Goal: Information Seeking & Learning: Learn about a topic

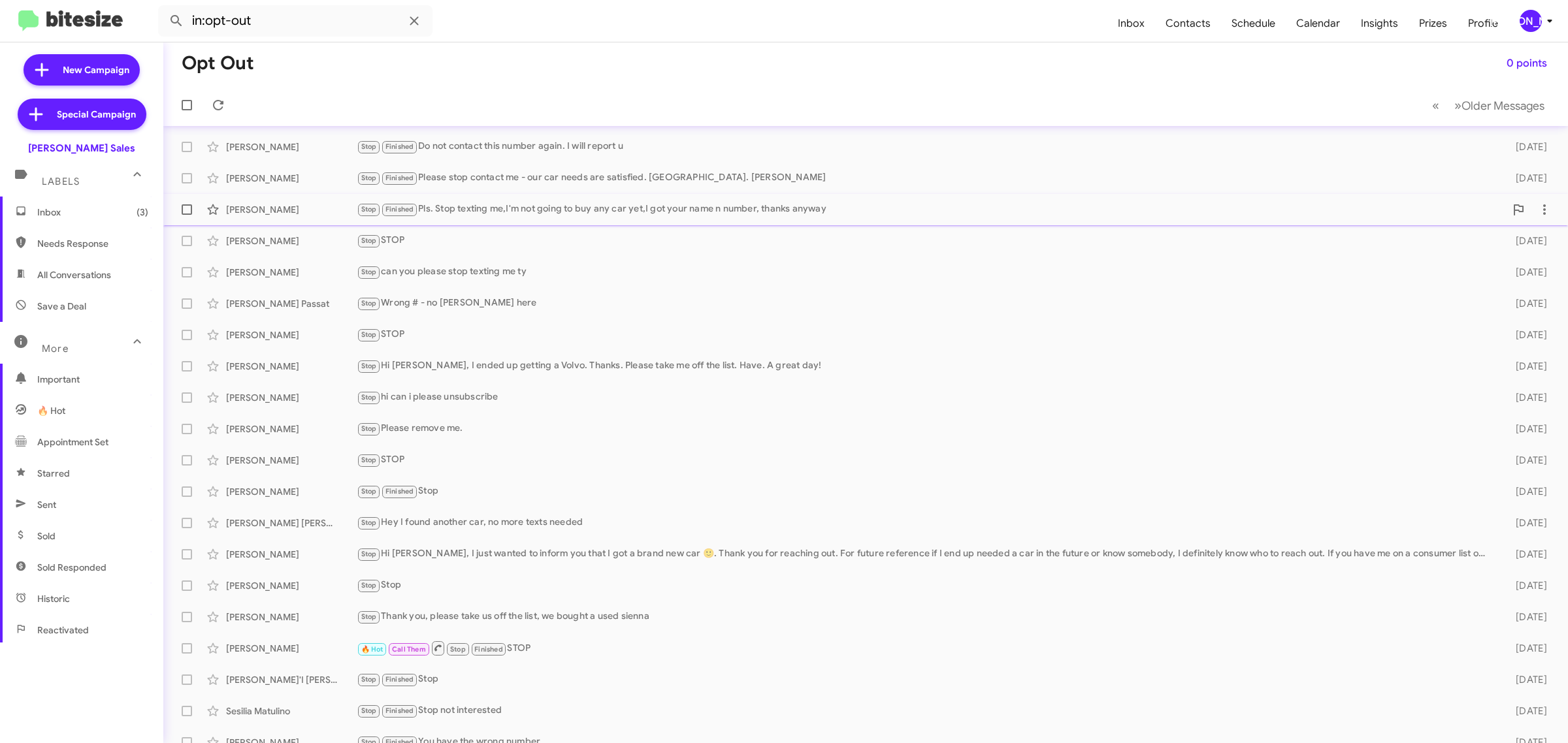
scroll to position [14, 0]
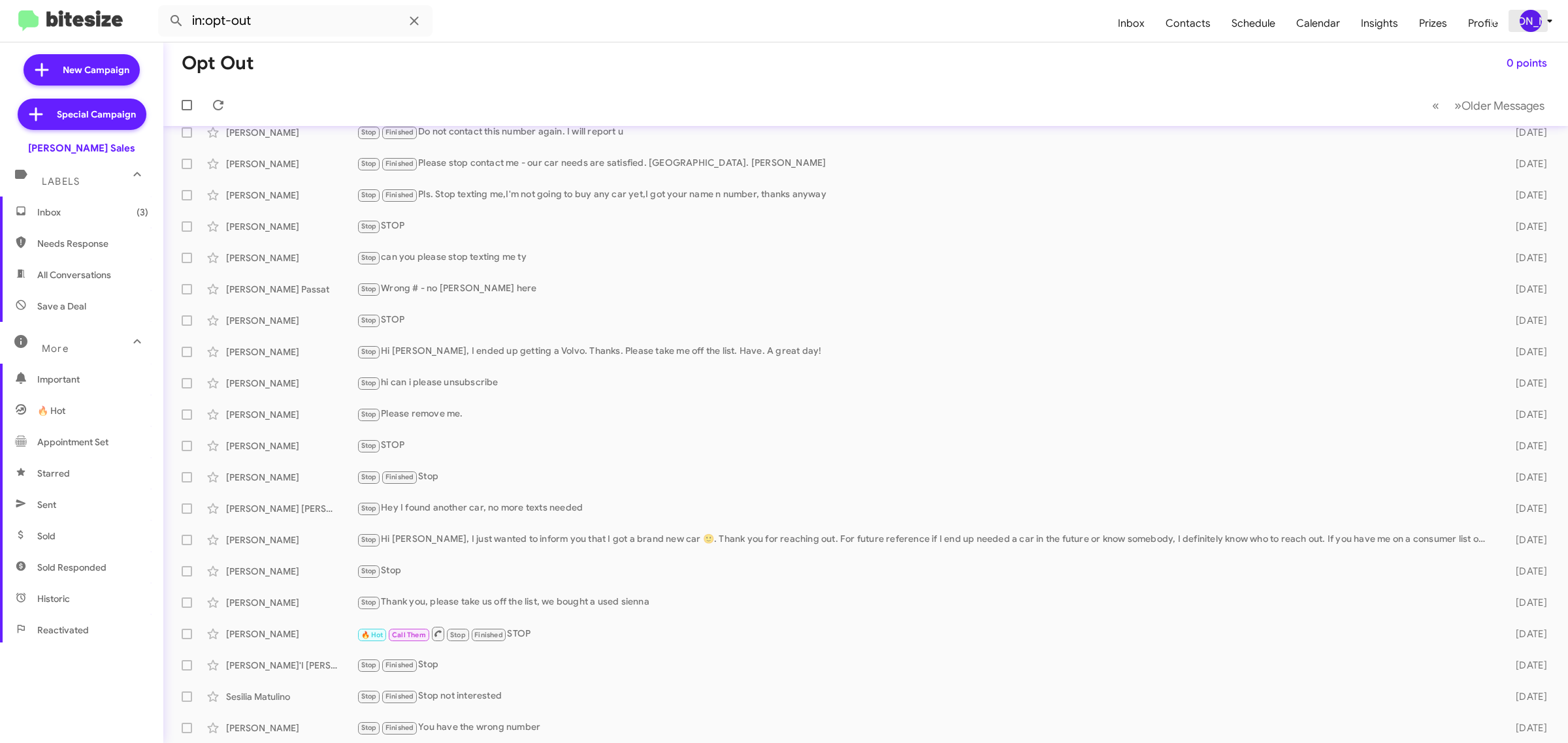
click at [1531, 12] on div "[PERSON_NAME]" at bounding box center [1530, 21] width 23 height 23
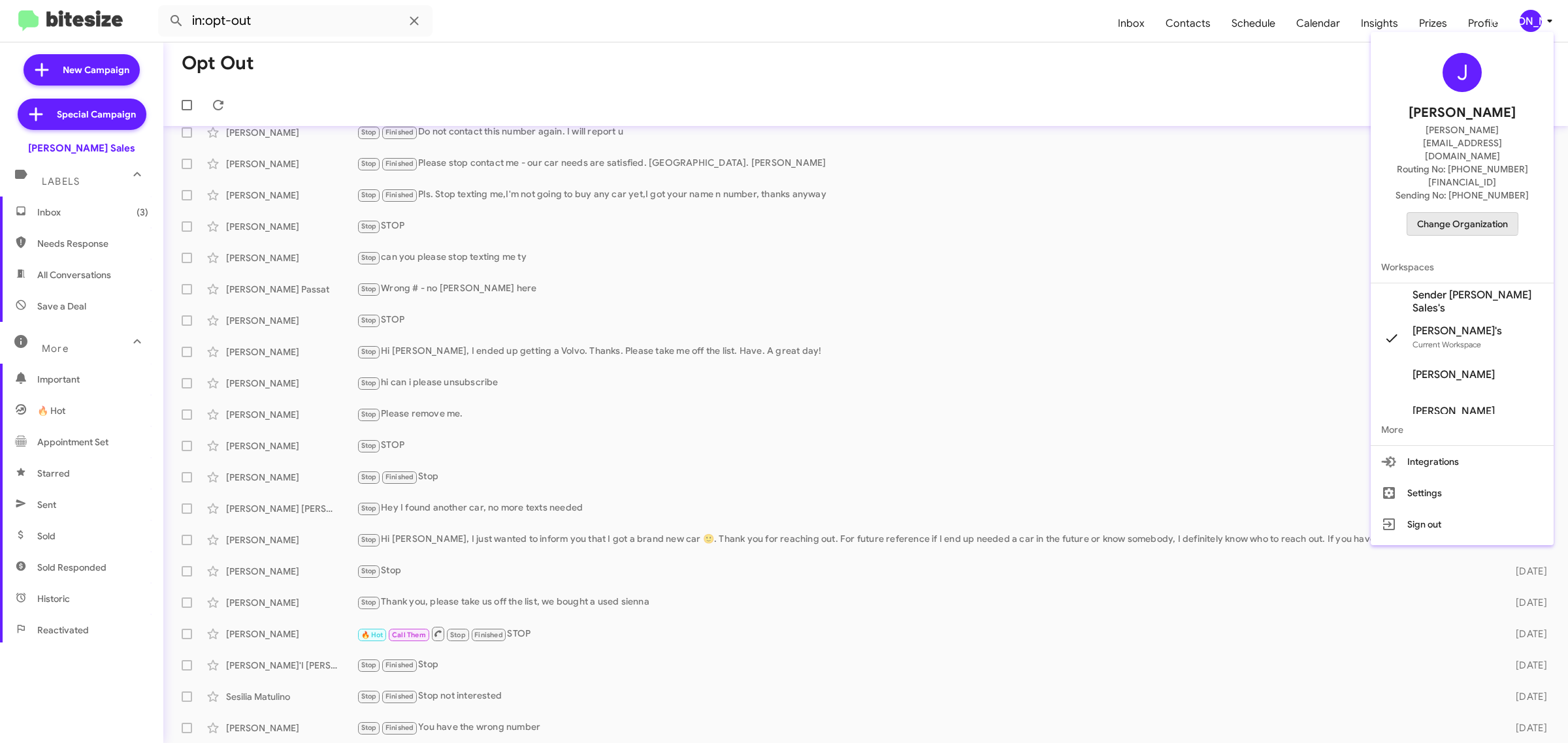
click at [1443, 213] on span "Change Organization" at bounding box center [1462, 224] width 91 height 23
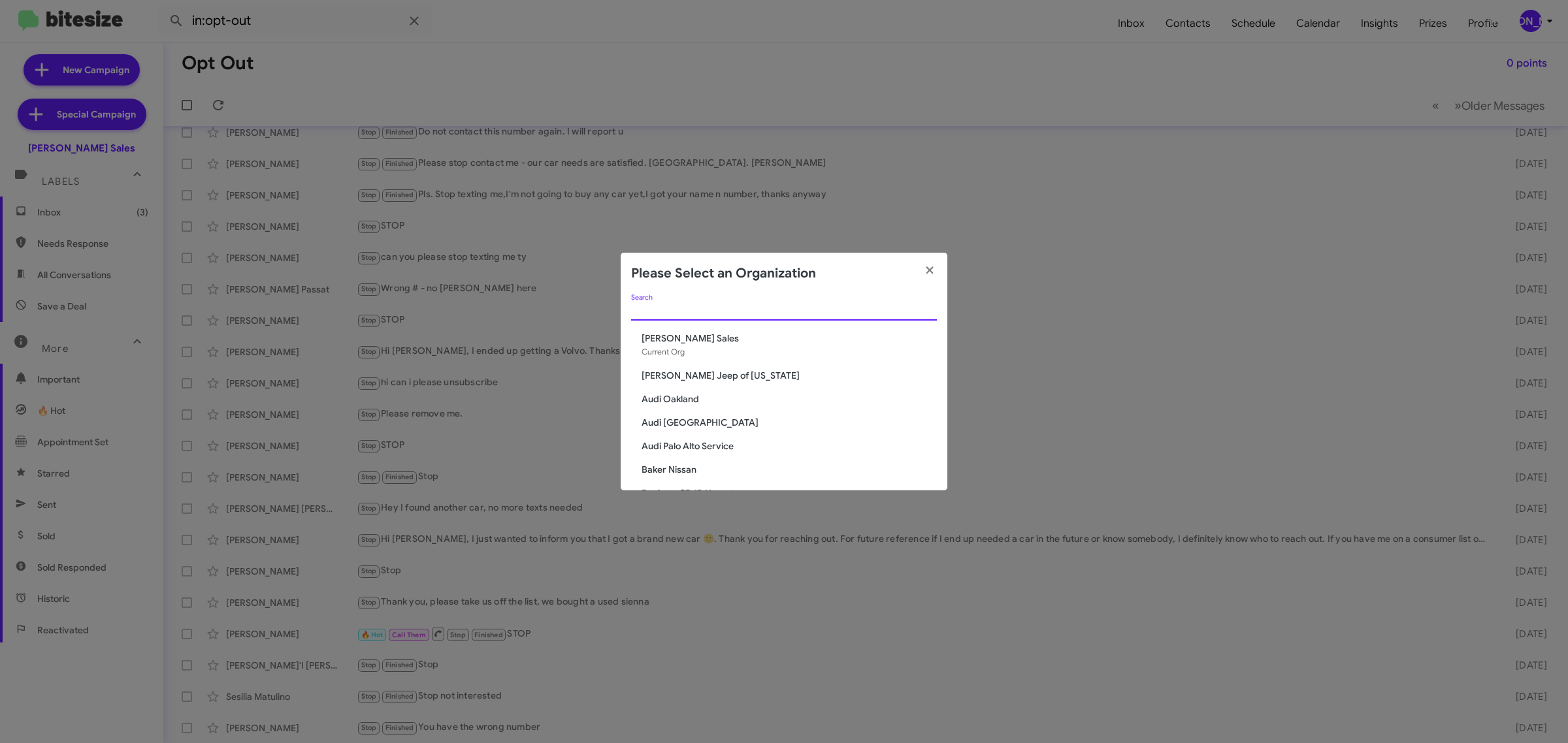
click at [862, 315] on input "Search" at bounding box center [783, 311] width 306 height 11
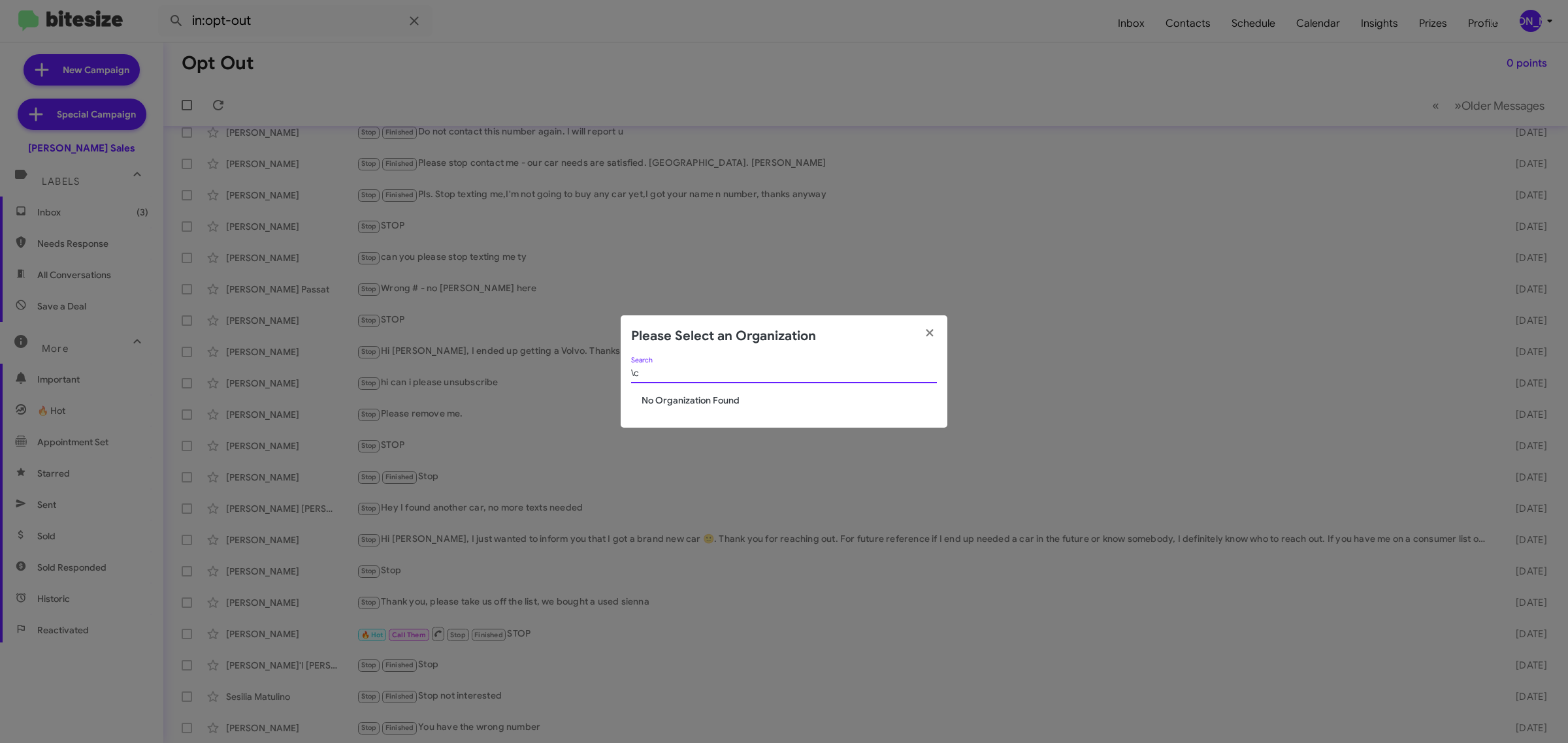
type input "\"
type input "acq"
click at [716, 399] on span "[PERSON_NAME] Acquisition" at bounding box center [789, 400] width 295 height 13
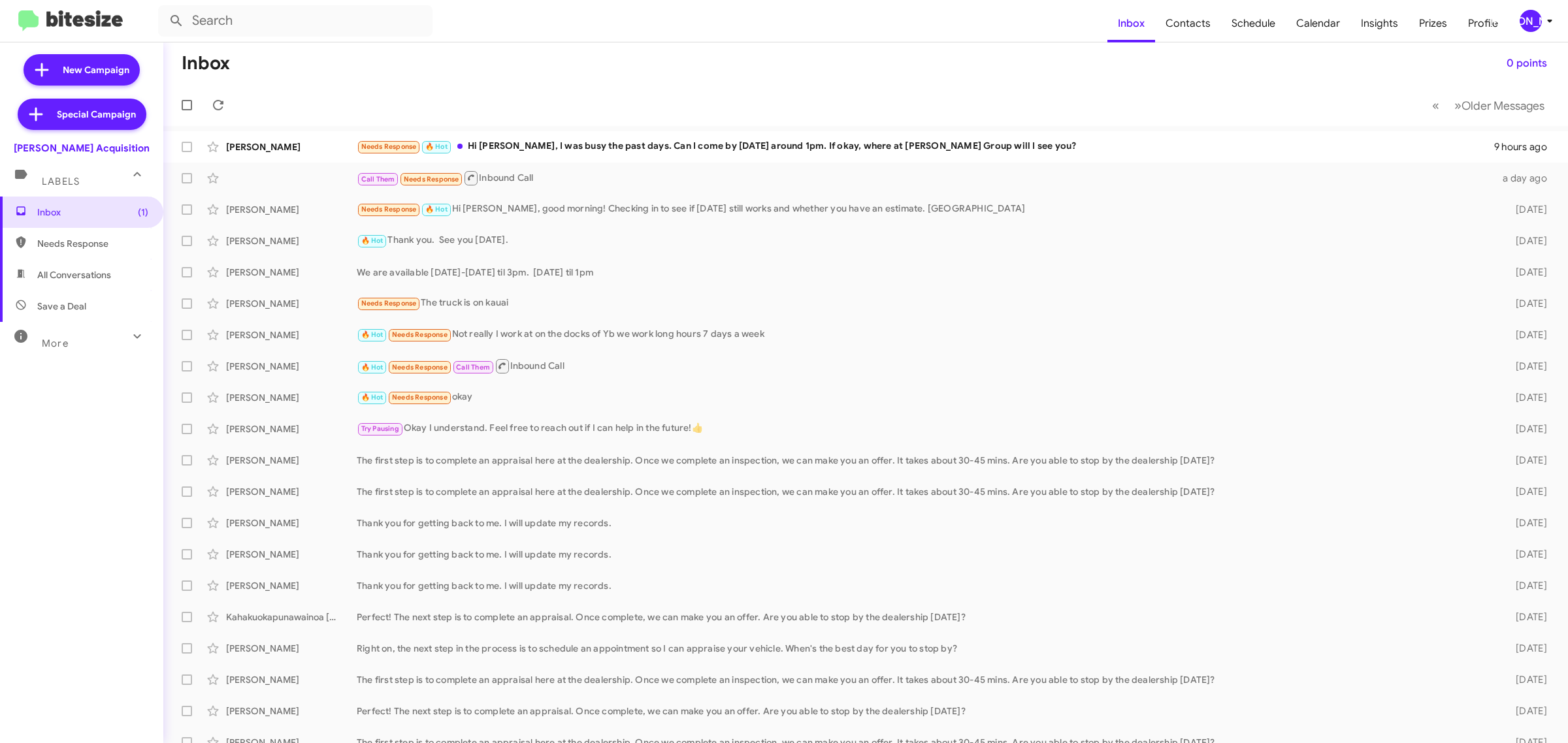
click at [99, 340] on div "More" at bounding box center [69, 337] width 116 height 24
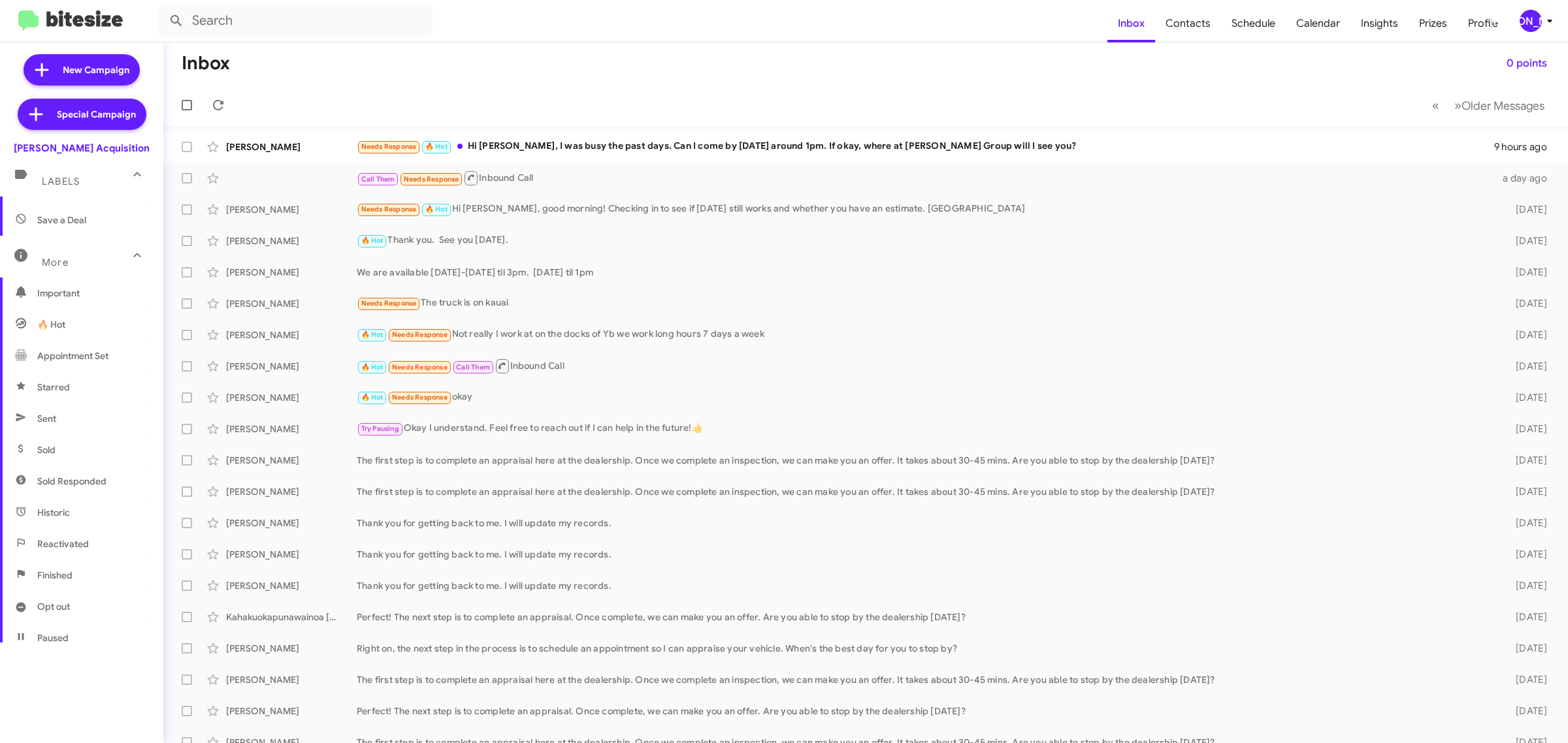
scroll to position [170, 0]
click at [75, 527] on span "Opt out" at bounding box center [81, 523] width 163 height 32
type input "in:opt-out"
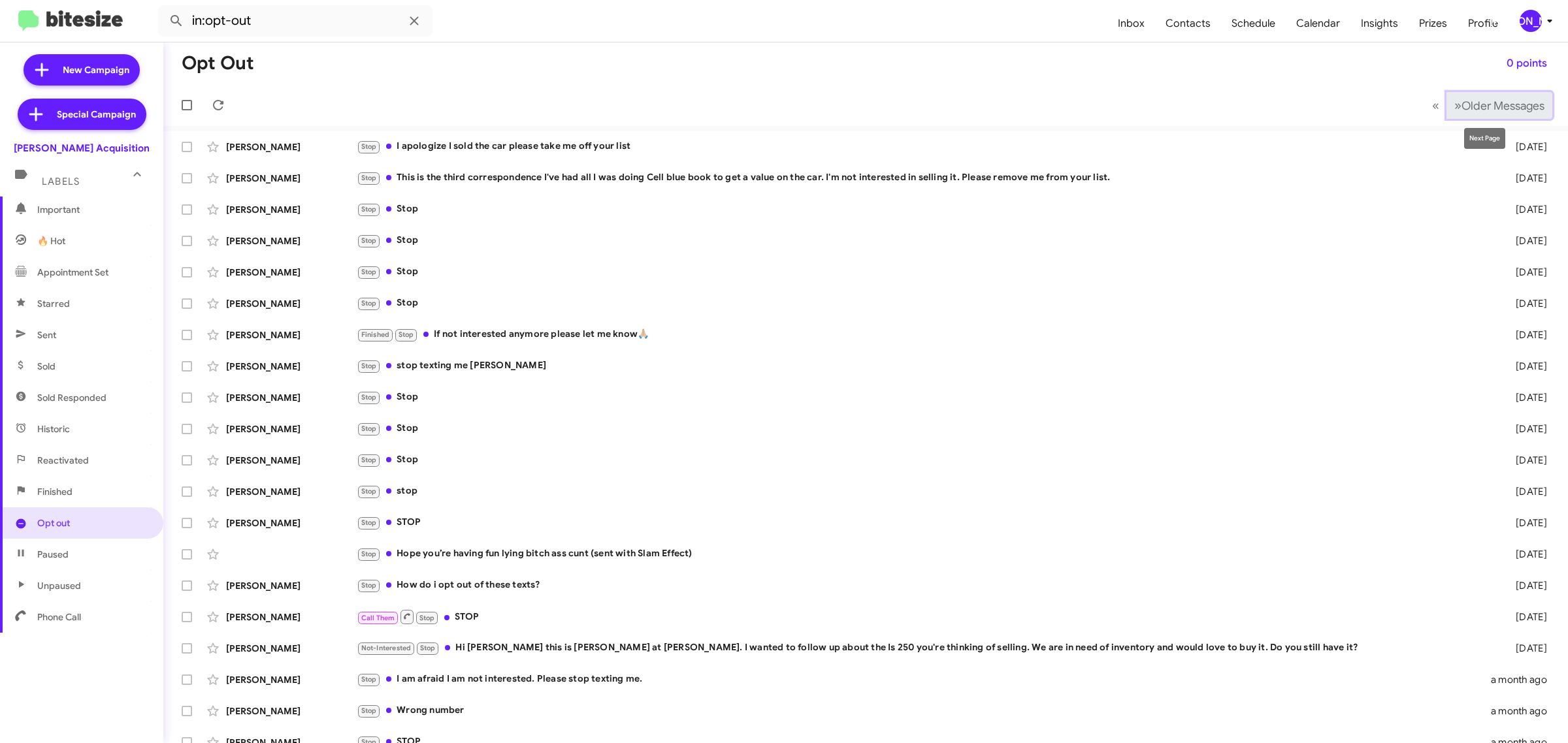
click at [1499, 98] on span "Older Messages" at bounding box center [1503, 105] width 83 height 14
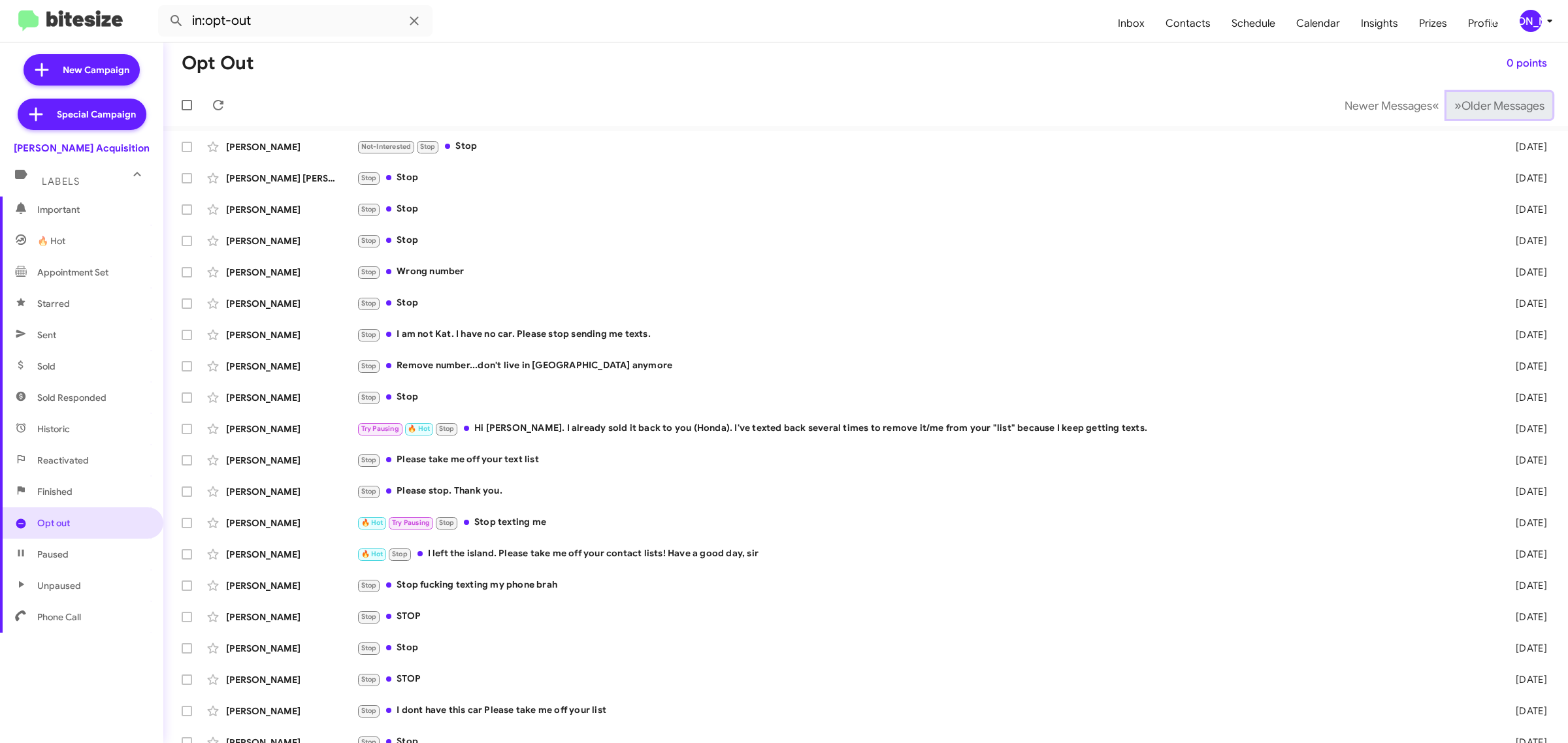
click at [1499, 98] on span "Older Messages" at bounding box center [1503, 105] width 83 height 14
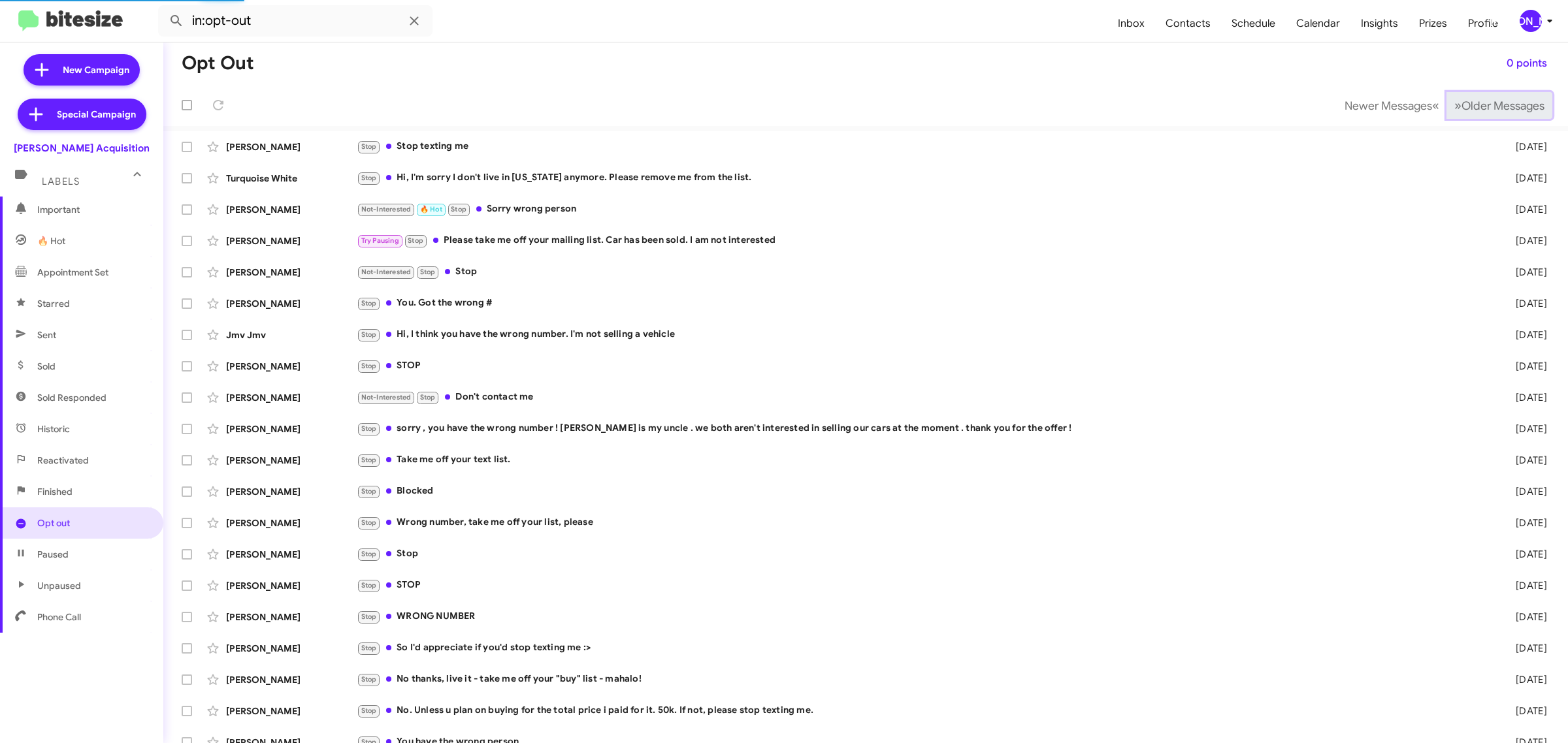
click at [1499, 98] on span "Older Messages" at bounding box center [1503, 105] width 83 height 14
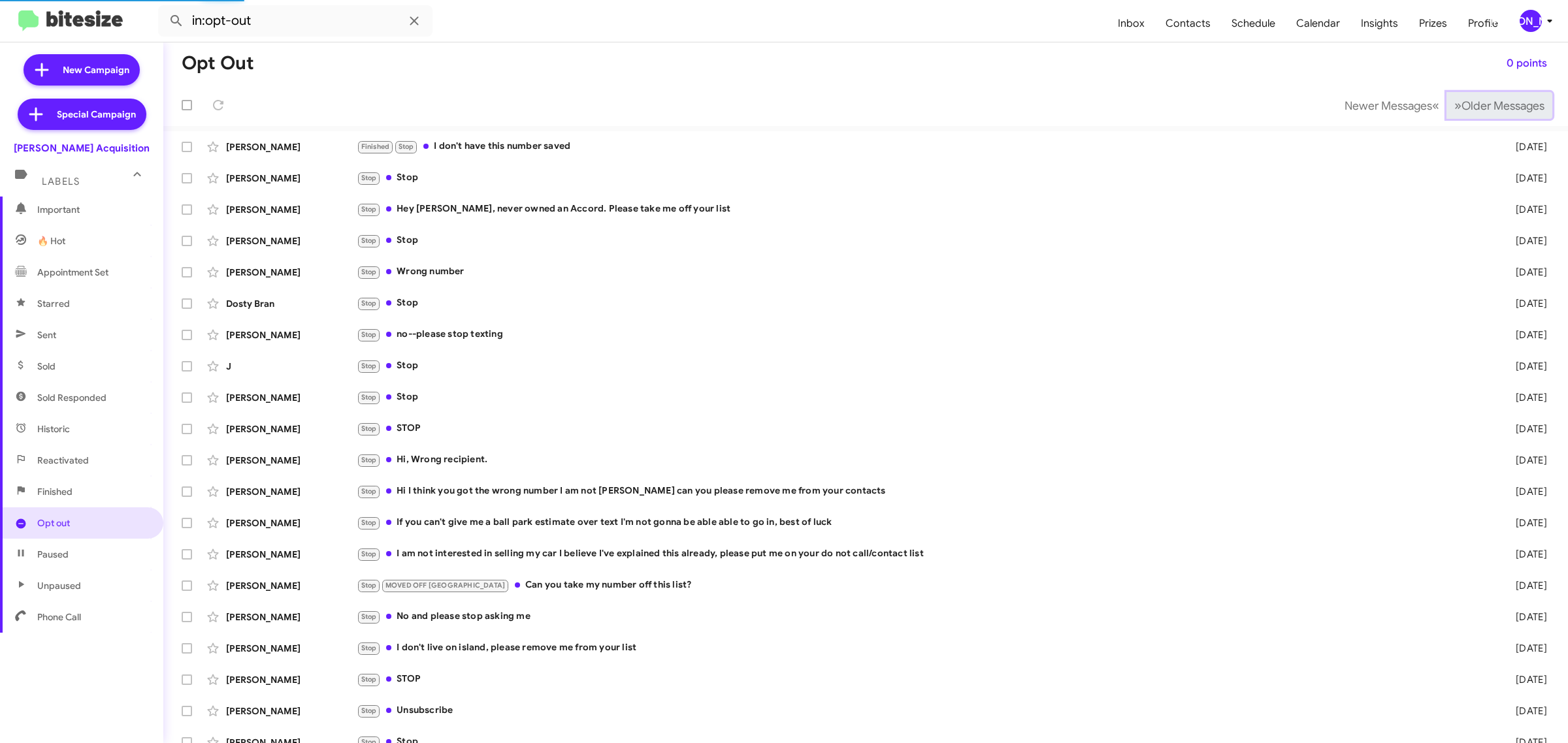
click at [1499, 98] on span "Older Messages" at bounding box center [1503, 105] width 83 height 14
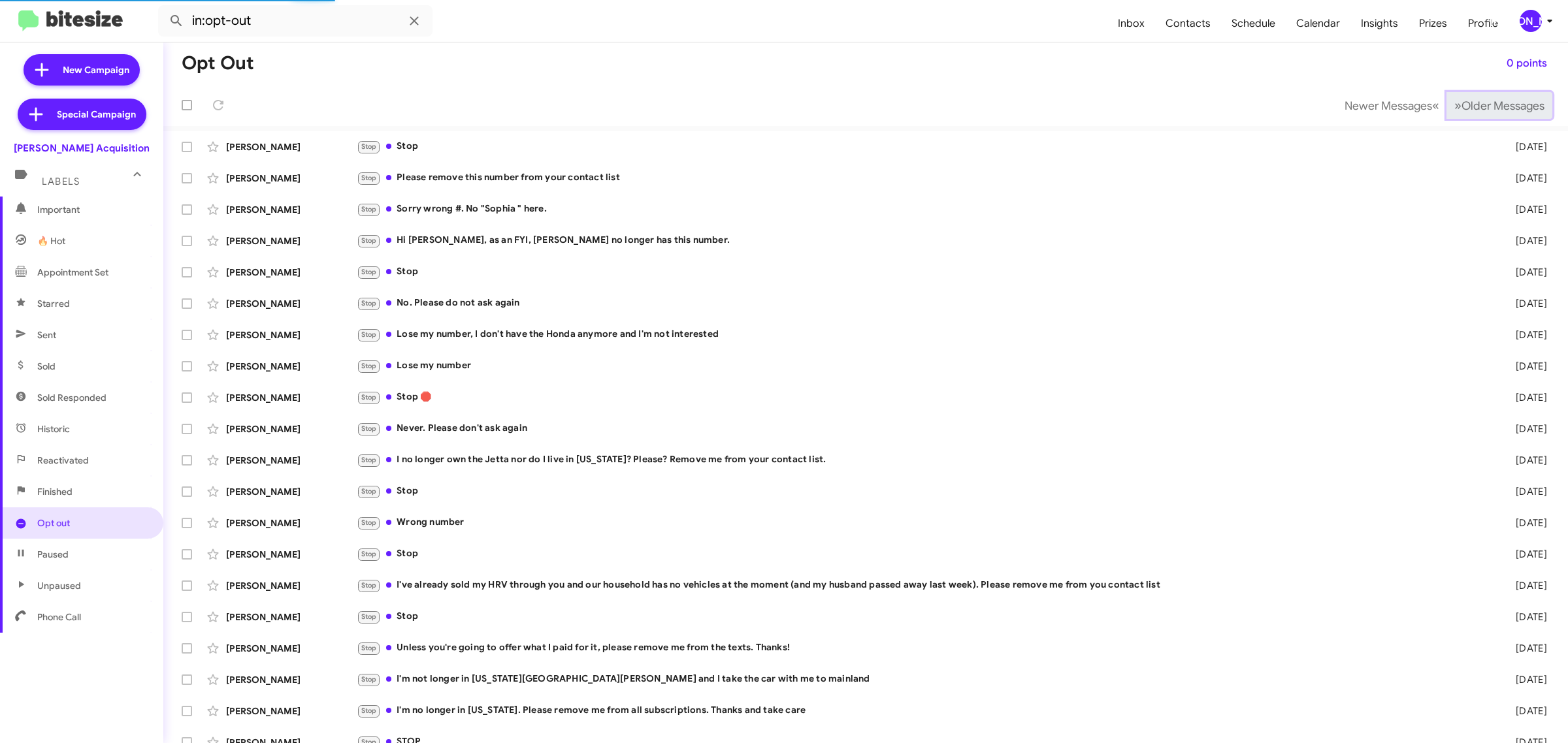
click at [1499, 98] on span "Older Messages" at bounding box center [1503, 105] width 83 height 14
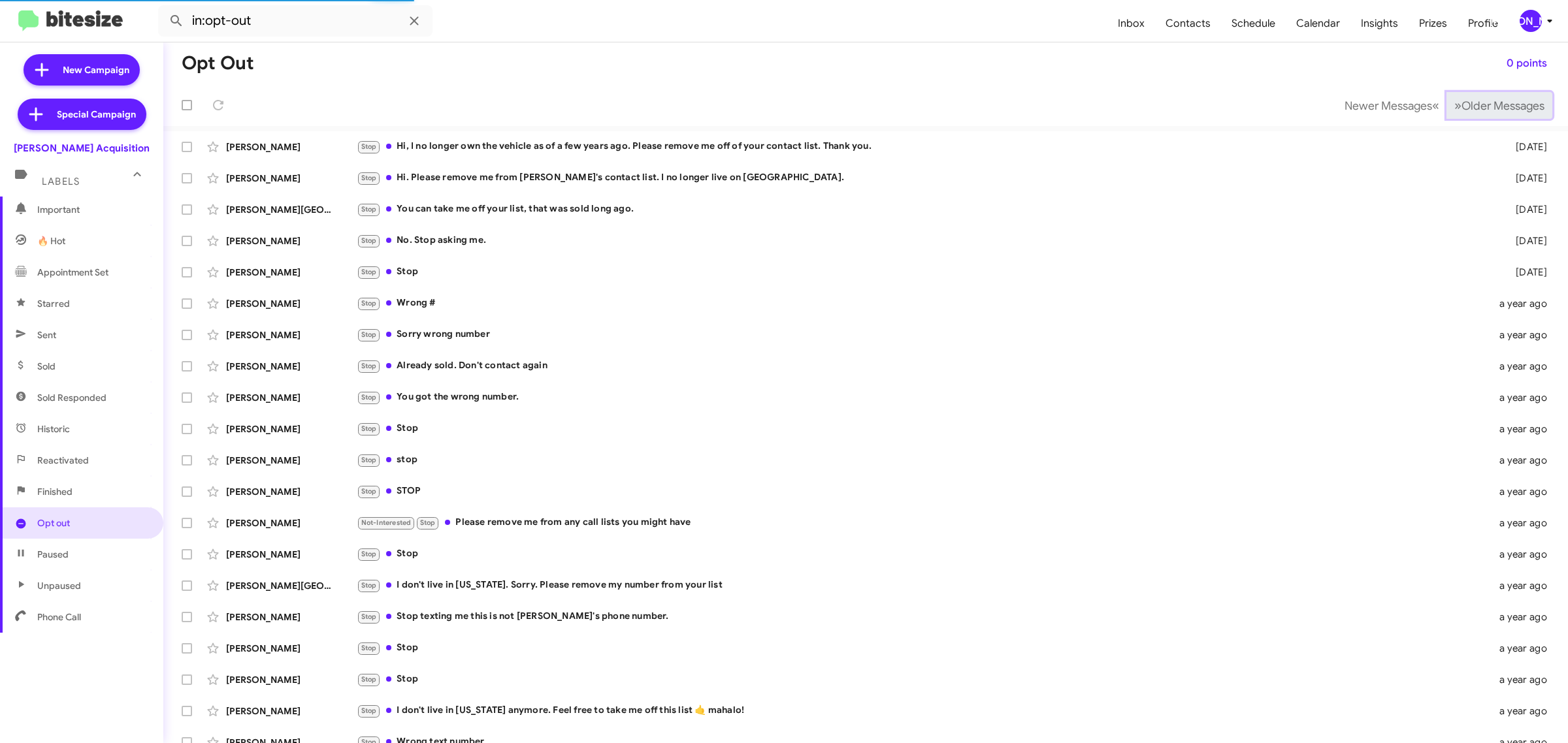
click at [1499, 98] on span "Older Messages" at bounding box center [1503, 105] width 83 height 14
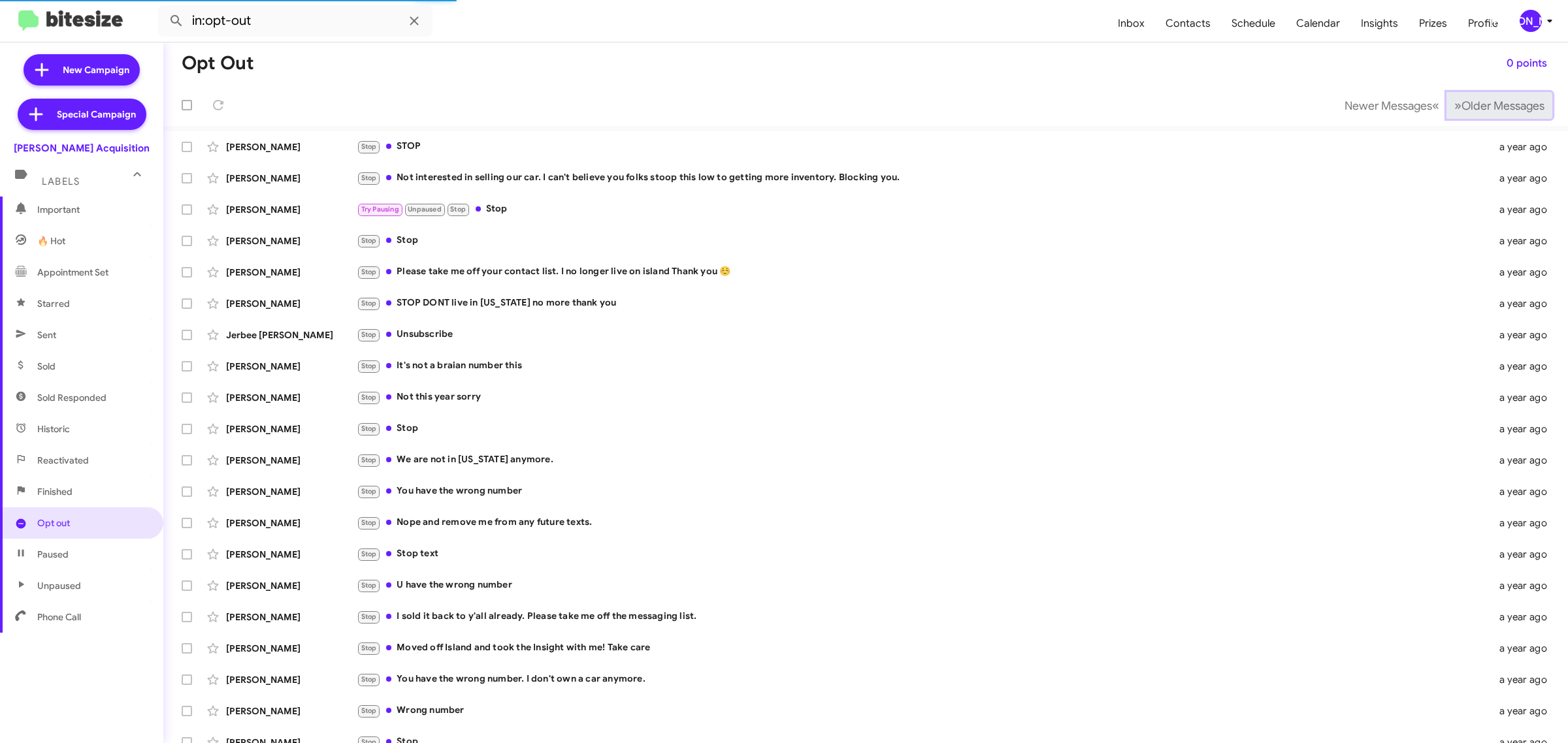
click at [1499, 98] on span "Older Messages" at bounding box center [1503, 105] width 83 height 14
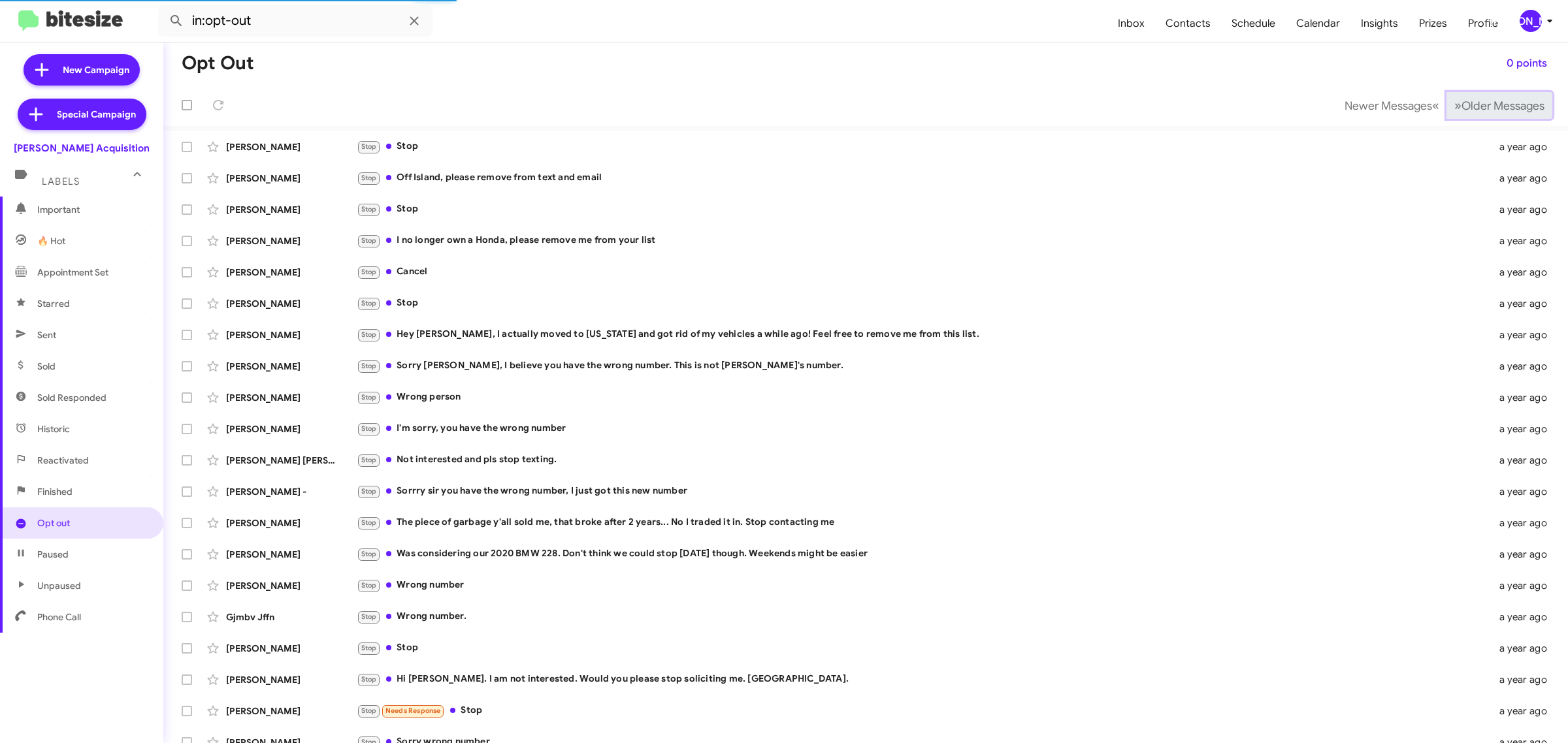
click at [1499, 98] on span "Older Messages" at bounding box center [1503, 105] width 83 height 14
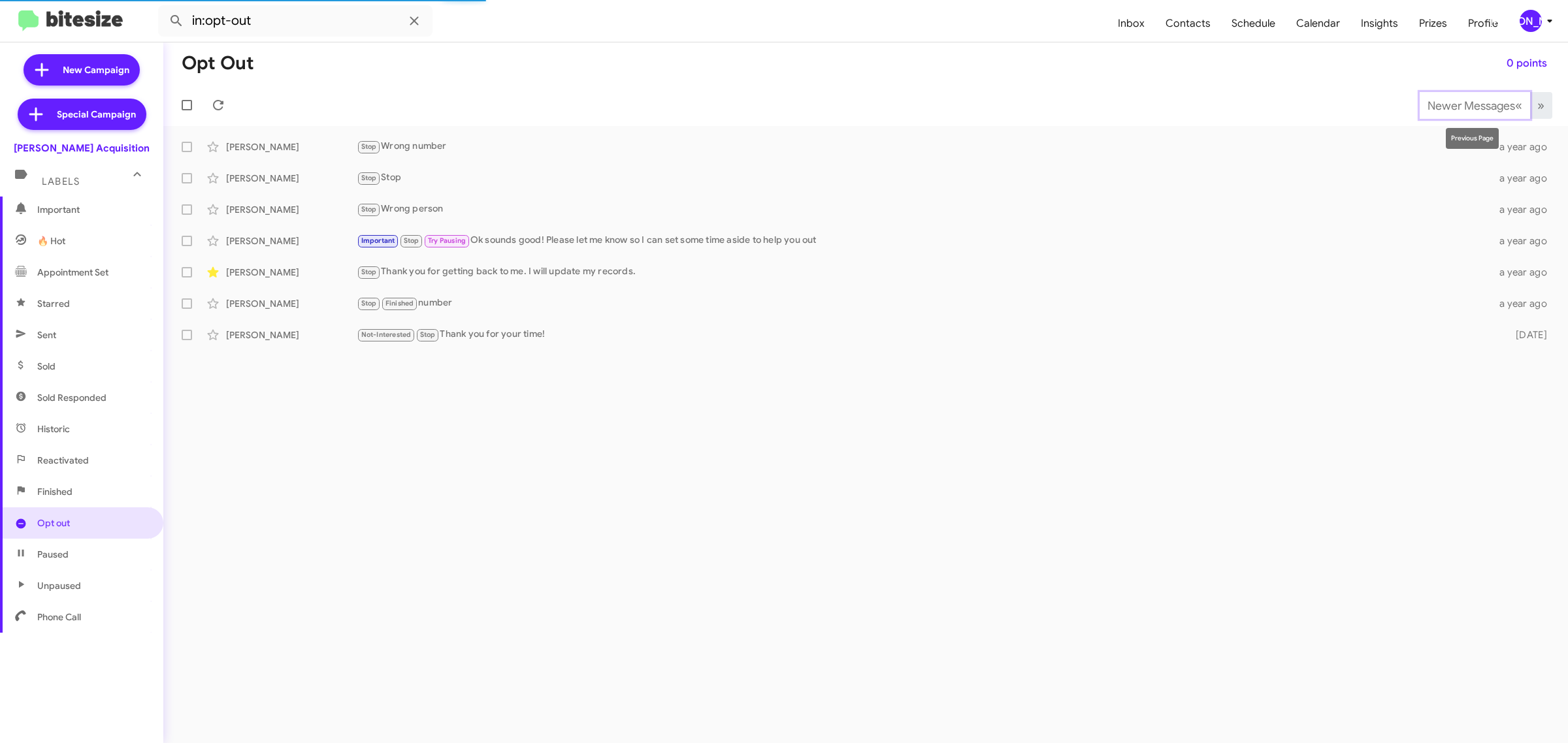
click at [1499, 98] on span "Newer Messages" at bounding box center [1471, 105] width 88 height 14
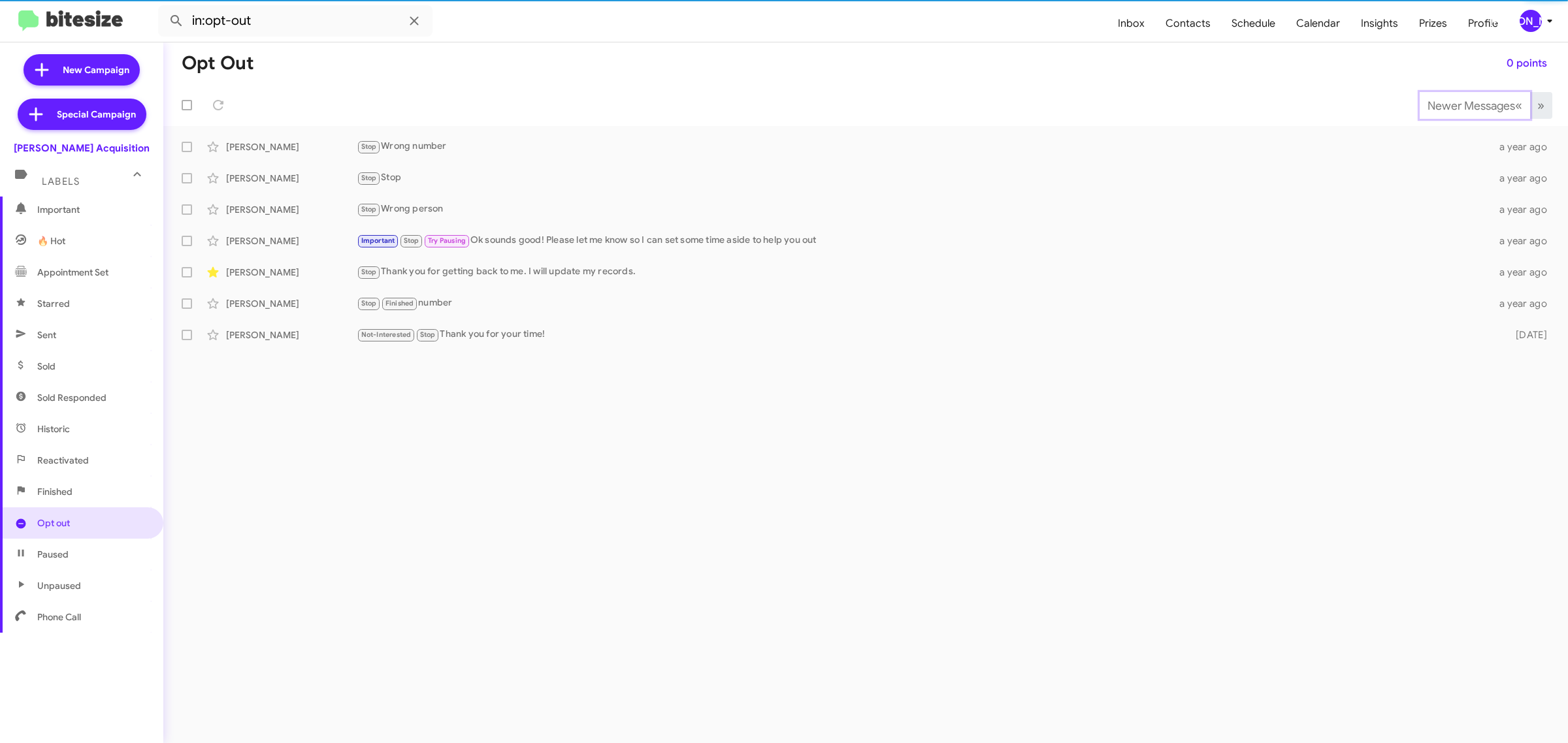
click at [1499, 98] on span "Newer Messages" at bounding box center [1471, 105] width 88 height 14
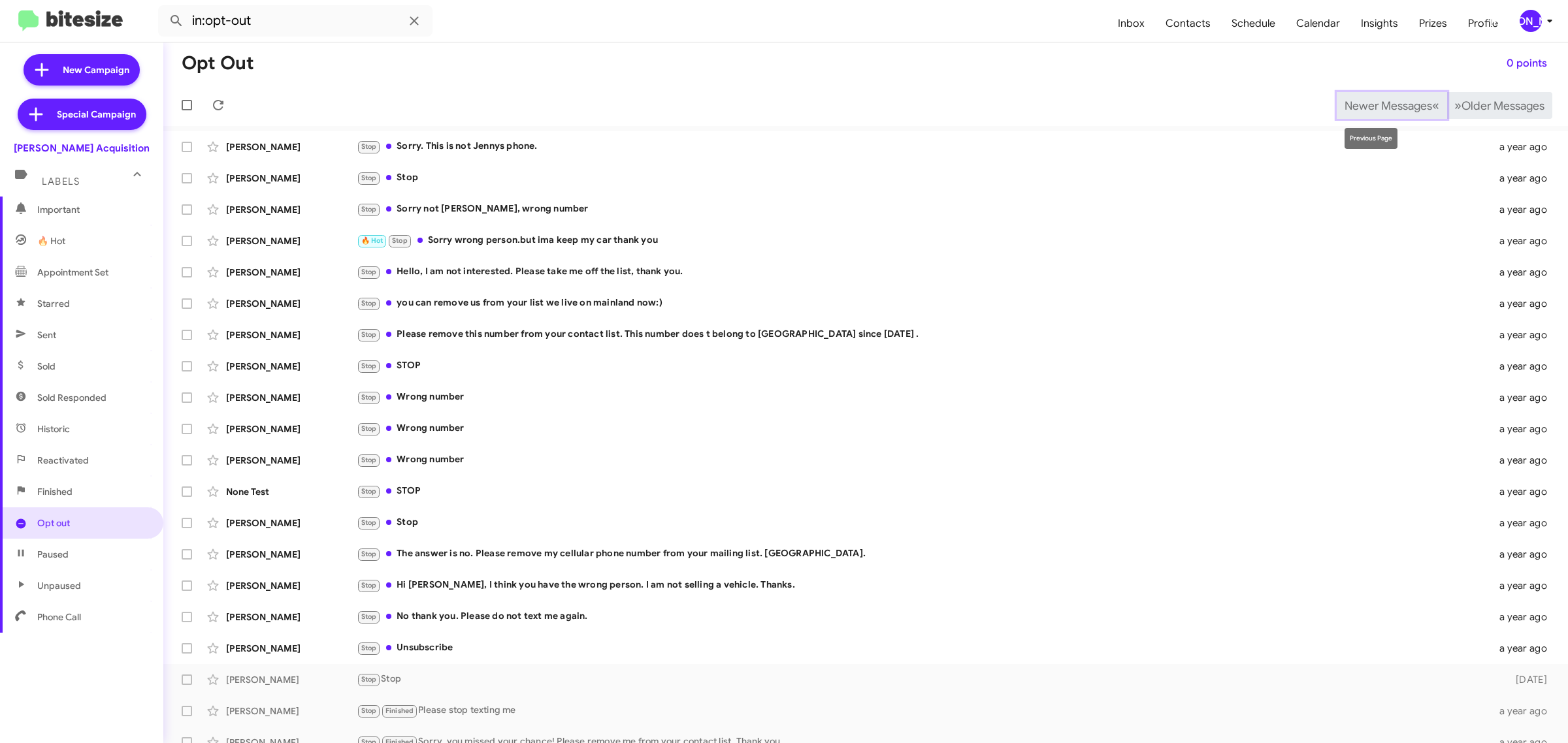
click at [1391, 113] on button "Newer Messages « Previous" at bounding box center [1391, 105] width 110 height 27
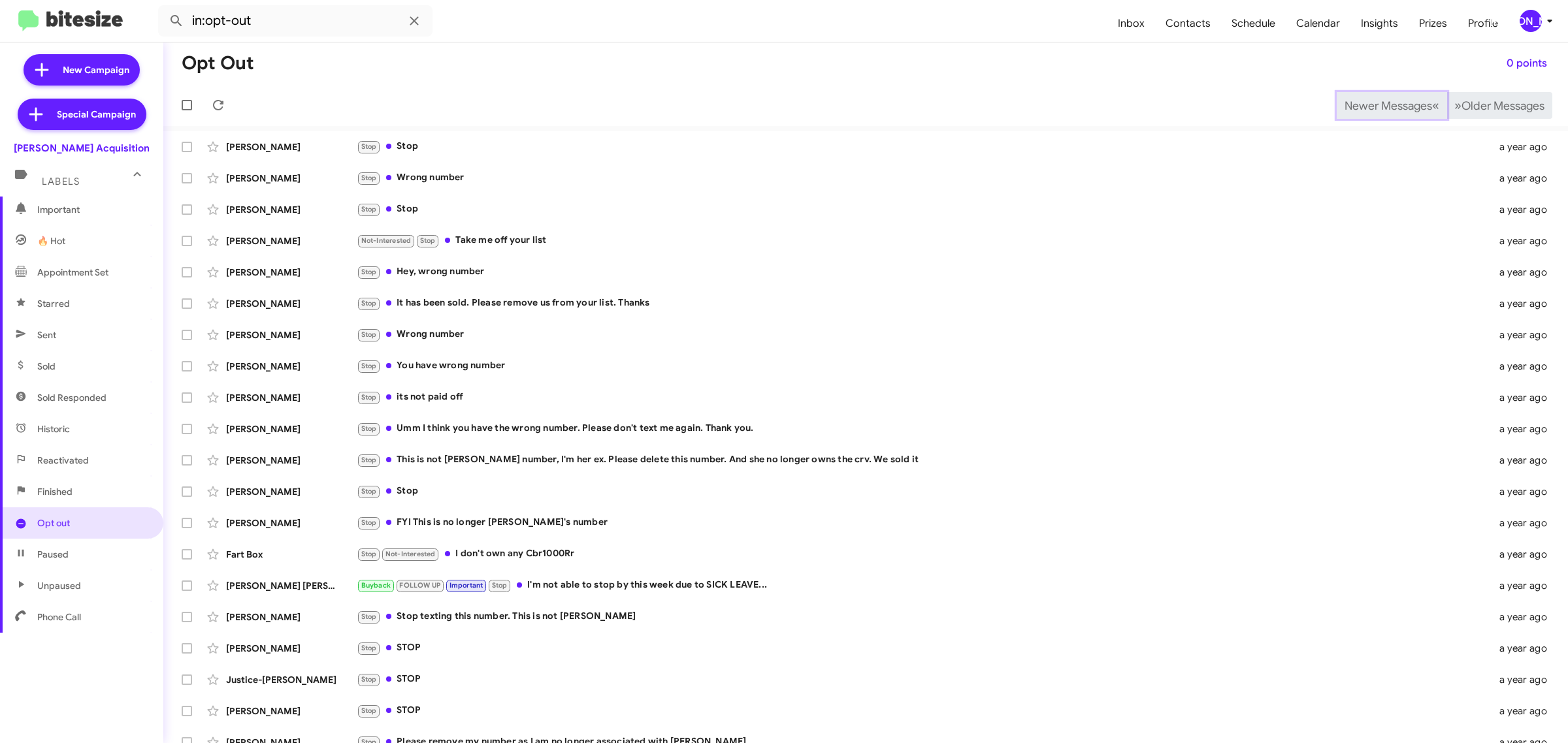
click at [1391, 113] on button "Newer Messages « Previous" at bounding box center [1391, 105] width 110 height 27
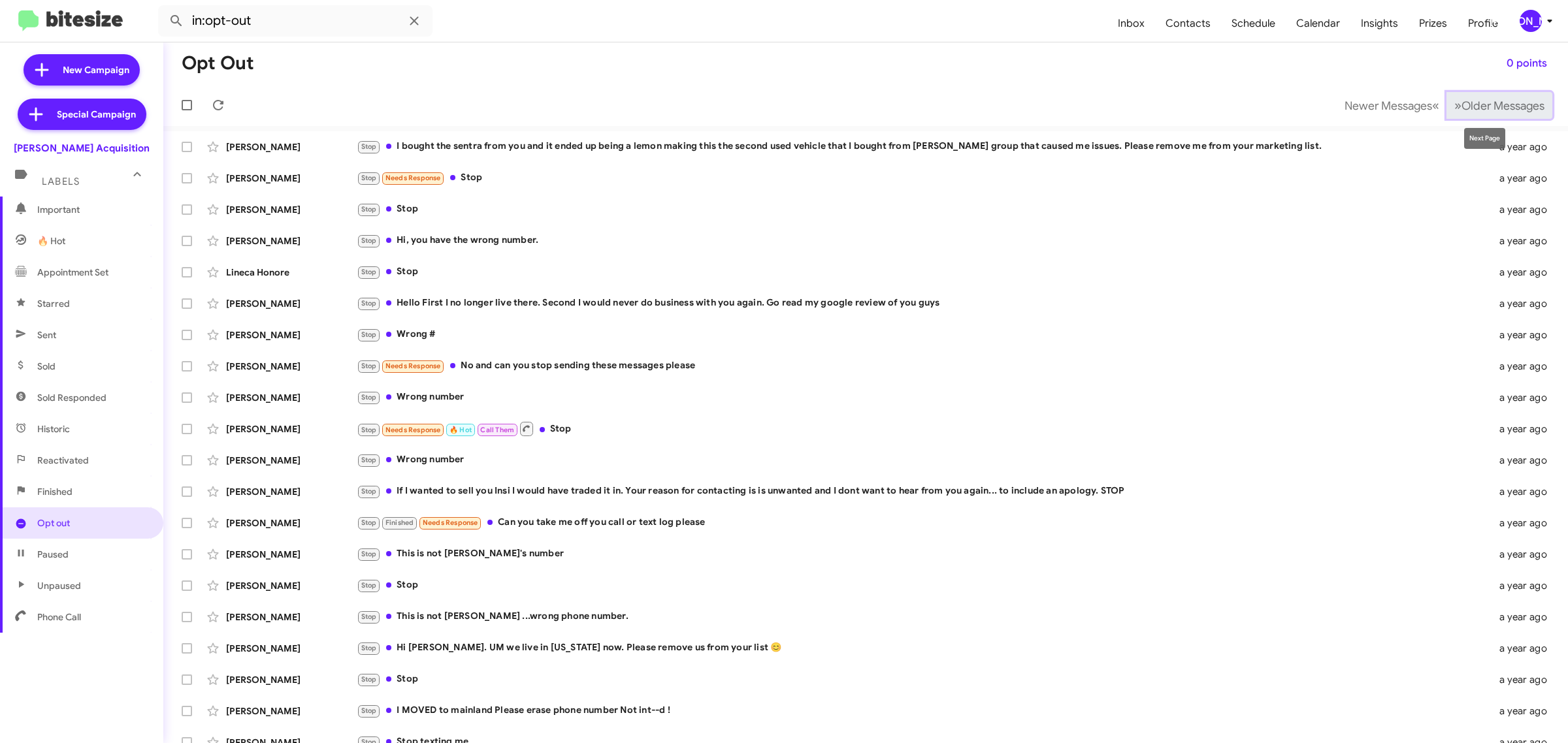
click at [1471, 112] on span "Older Messages" at bounding box center [1503, 105] width 83 height 14
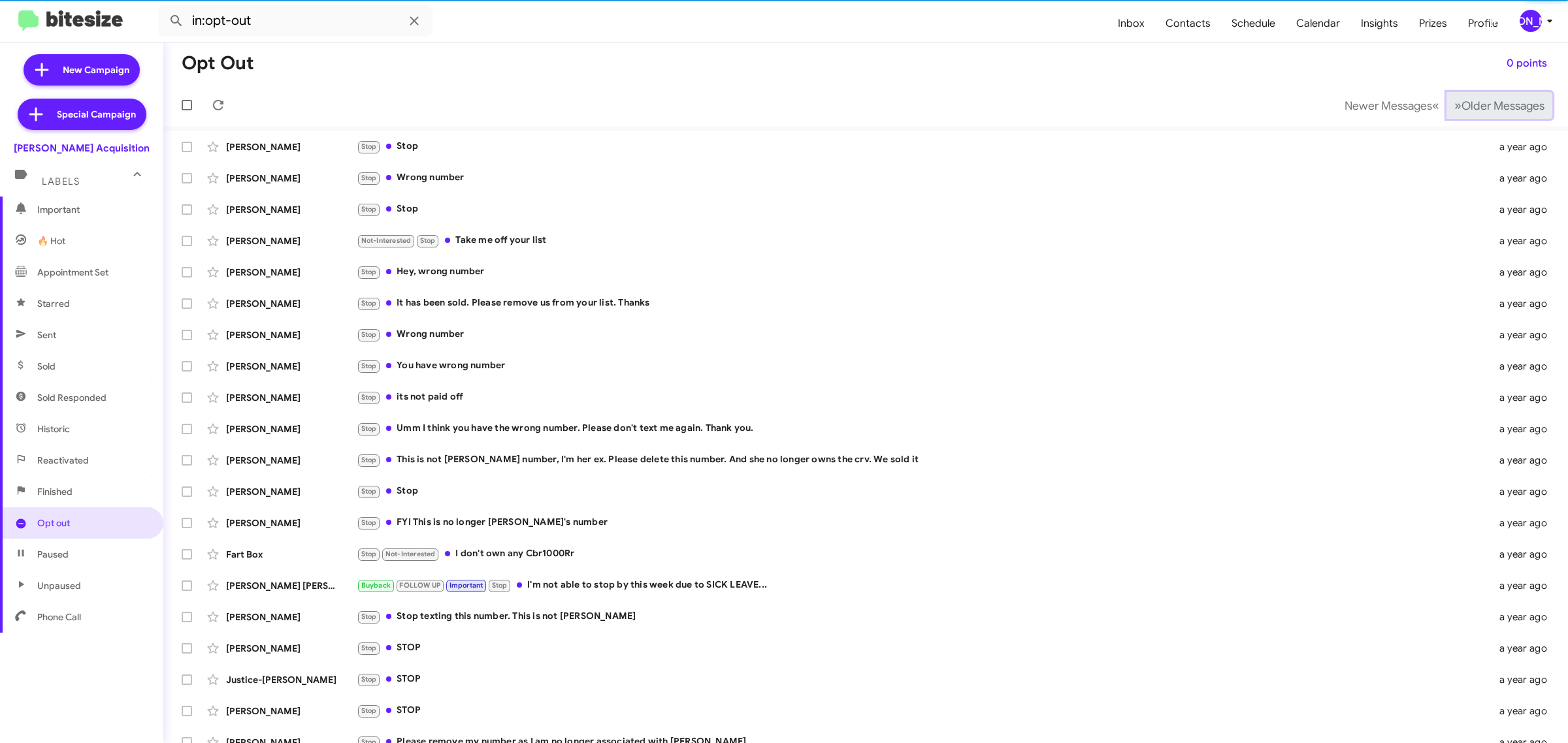
click at [1471, 112] on span "Older Messages" at bounding box center [1503, 105] width 83 height 14
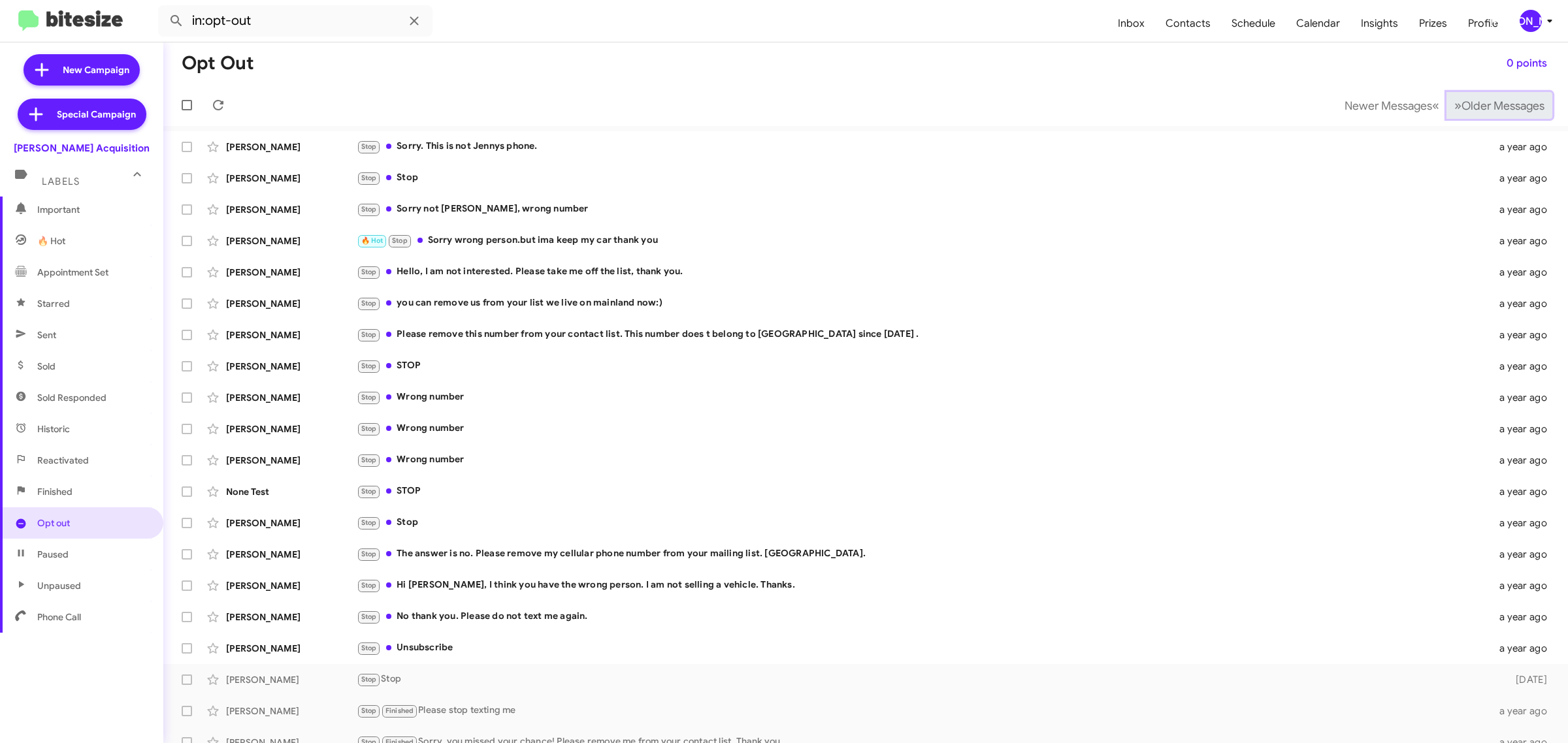
click at [1471, 112] on span "Older Messages" at bounding box center [1503, 105] width 83 height 14
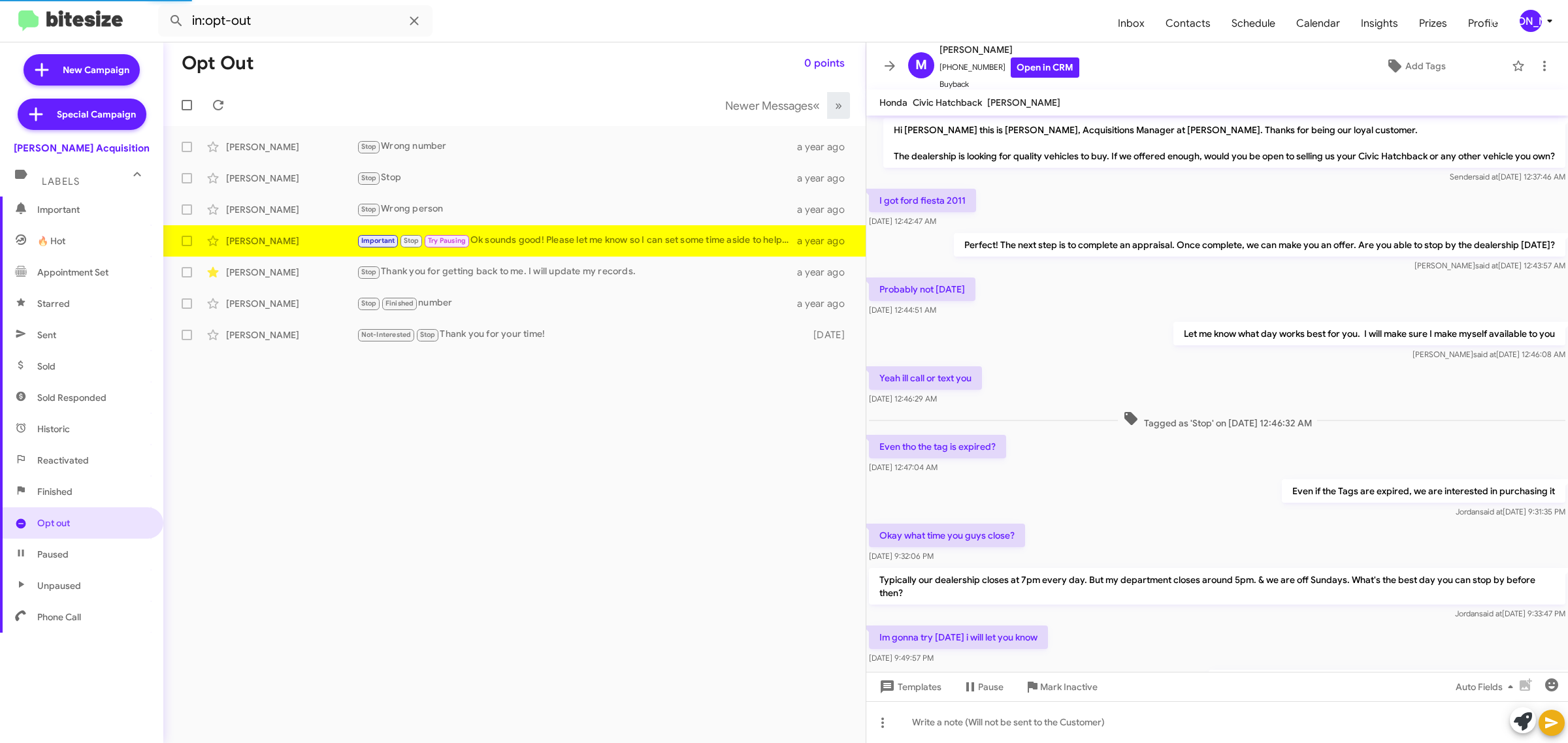
scroll to position [94, 0]
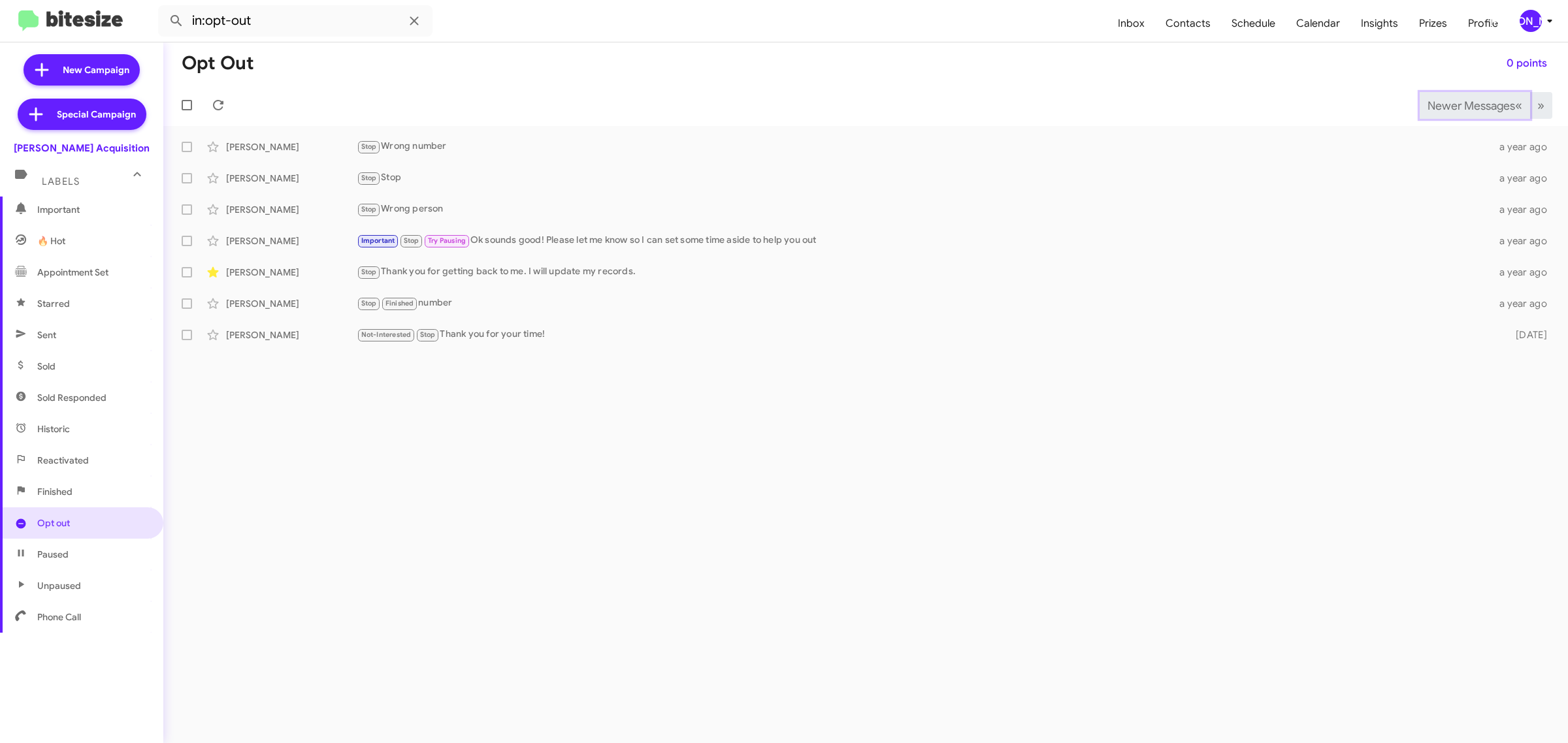
click at [1467, 105] on span "Newer Messages" at bounding box center [1471, 105] width 88 height 14
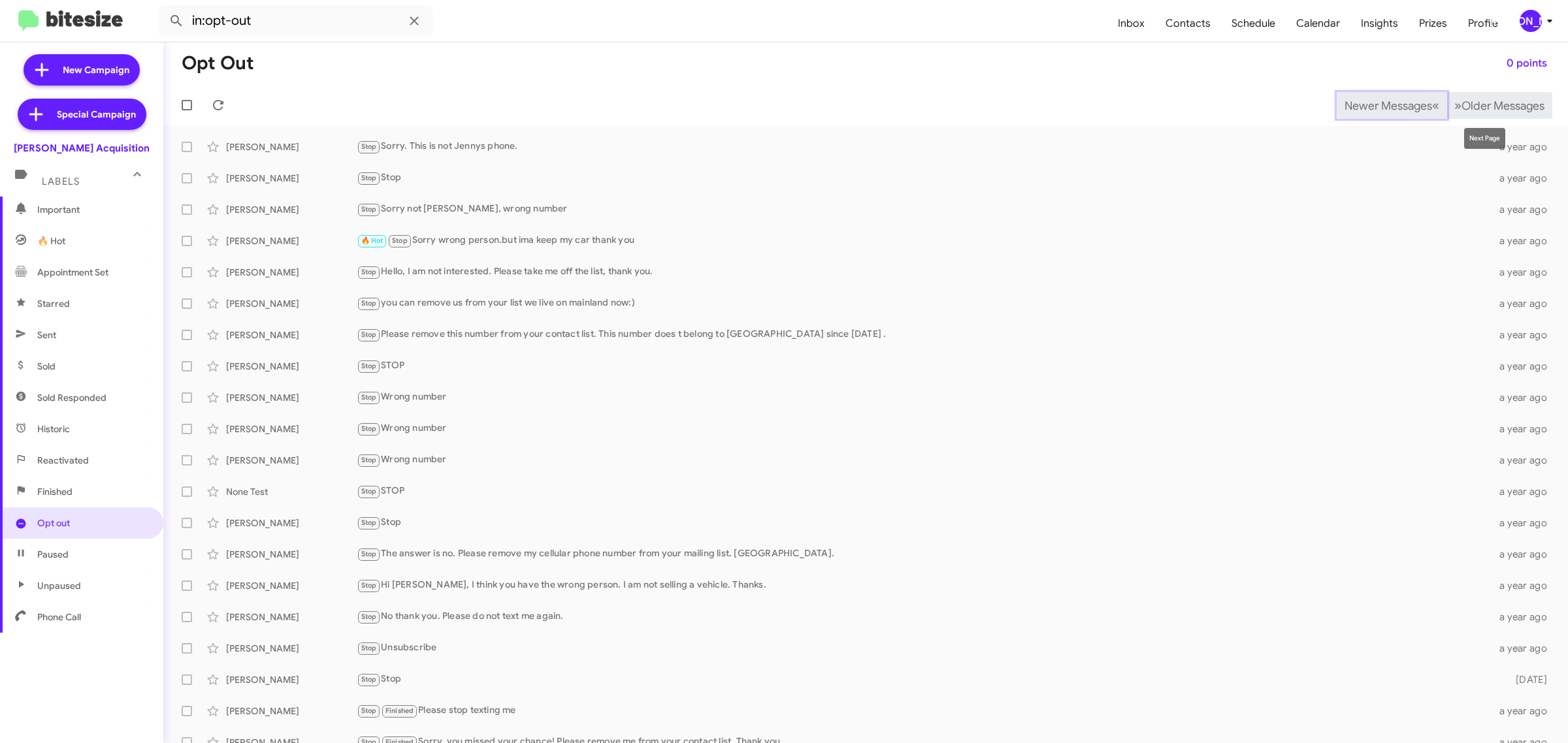
scroll to position [14, 0]
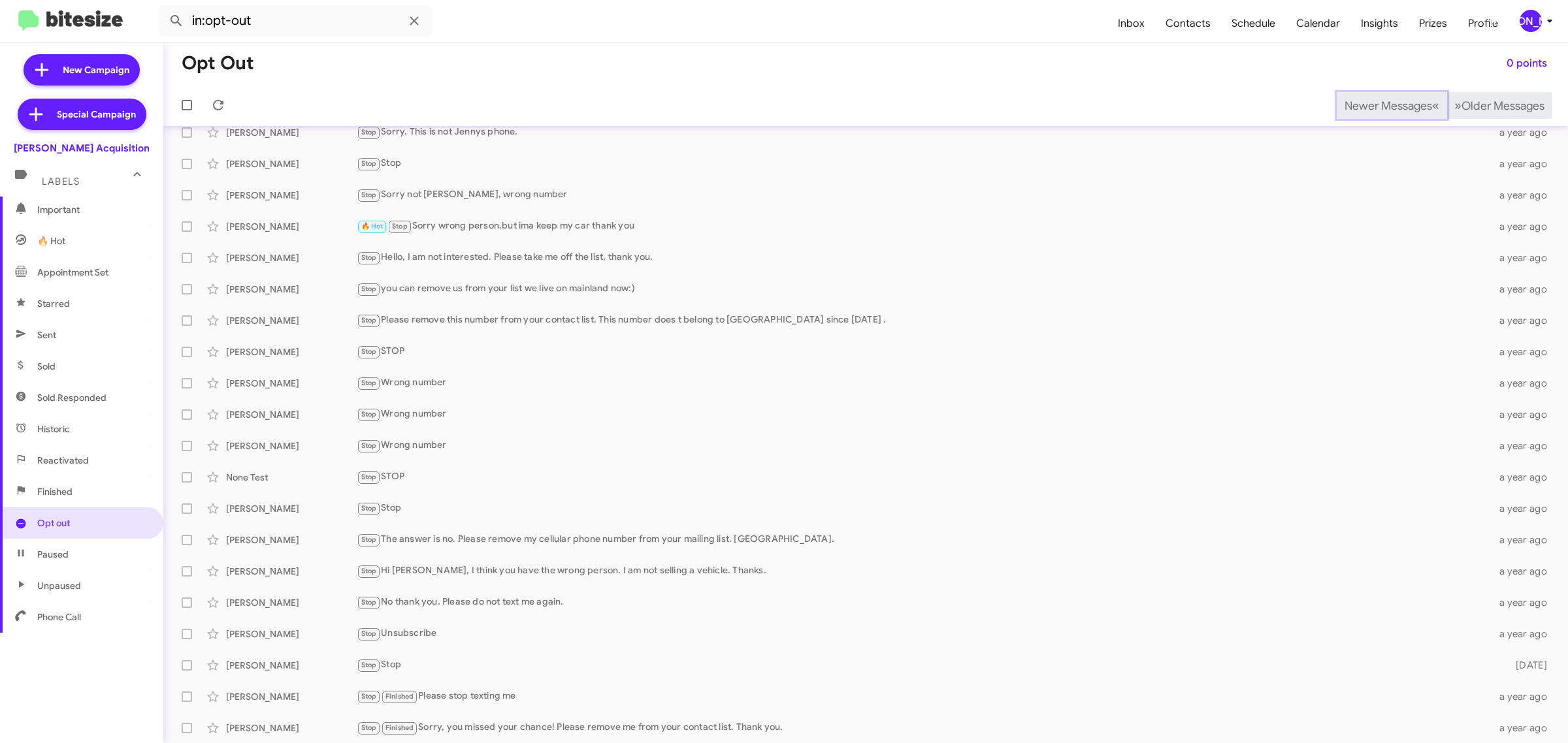
click at [1366, 105] on span "Newer Messages" at bounding box center [1388, 105] width 88 height 14
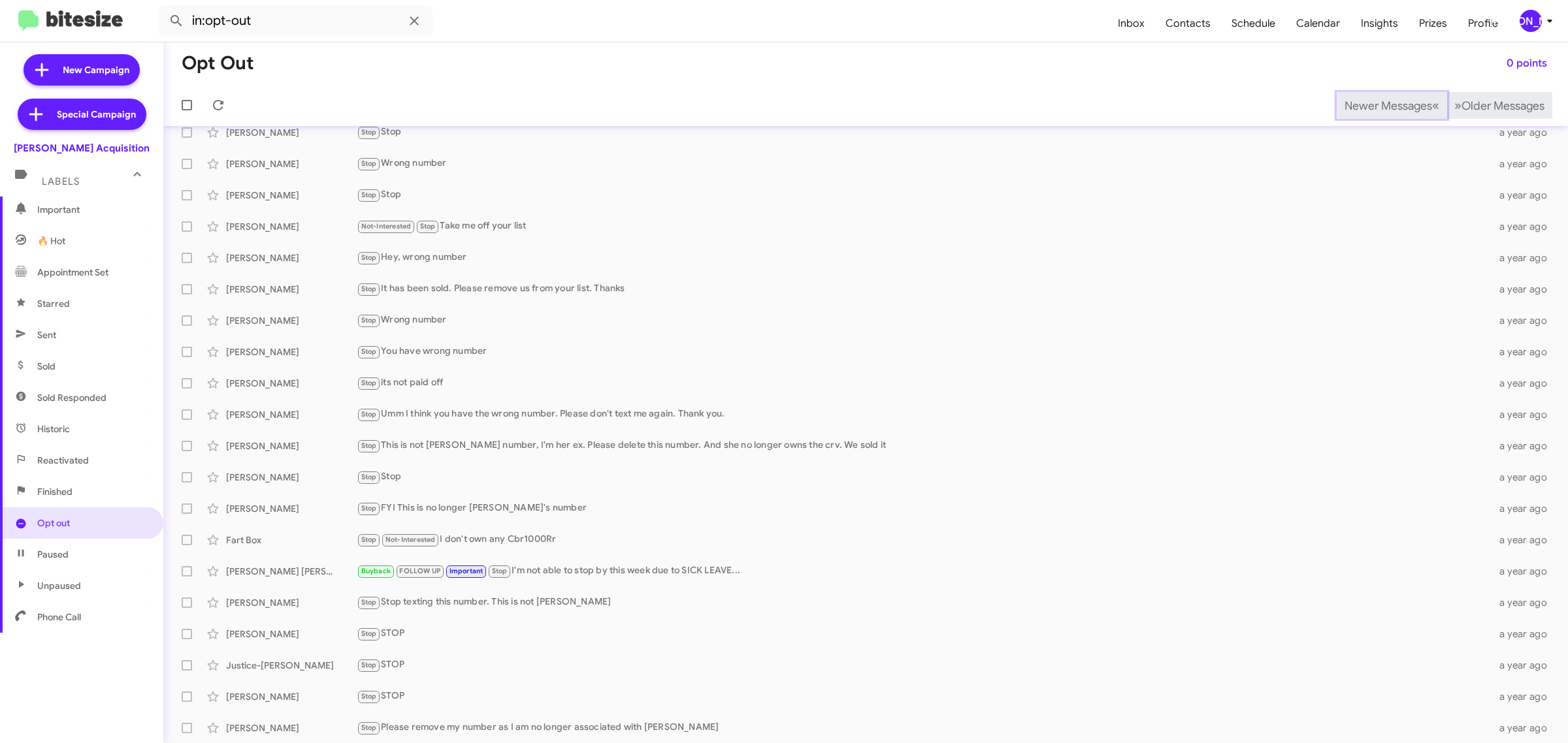
click at [1366, 105] on span "Newer Messages" at bounding box center [1388, 105] width 88 height 14
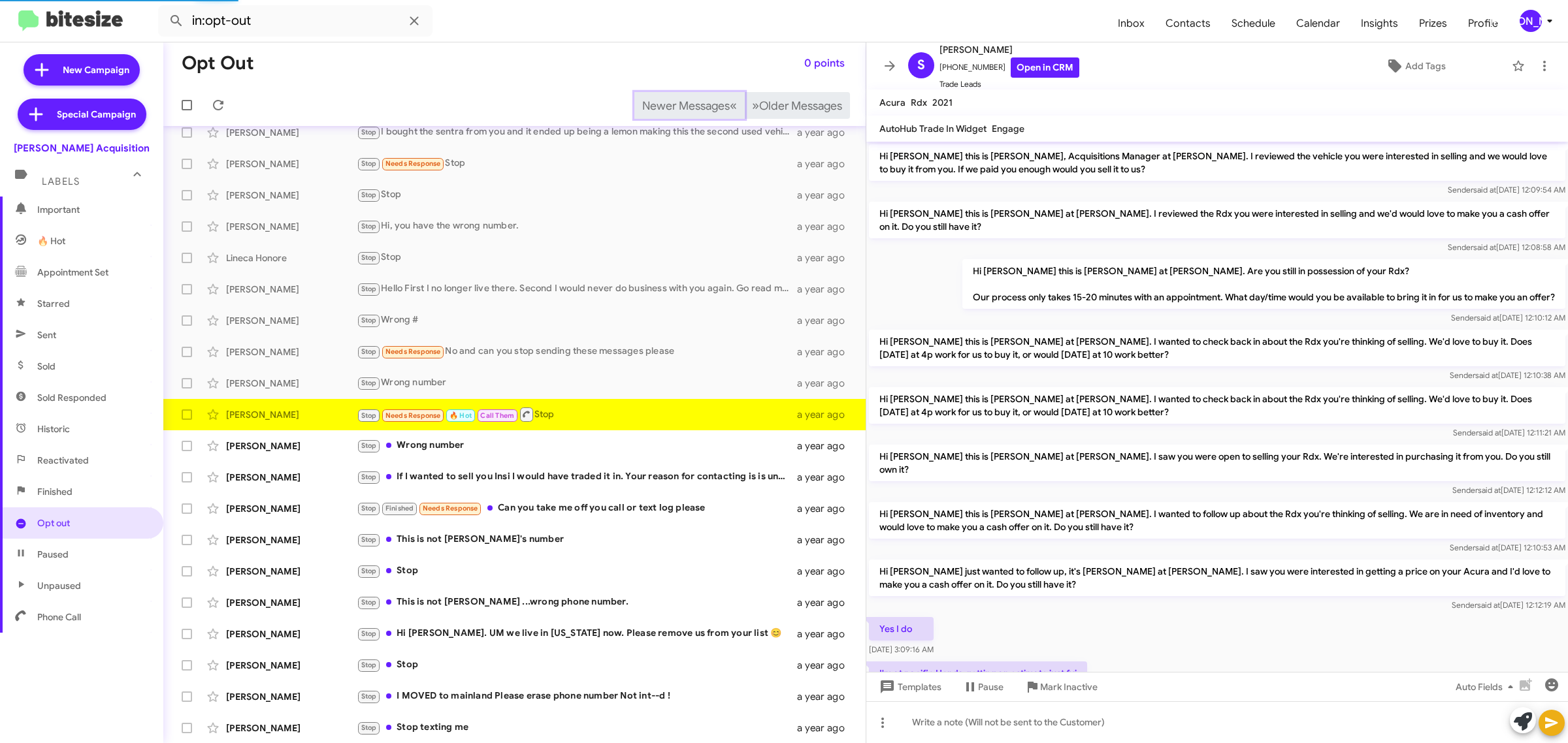
scroll to position [288, 0]
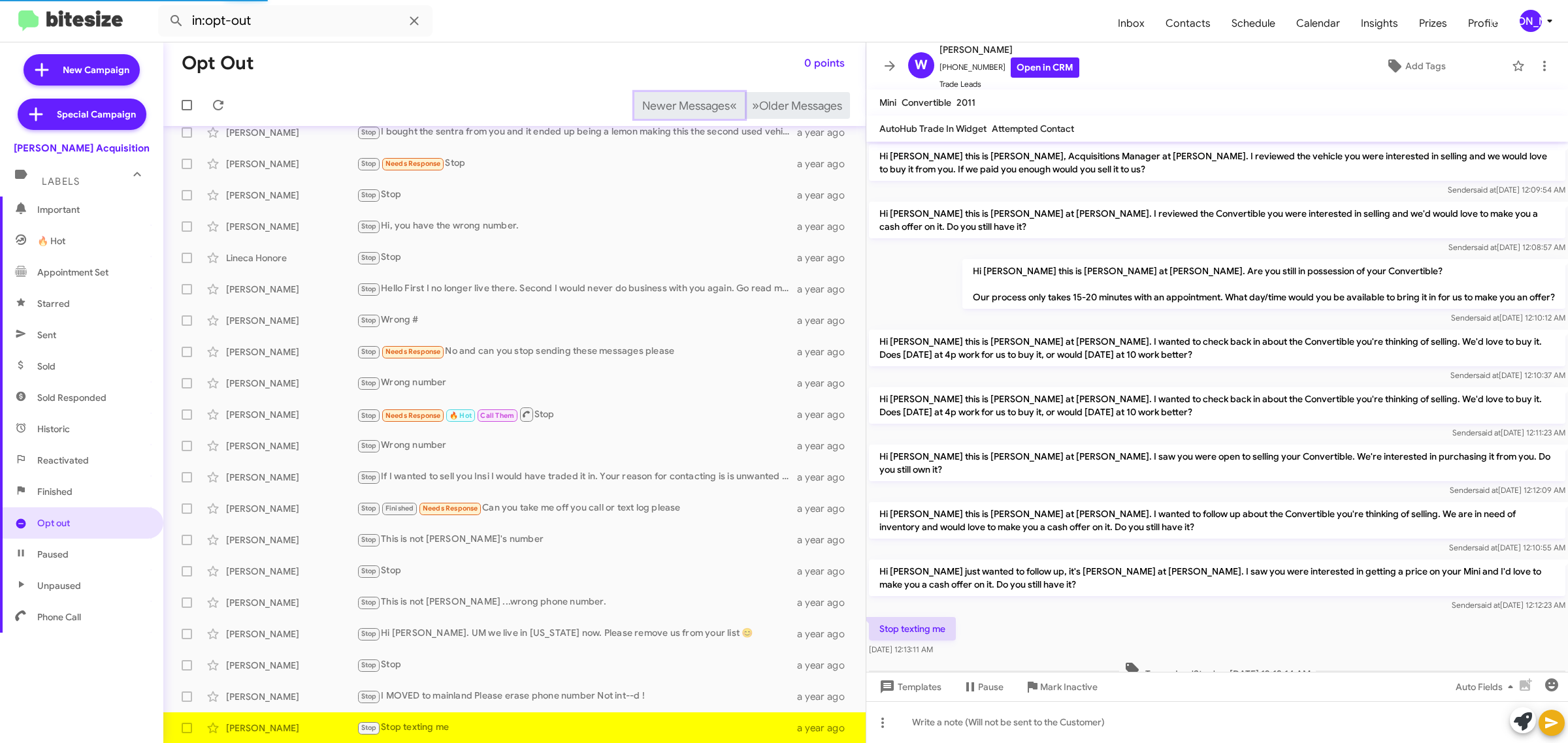
scroll to position [30, 0]
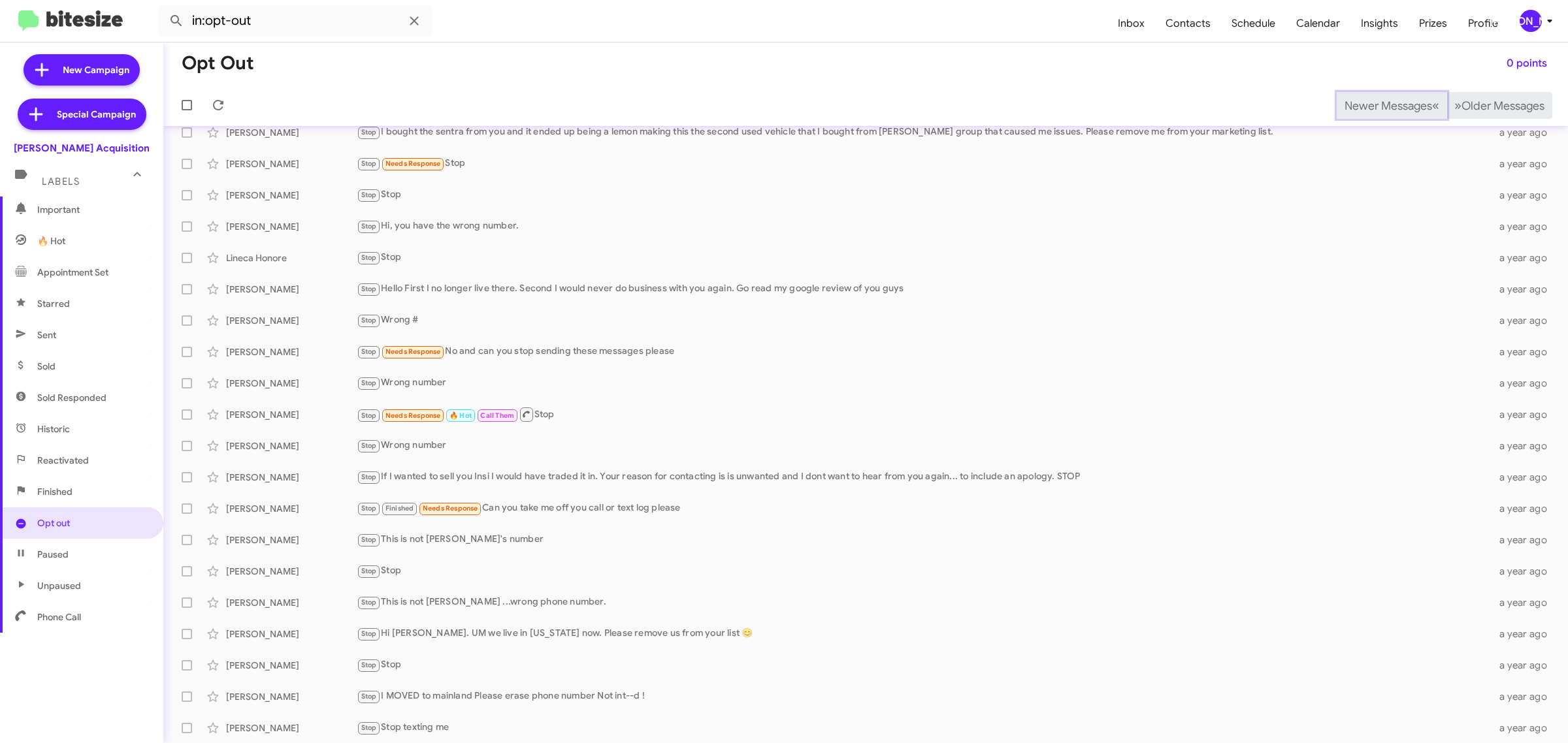
click at [1366, 105] on span "Newer Messages" at bounding box center [1388, 105] width 88 height 14
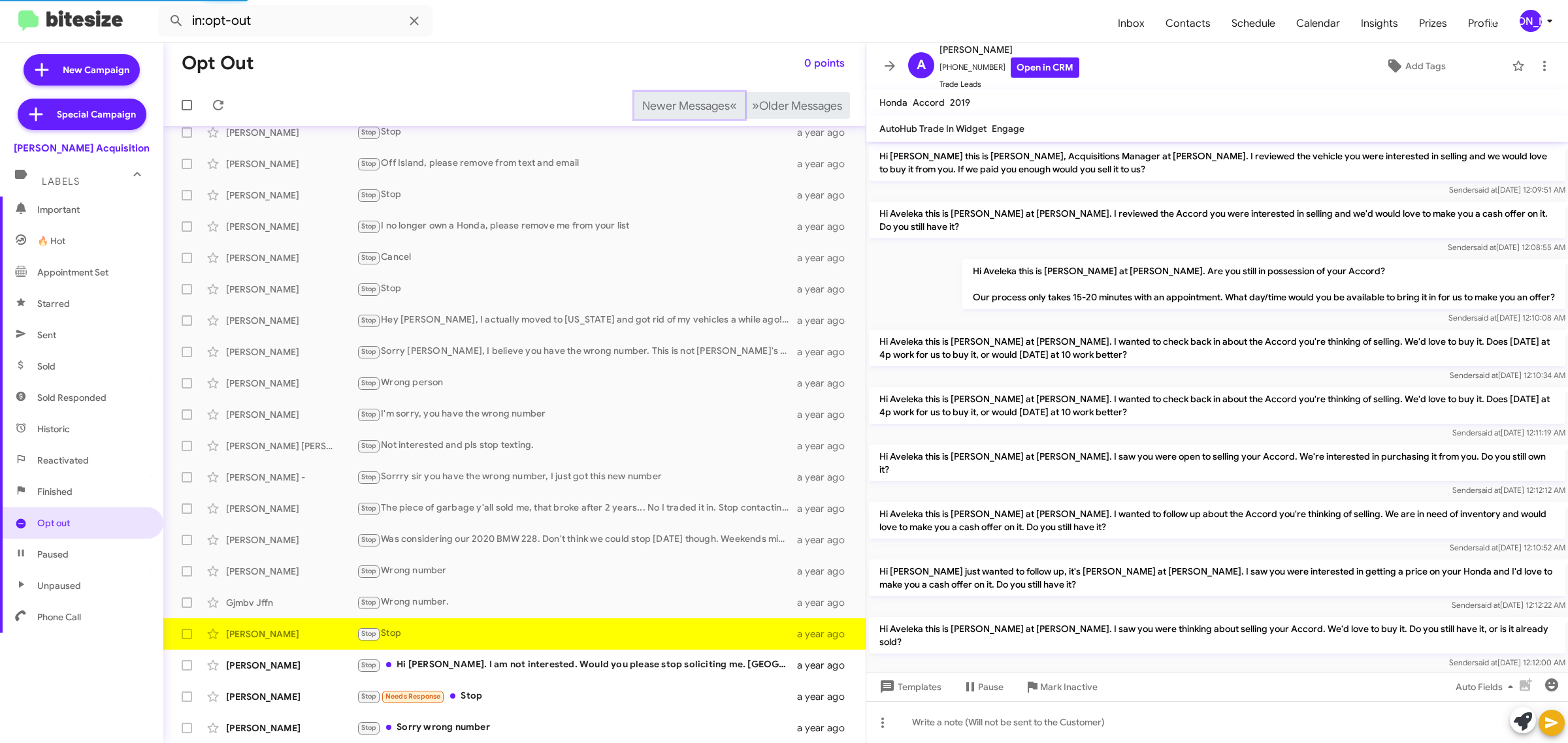
scroll to position [197, 0]
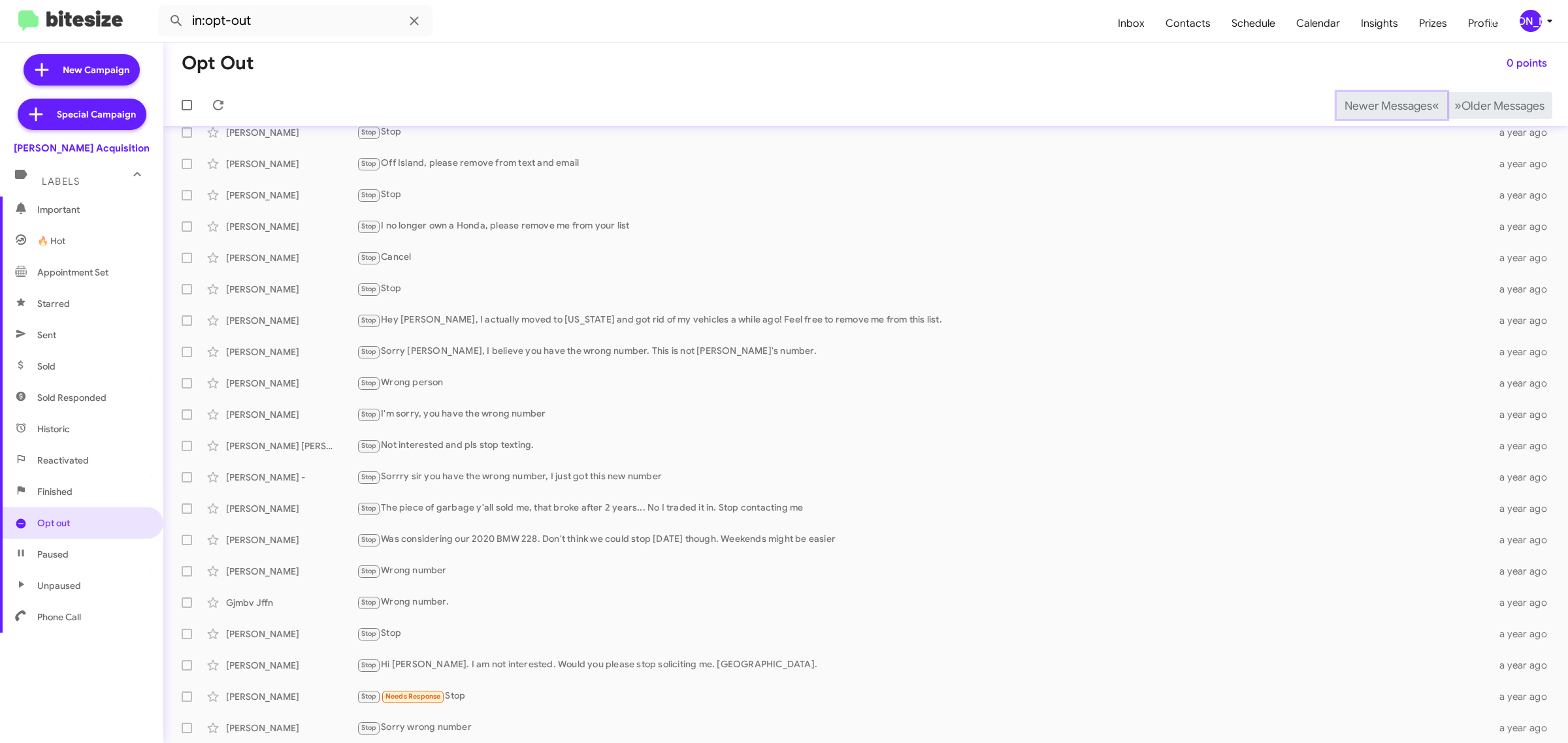
click at [1366, 105] on span "Newer Messages" at bounding box center [1388, 105] width 88 height 14
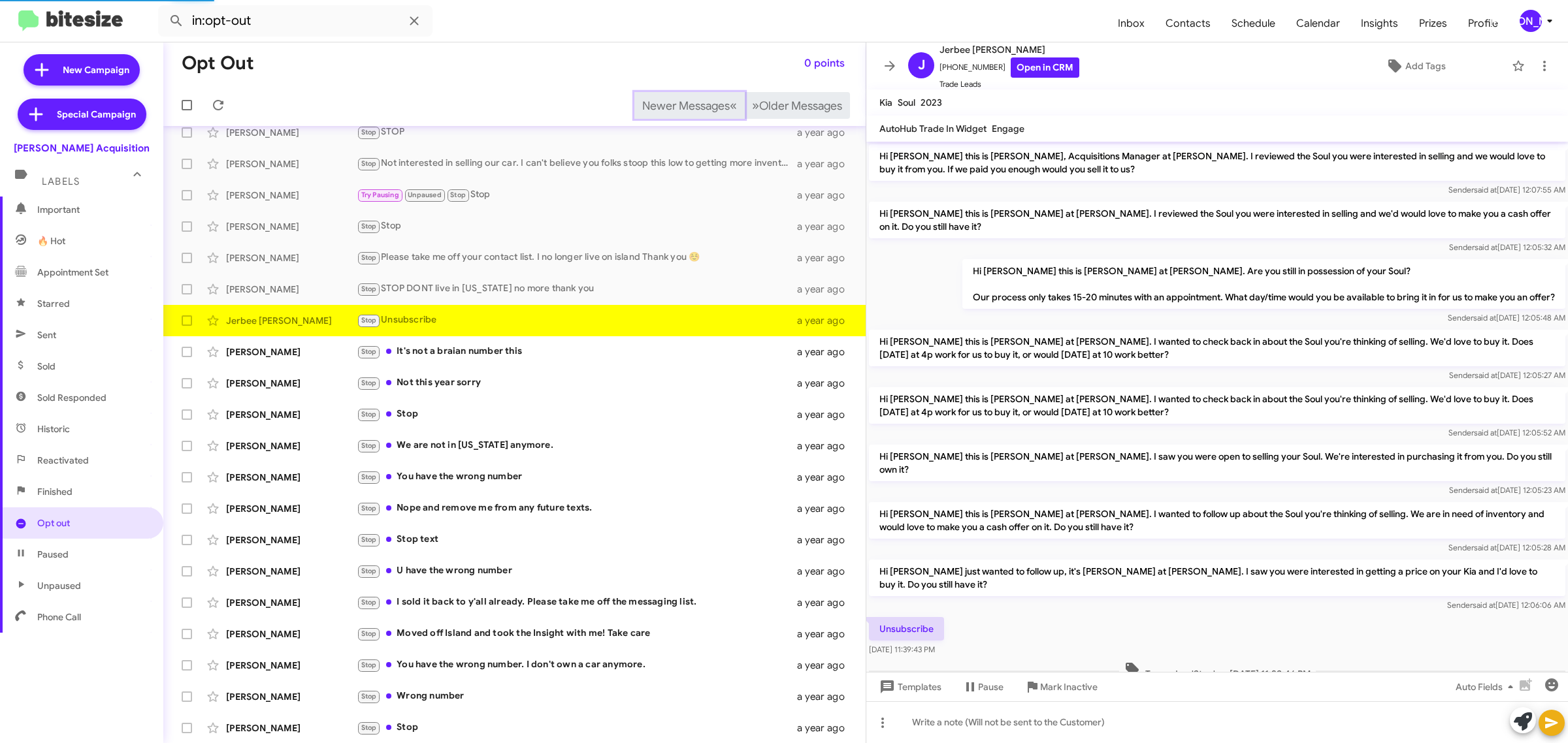
scroll to position [30, 0]
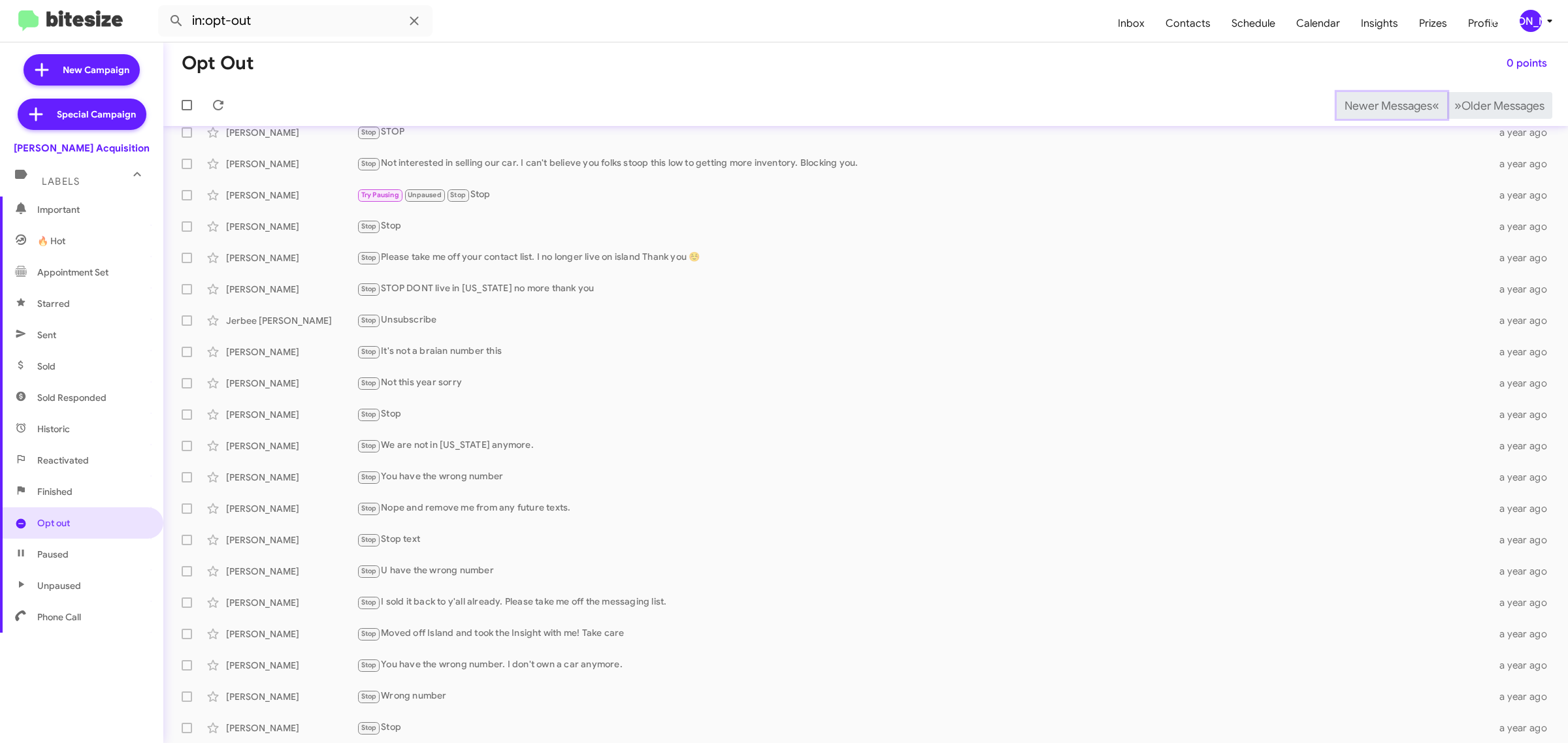
click at [1366, 105] on span "Newer Messages" at bounding box center [1388, 105] width 88 height 14
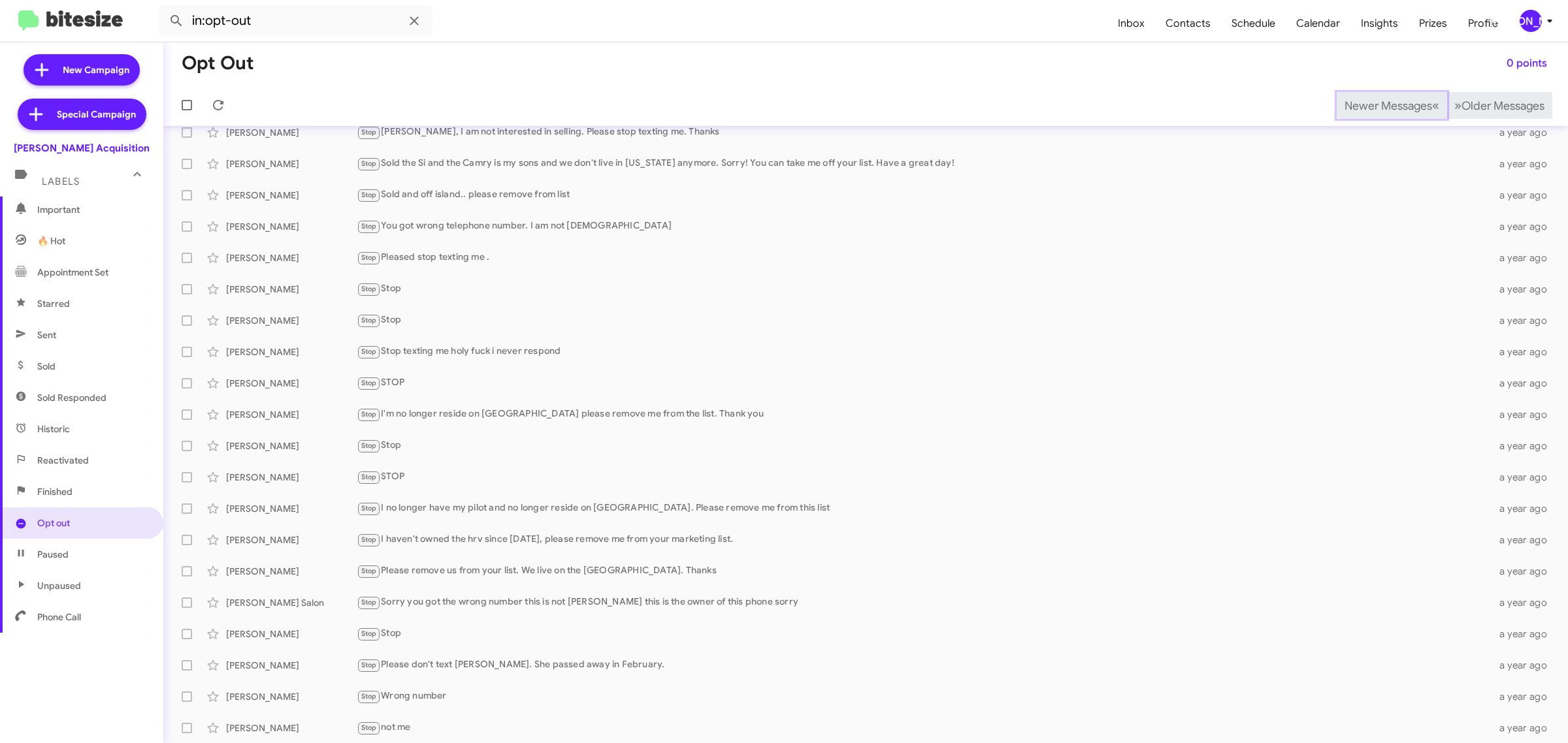
click at [1366, 105] on span "Newer Messages" at bounding box center [1388, 105] width 88 height 14
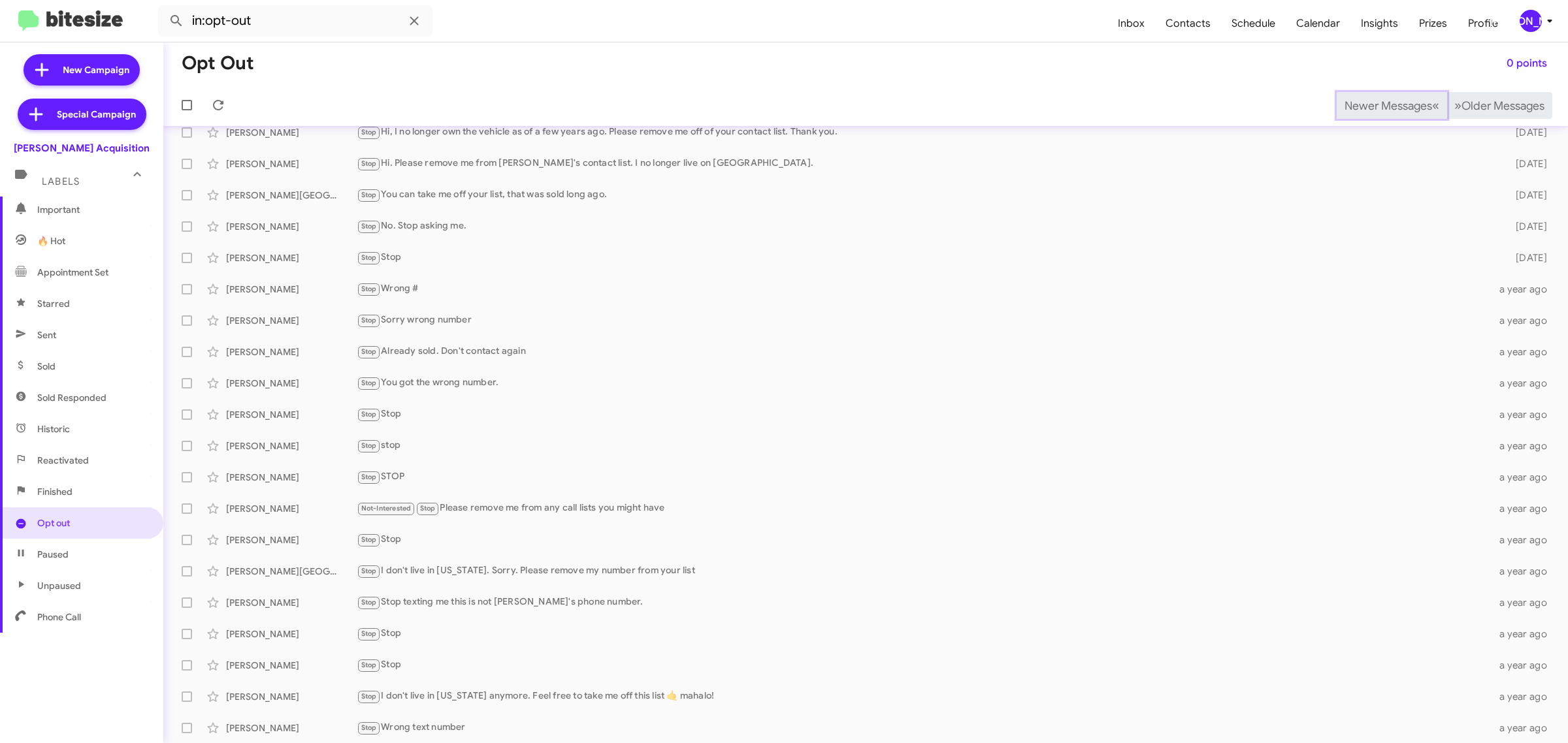
click at [1366, 105] on span "Newer Messages" at bounding box center [1388, 105] width 88 height 14
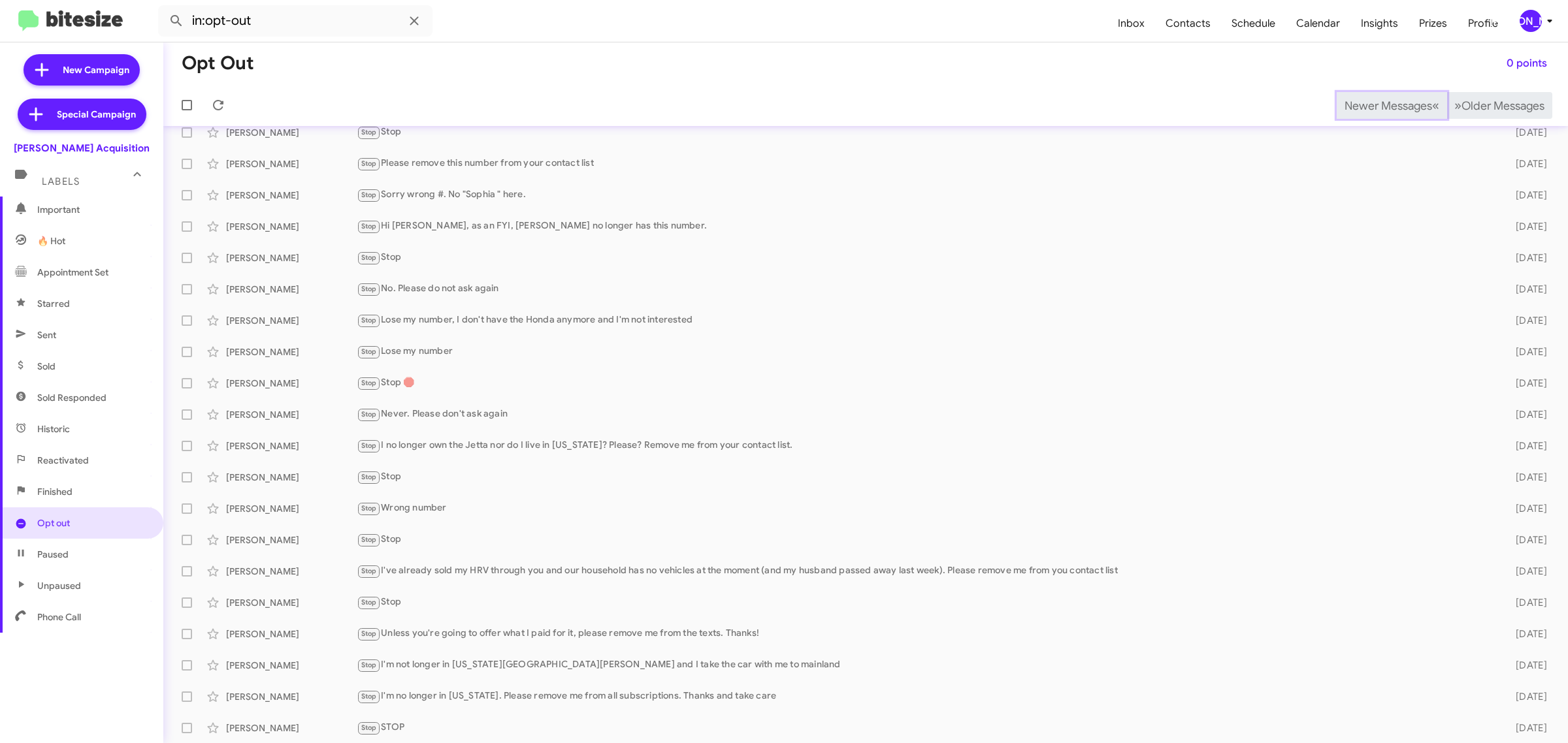
click at [1366, 105] on span "Newer Messages" at bounding box center [1388, 105] width 88 height 14
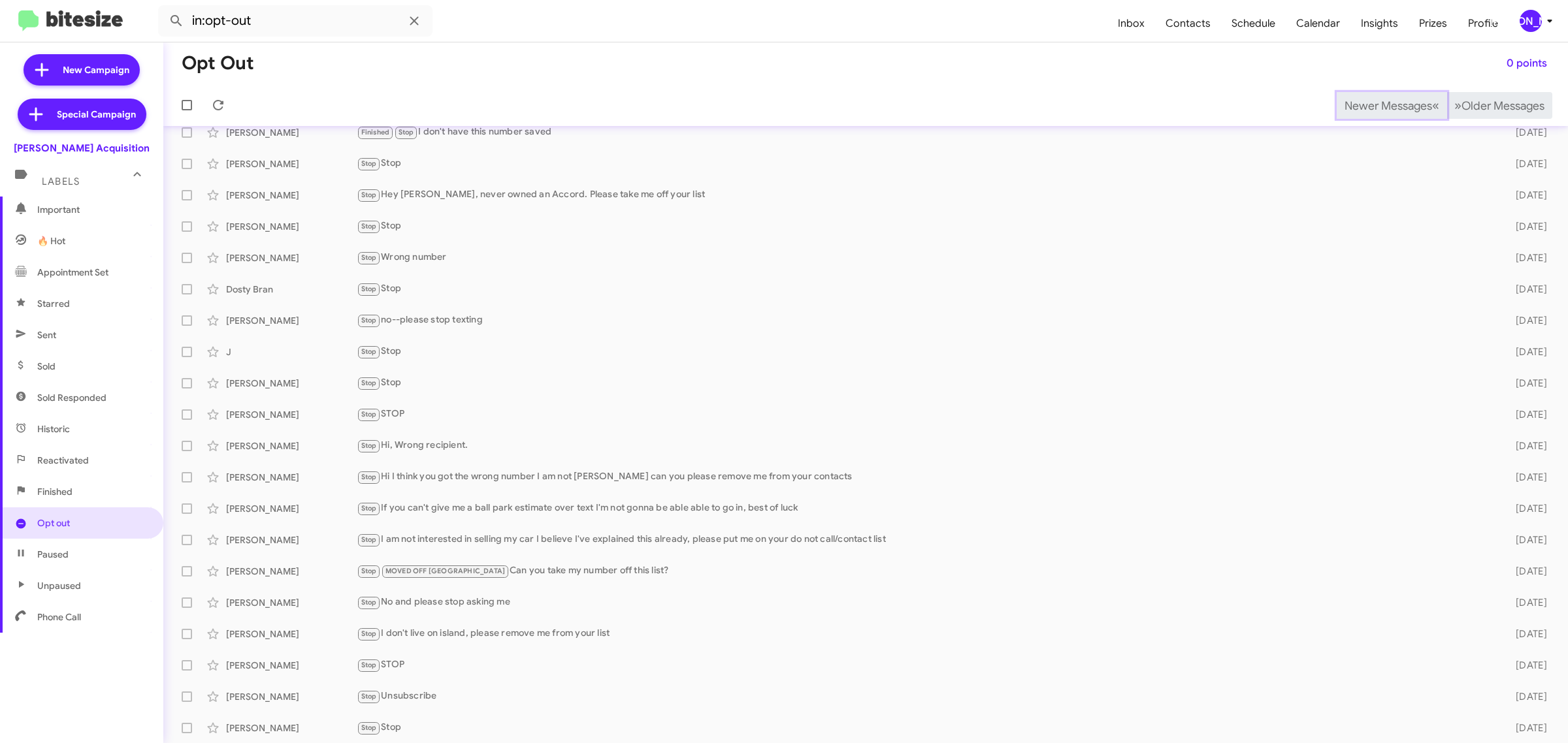
click at [1366, 105] on span "Newer Messages" at bounding box center [1388, 105] width 88 height 14
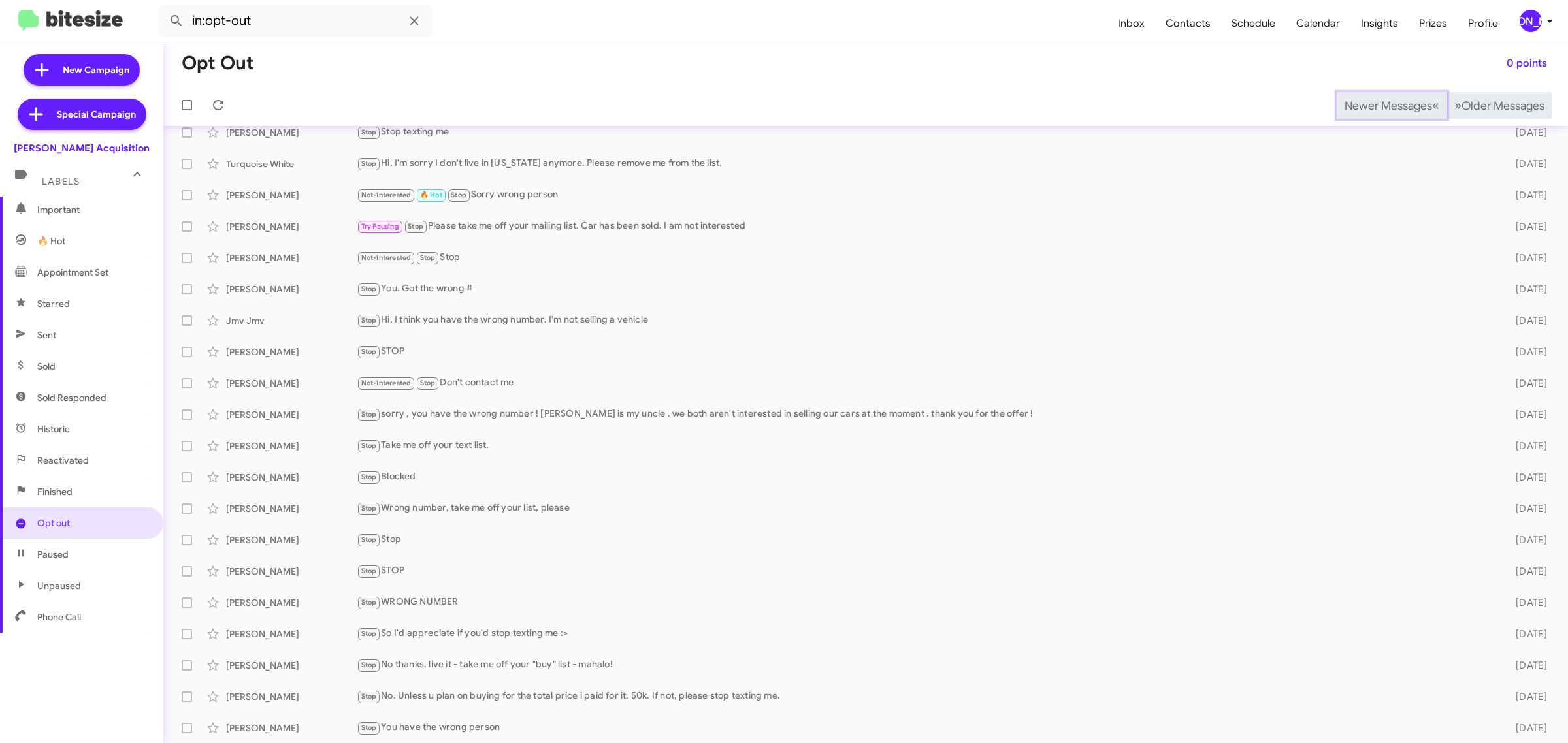
click at [1366, 105] on span "Newer Messages" at bounding box center [1388, 105] width 88 height 14
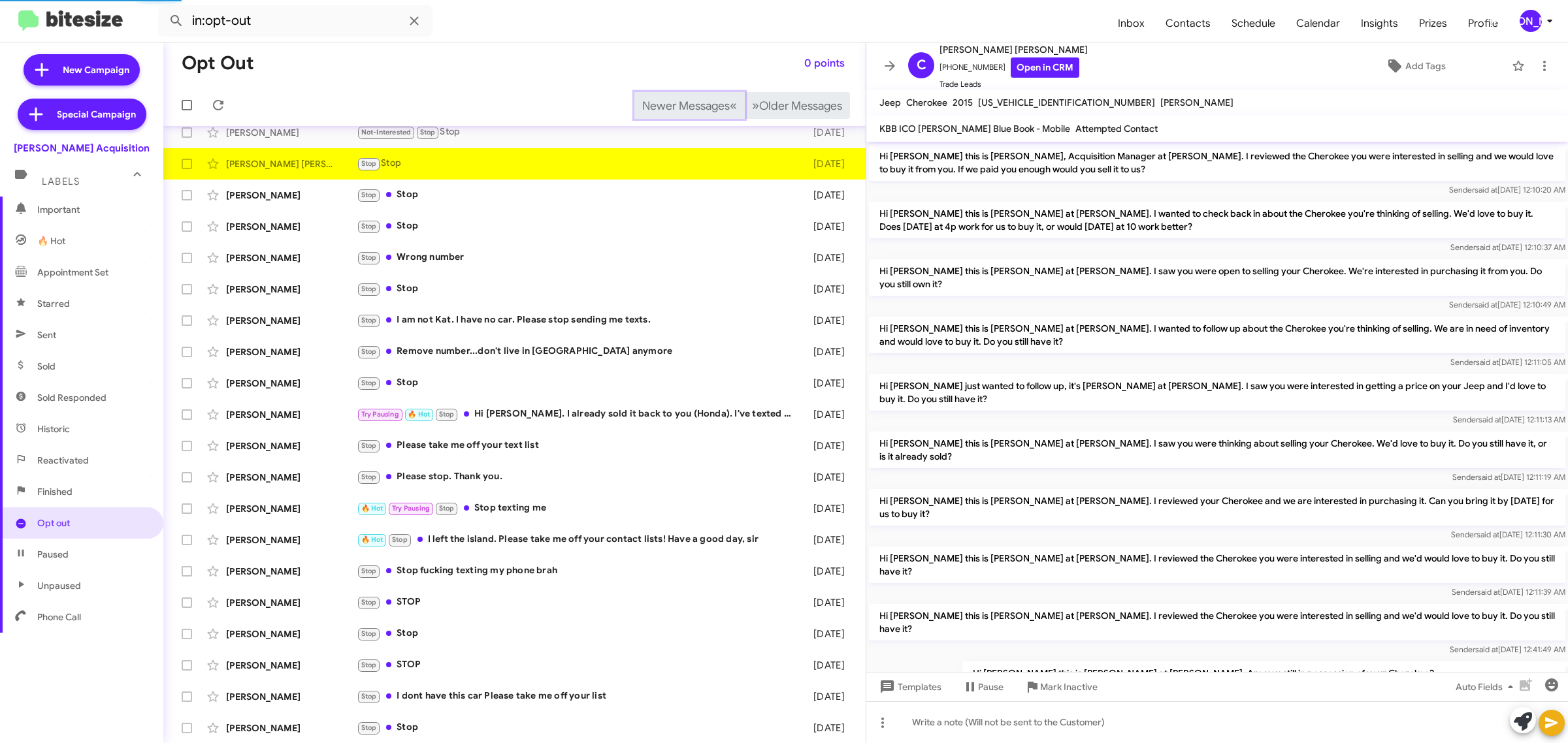
scroll to position [18, 0]
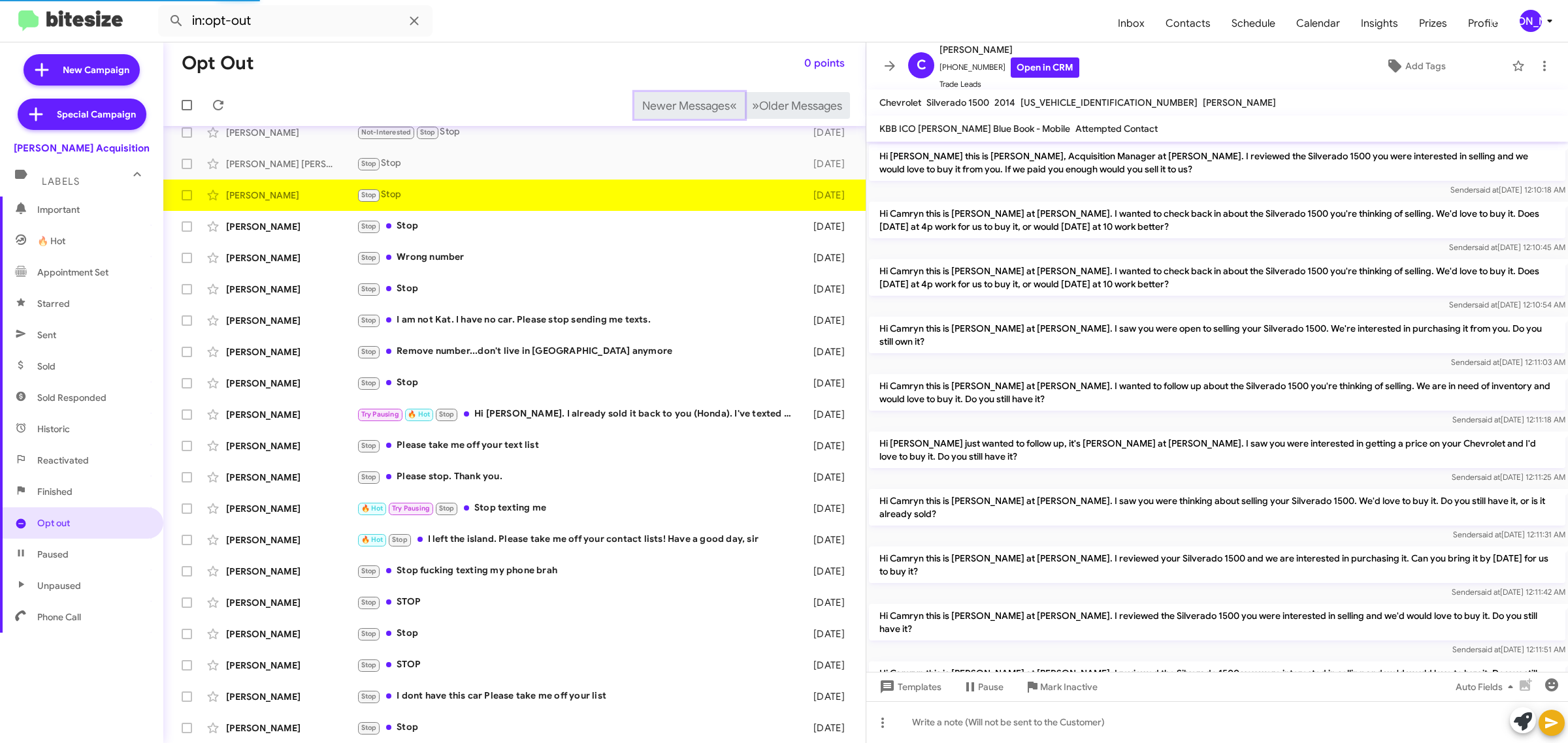
scroll to position [145, 0]
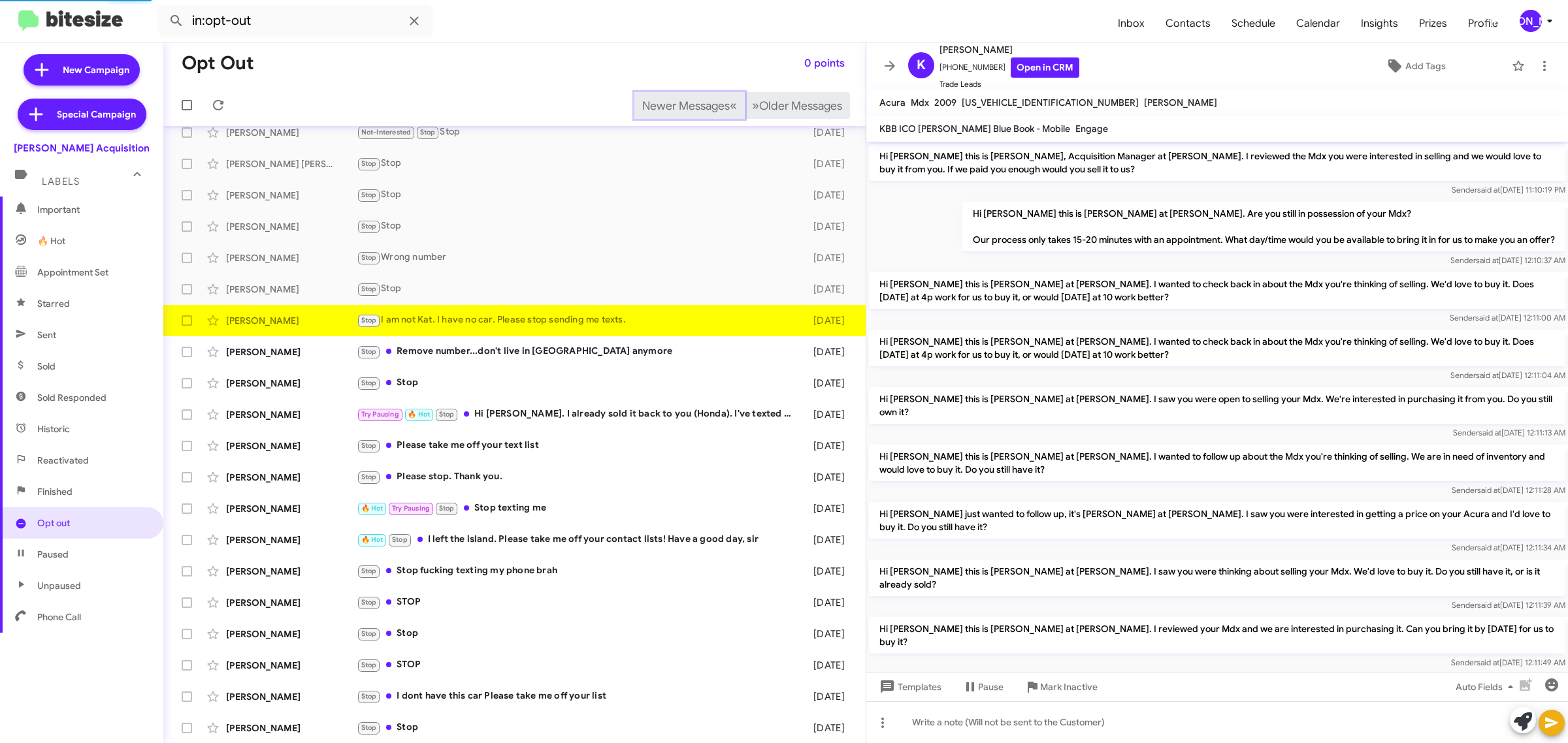
scroll to position [70, 0]
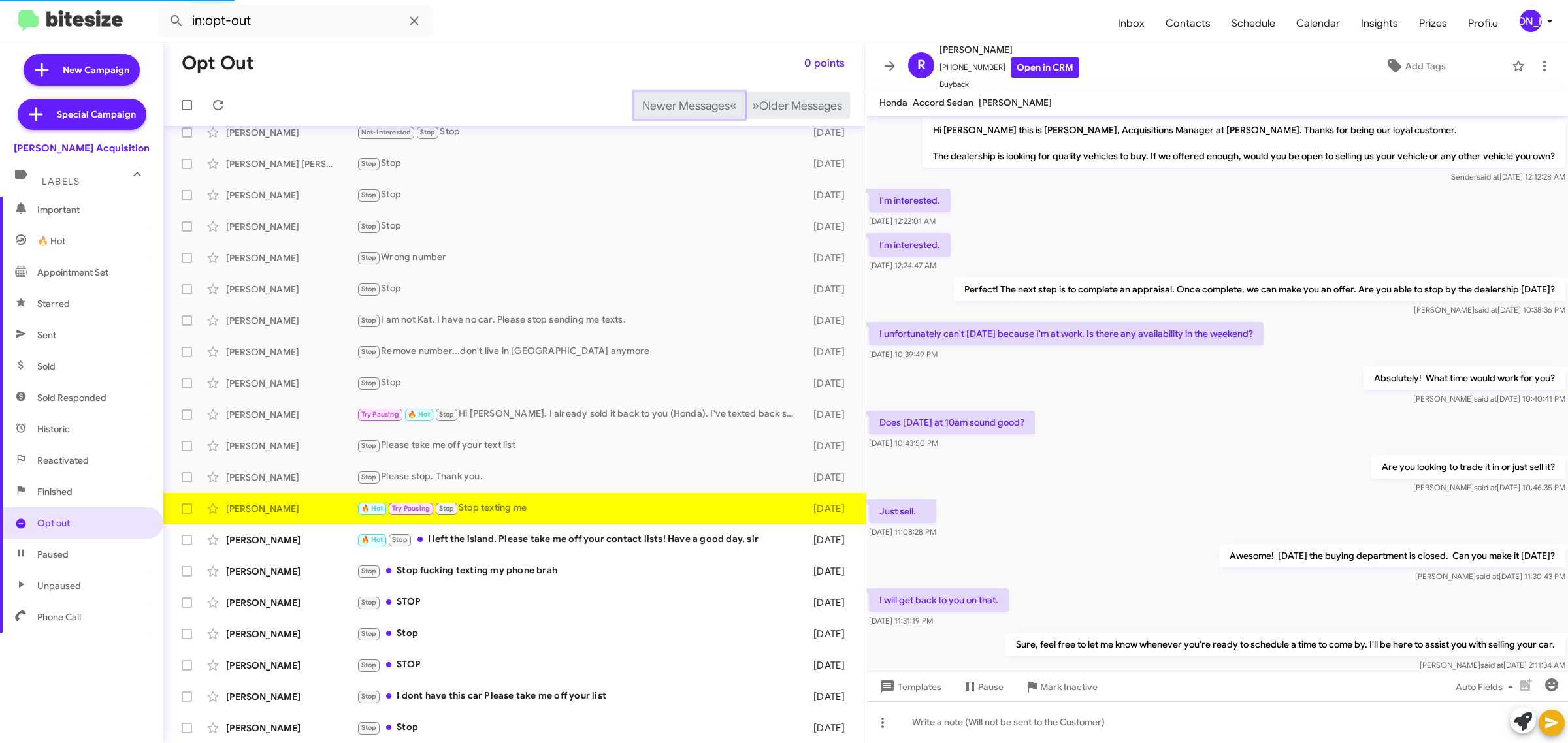
scroll to position [318, 0]
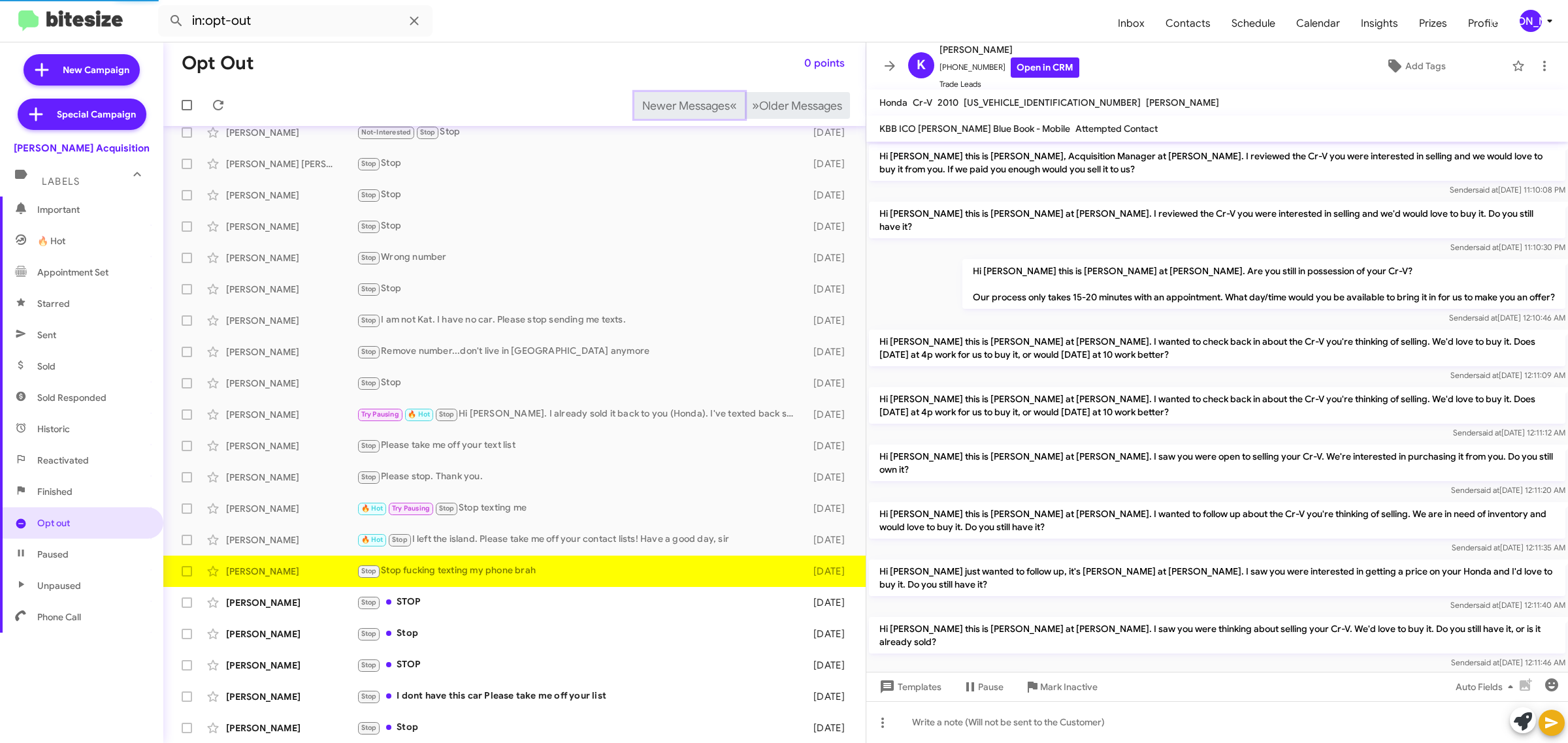
scroll to position [63, 0]
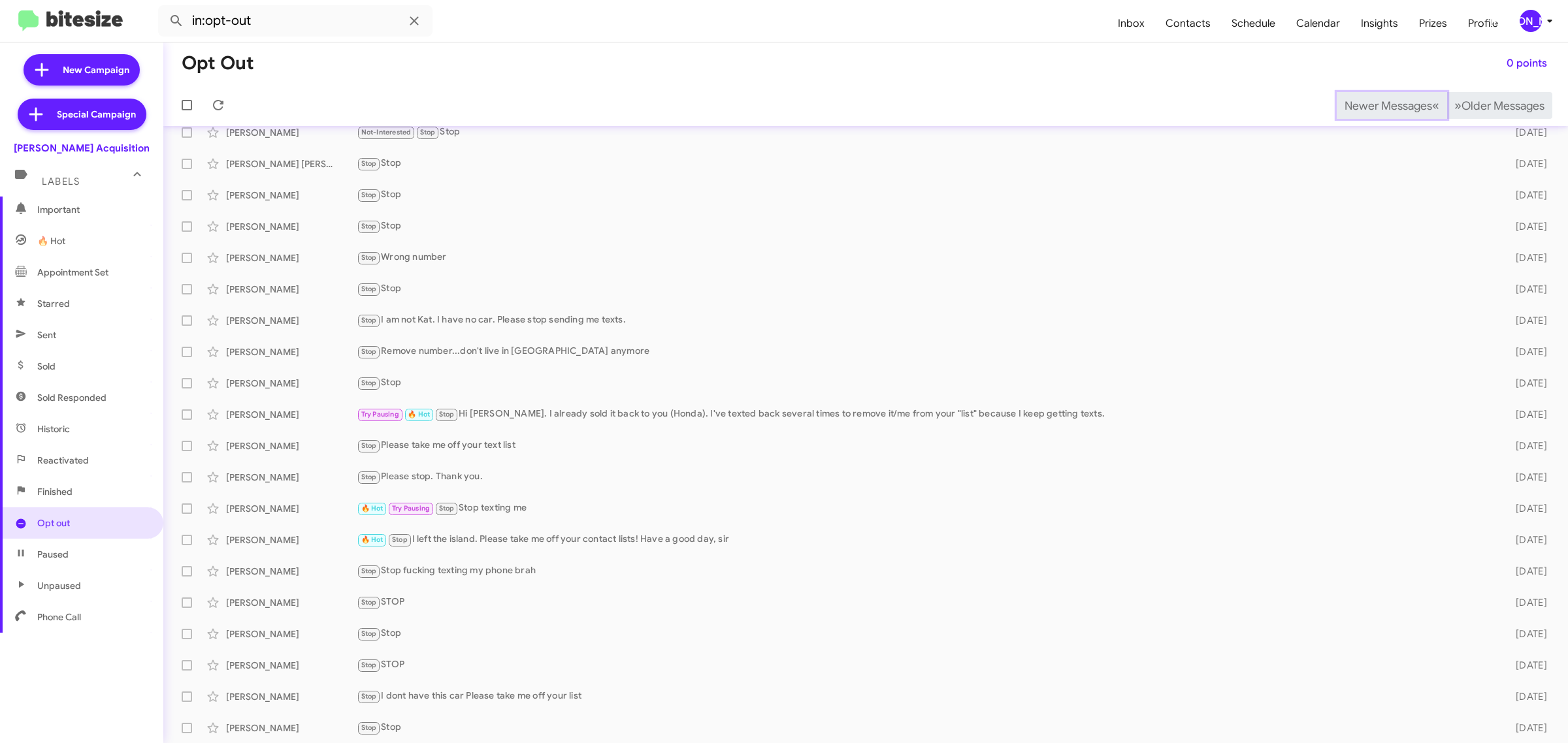
click at [1366, 105] on span "Newer Messages" at bounding box center [1388, 105] width 88 height 14
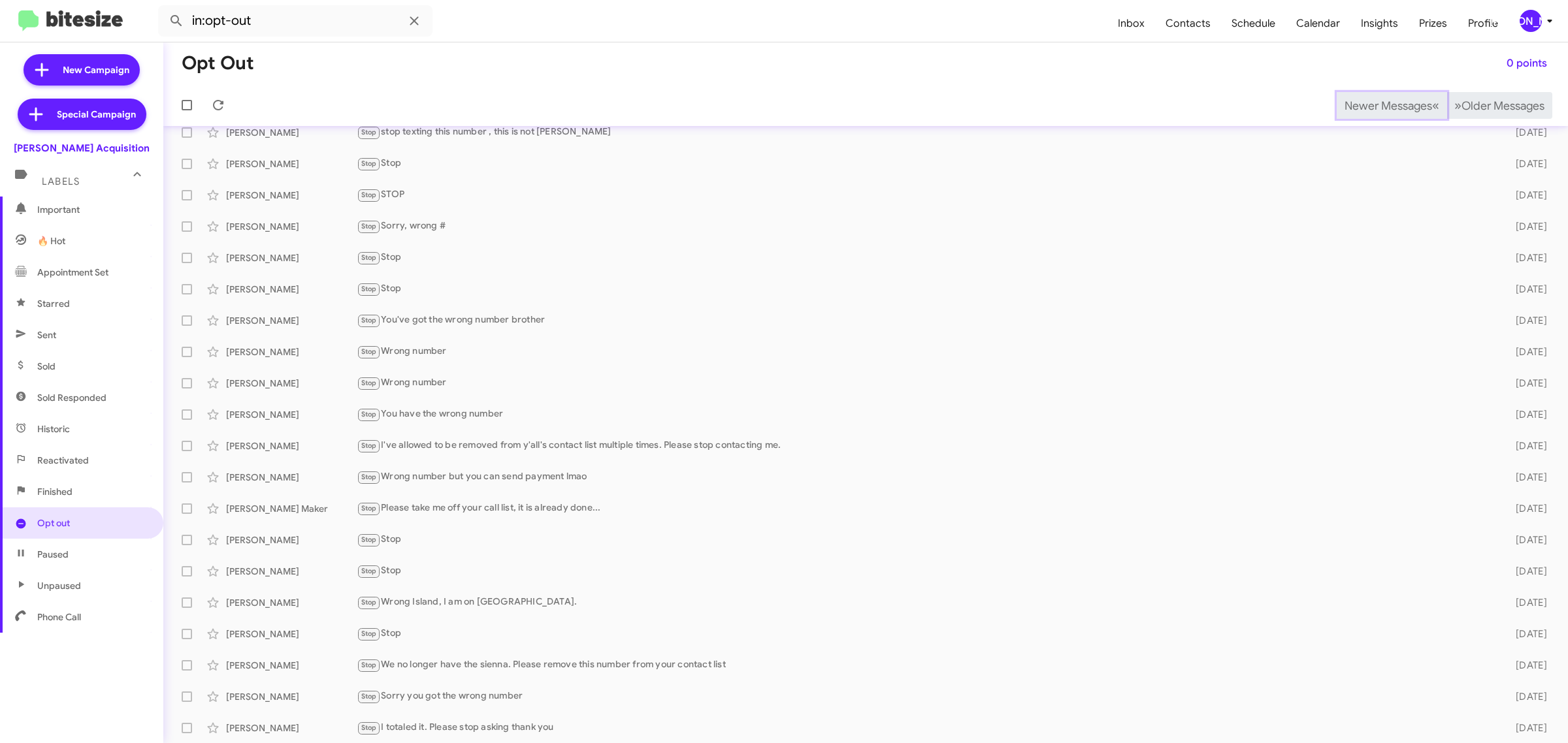
click at [1366, 105] on span "Newer Messages" at bounding box center [1388, 105] width 88 height 14
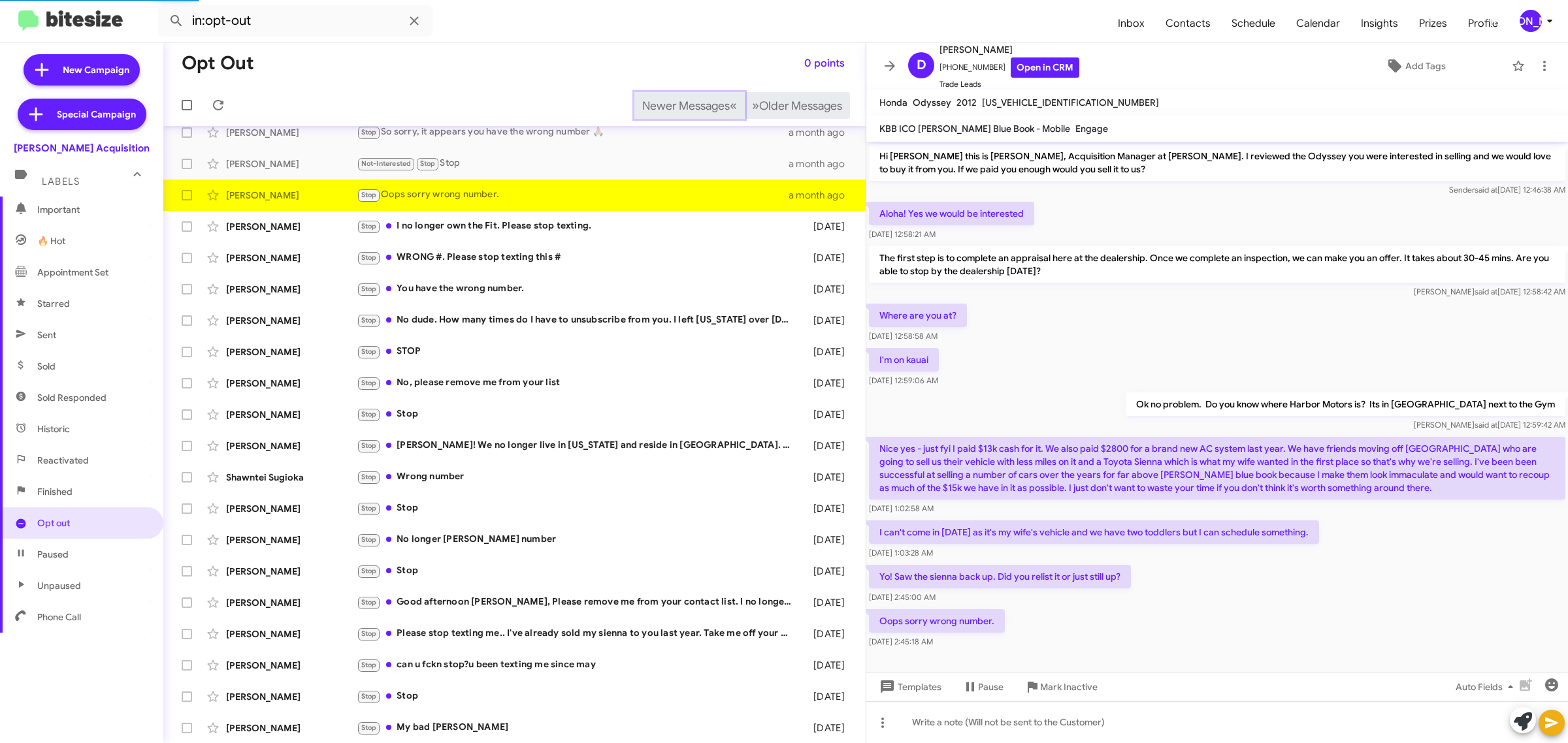
scroll to position [11, 0]
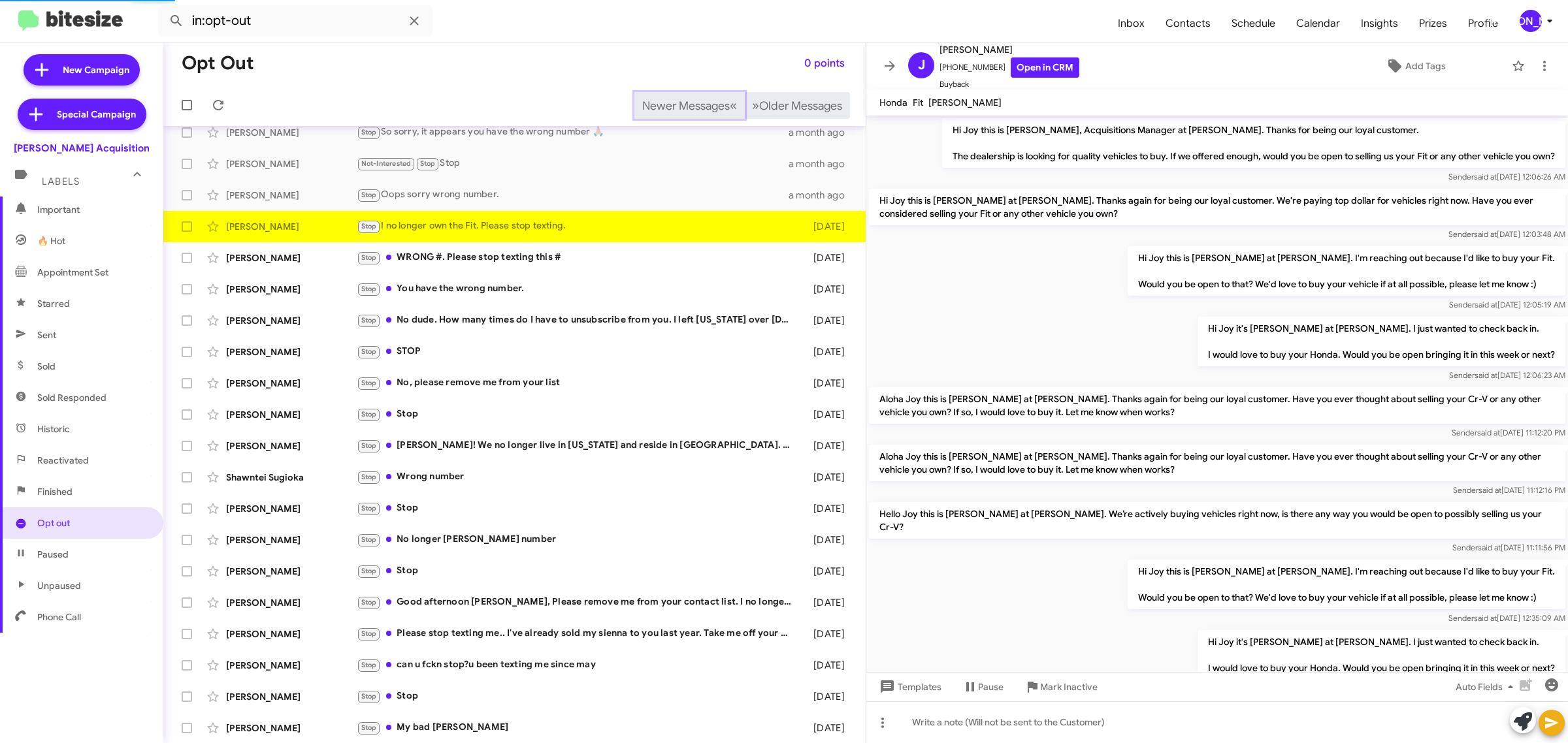
scroll to position [136, 0]
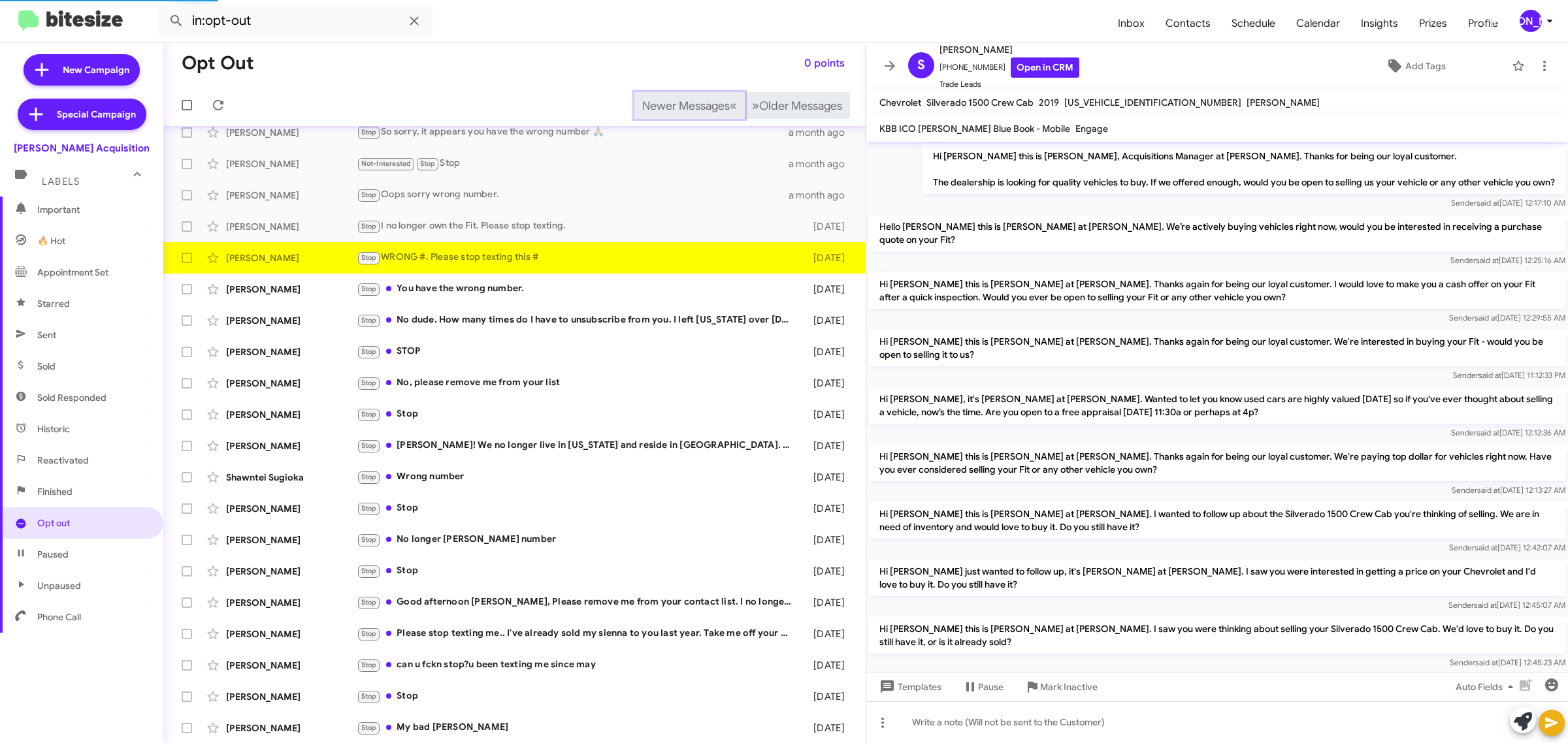
scroll to position [252, 0]
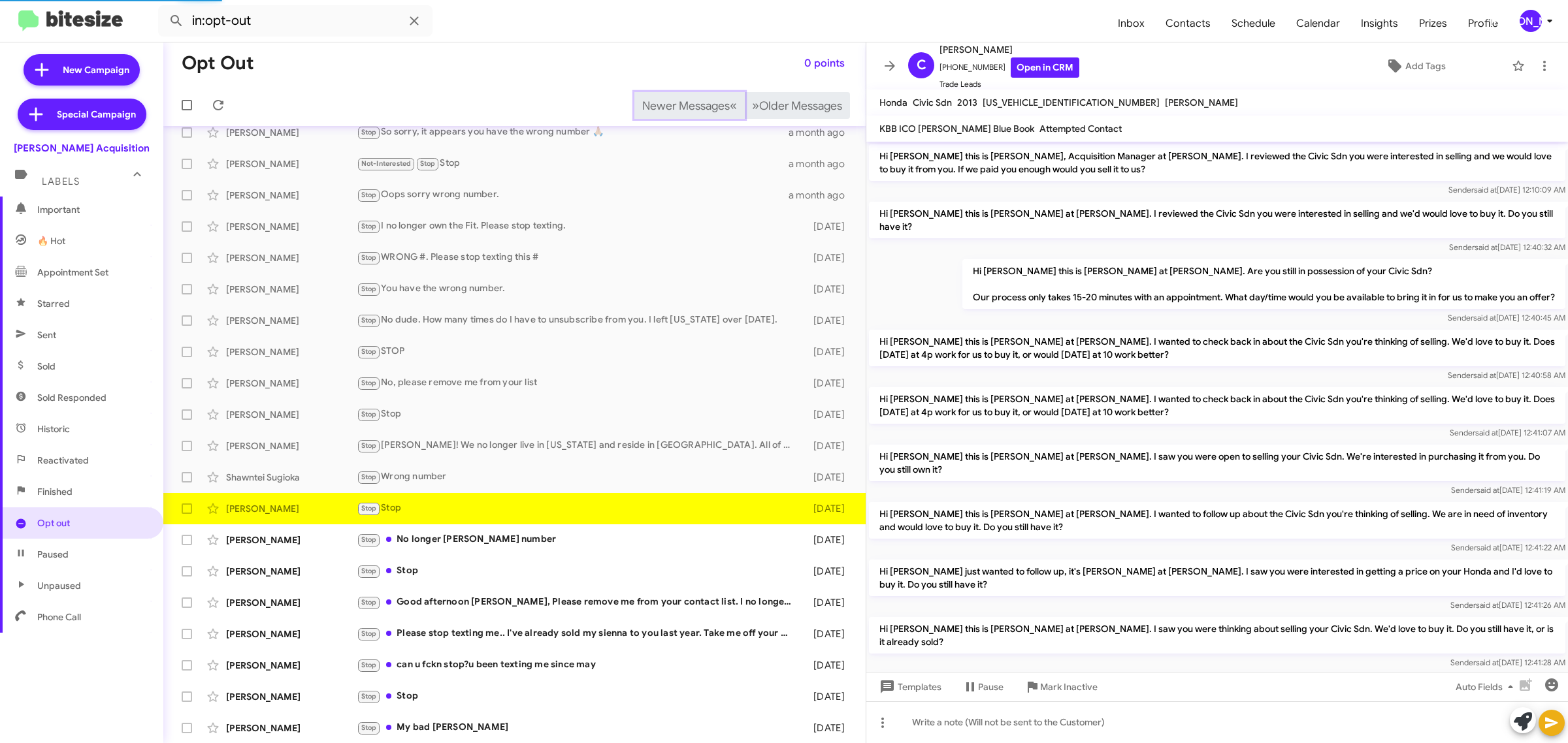
scroll to position [153, 0]
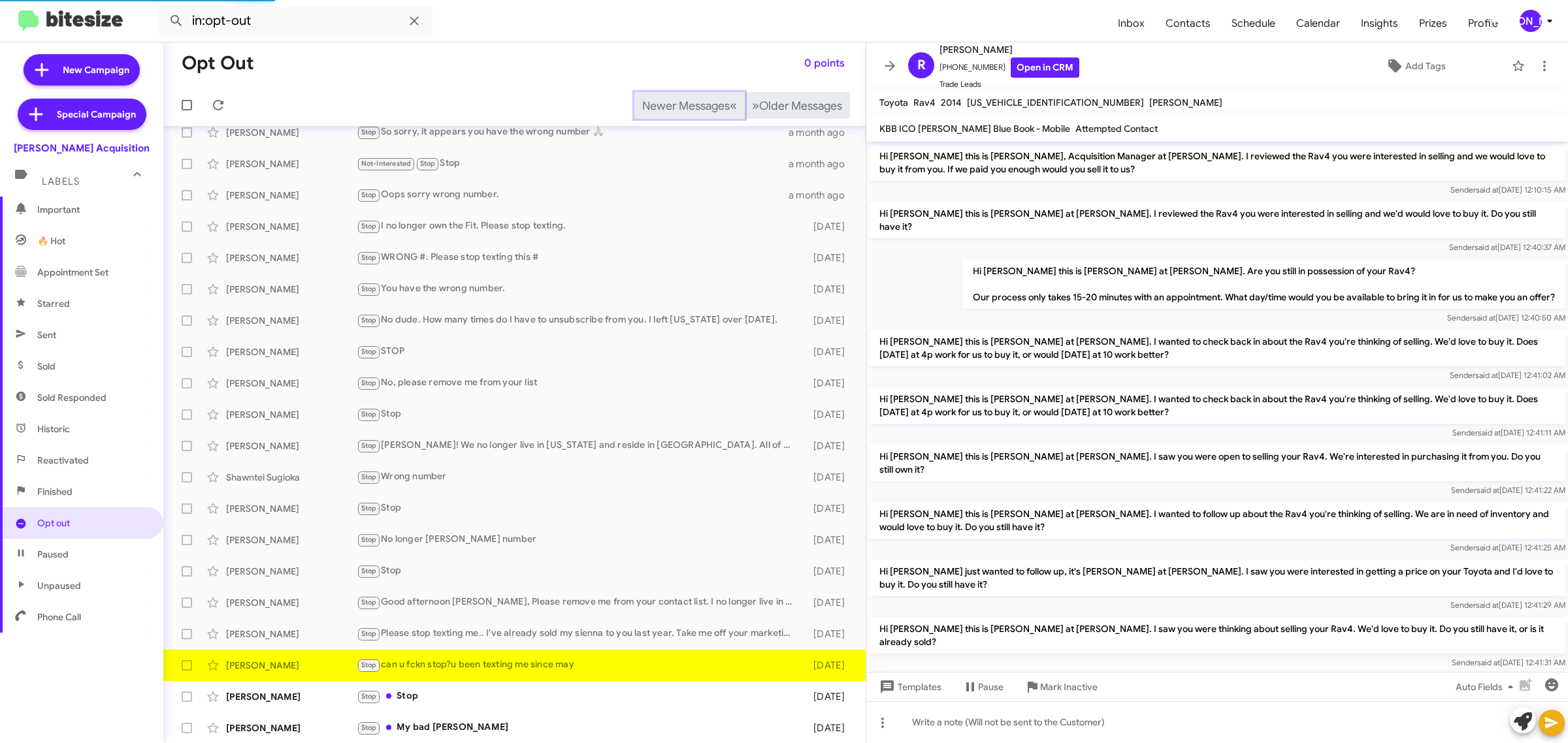
scroll to position [84, 0]
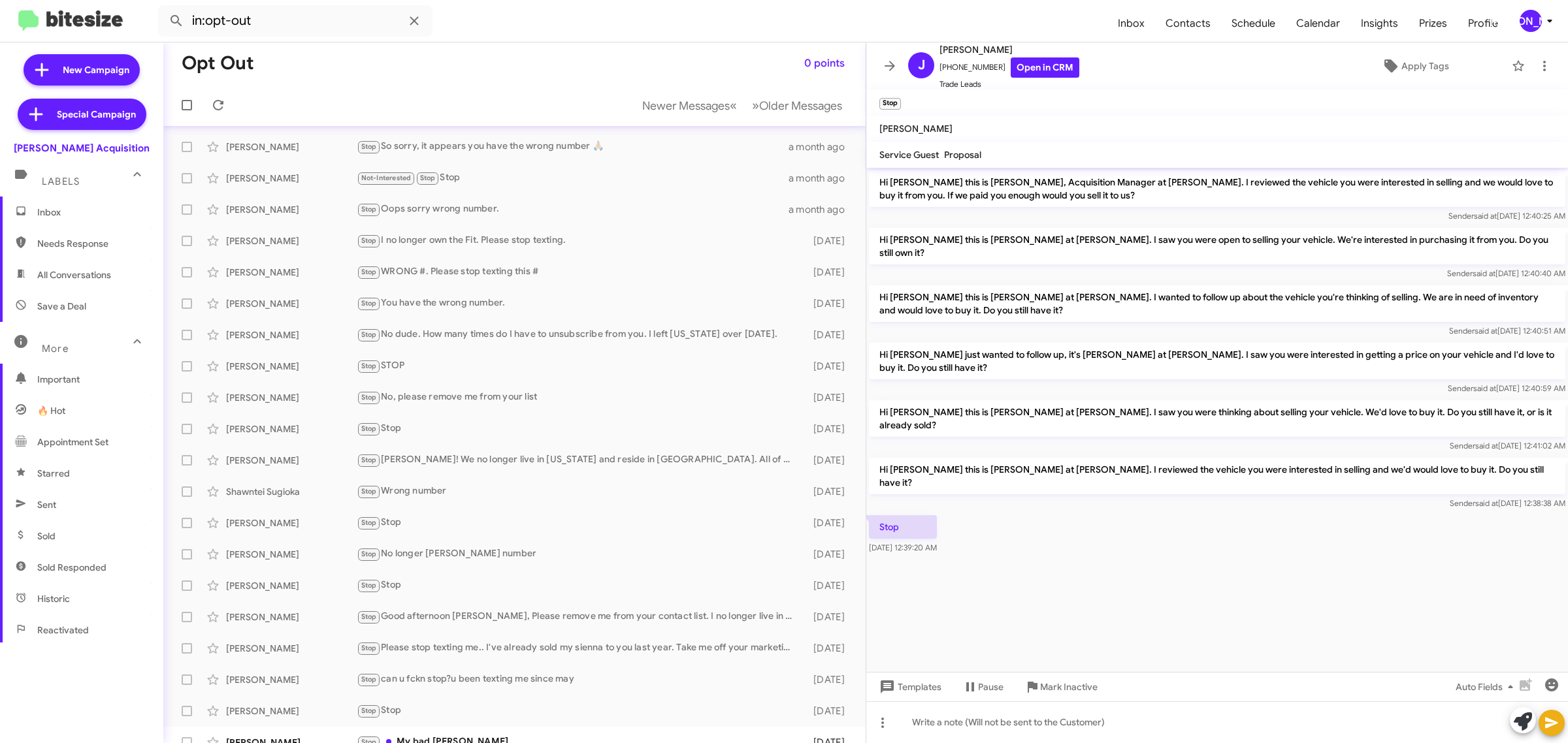
scroll to position [14, 0]
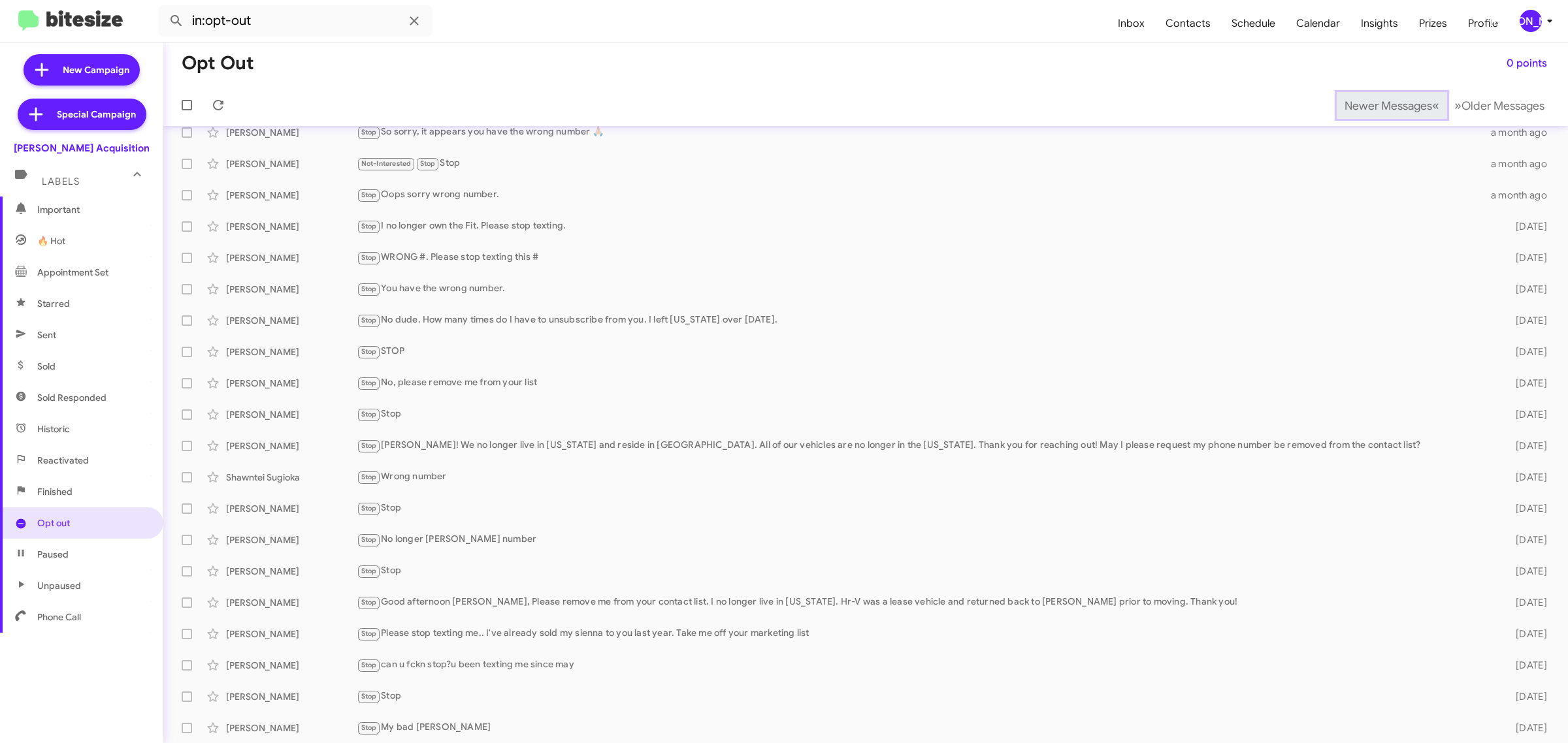
click at [1366, 105] on span "Newer Messages" at bounding box center [1388, 105] width 88 height 14
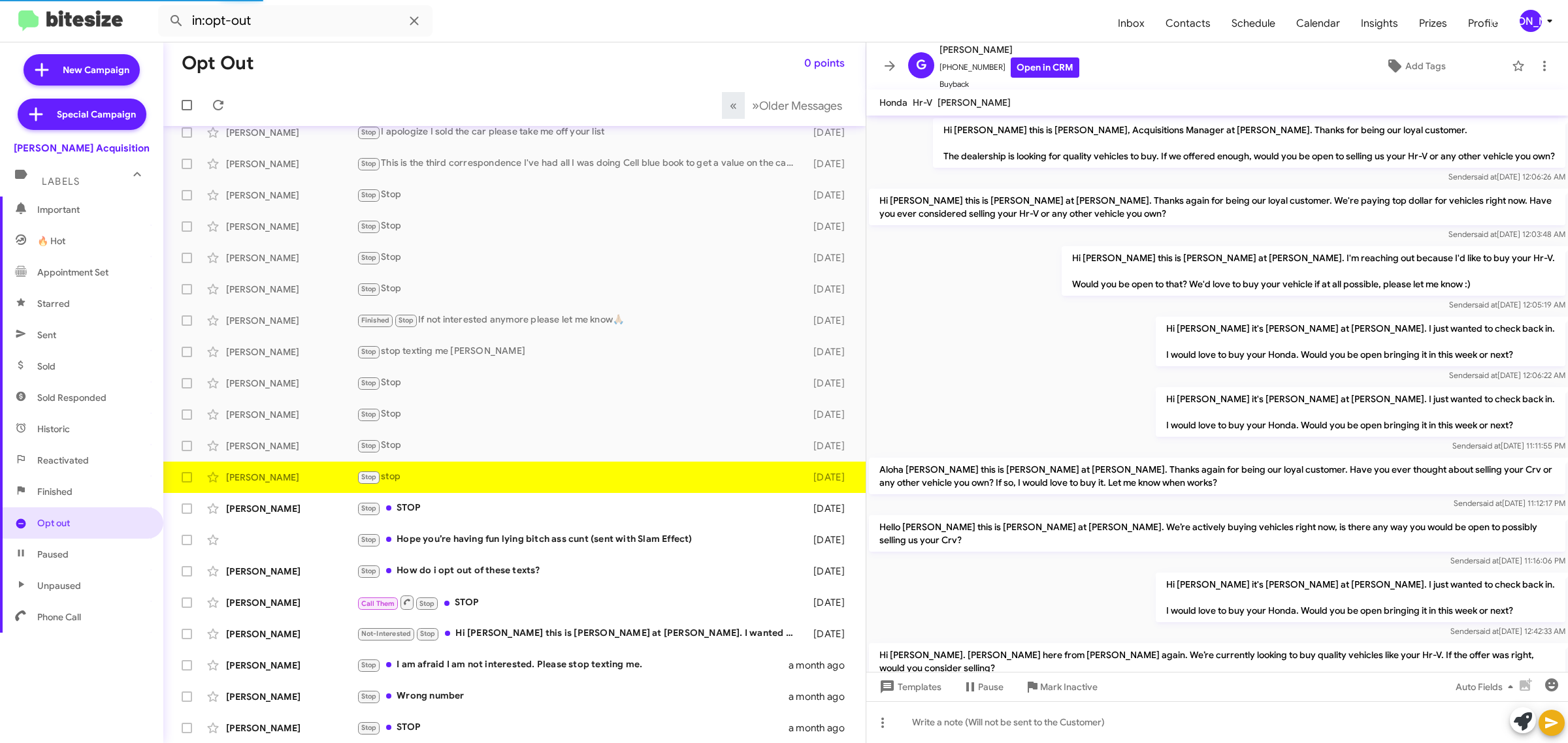
scroll to position [136, 0]
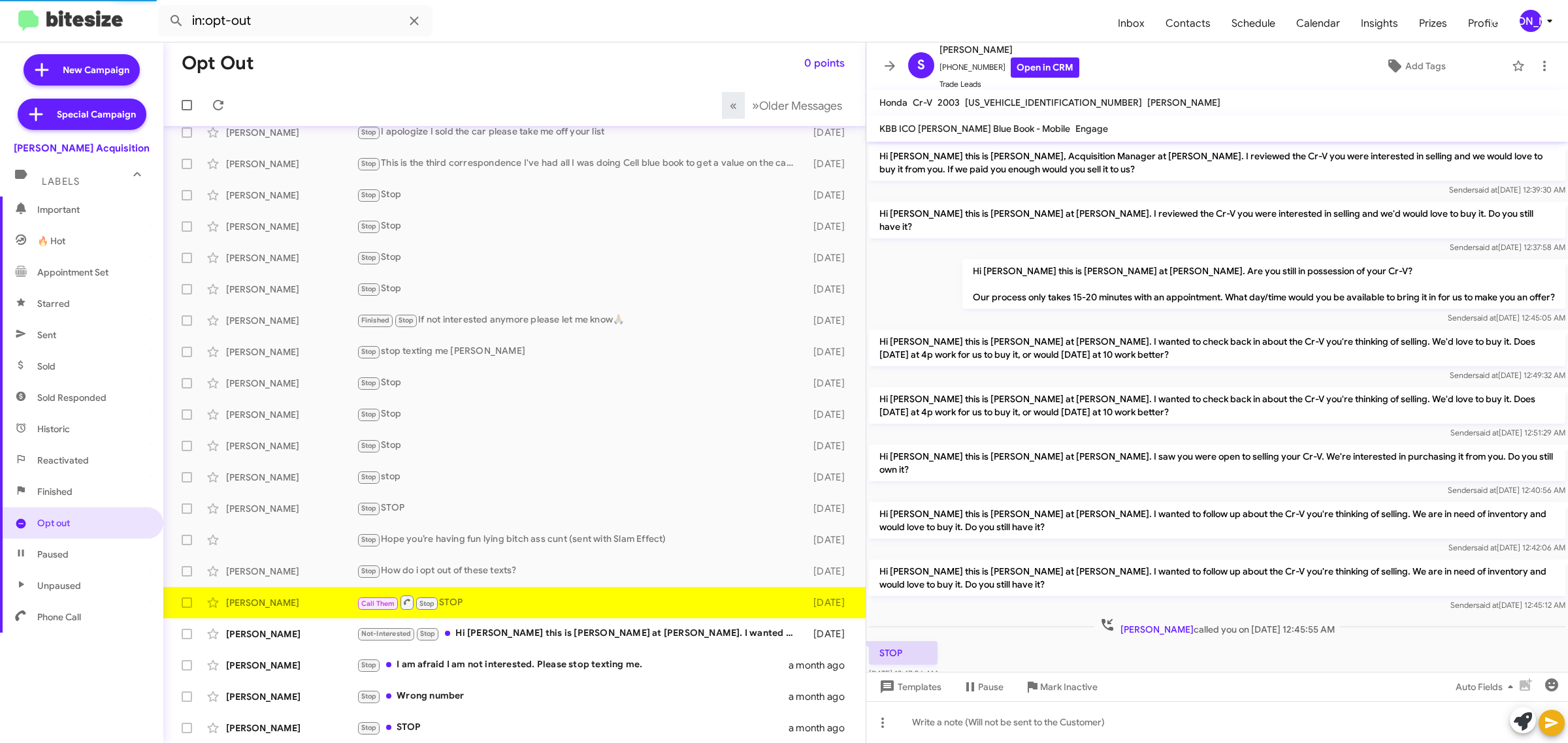
scroll to position [16, 0]
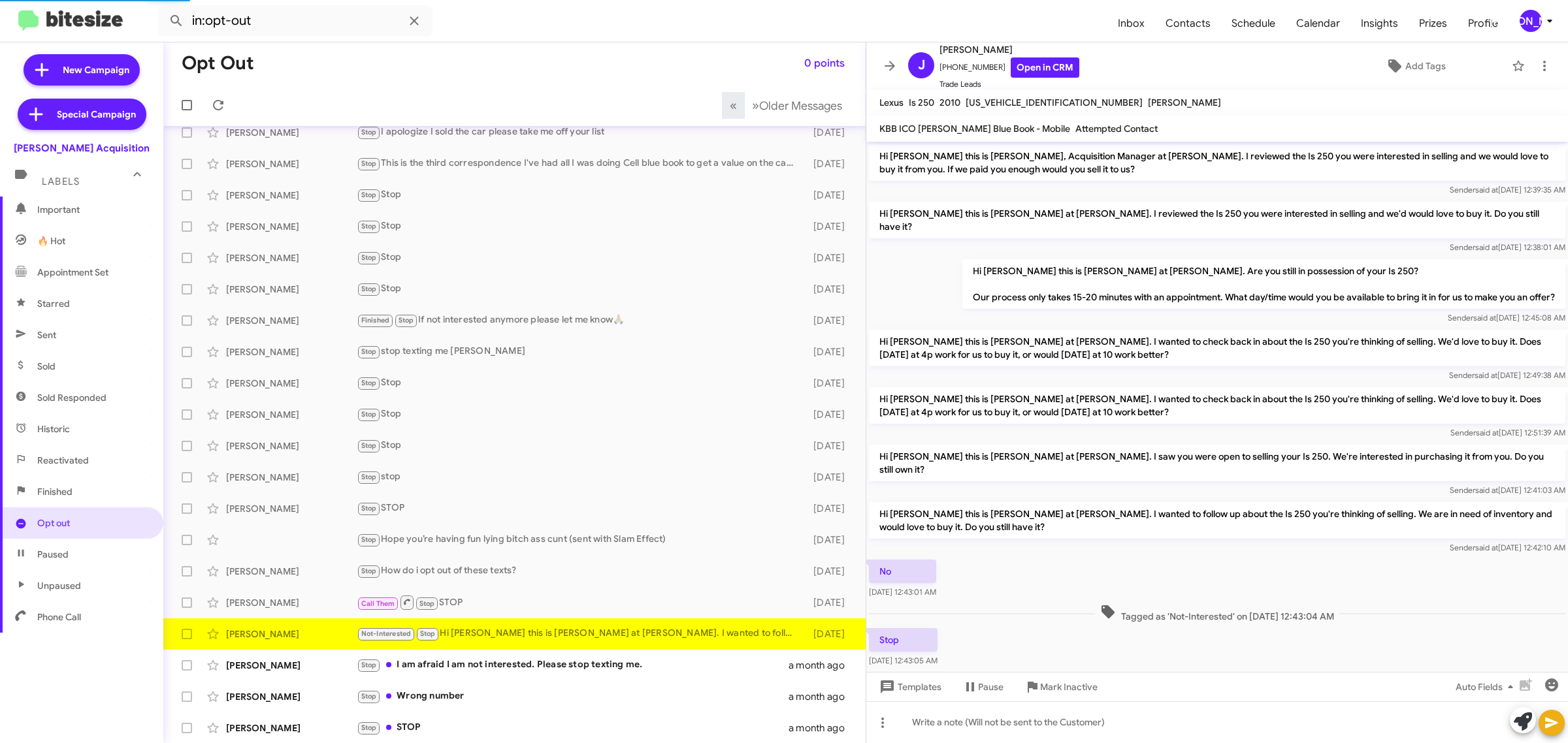
scroll to position [4, 0]
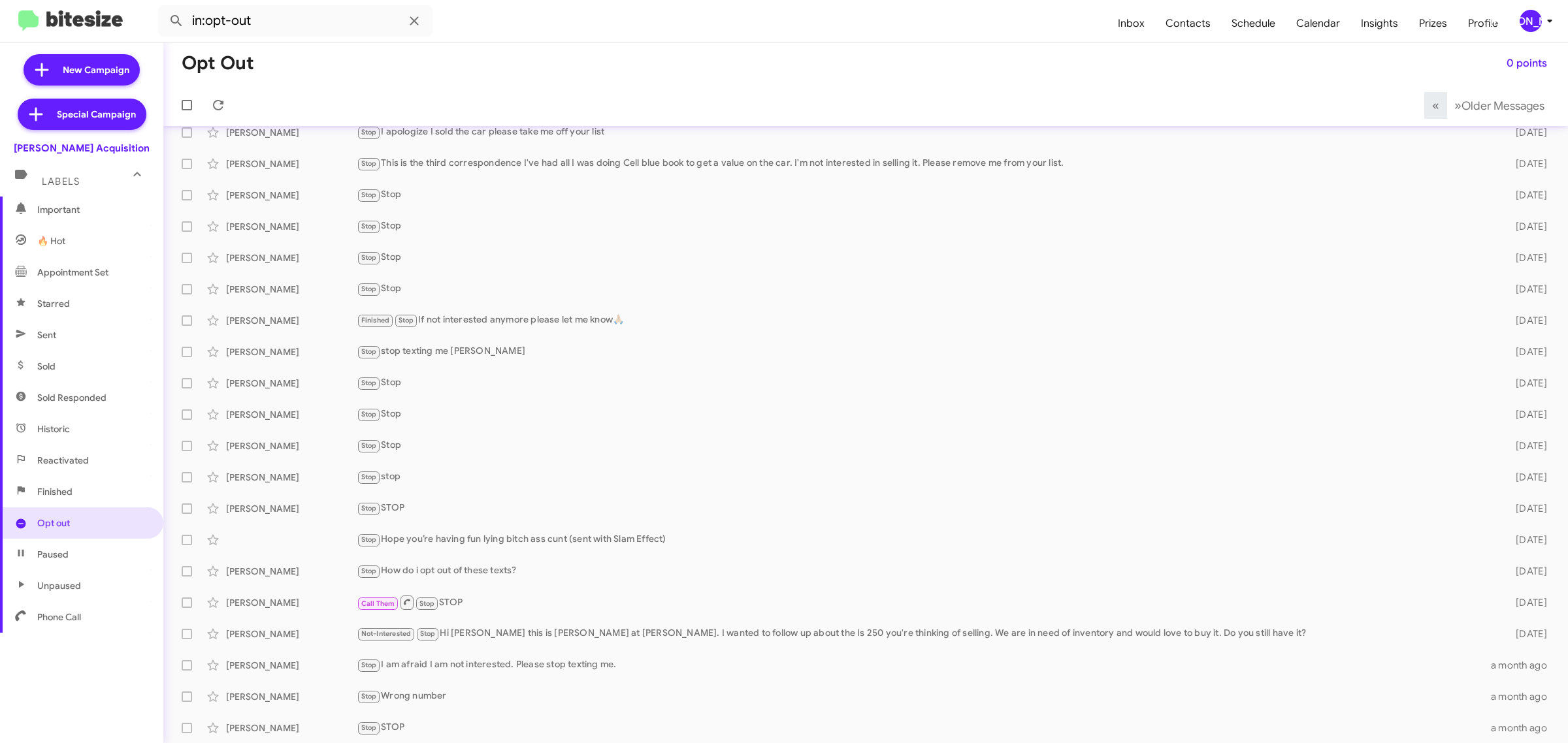
click at [1526, 30] on div "[PERSON_NAME]" at bounding box center [1530, 21] width 23 height 23
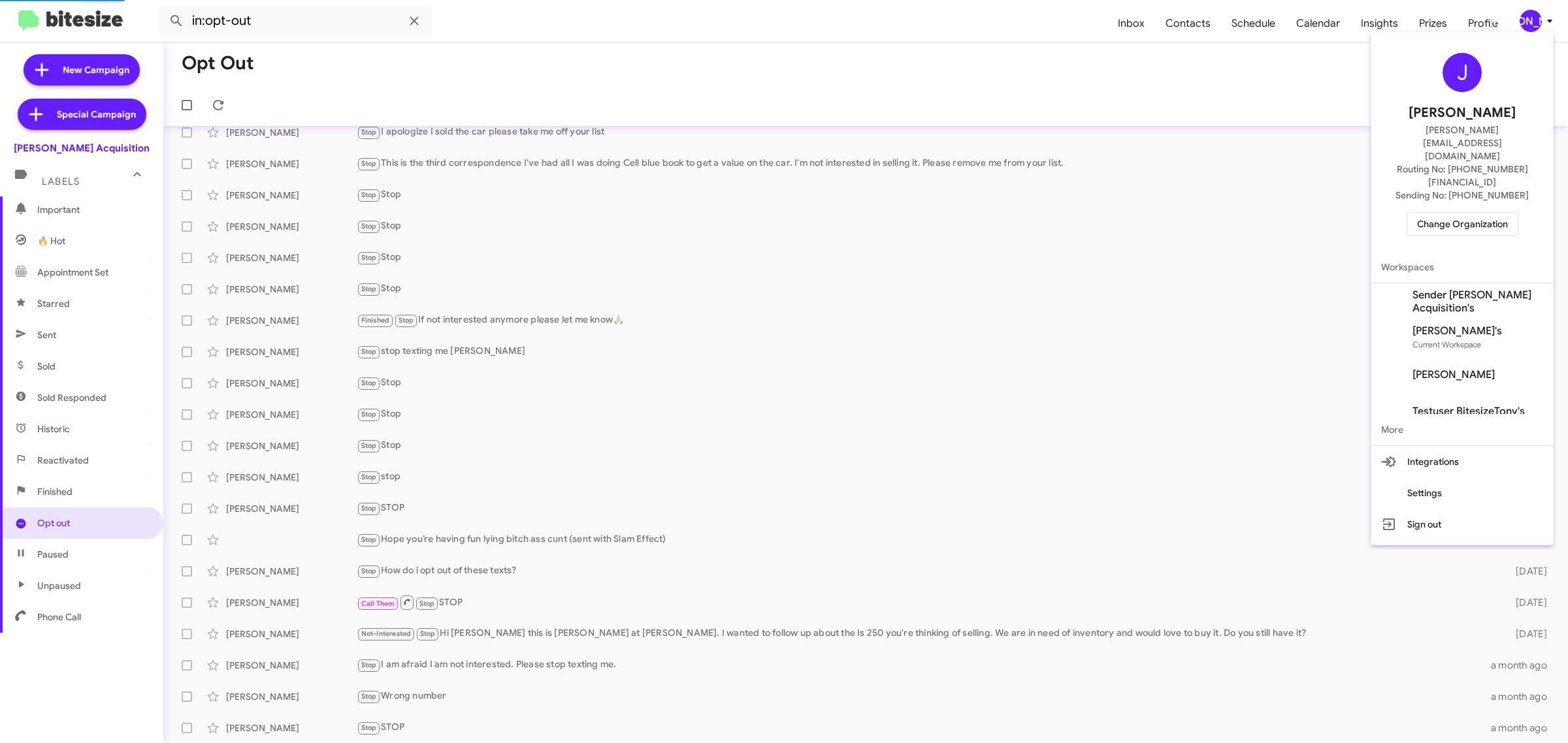
click at [1455, 213] on span "Change Organization" at bounding box center [1462, 224] width 91 height 23
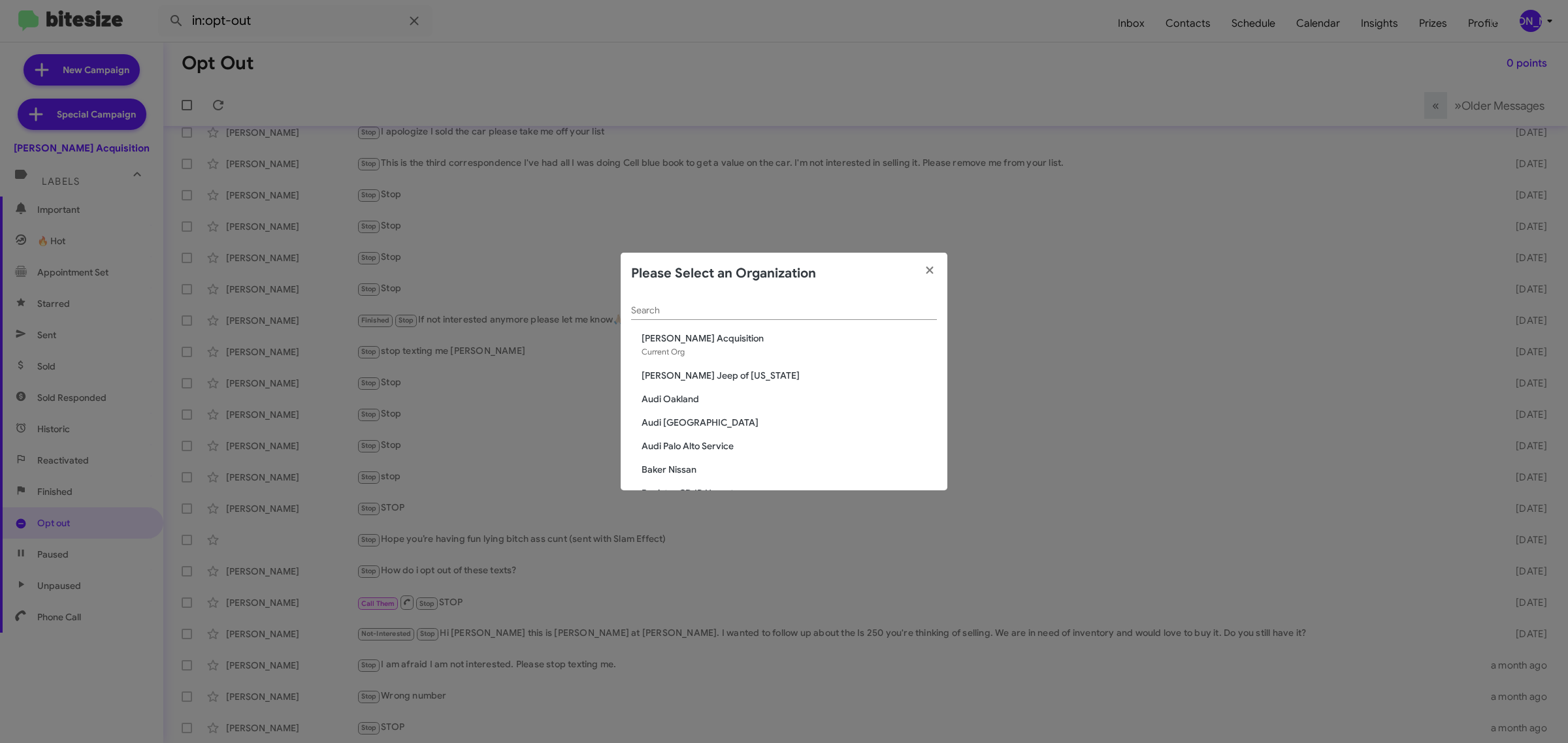
click at [760, 315] on input "Search" at bounding box center [783, 311] width 306 height 11
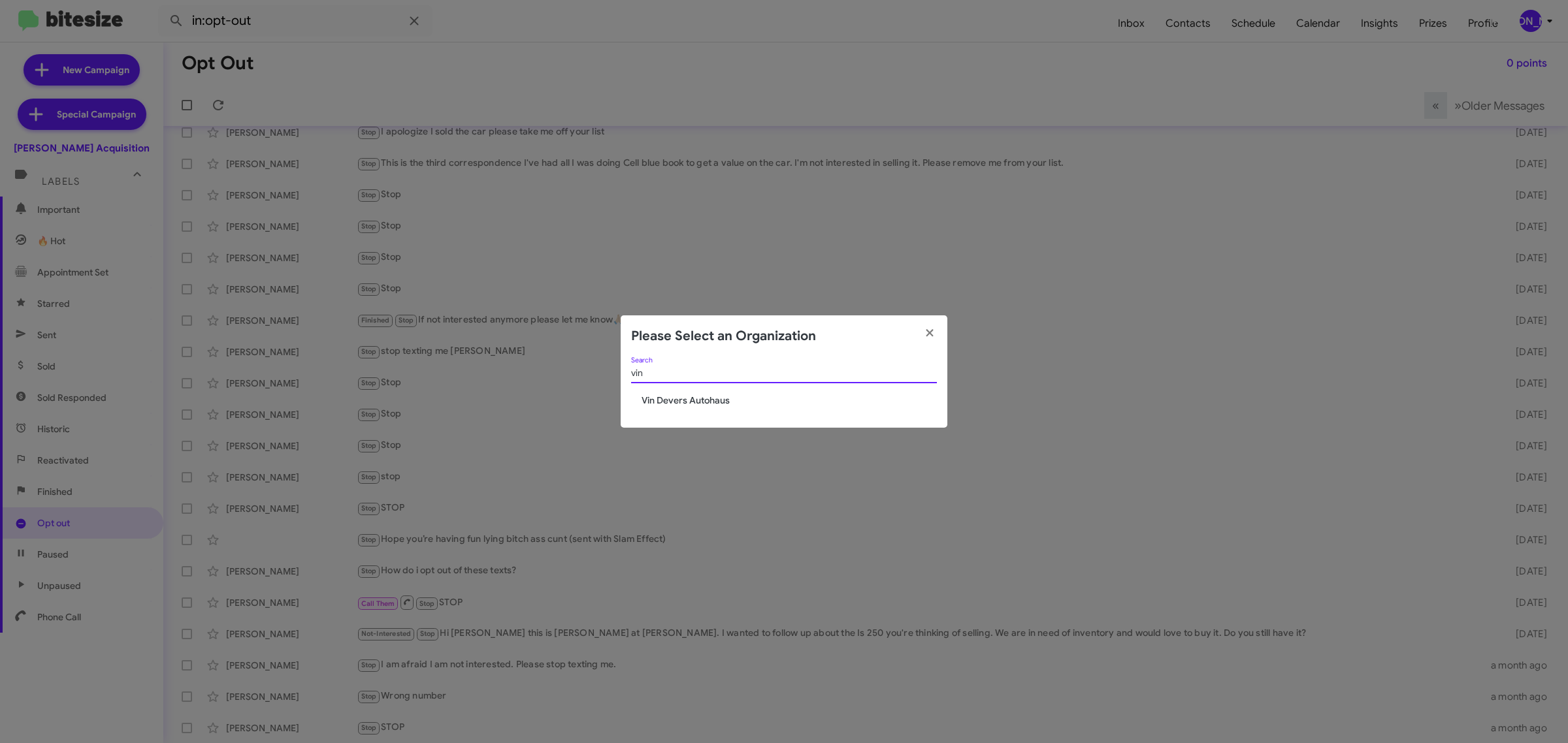
type input "vin"
click at [703, 400] on span "Vin Devers Autohaus" at bounding box center [789, 400] width 295 height 13
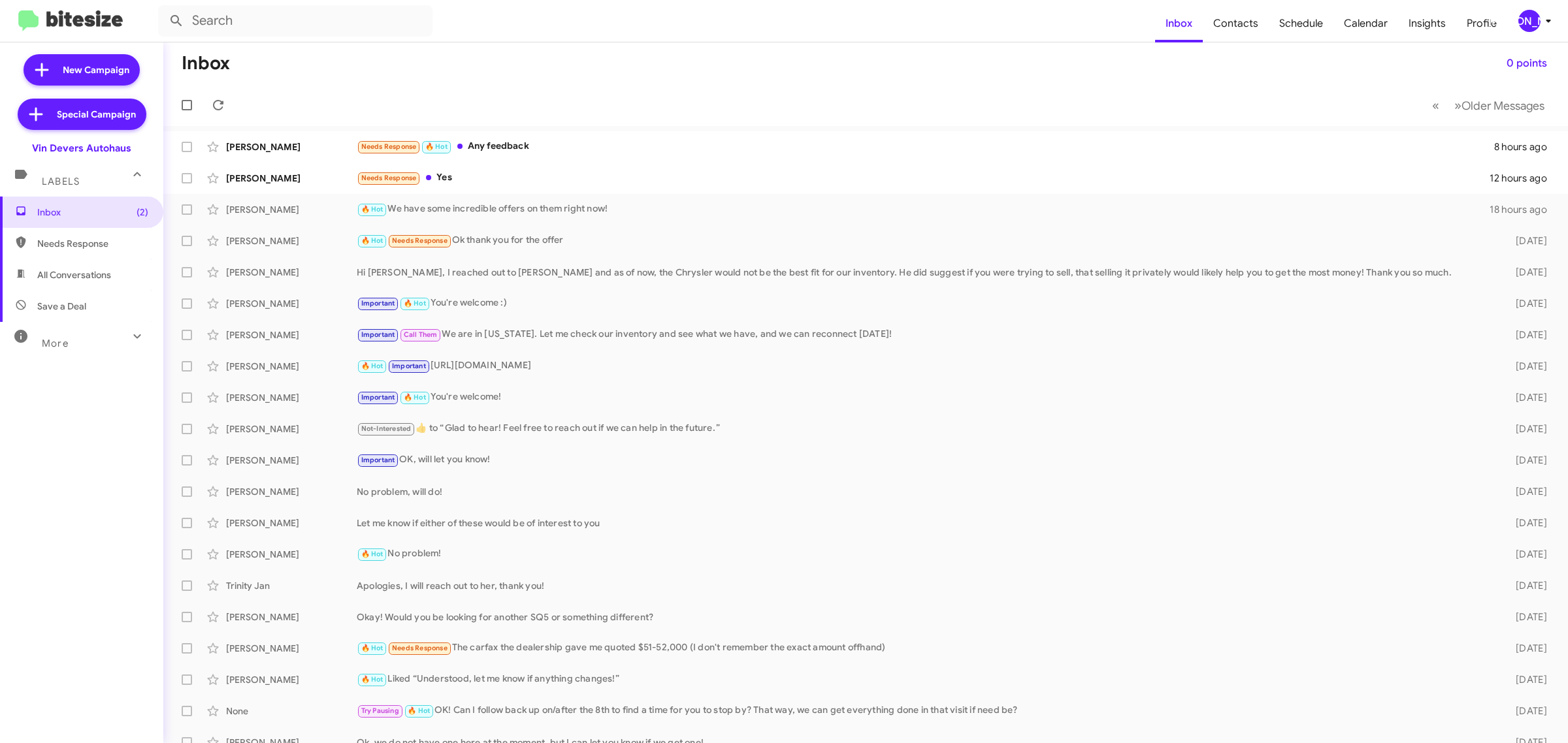
click at [50, 348] on div "More" at bounding box center [69, 337] width 116 height 24
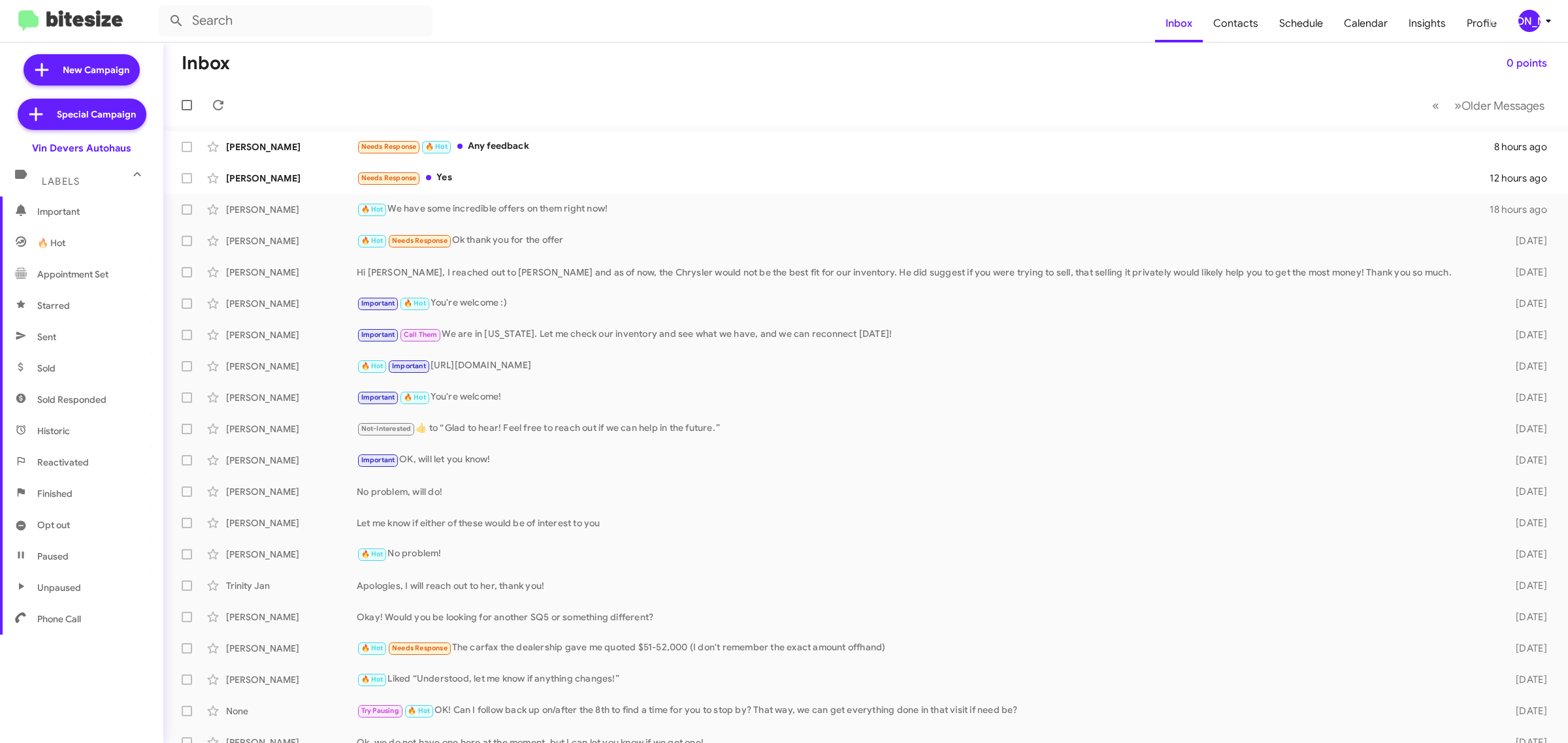
scroll to position [170, 0]
click at [65, 527] on span "Opt out" at bounding box center [53, 523] width 32 height 13
type input "in:opt-out"
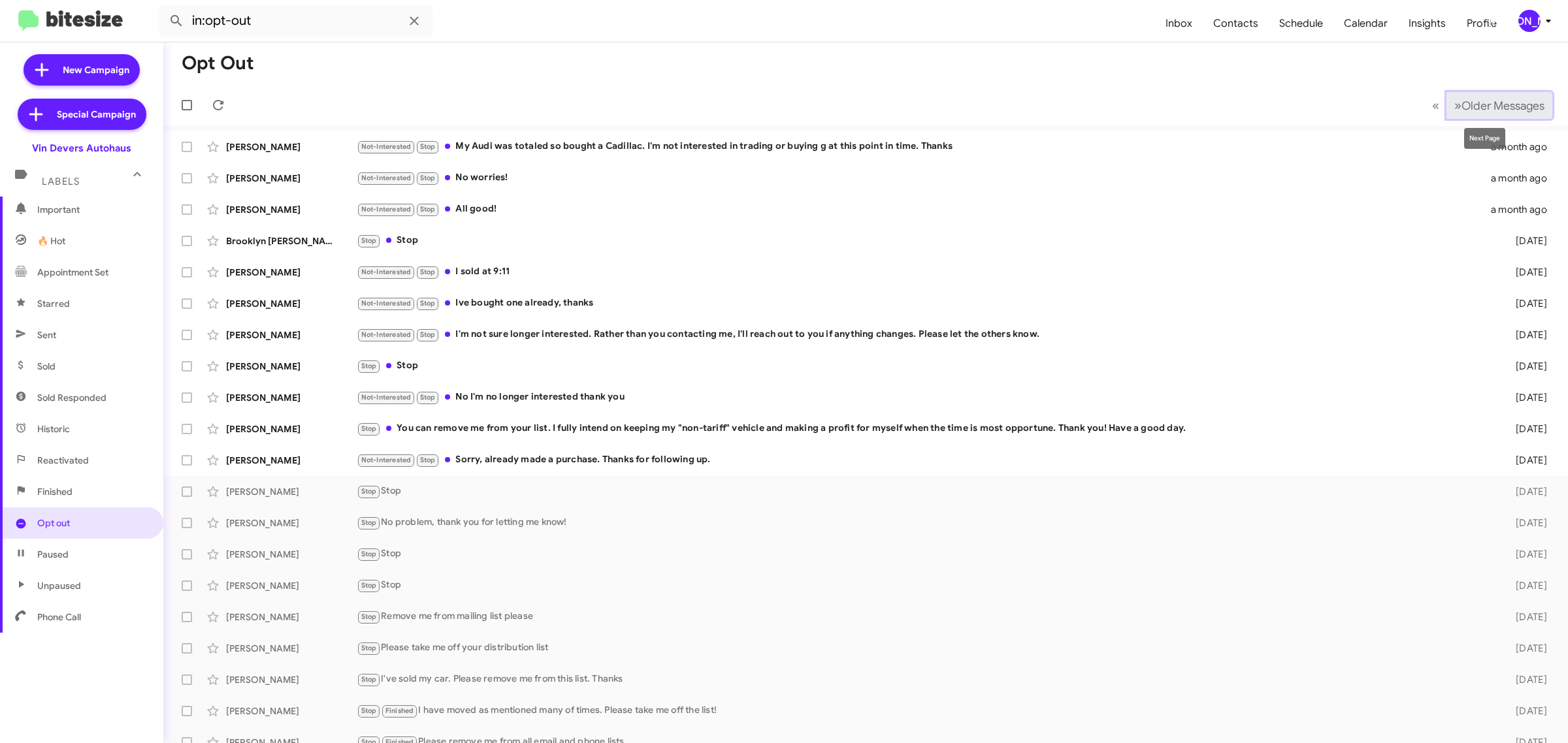
click at [1531, 108] on span "Older Messages" at bounding box center [1503, 105] width 83 height 14
click at [1505, 105] on span "Older Messages" at bounding box center [1503, 105] width 83 height 14
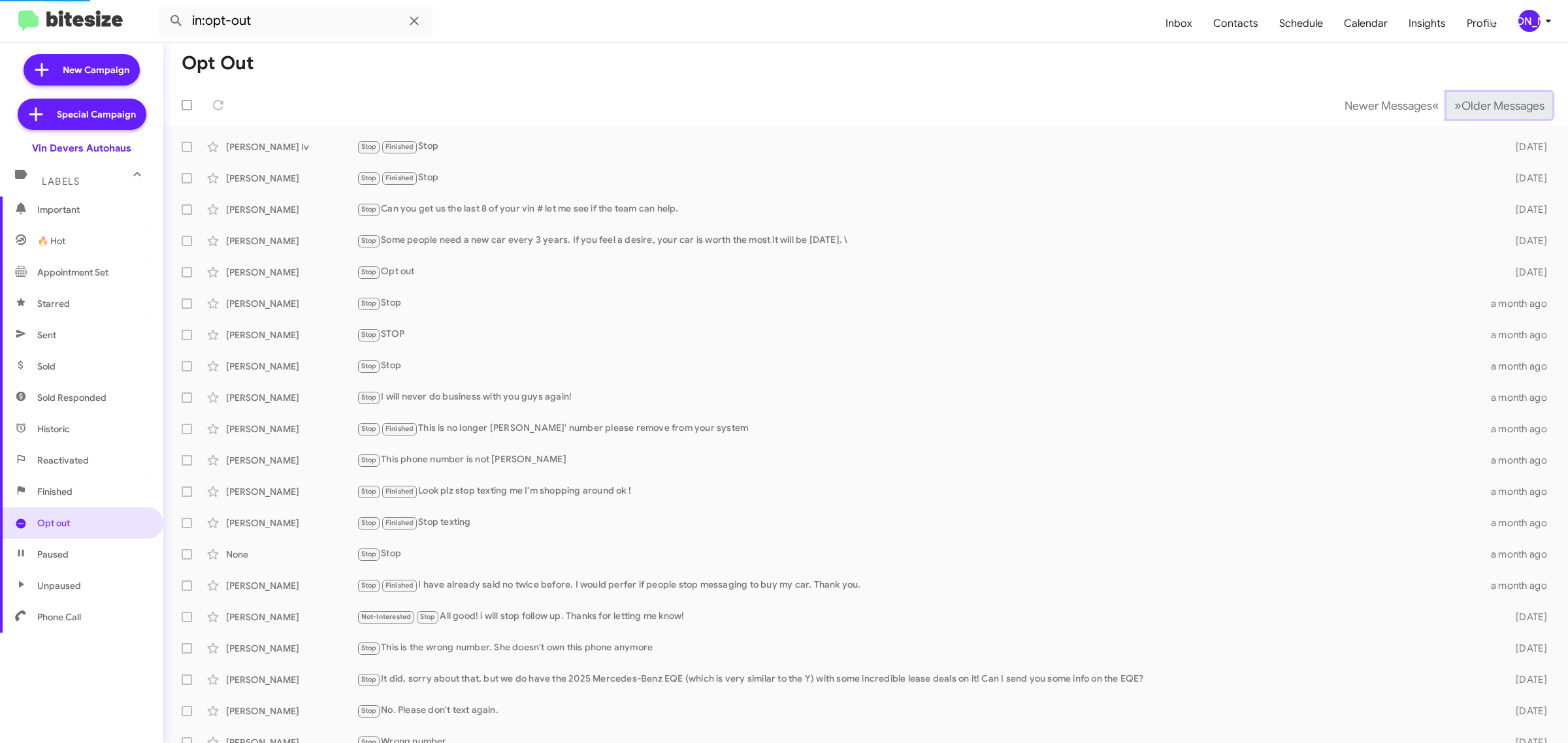
click at [1505, 105] on span "Older Messages" at bounding box center [1503, 105] width 83 height 14
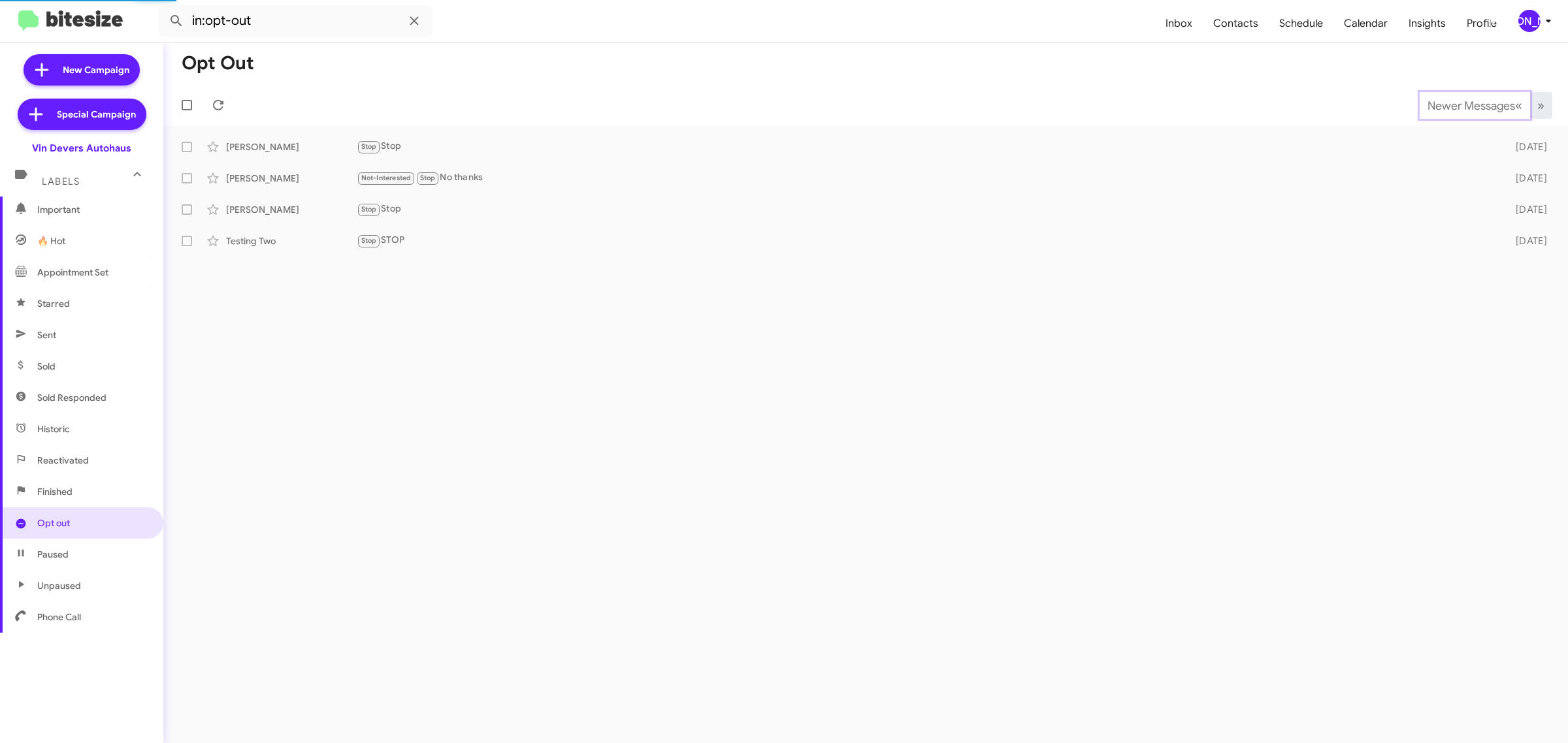
click at [1505, 105] on span "Newer Messages" at bounding box center [1471, 105] width 88 height 14
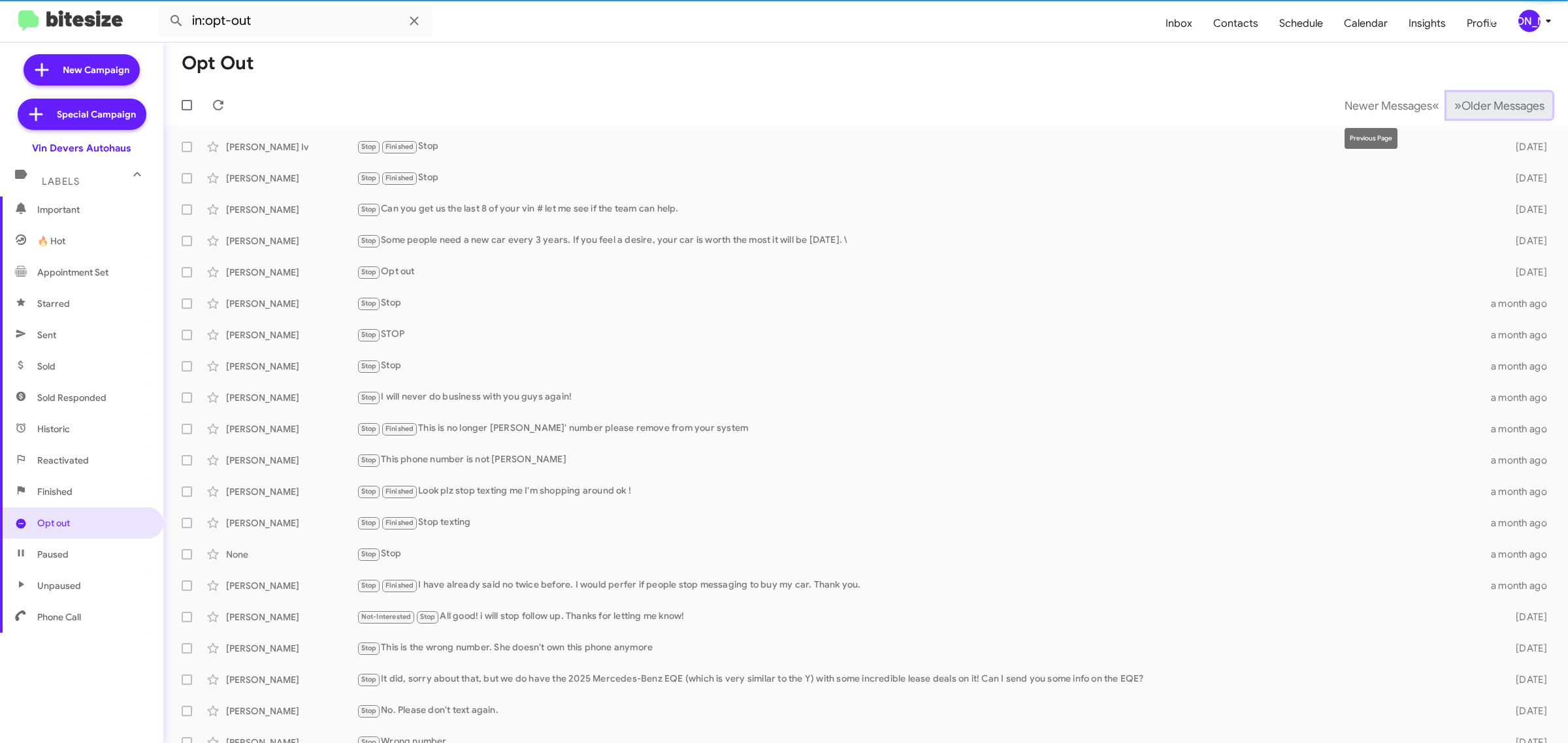
click at [1454, 102] on span "»" at bounding box center [1458, 105] width 7 height 16
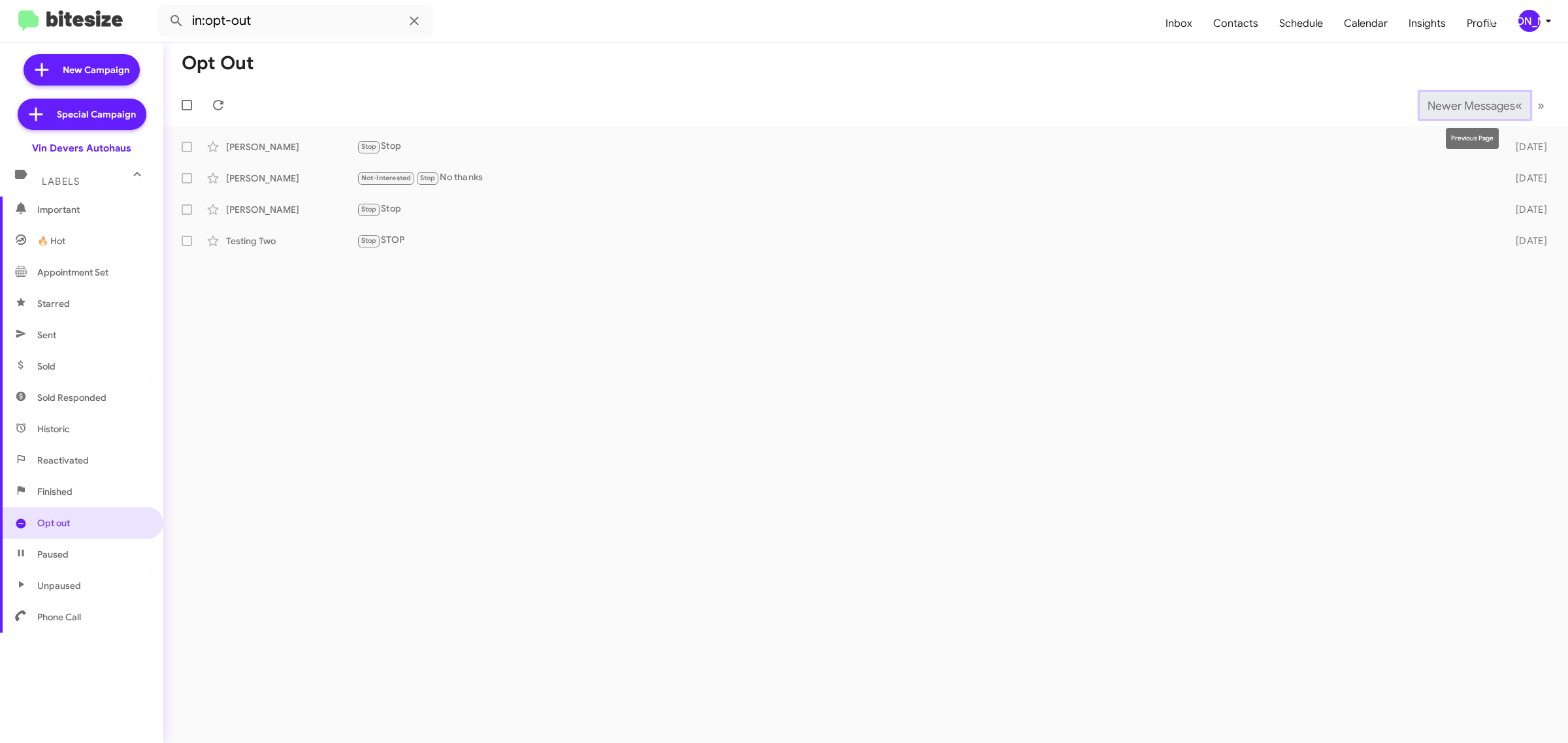
click at [1429, 102] on span "Newer Messages" at bounding box center [1471, 105] width 88 height 14
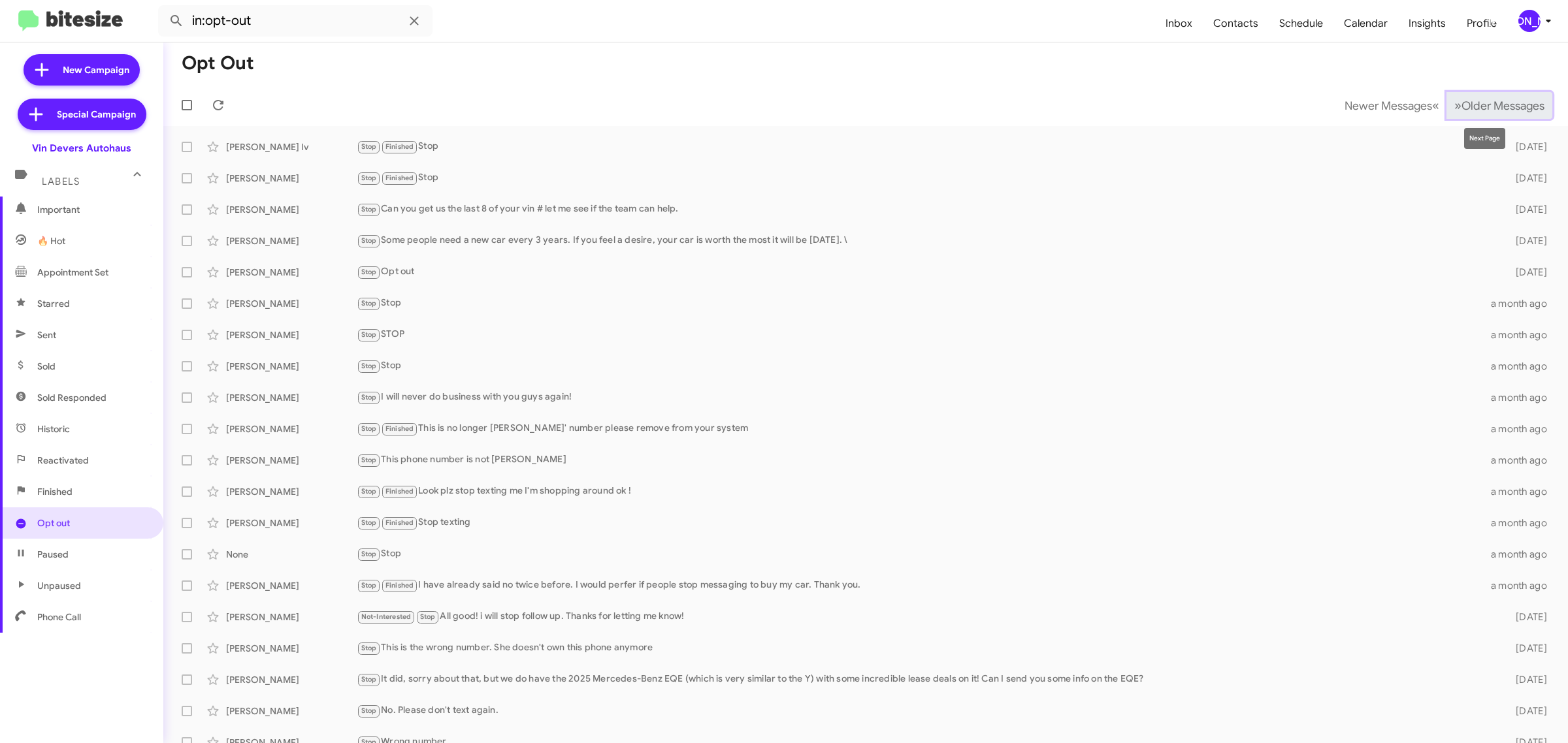
click at [1480, 116] on button "» Next Older Messages" at bounding box center [1499, 105] width 106 height 27
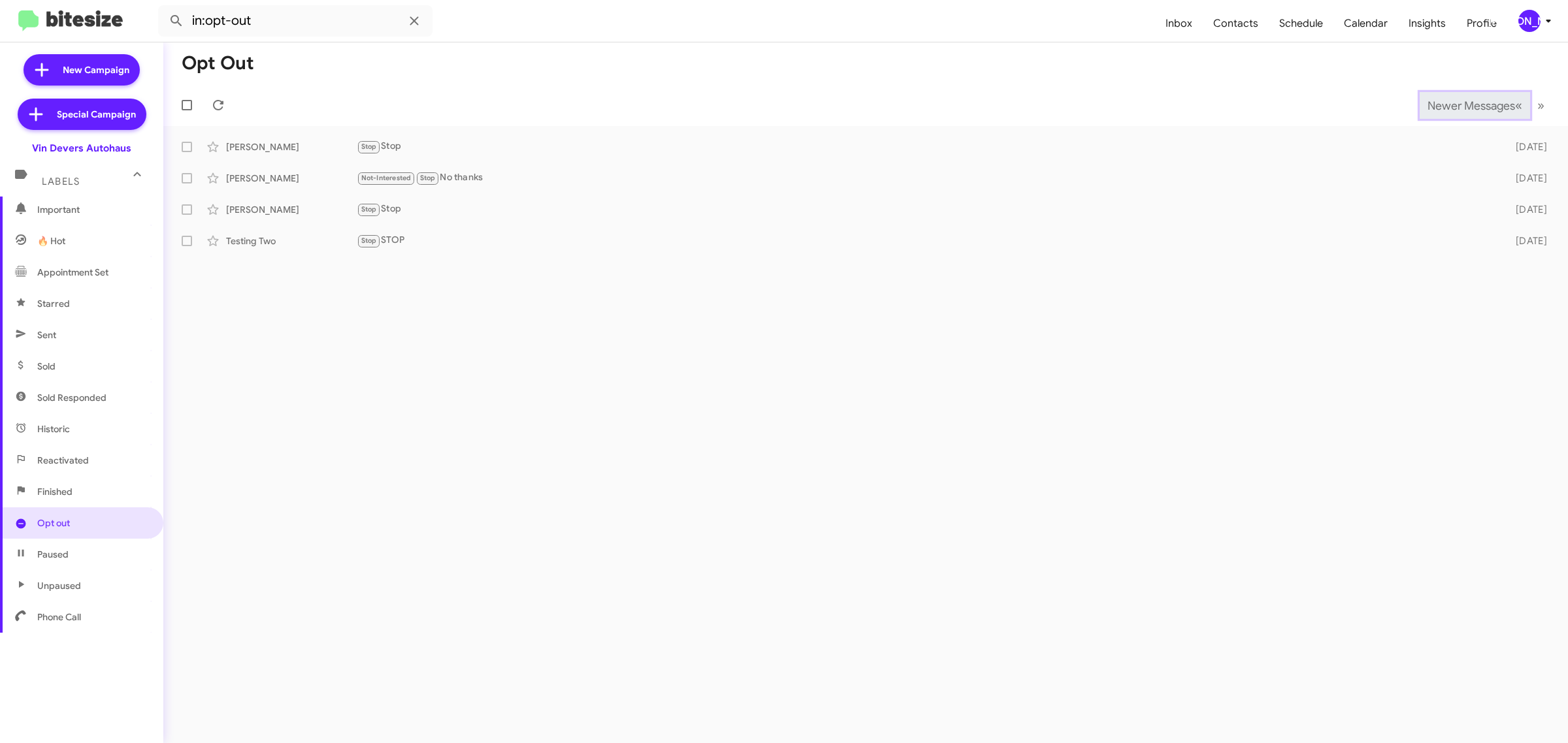
click at [1467, 105] on span "Newer Messages" at bounding box center [1471, 105] width 88 height 14
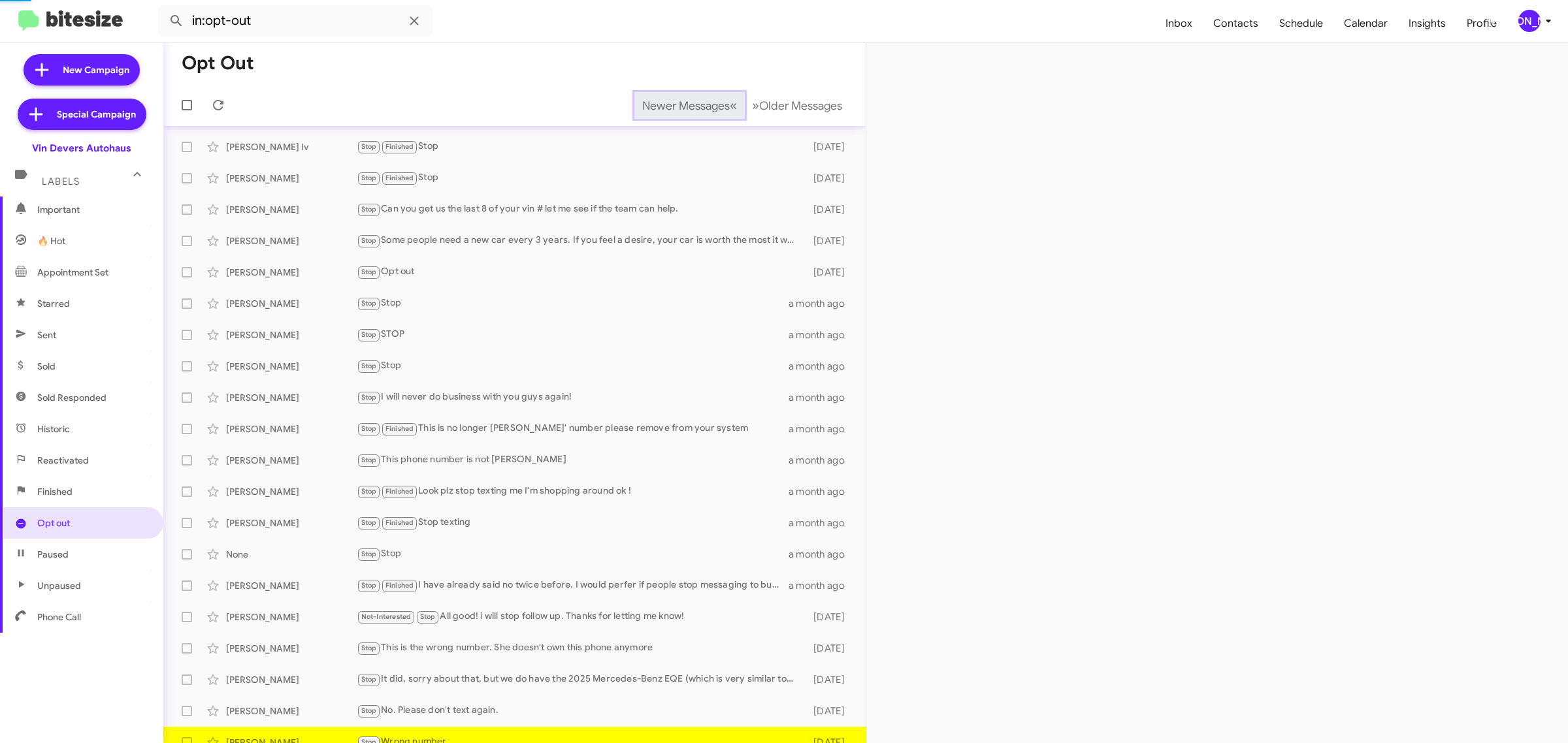
scroll to position [14, 0]
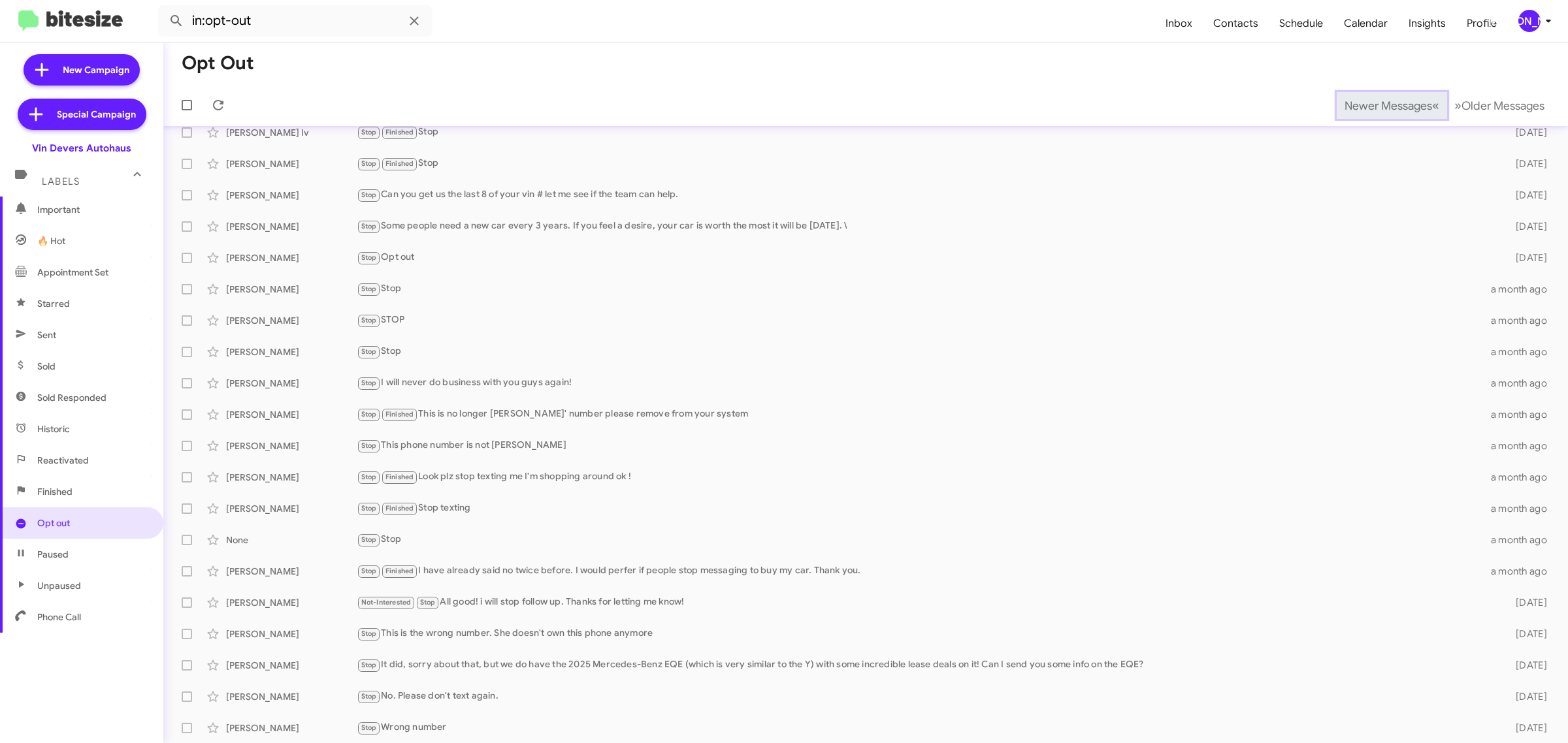
click at [1366, 105] on span "Newer Messages" at bounding box center [1388, 105] width 88 height 14
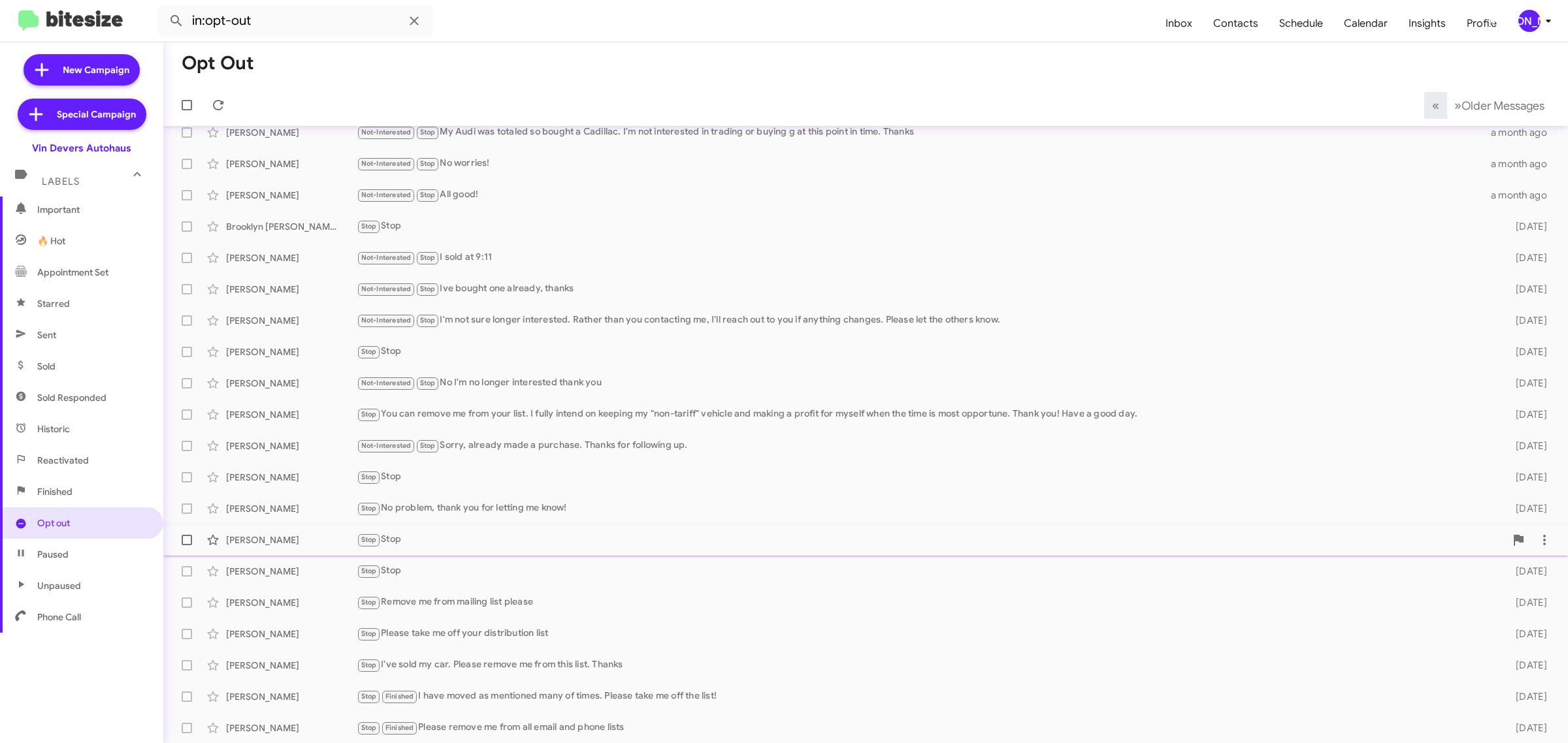
click at [510, 555] on span "Ann Beals Stop Stop 5 days ago" at bounding box center [865, 539] width 1405 height 32
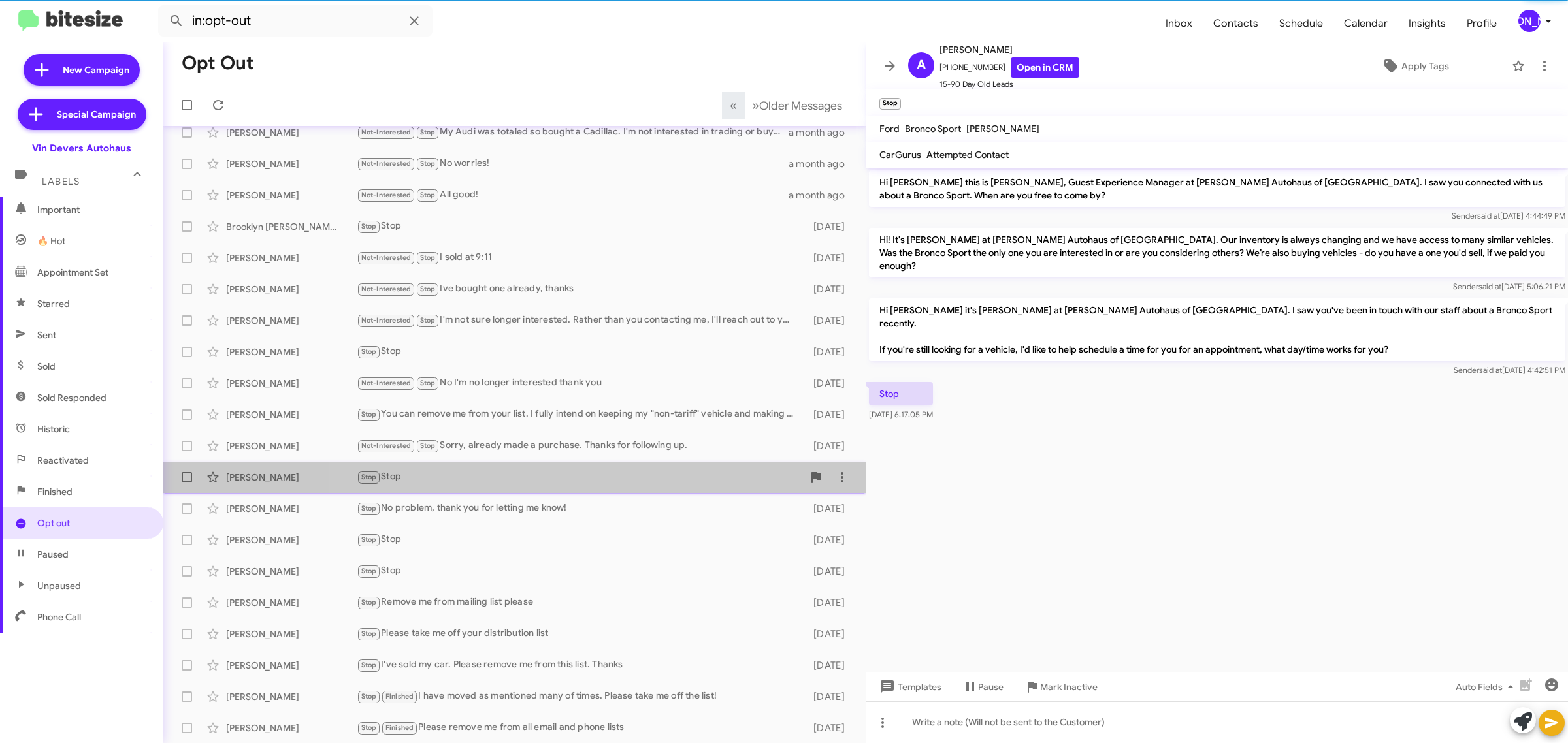
click at [598, 484] on div "John Chung Stop Stop 2 days ago" at bounding box center [514, 477] width 681 height 26
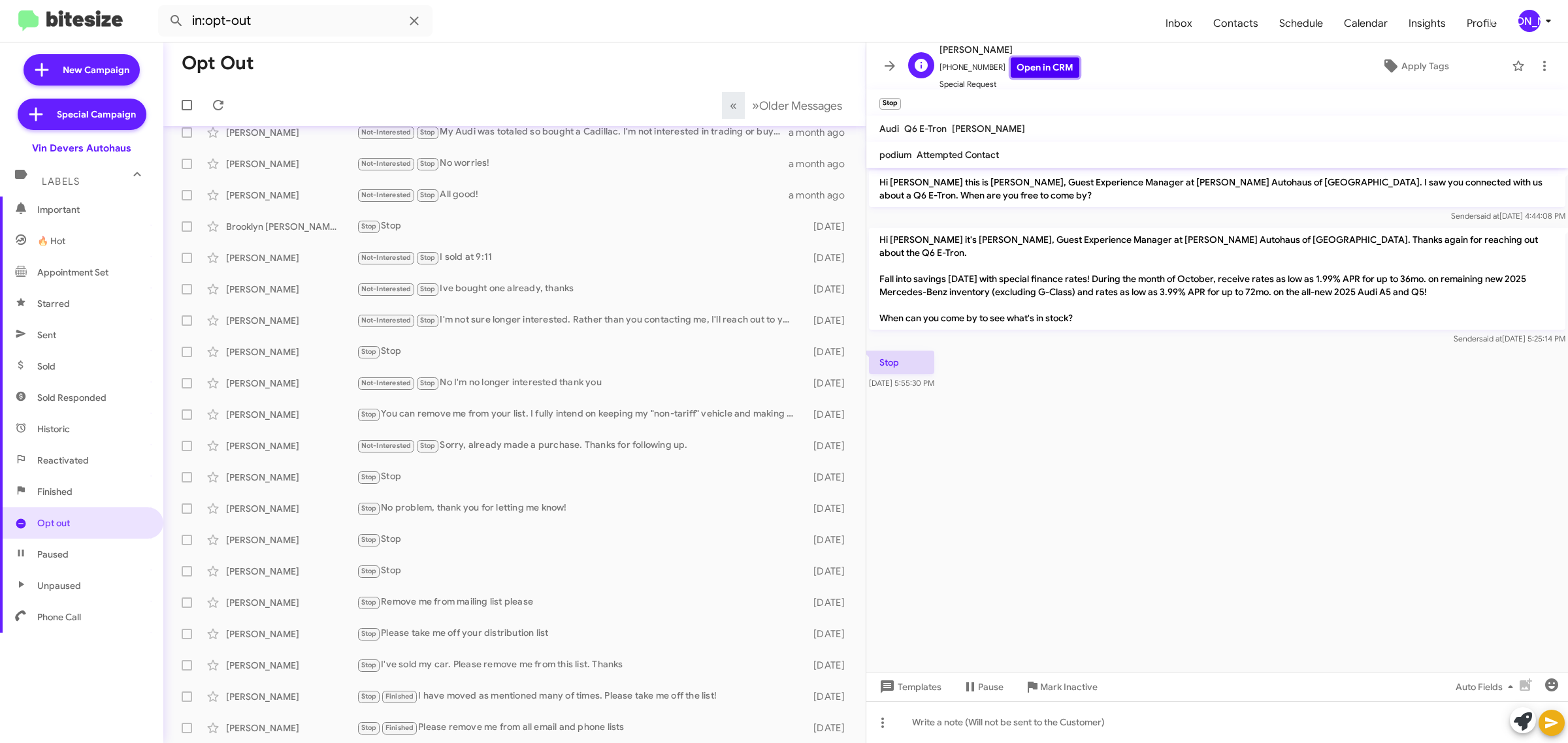
click at [1046, 67] on link "Open in CRM" at bounding box center [1045, 68] width 69 height 20
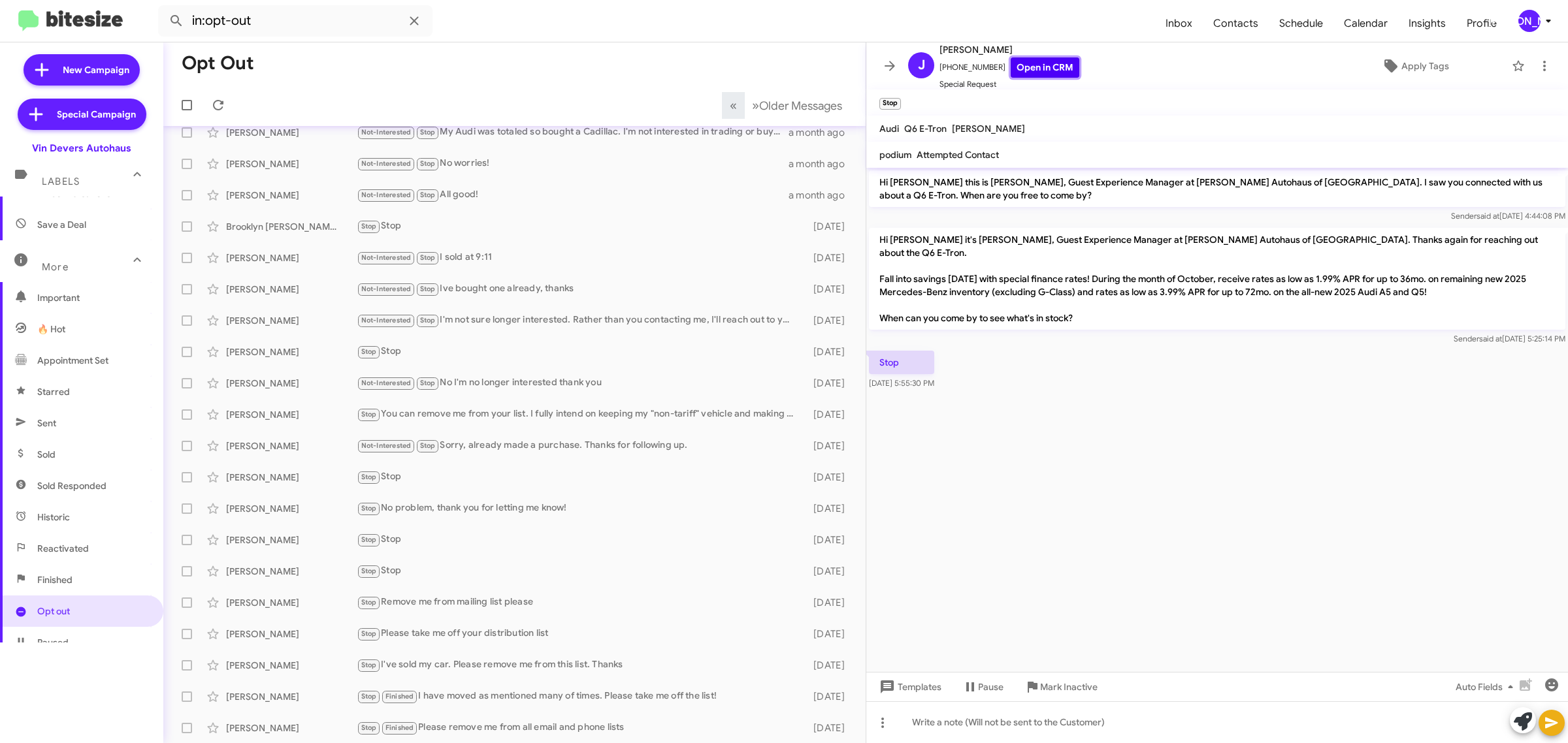
scroll to position [170, 0]
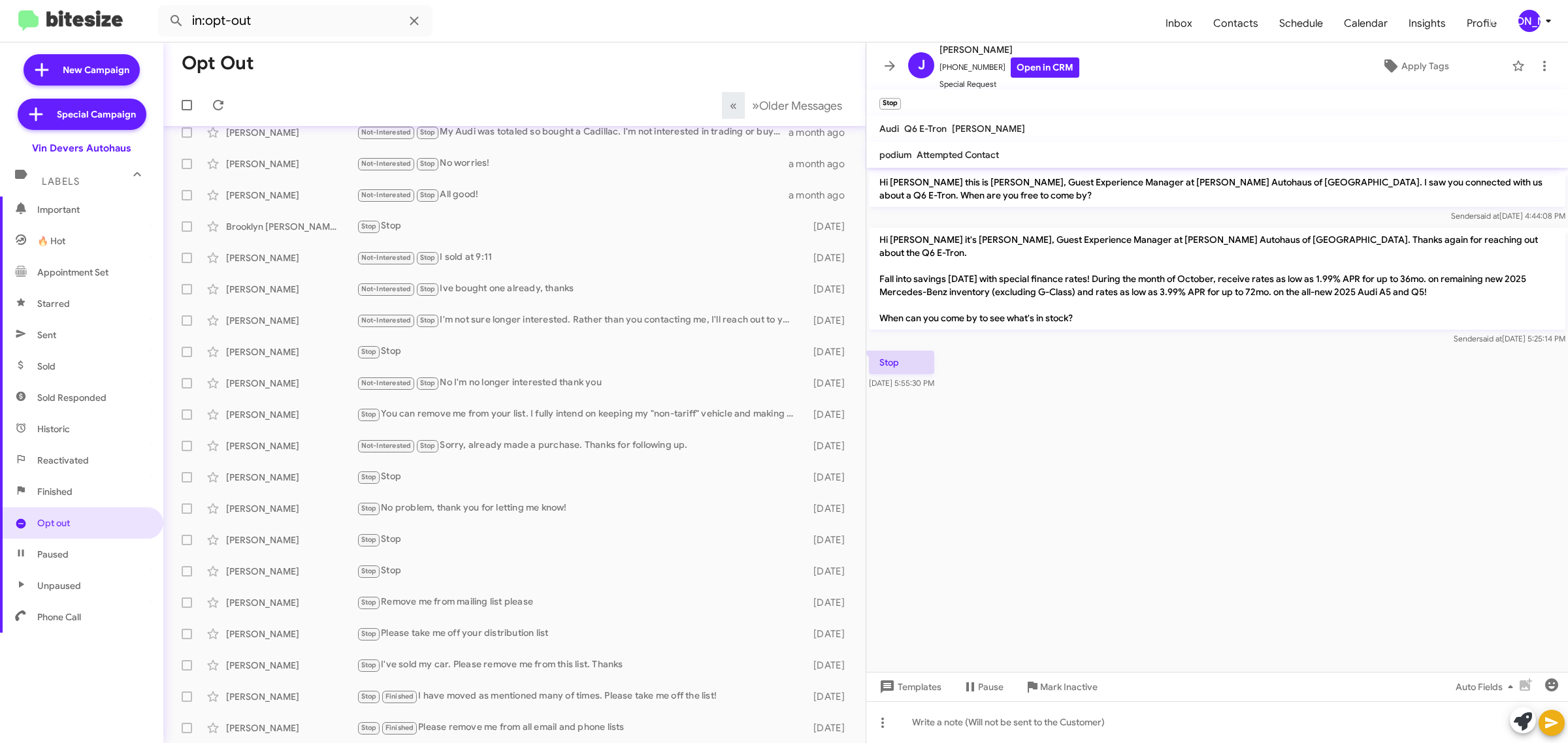
click at [1530, 21] on div "[PERSON_NAME]" at bounding box center [1529, 21] width 23 height 23
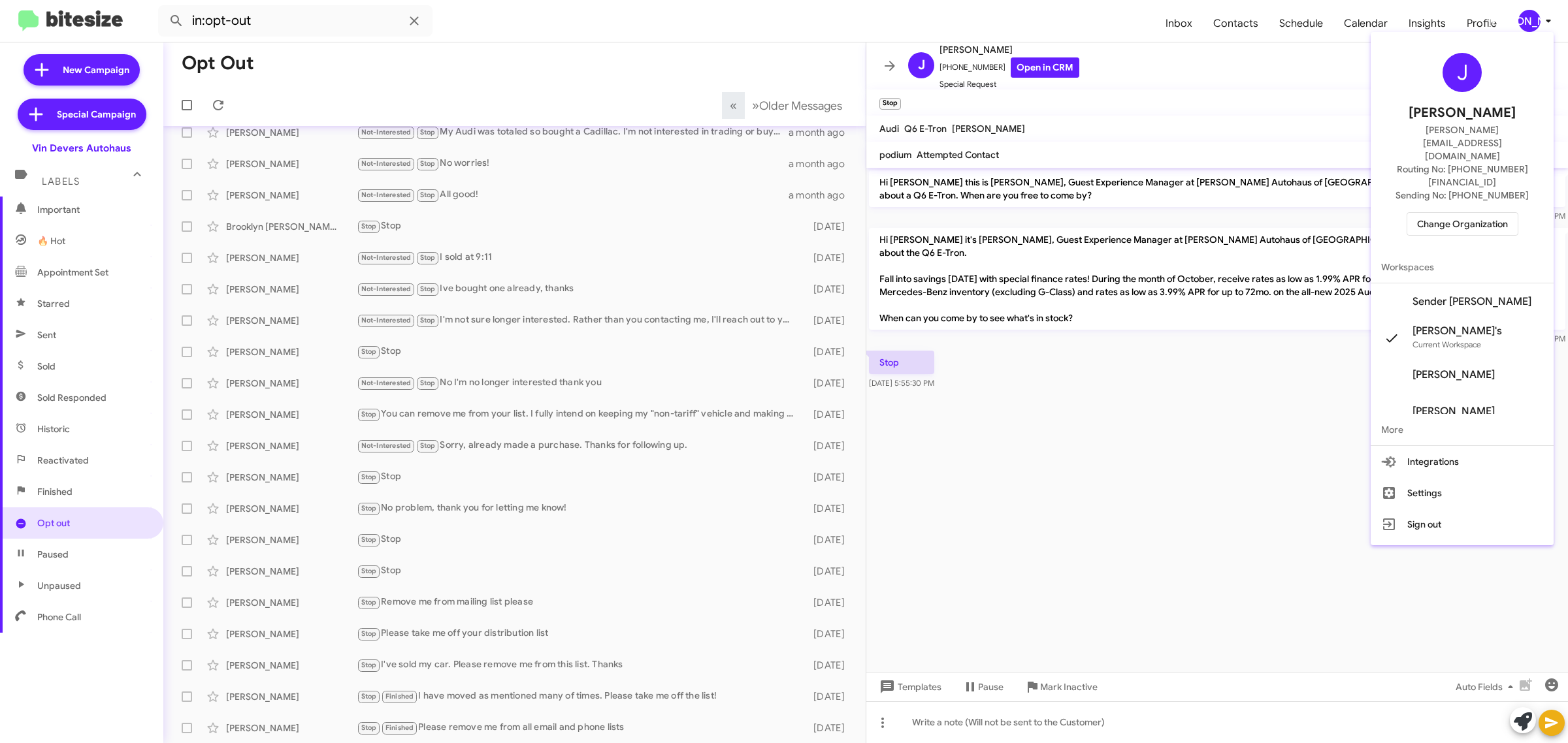
click at [1461, 213] on span "Change Organization" at bounding box center [1462, 224] width 91 height 23
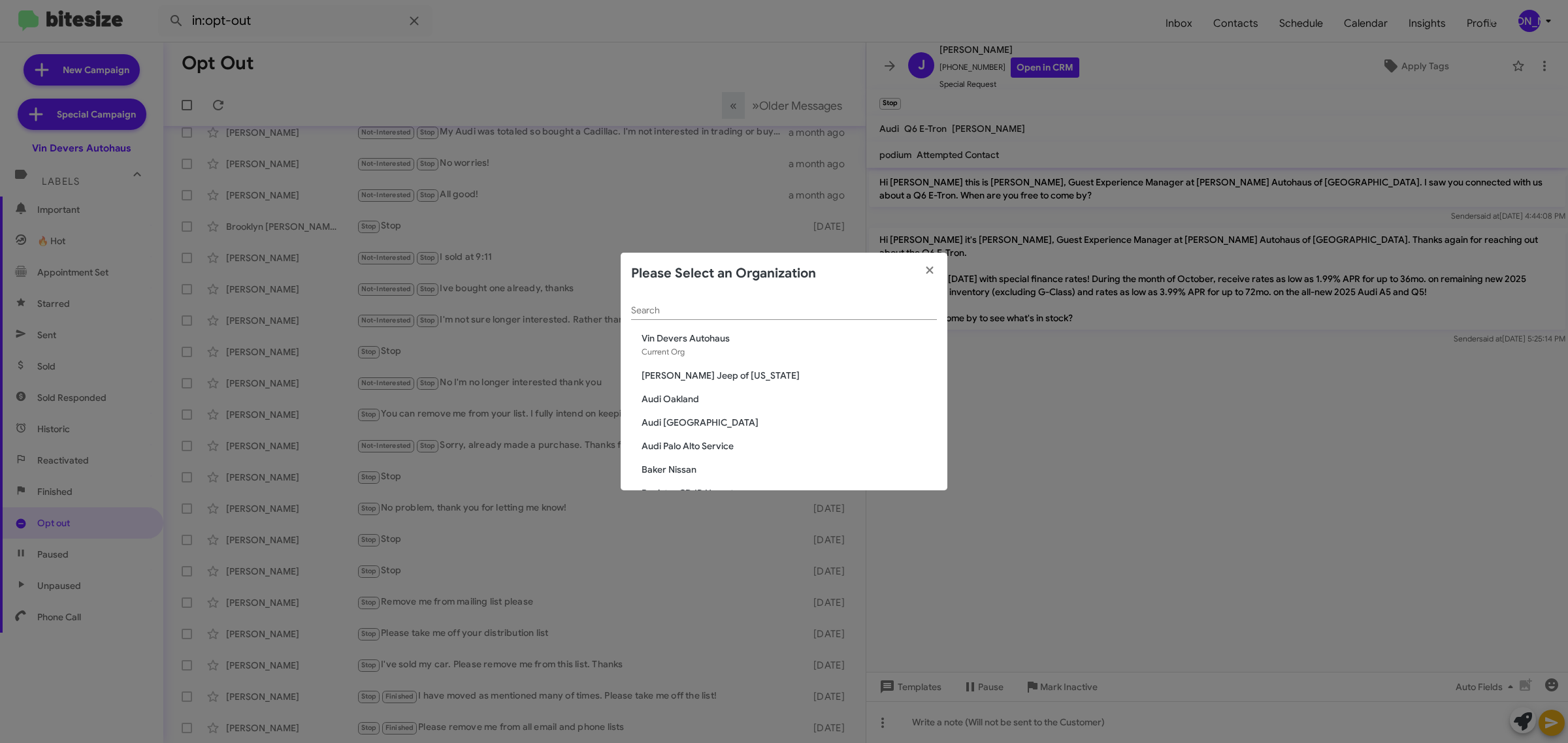
click at [754, 327] on div "Search" at bounding box center [783, 313] width 306 height 37
click at [758, 321] on div "Search" at bounding box center [783, 313] width 306 height 37
click at [760, 314] on input "Search" at bounding box center [783, 311] width 306 height 11
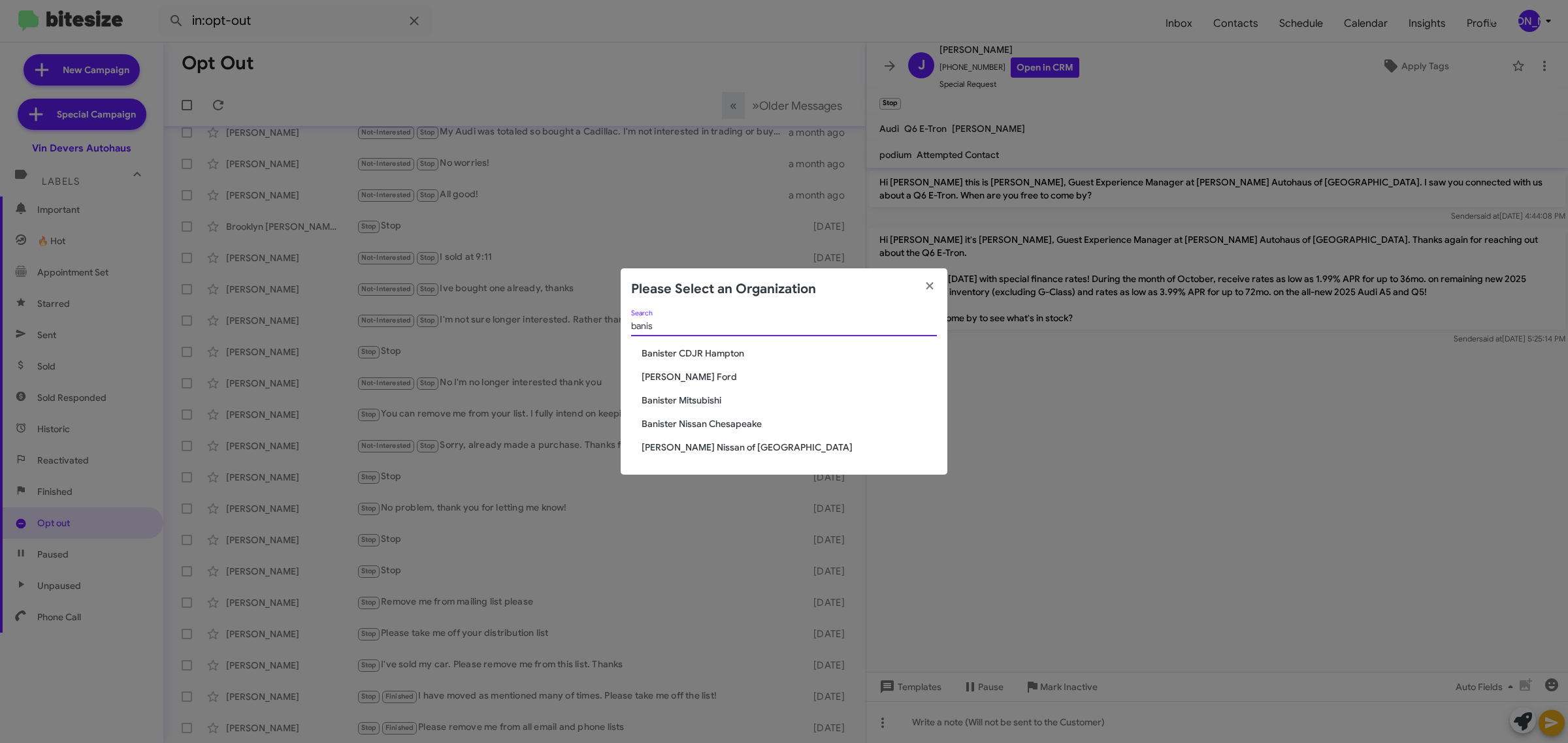
type input "banis"
click at [690, 403] on span "Banister Mitsubishi" at bounding box center [789, 400] width 295 height 13
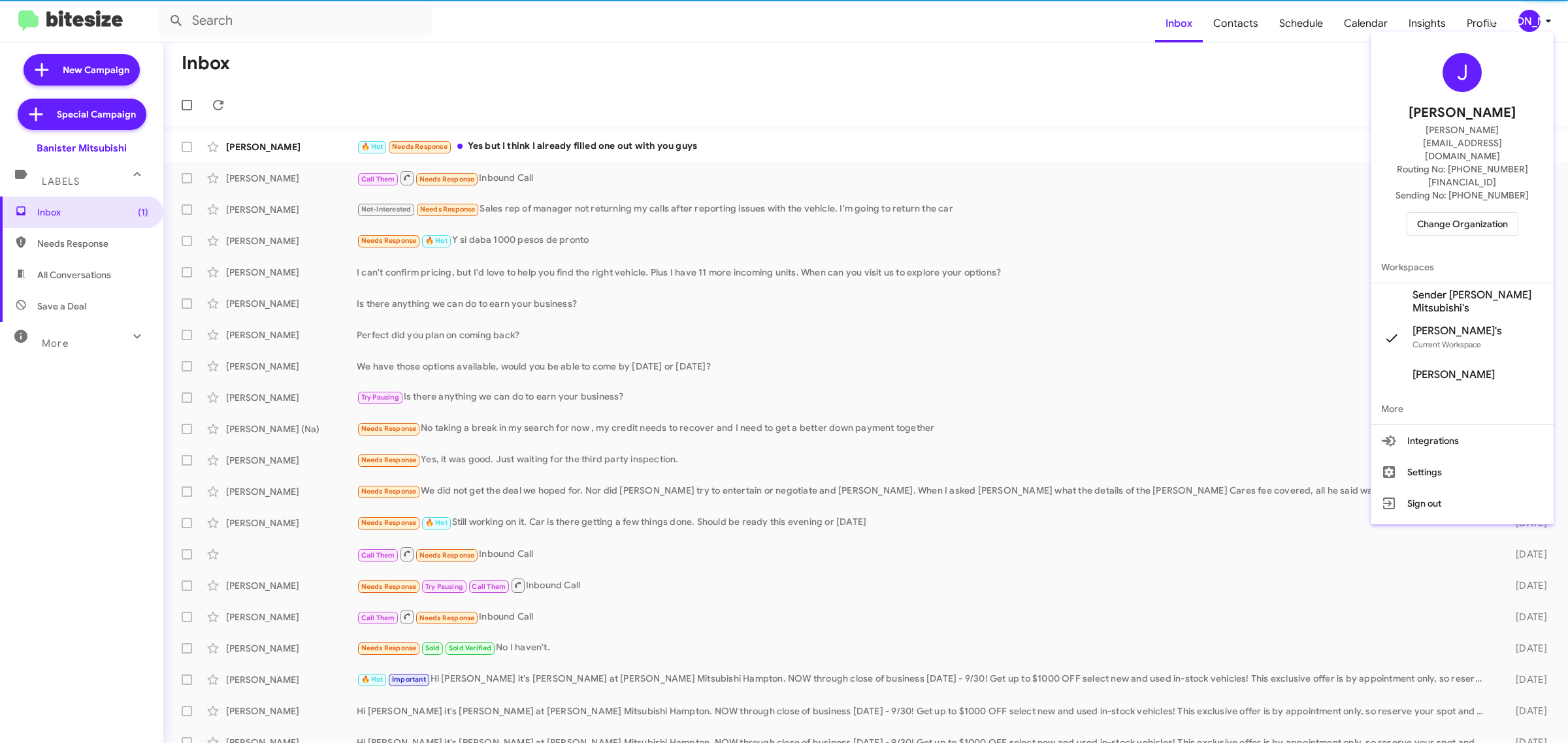
click at [1461, 213] on span "Change Organization" at bounding box center [1462, 224] width 91 height 23
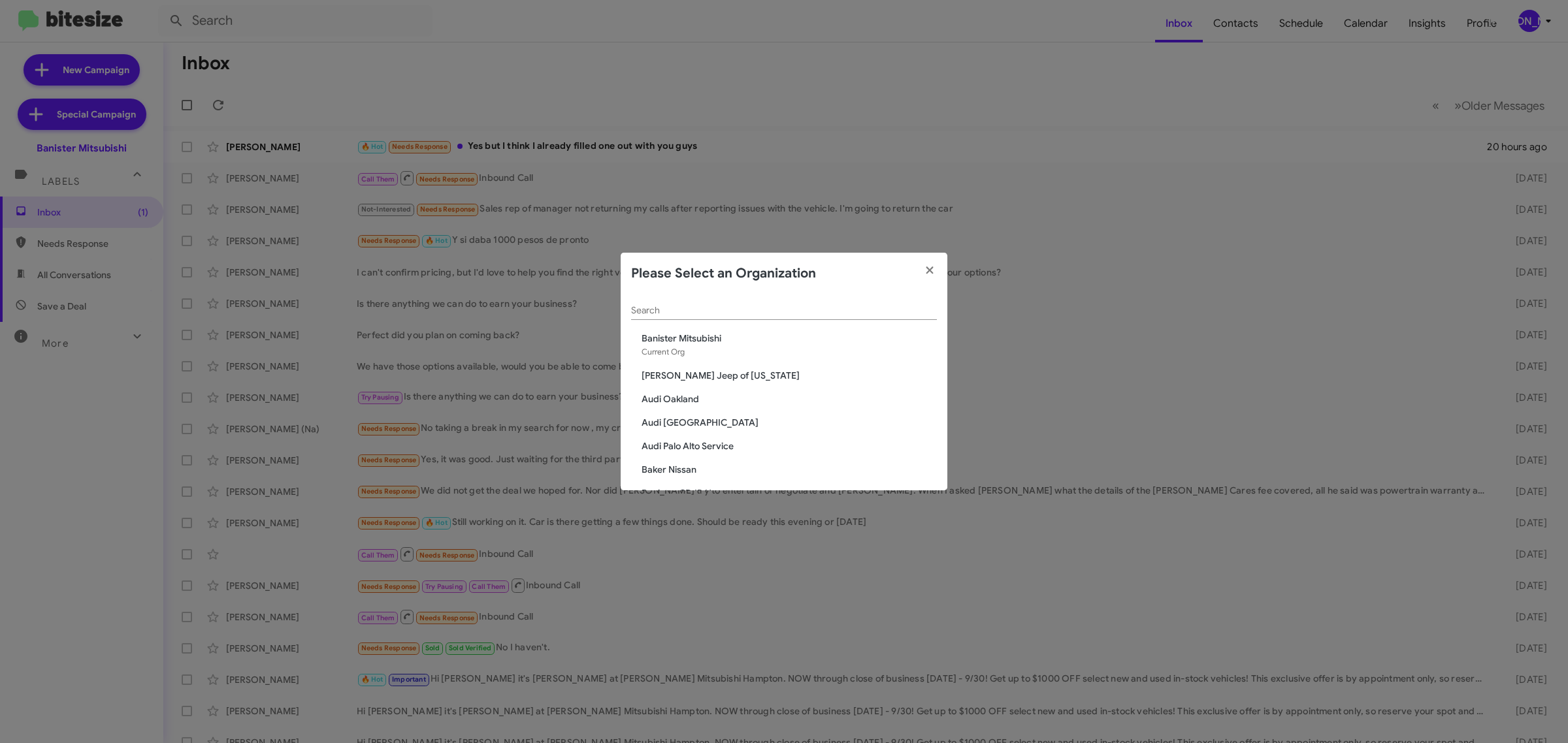
click at [800, 315] on input "Search" at bounding box center [783, 311] width 306 height 11
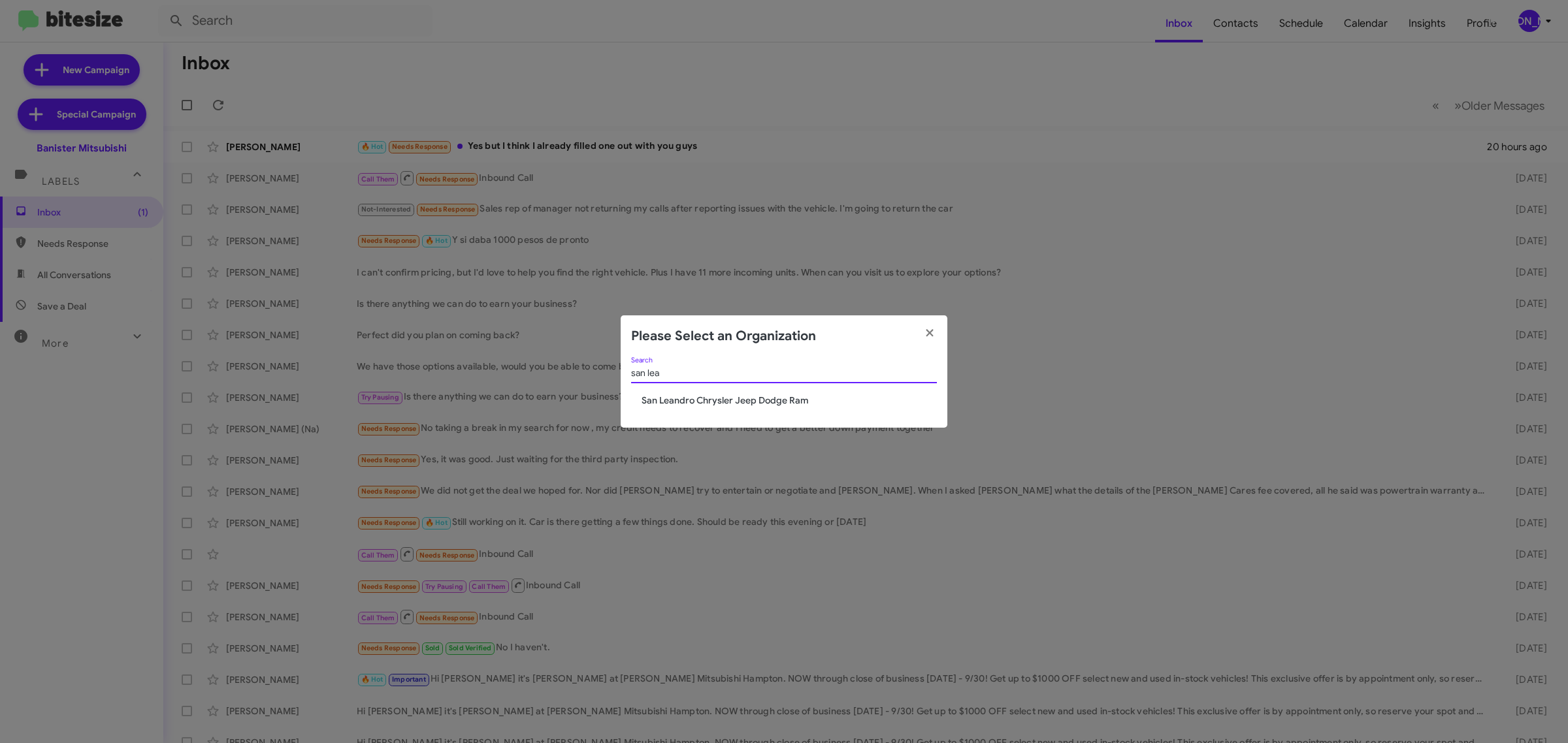
type input "san lea"
click at [729, 399] on span "San Leandro Chrysler Jeep Dodge Ram" at bounding box center [789, 400] width 295 height 13
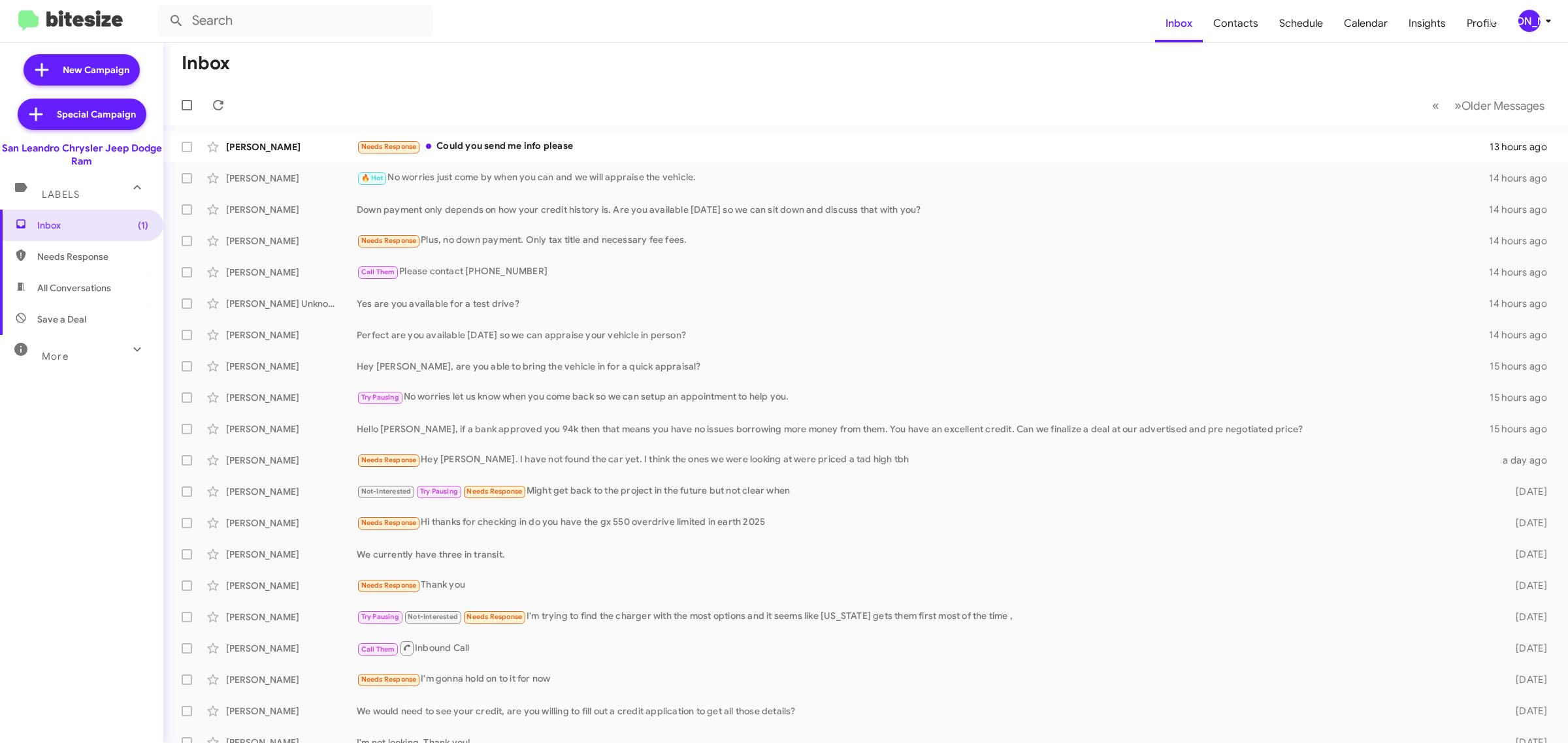
click at [72, 353] on div "More" at bounding box center [69, 351] width 116 height 24
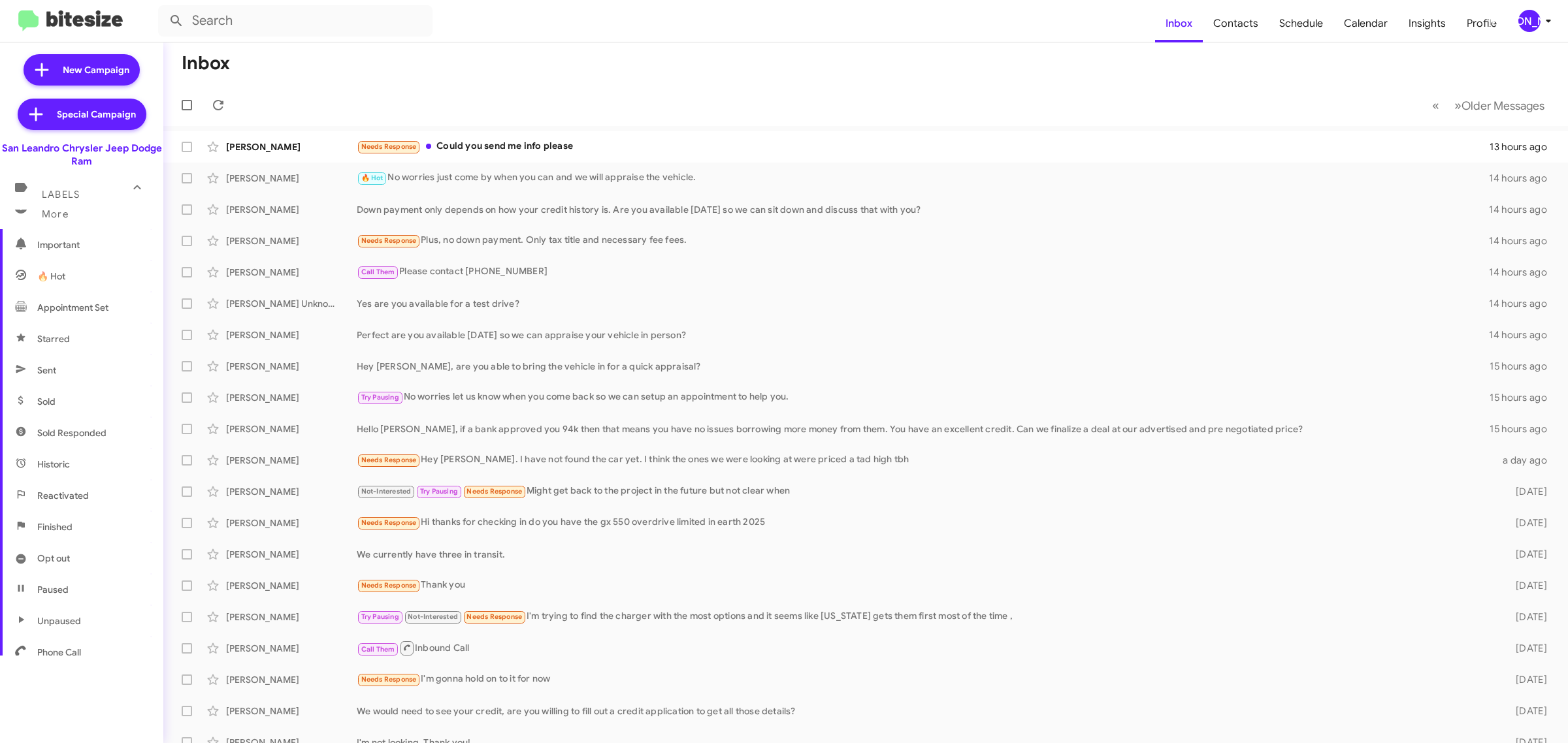
scroll to position [151, 0]
click at [80, 566] on span "Opt out" at bounding box center [81, 555] width 163 height 32
type input "in:opt-out"
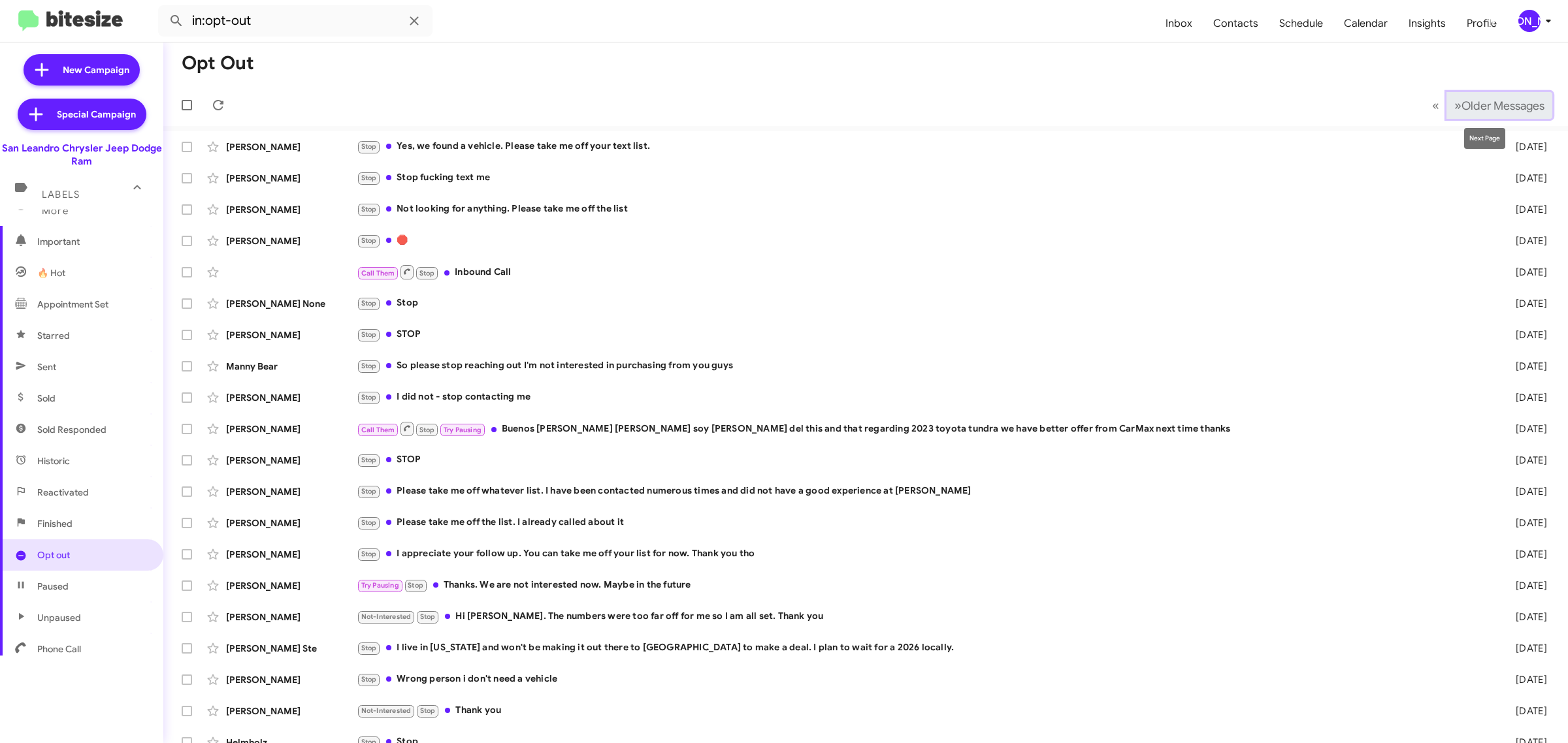
click at [1483, 110] on span "Older Messages" at bounding box center [1503, 105] width 83 height 14
click at [1480, 110] on span "Older Messages" at bounding box center [1503, 105] width 83 height 14
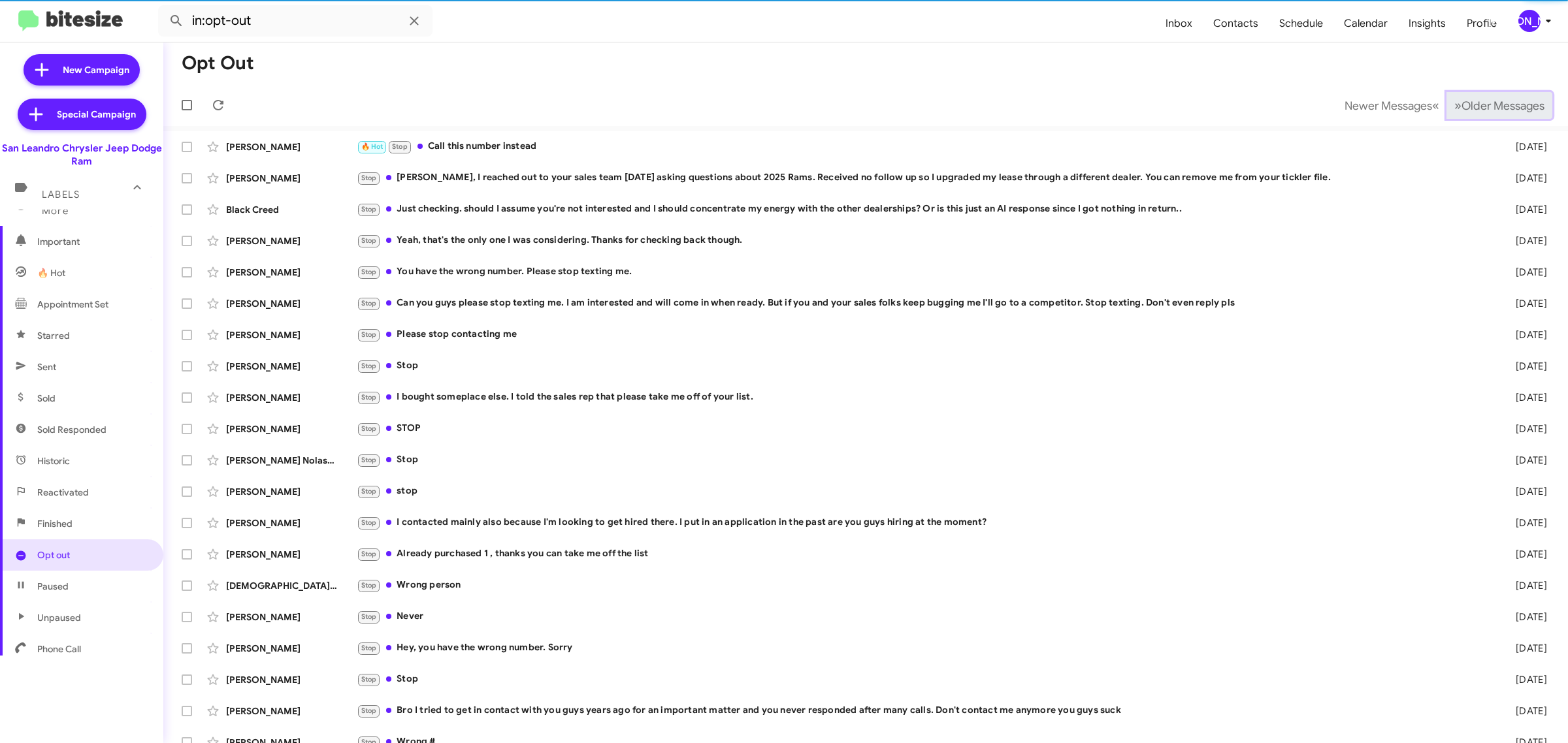
click at [1477, 110] on span "Older Messages" at bounding box center [1503, 105] width 83 height 14
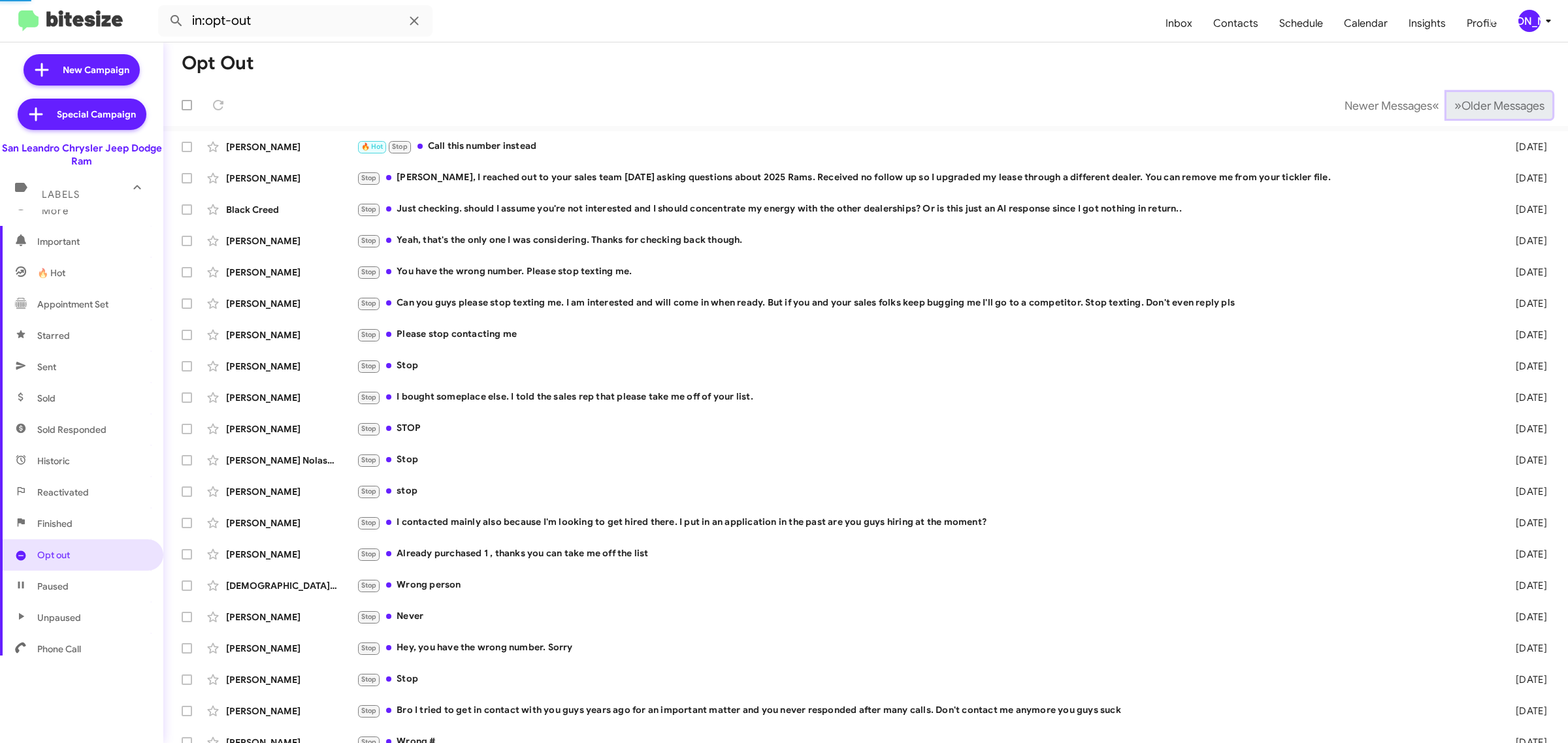
click at [1477, 110] on span "Older Messages" at bounding box center [1503, 105] width 83 height 14
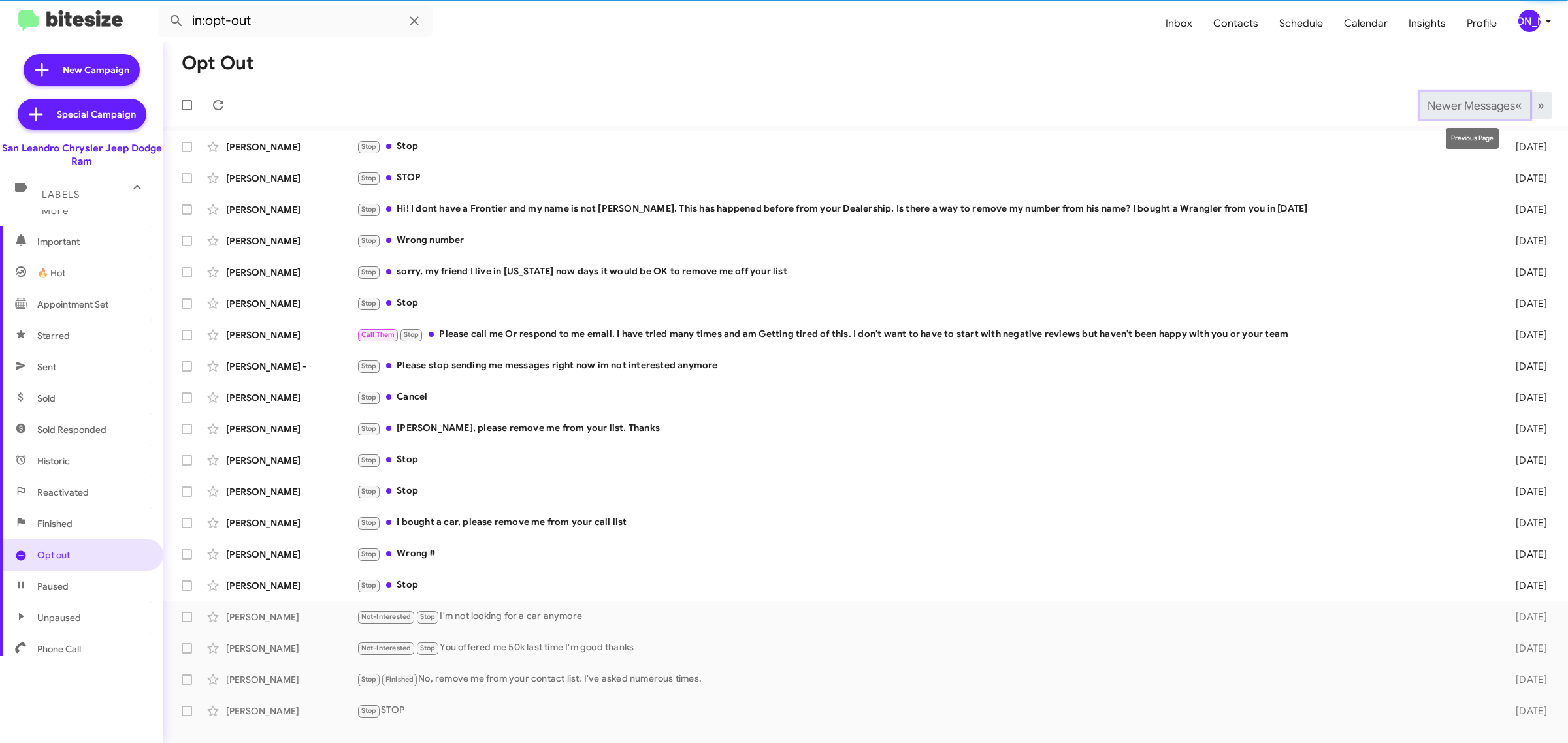
click at [1476, 111] on span "Newer Messages" at bounding box center [1471, 105] width 88 height 14
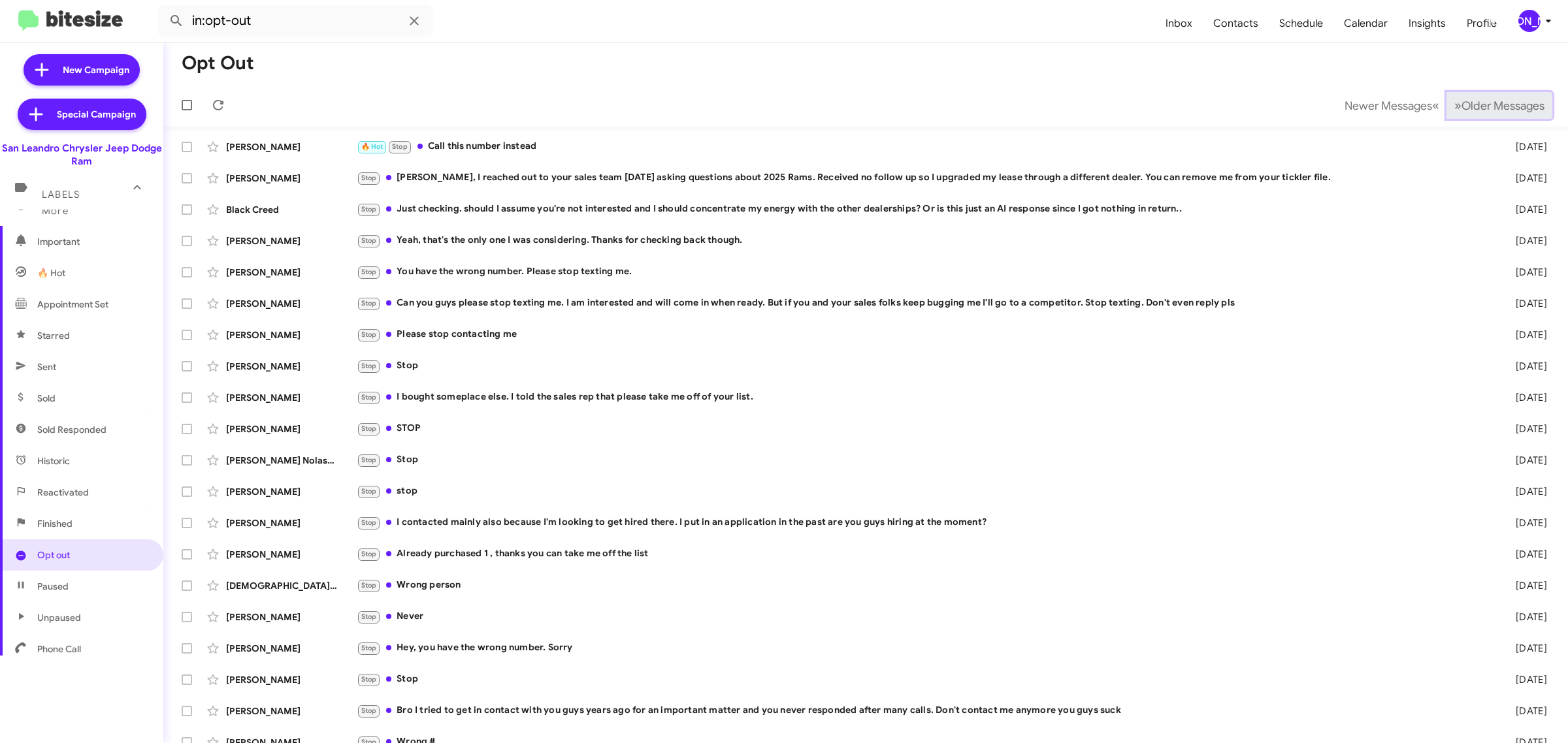
click at [1480, 106] on span "Older Messages" at bounding box center [1503, 105] width 83 height 14
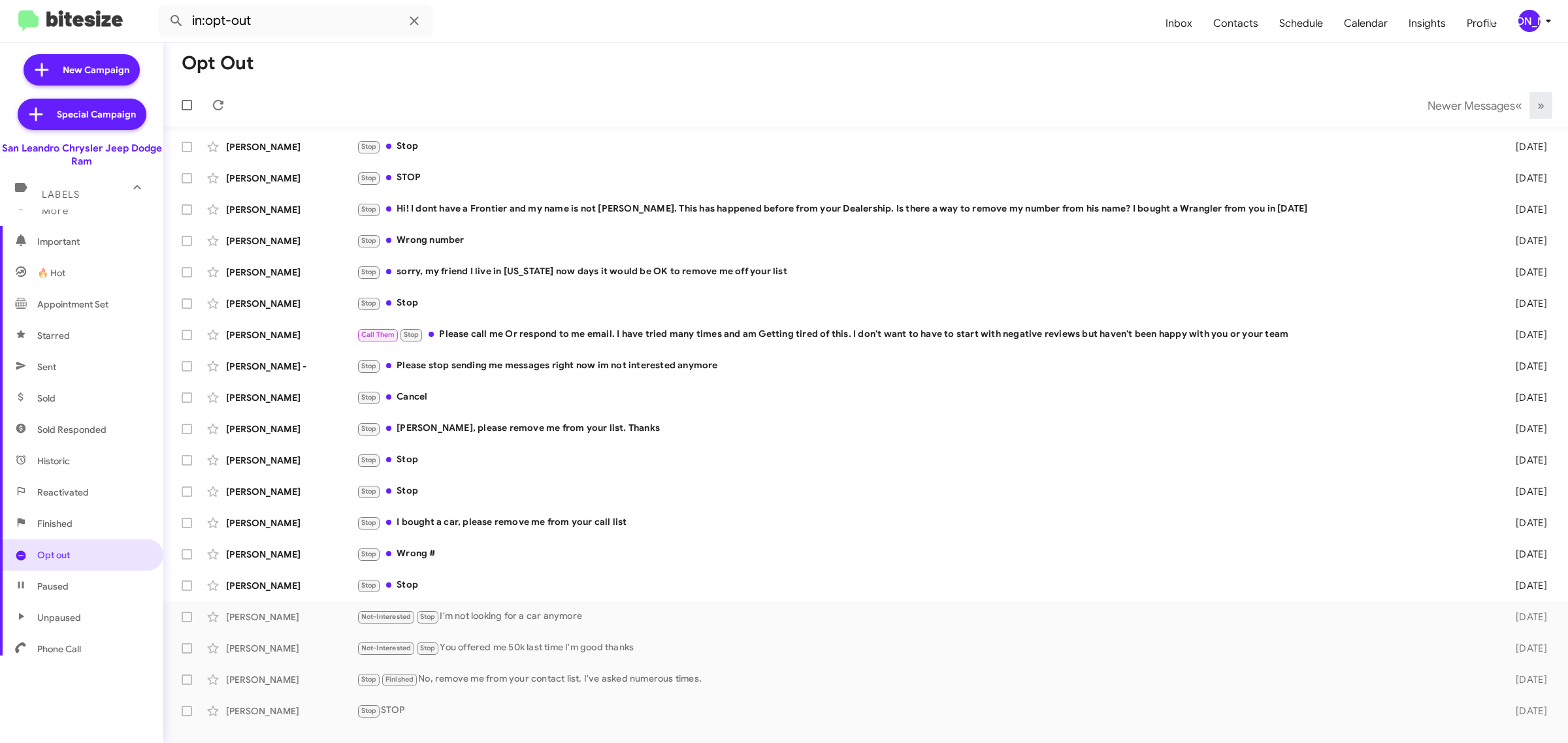
click at [986, 105] on mat-toolbar-row "Newer Messages « Previous » Next" at bounding box center [865, 105] width 1405 height 41
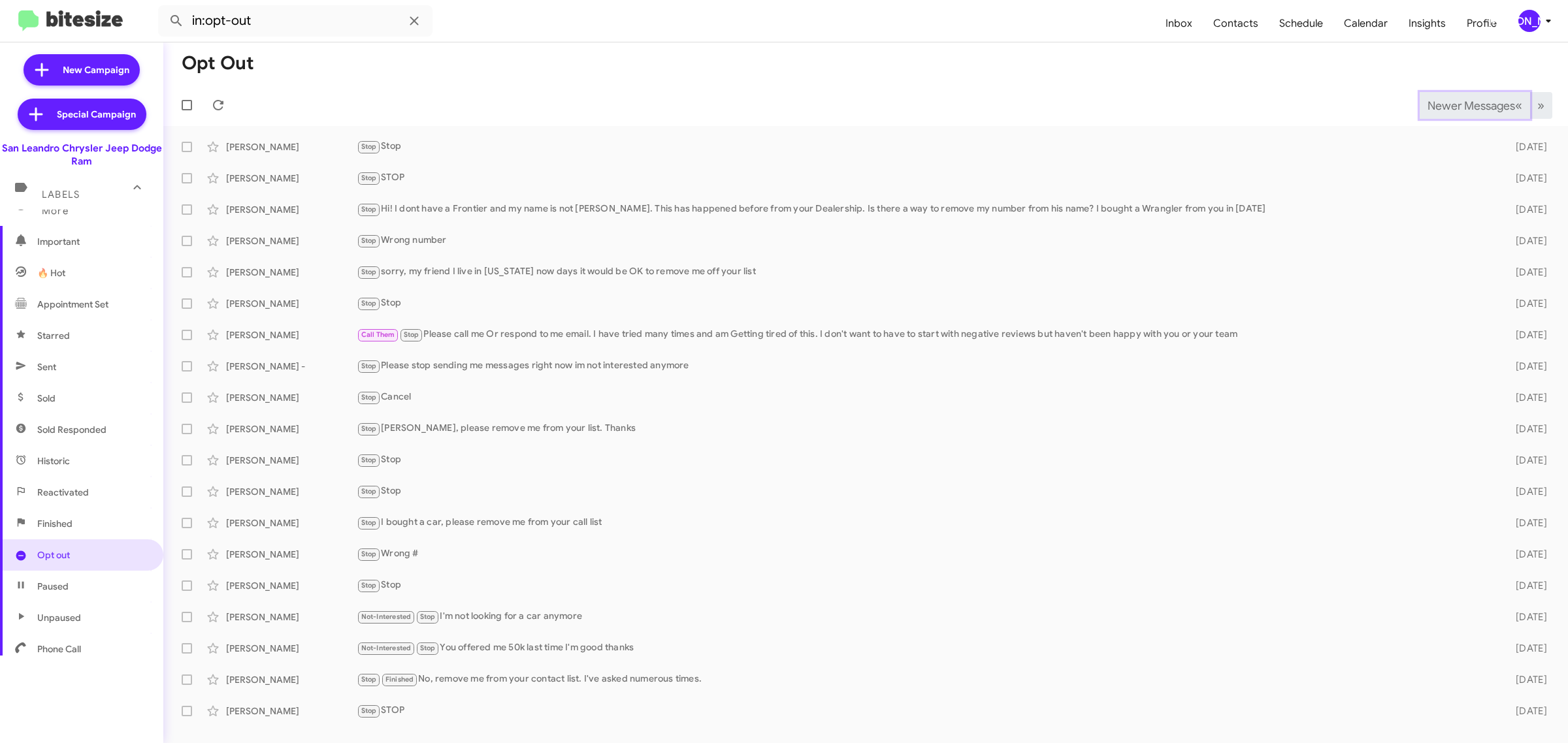
click at [1467, 105] on span "Newer Messages" at bounding box center [1471, 105] width 88 height 14
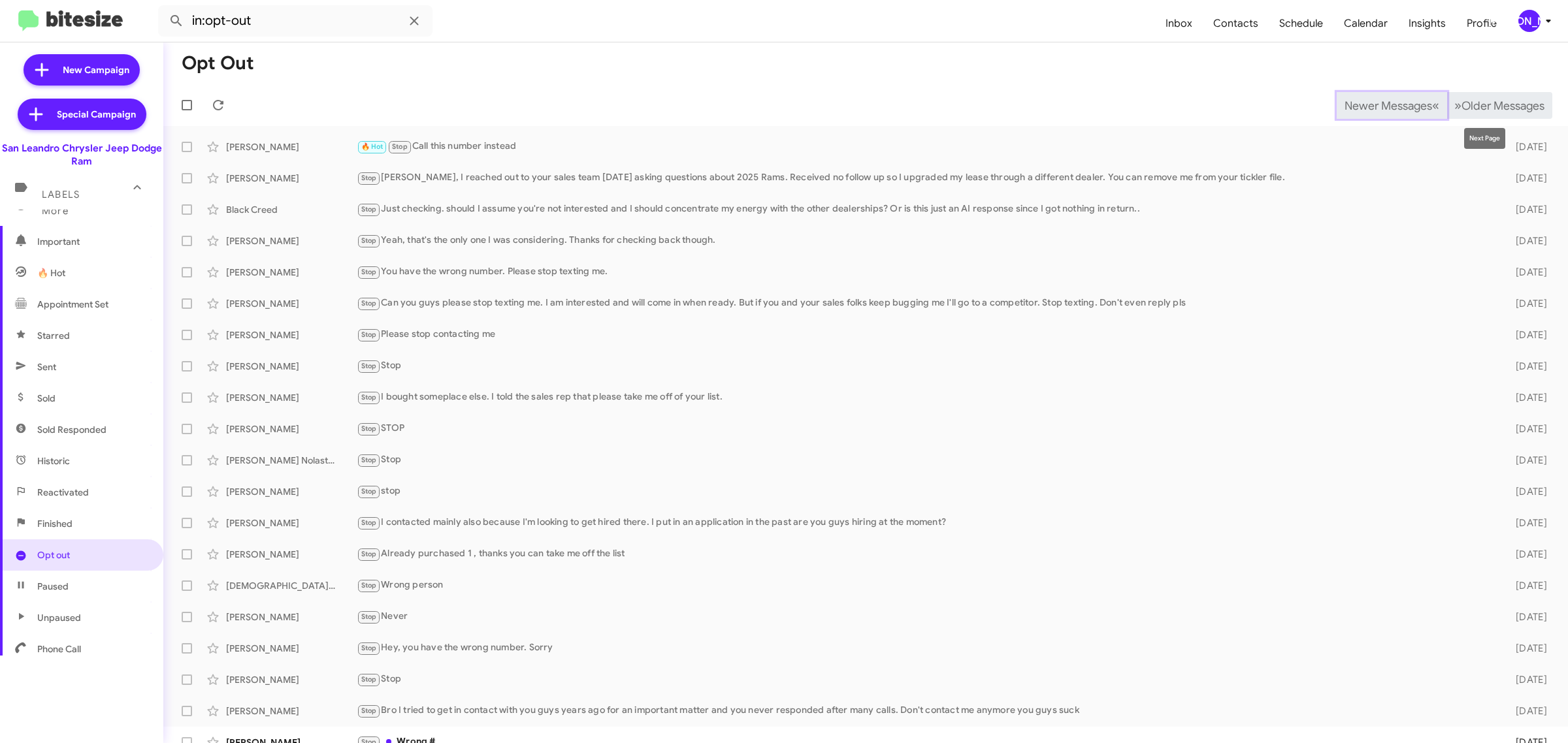
scroll to position [14, 0]
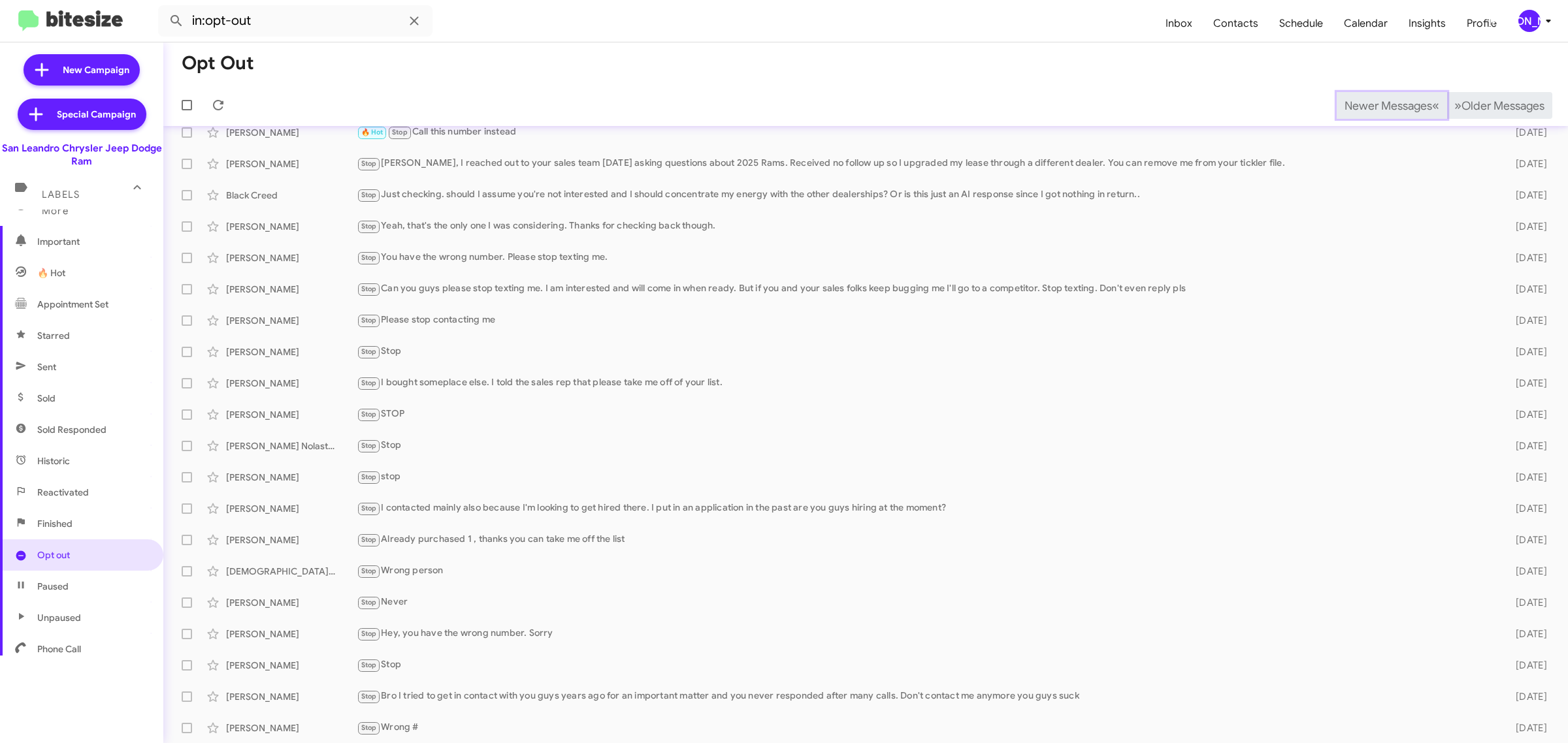
click at [1366, 105] on span "Newer Messages" at bounding box center [1388, 105] width 88 height 14
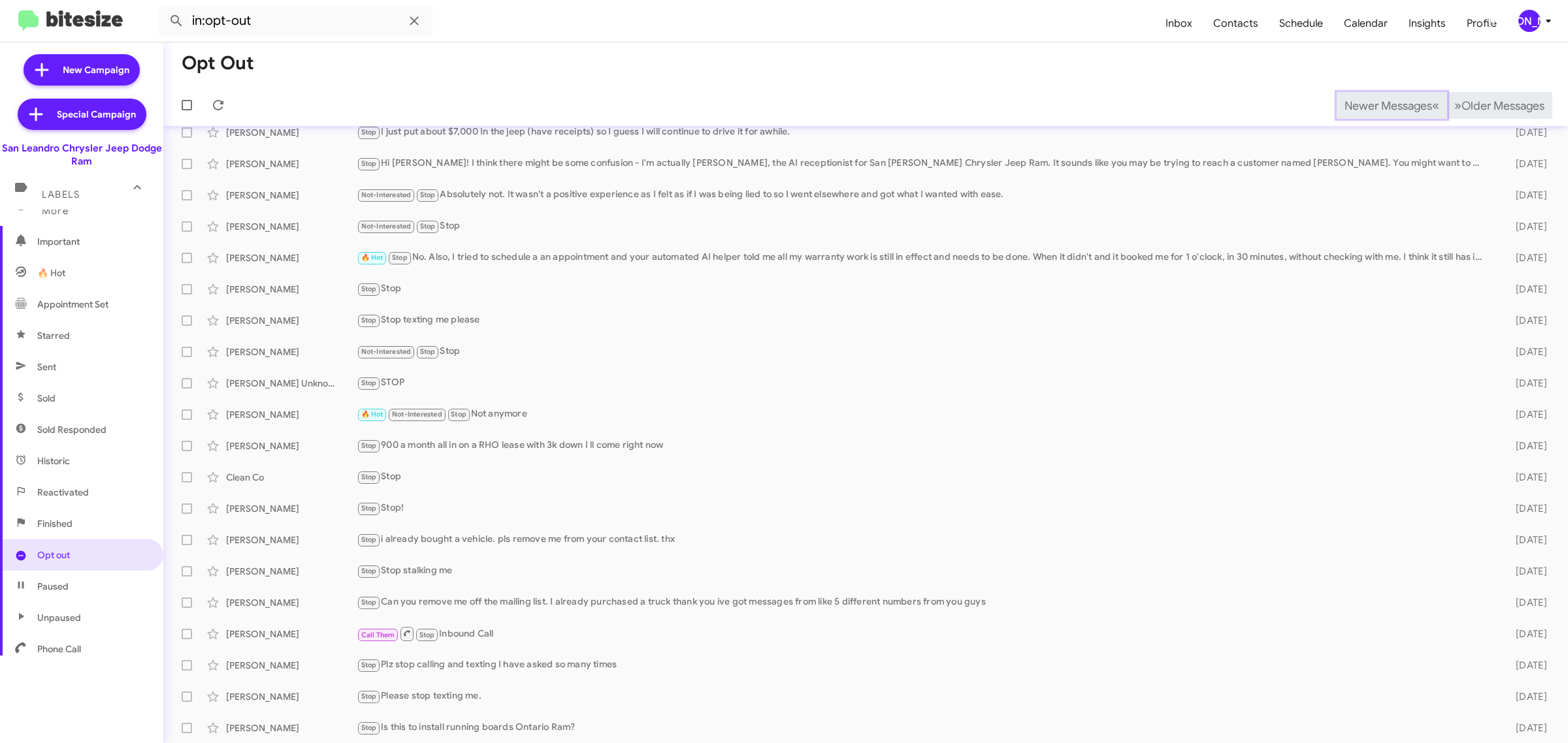
click at [1366, 105] on span "Newer Messages" at bounding box center [1388, 105] width 88 height 14
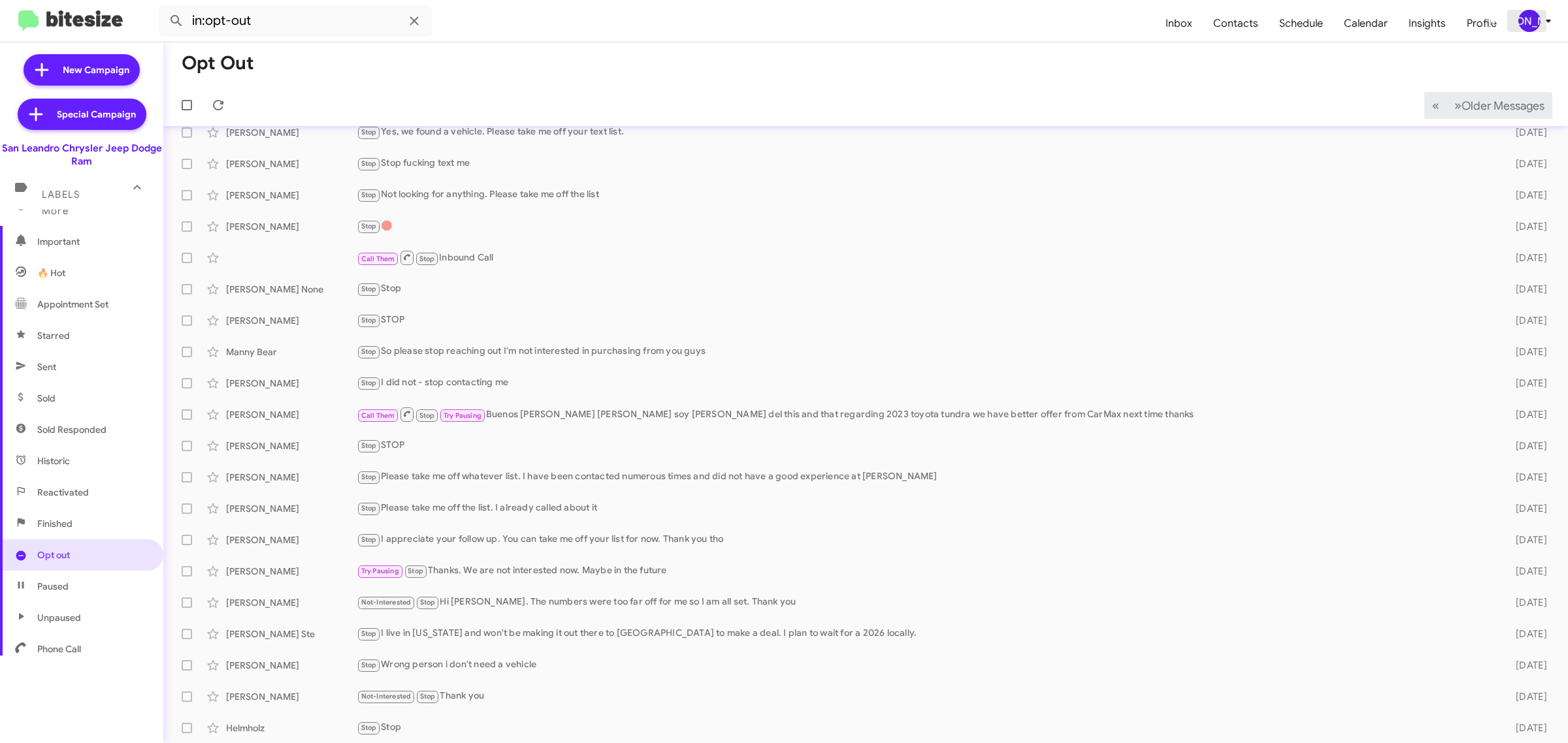
click at [1533, 21] on div "[PERSON_NAME]" at bounding box center [1529, 21] width 23 height 23
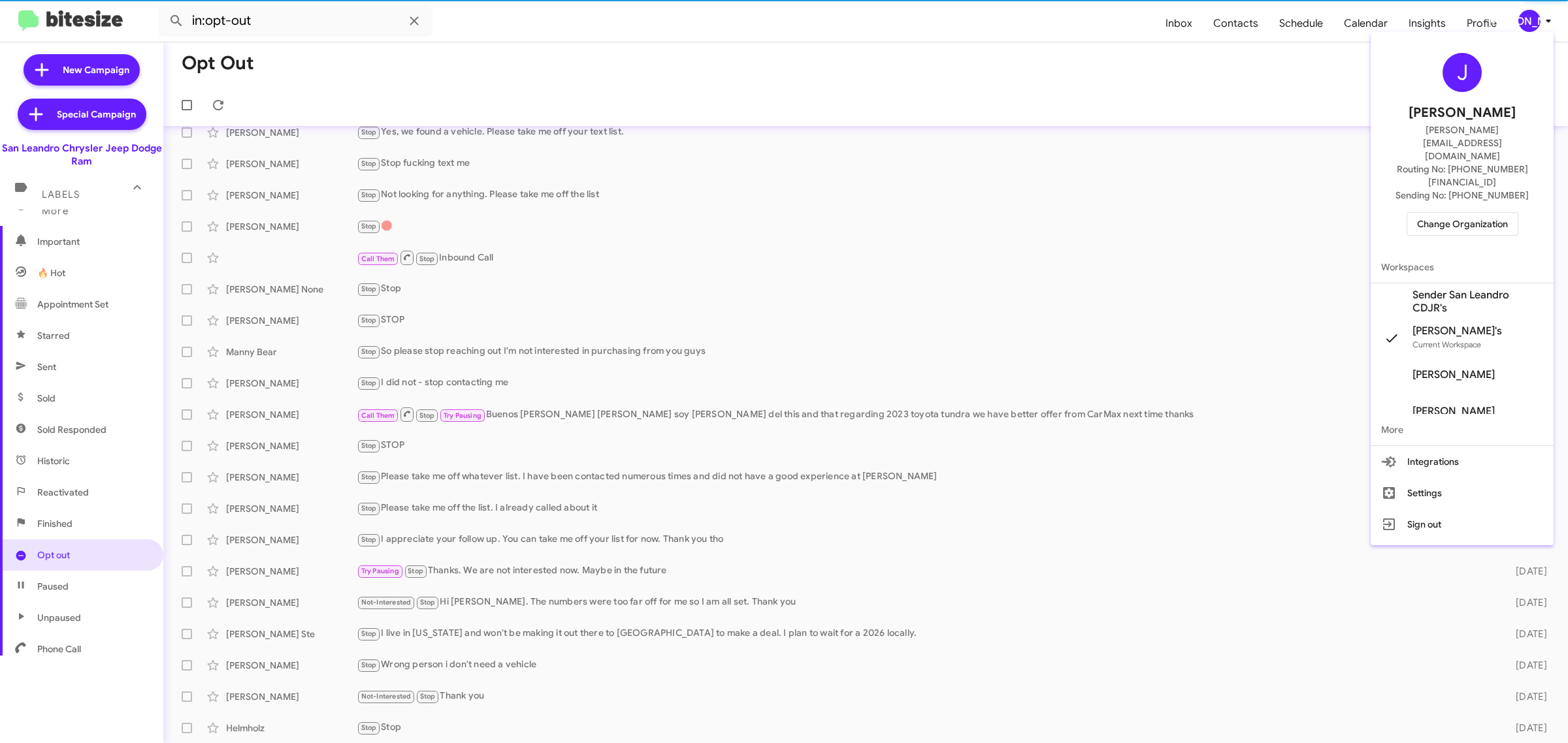
click at [1445, 213] on span "Change Organization" at bounding box center [1462, 224] width 91 height 23
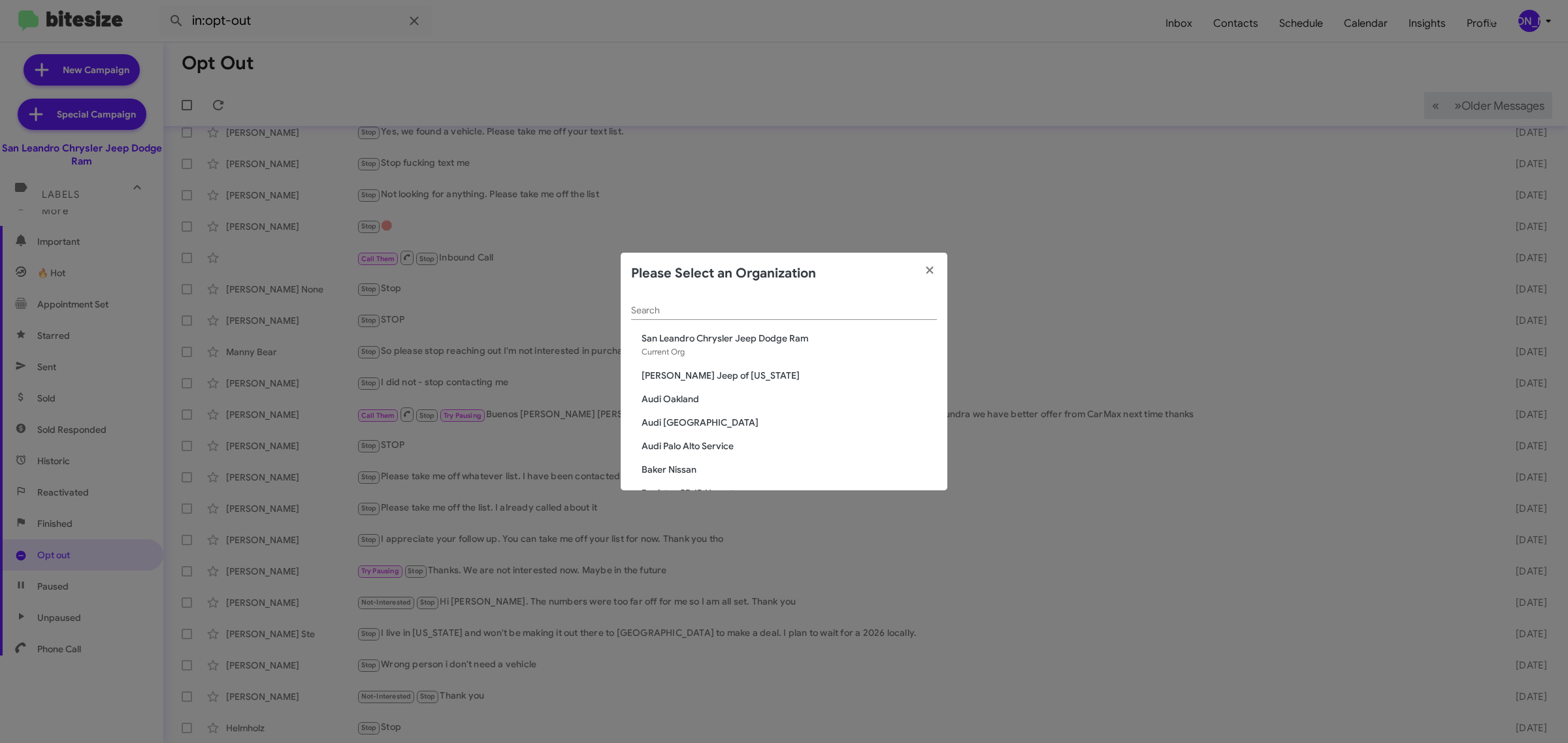
click at [816, 318] on div "Search" at bounding box center [783, 313] width 306 height 37
click at [817, 307] on input "Search" at bounding box center [783, 311] width 306 height 11
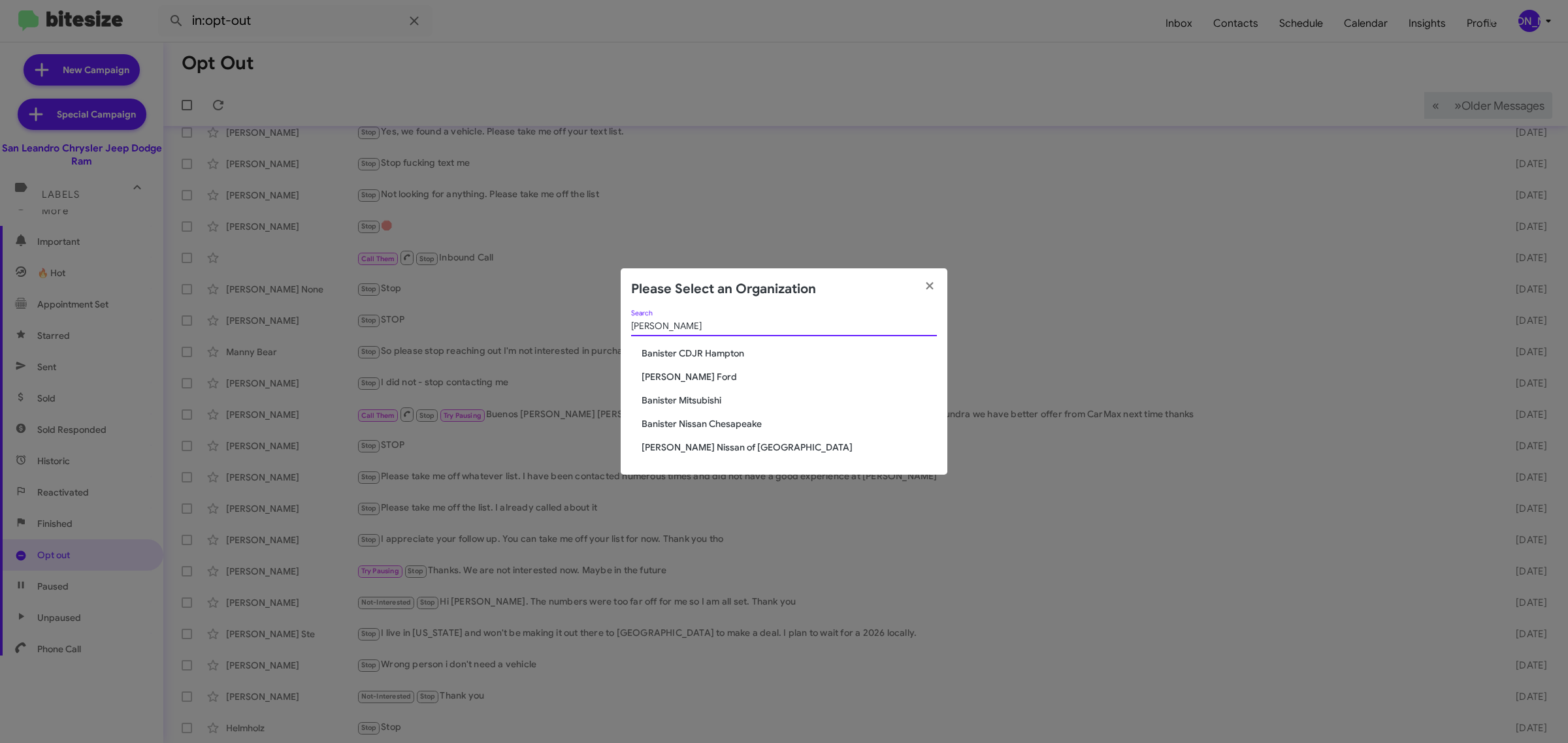
type input "banister"
click at [709, 451] on span "[PERSON_NAME] Nissan of [GEOGRAPHIC_DATA]" at bounding box center [789, 447] width 295 height 13
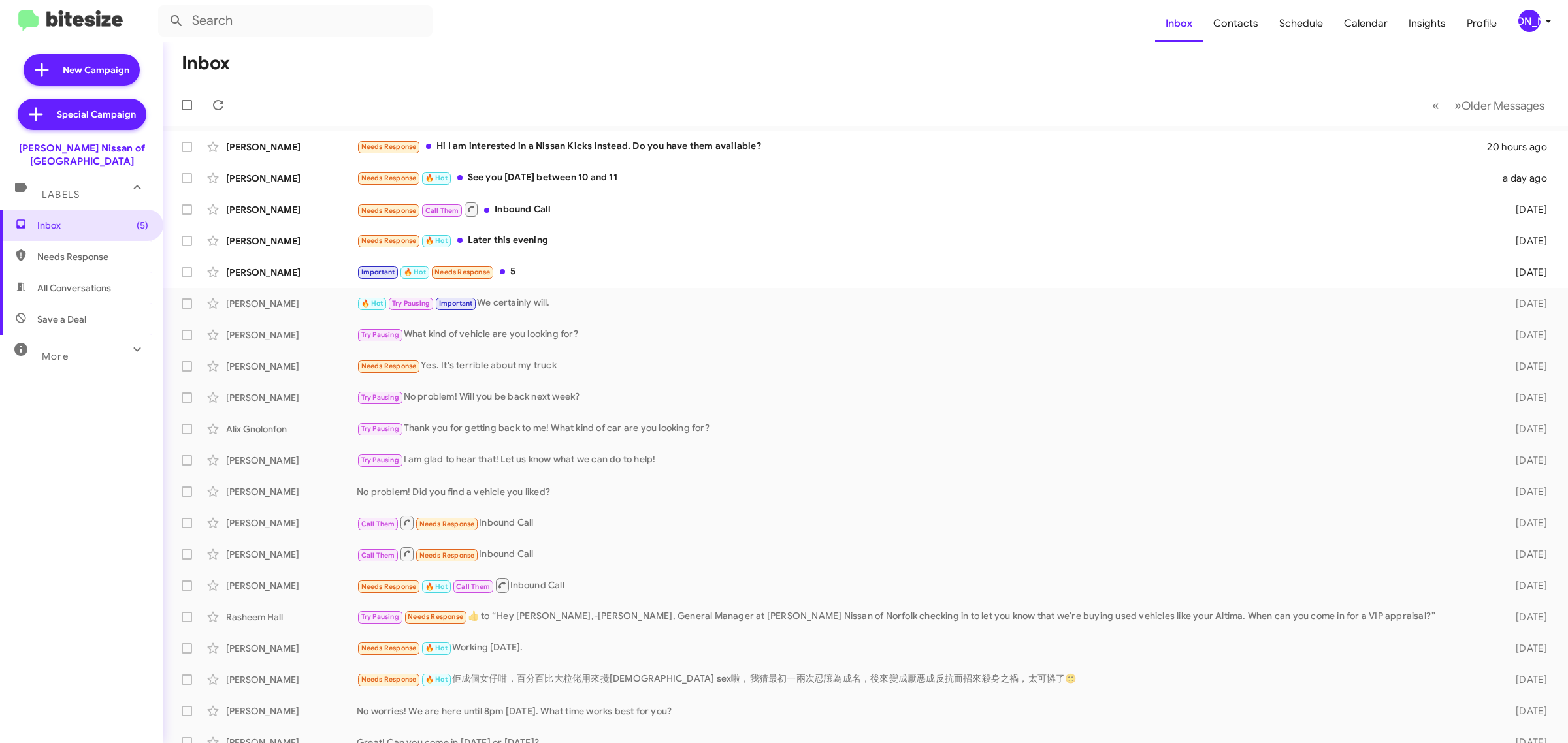
click at [85, 346] on div "More" at bounding box center [69, 351] width 116 height 24
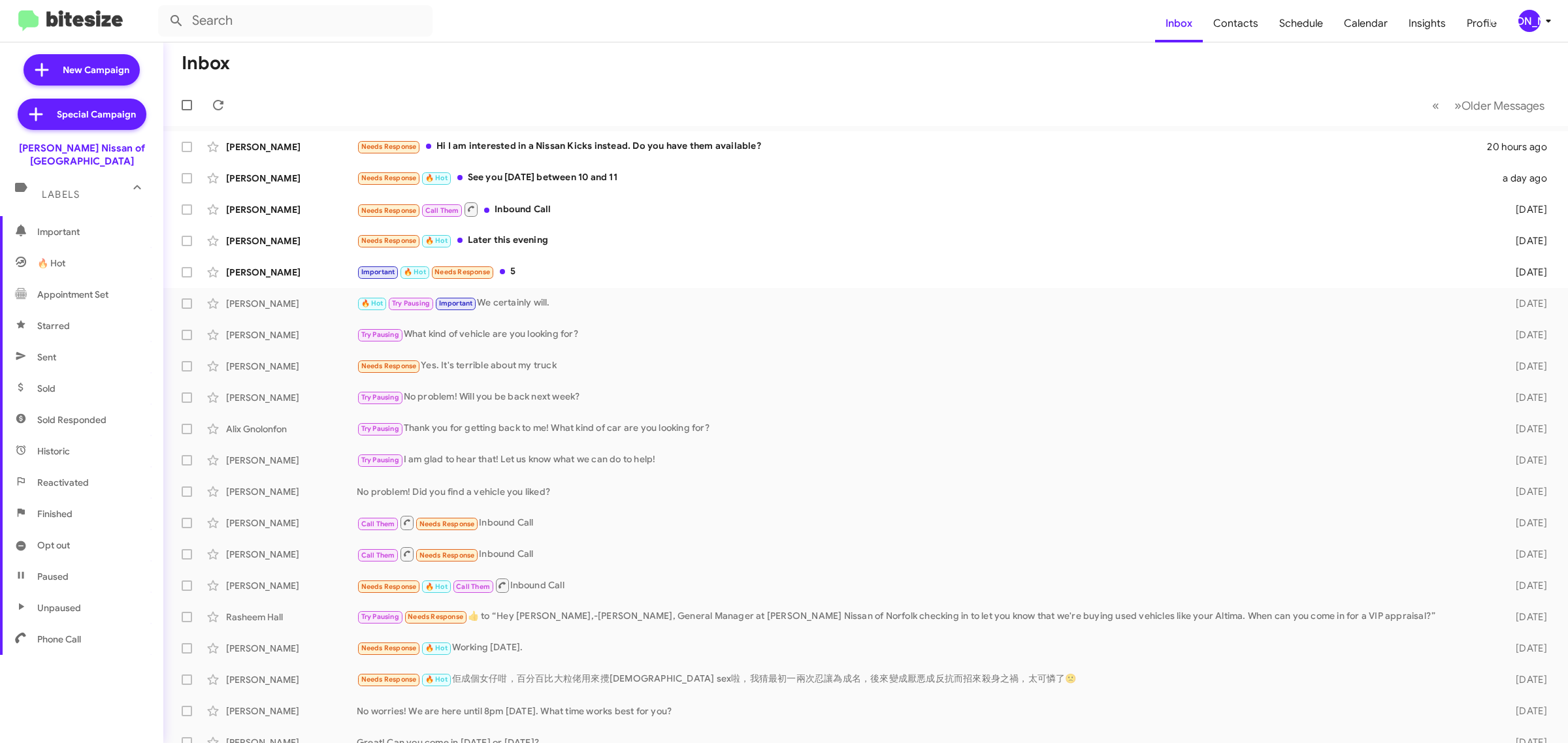
scroll to position [170, 0]
drag, startPoint x: 66, startPoint y: 524, endPoint x: 97, endPoint y: 514, distance: 32.6
click at [66, 529] on span "Opt out" at bounding box center [53, 536] width 32 height 13
type input "in:opt-out"
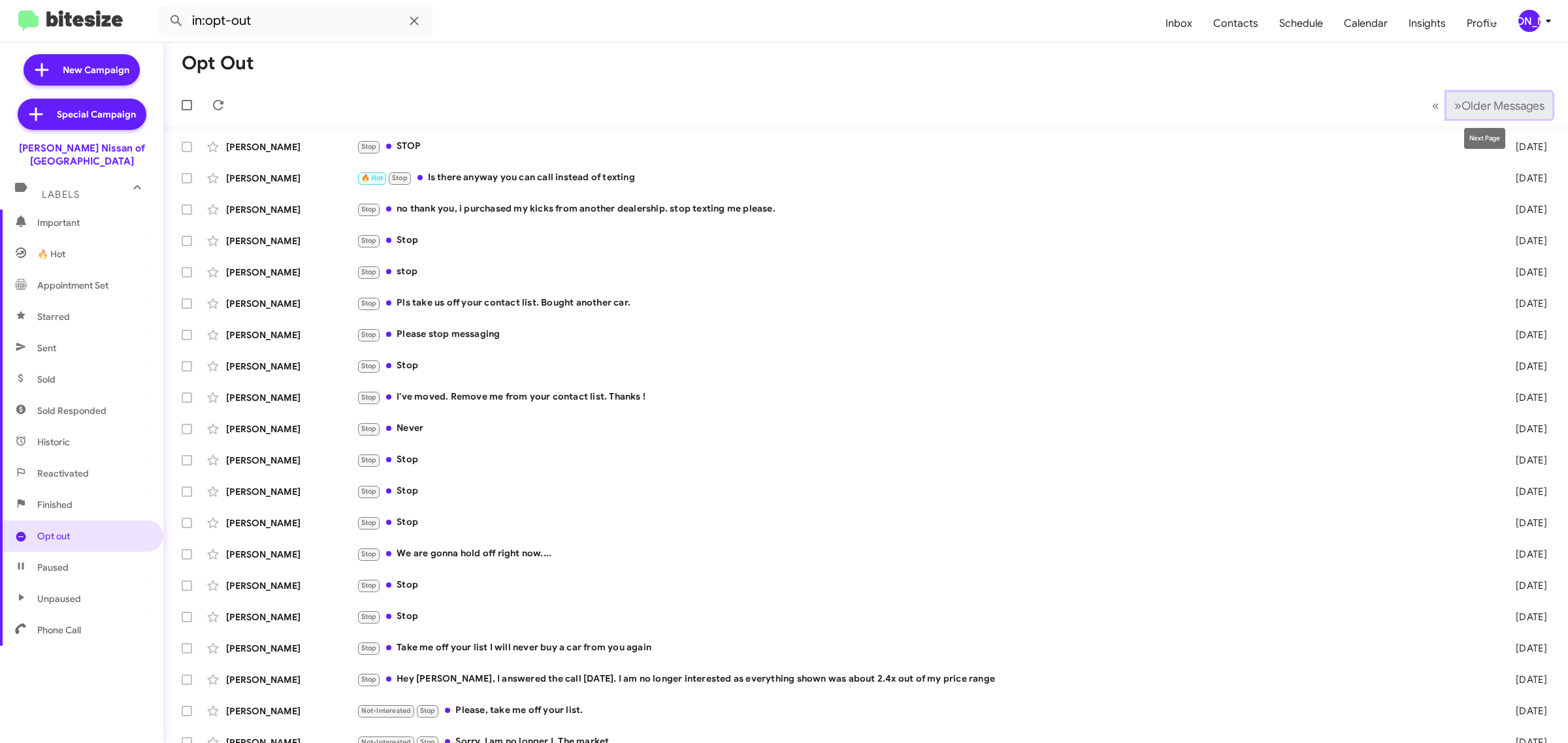
click at [1504, 106] on span "Older Messages" at bounding box center [1503, 105] width 83 height 14
click at [1502, 106] on span "Older Messages" at bounding box center [1503, 105] width 83 height 14
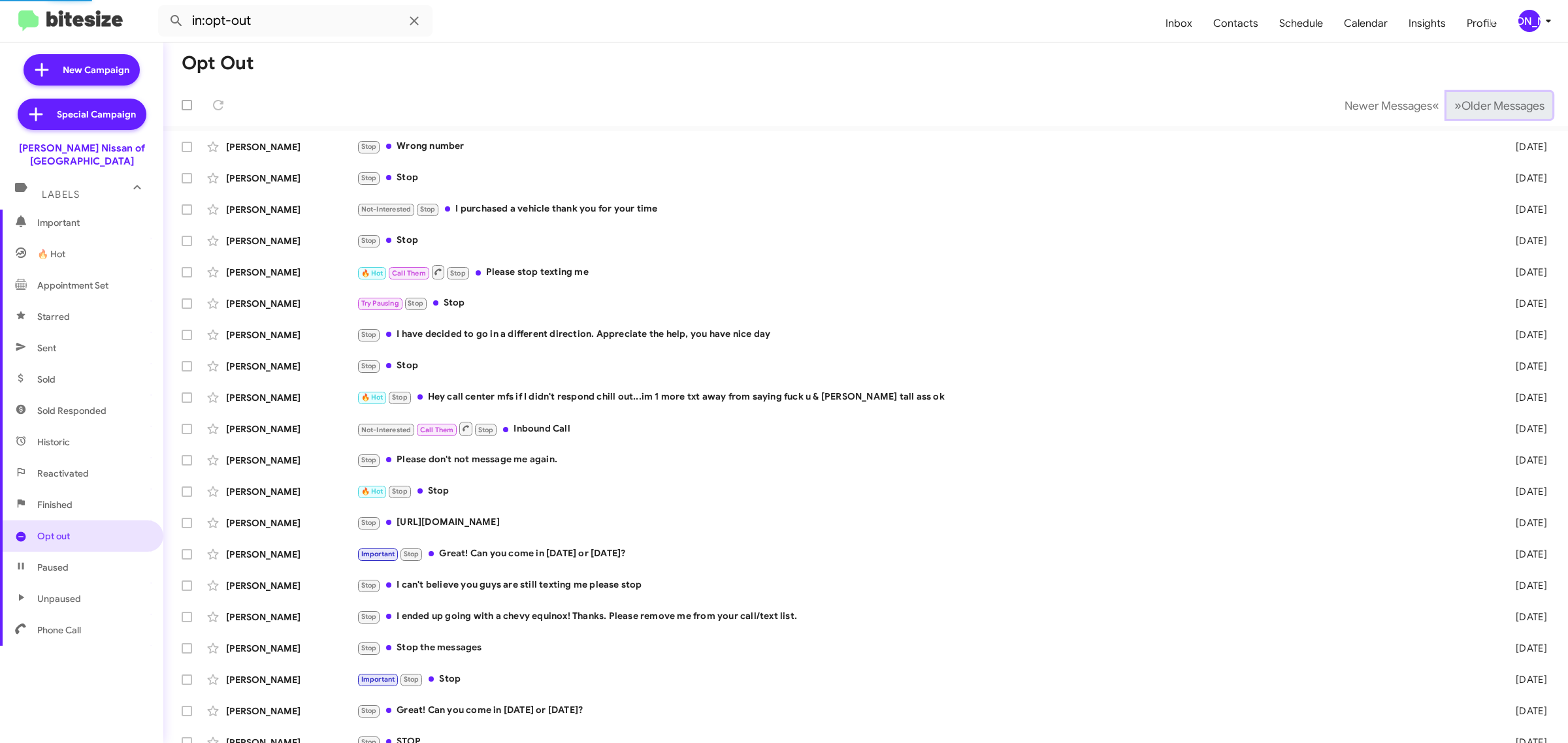
click at [1502, 106] on span "Older Messages" at bounding box center [1503, 105] width 83 height 14
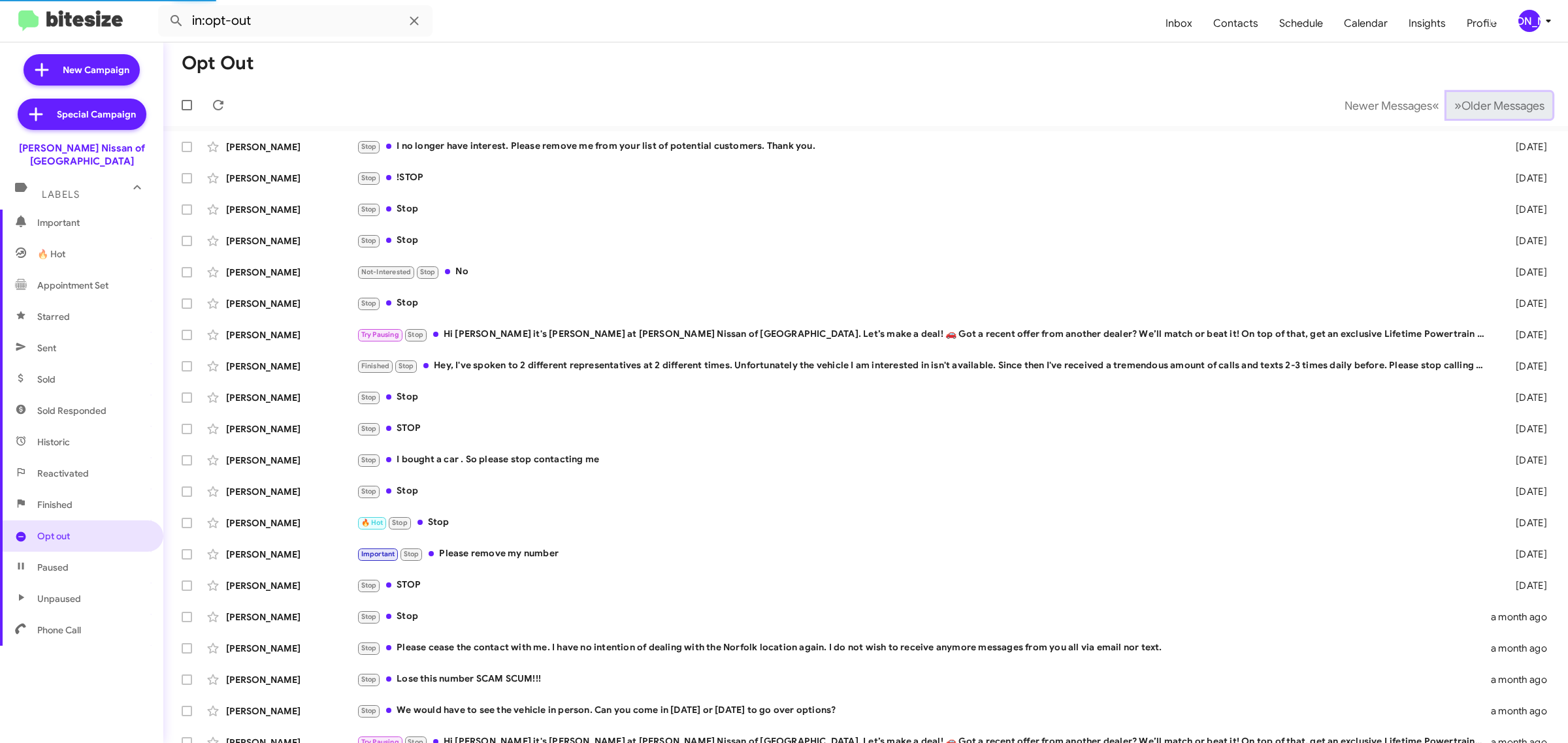
click at [1502, 106] on span "Older Messages" at bounding box center [1503, 105] width 83 height 14
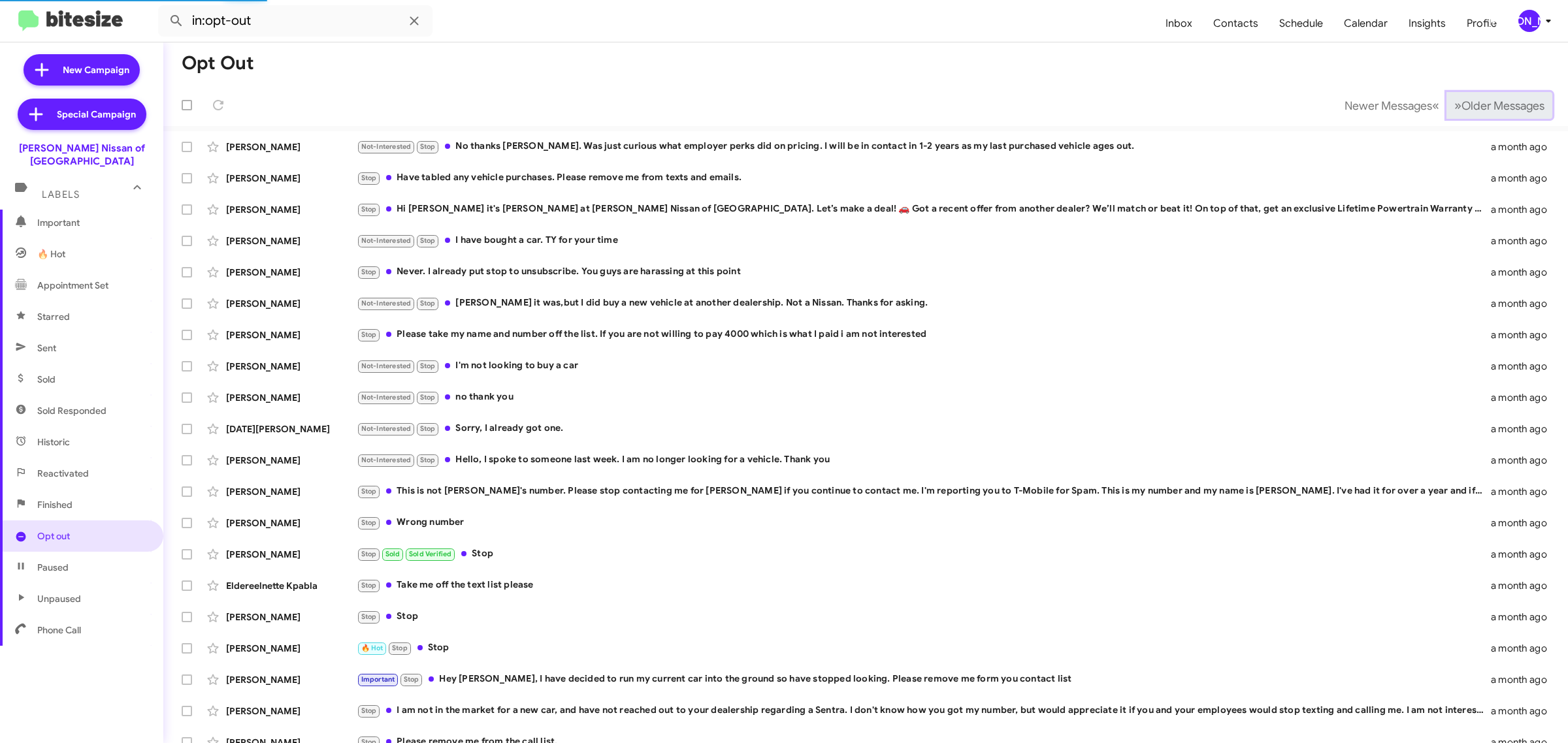
click at [1502, 106] on span "Older Messages" at bounding box center [1503, 105] width 83 height 14
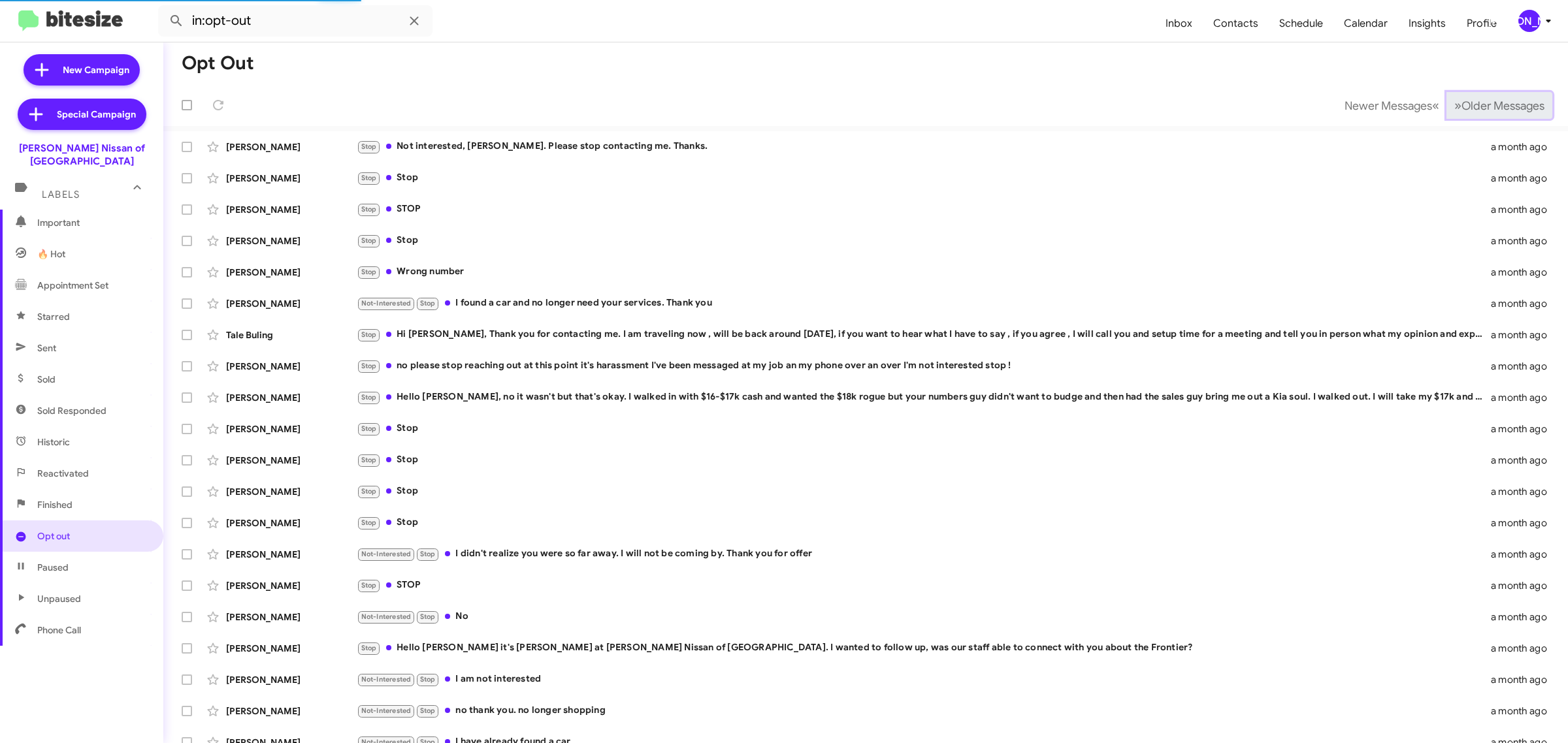
click at [1502, 106] on span "Older Messages" at bounding box center [1503, 105] width 83 height 14
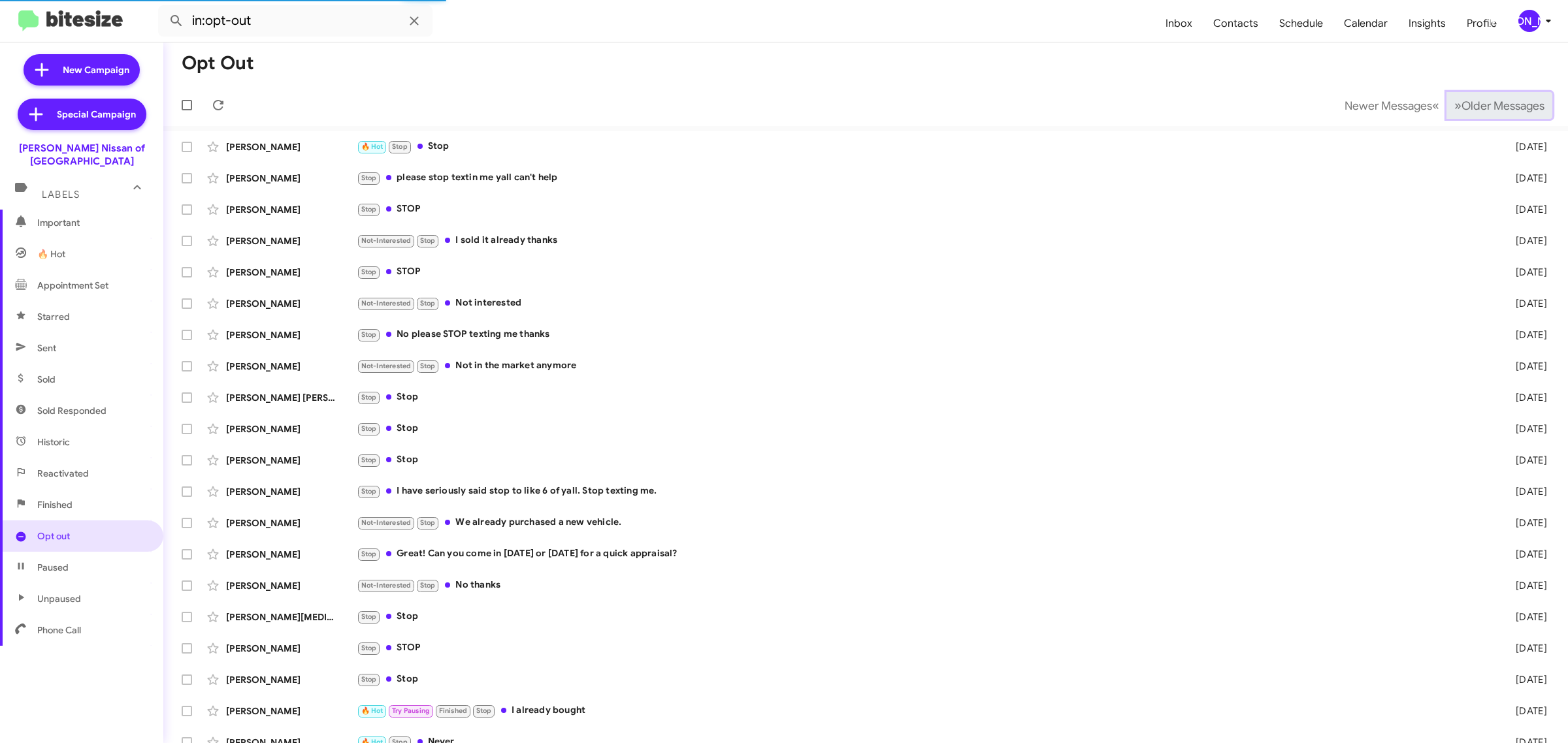
click at [1501, 106] on span "Older Messages" at bounding box center [1503, 105] width 83 height 14
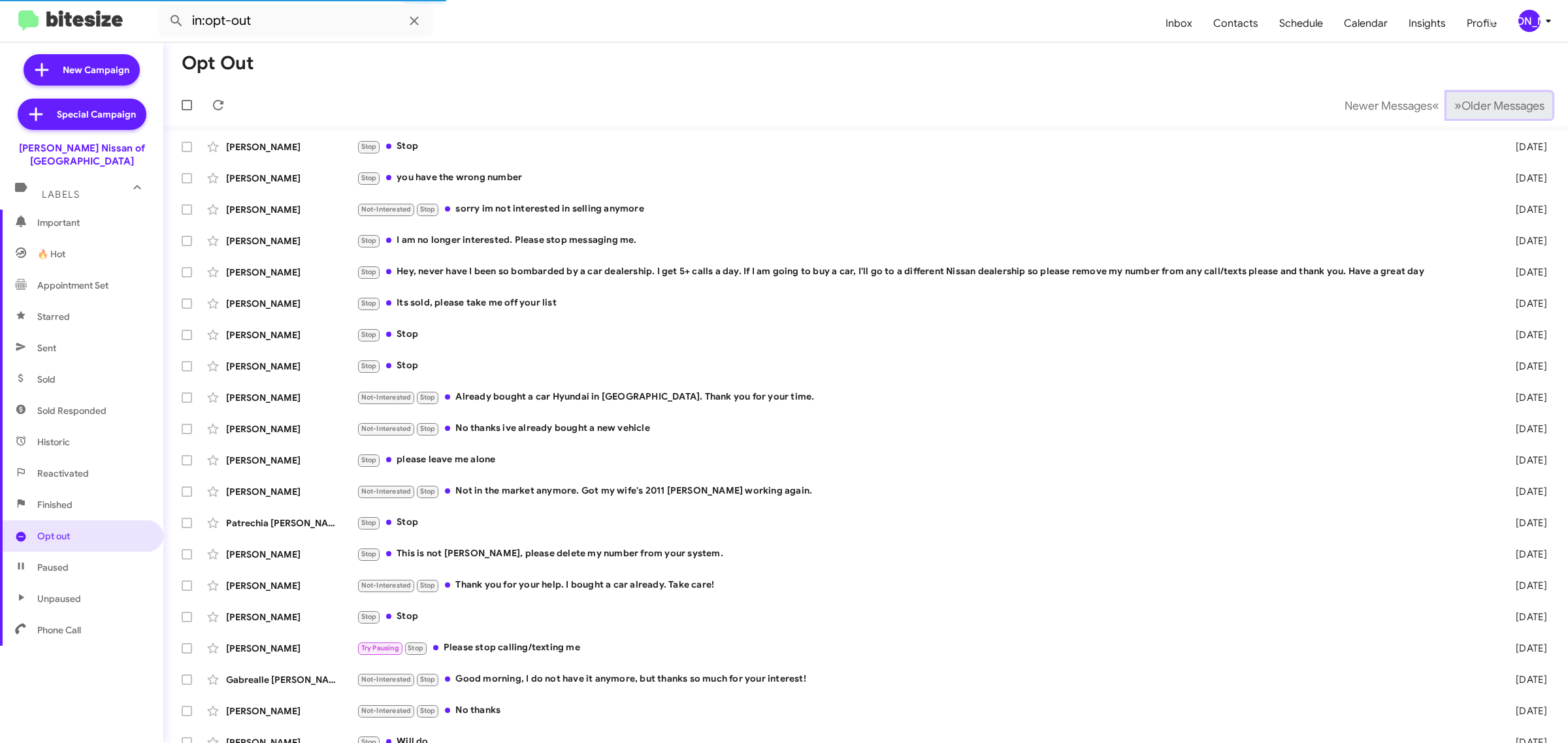
click at [1501, 106] on span "Older Messages" at bounding box center [1503, 105] width 83 height 14
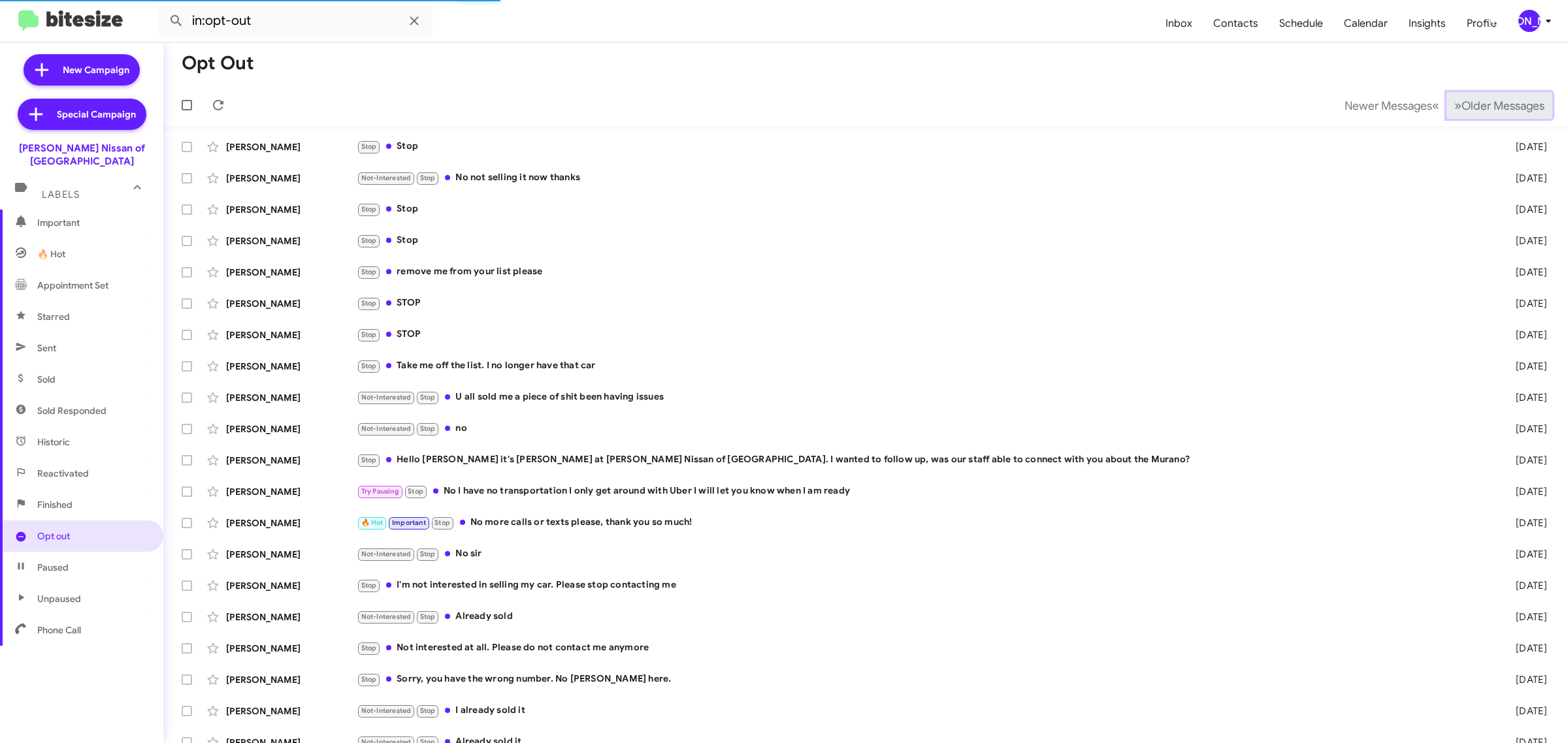
click at [1501, 106] on span "Older Messages" at bounding box center [1503, 105] width 83 height 14
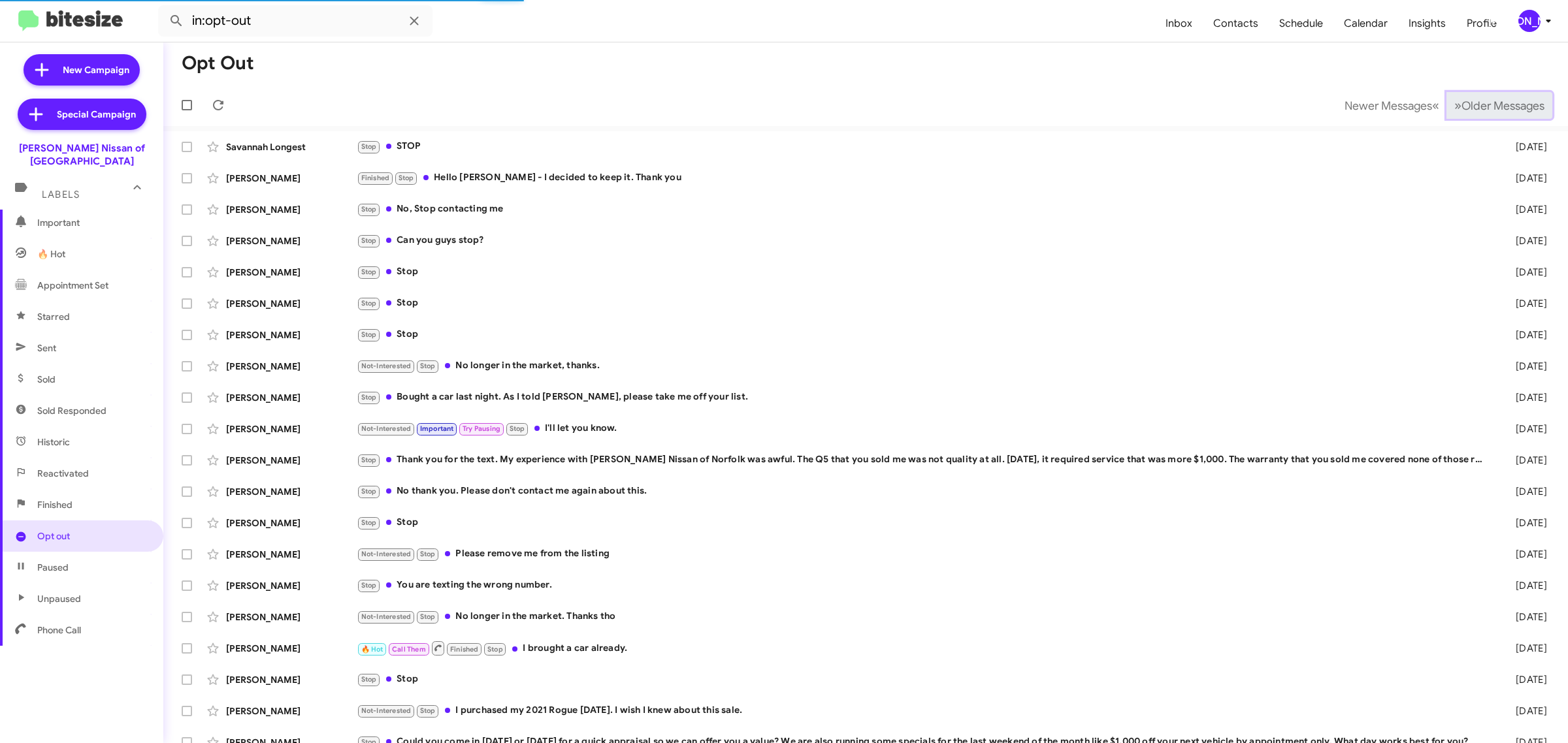
click at [1499, 108] on span "Older Messages" at bounding box center [1503, 105] width 83 height 14
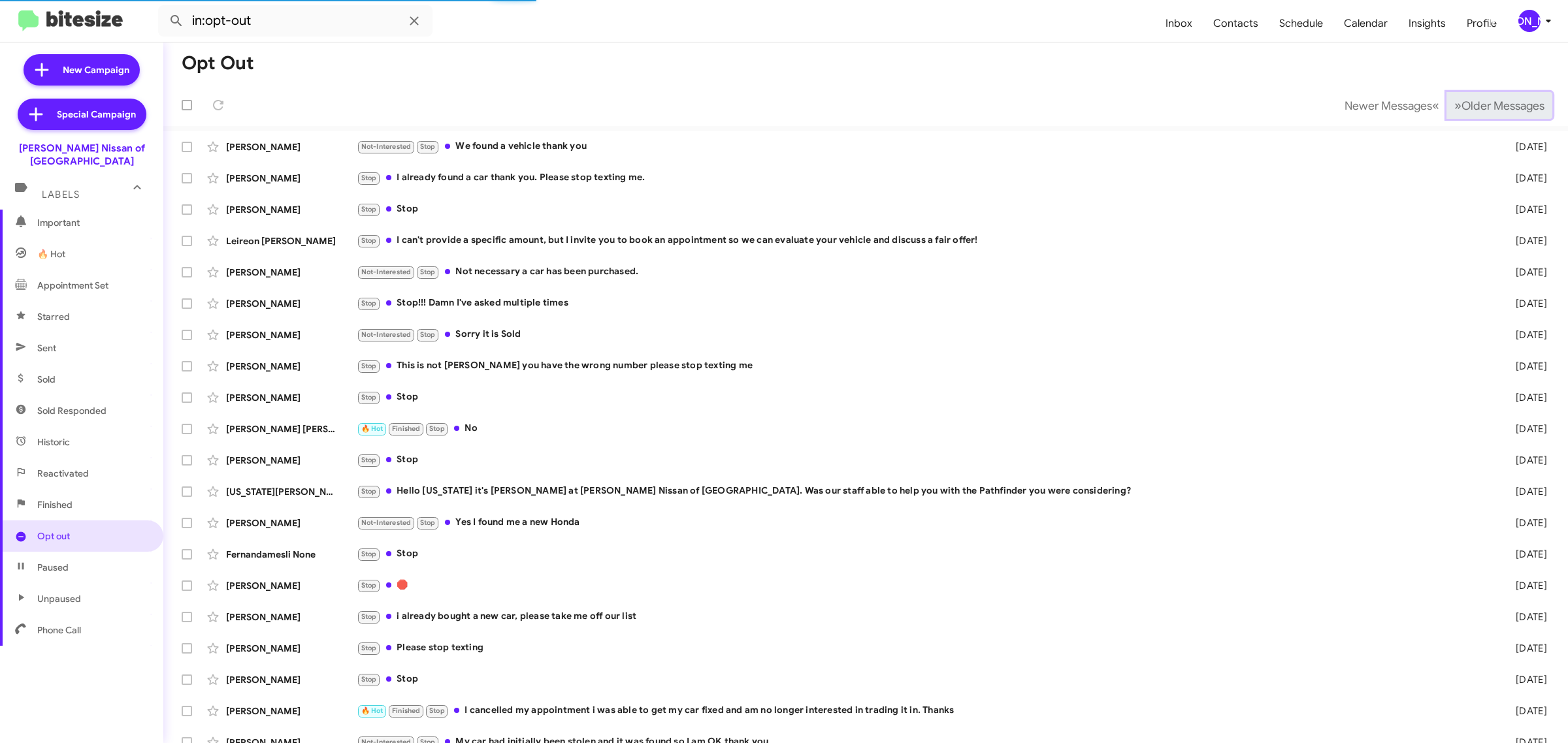
click at [1498, 110] on span "Older Messages" at bounding box center [1503, 105] width 83 height 14
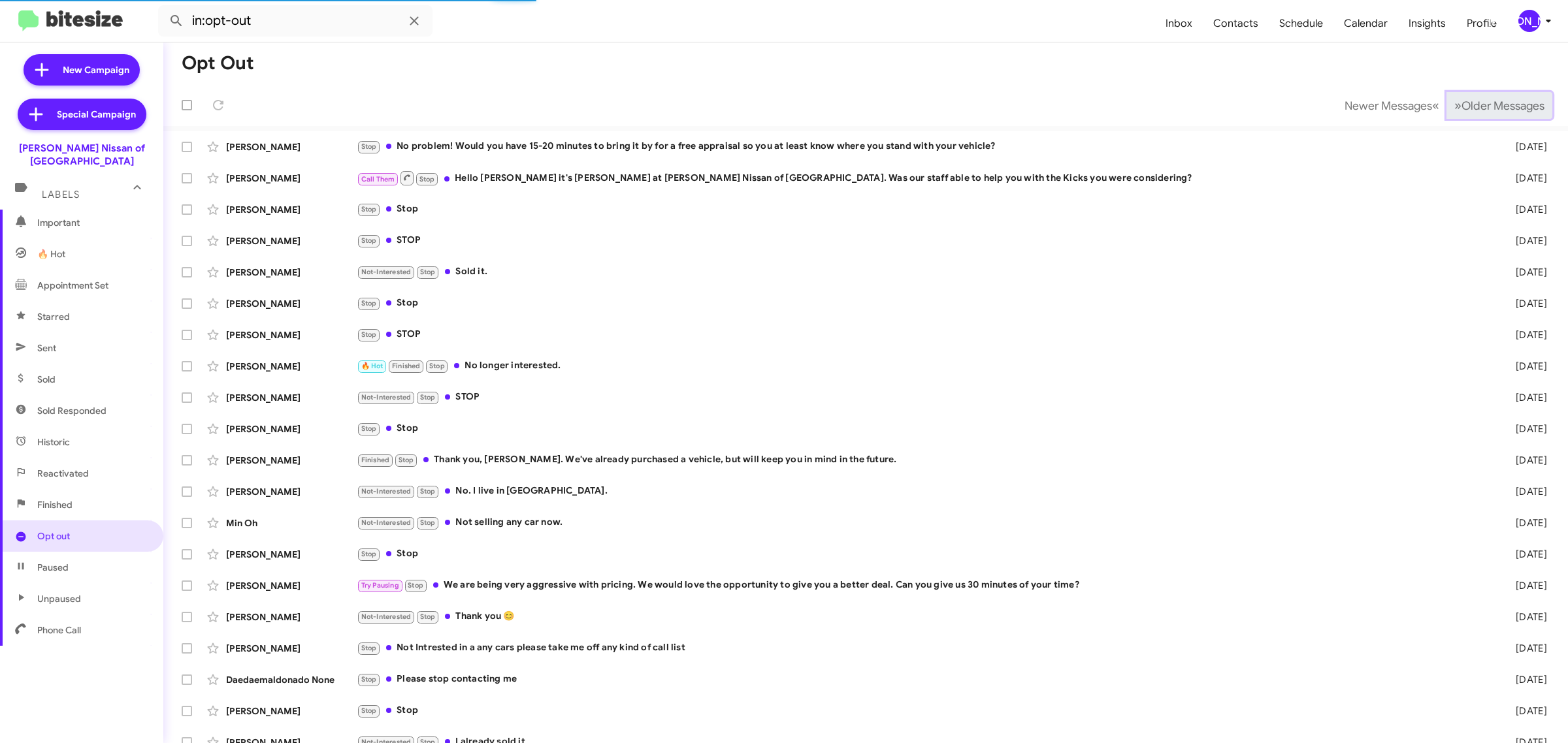
click at [1498, 110] on span "Older Messages" at bounding box center [1503, 105] width 83 height 14
click at [1497, 111] on span "Older Messages" at bounding box center [1503, 105] width 83 height 14
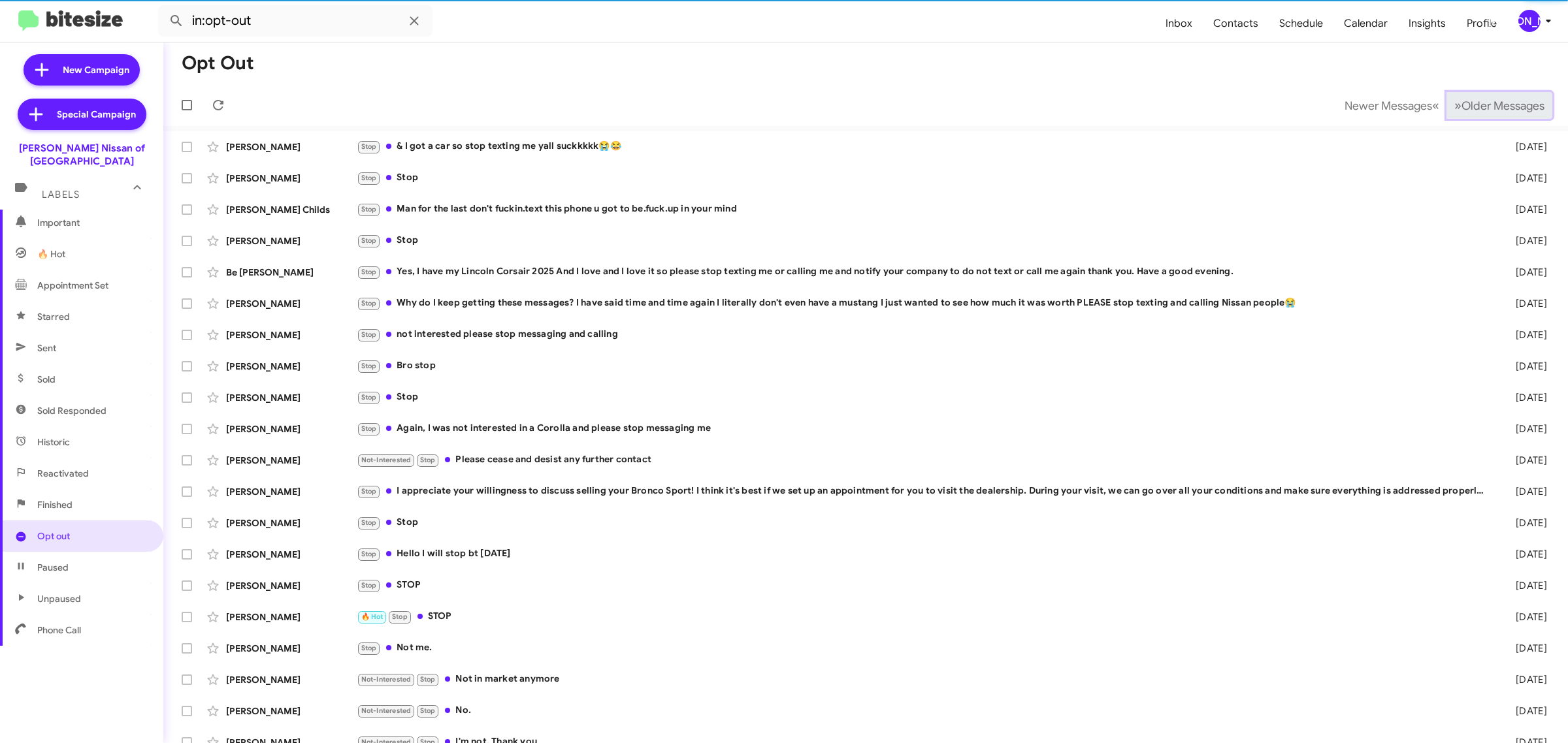
click at [1496, 112] on span "Older Messages" at bounding box center [1503, 105] width 83 height 14
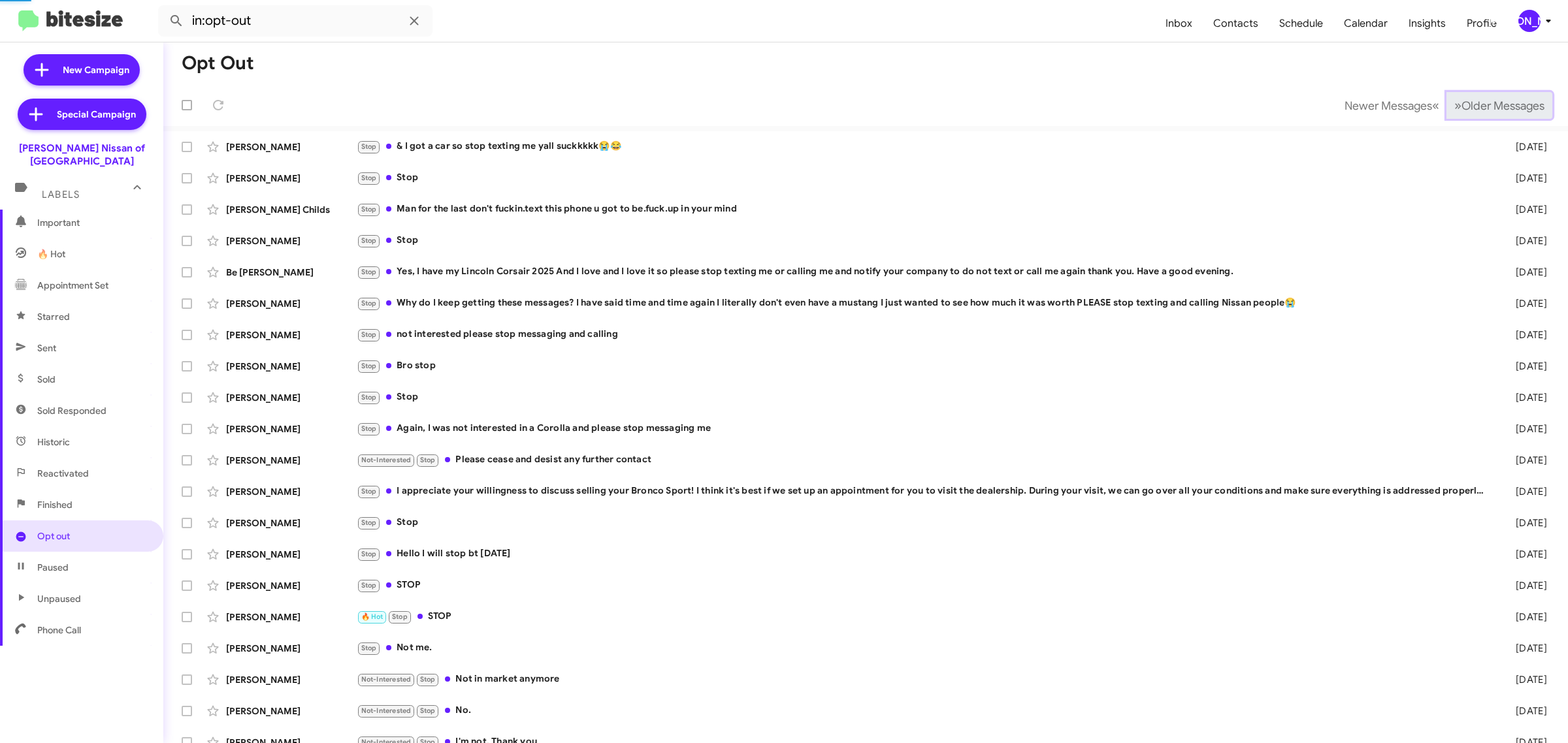
click at [1496, 112] on span "Older Messages" at bounding box center [1503, 105] width 83 height 14
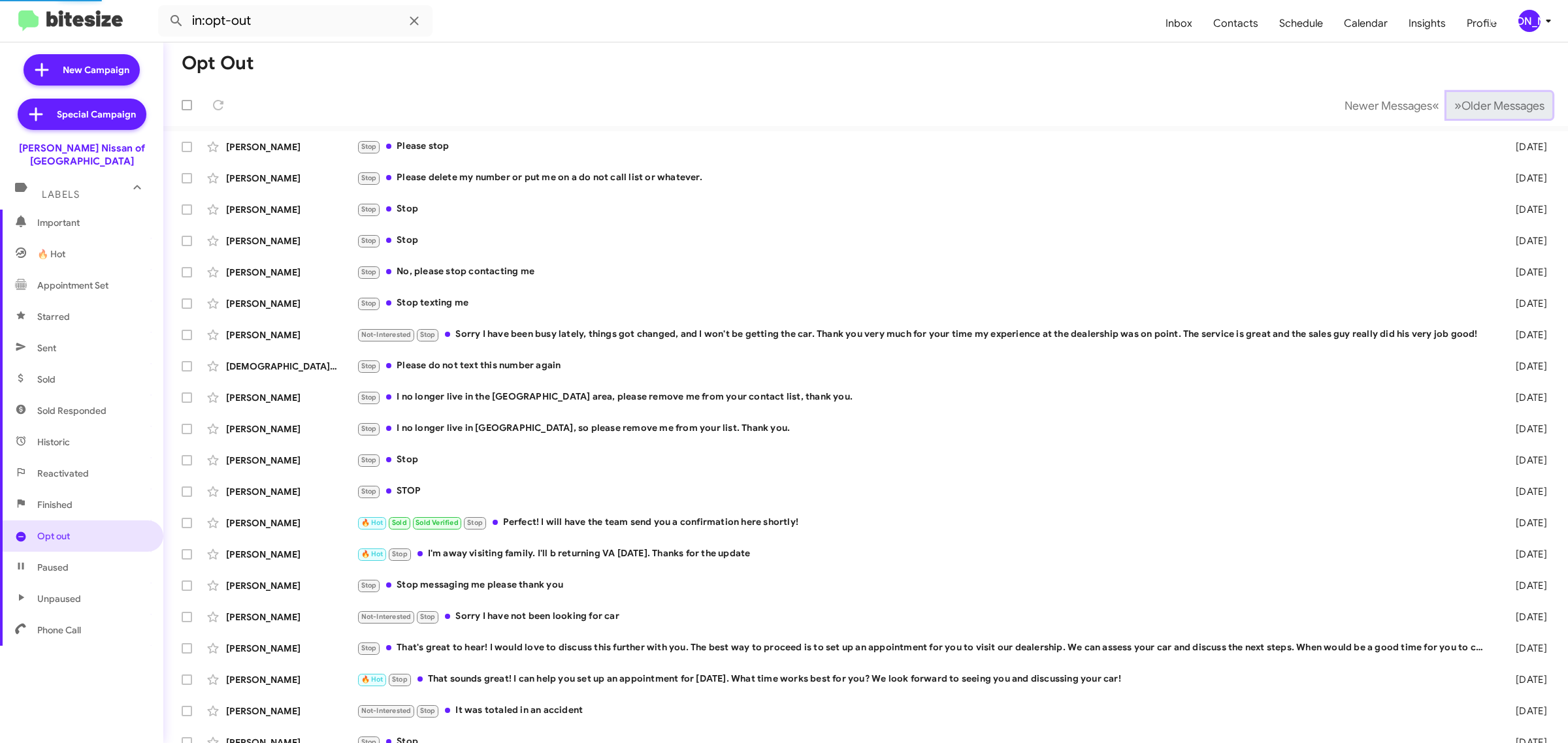
click at [1496, 112] on span "Older Messages" at bounding box center [1503, 105] width 83 height 14
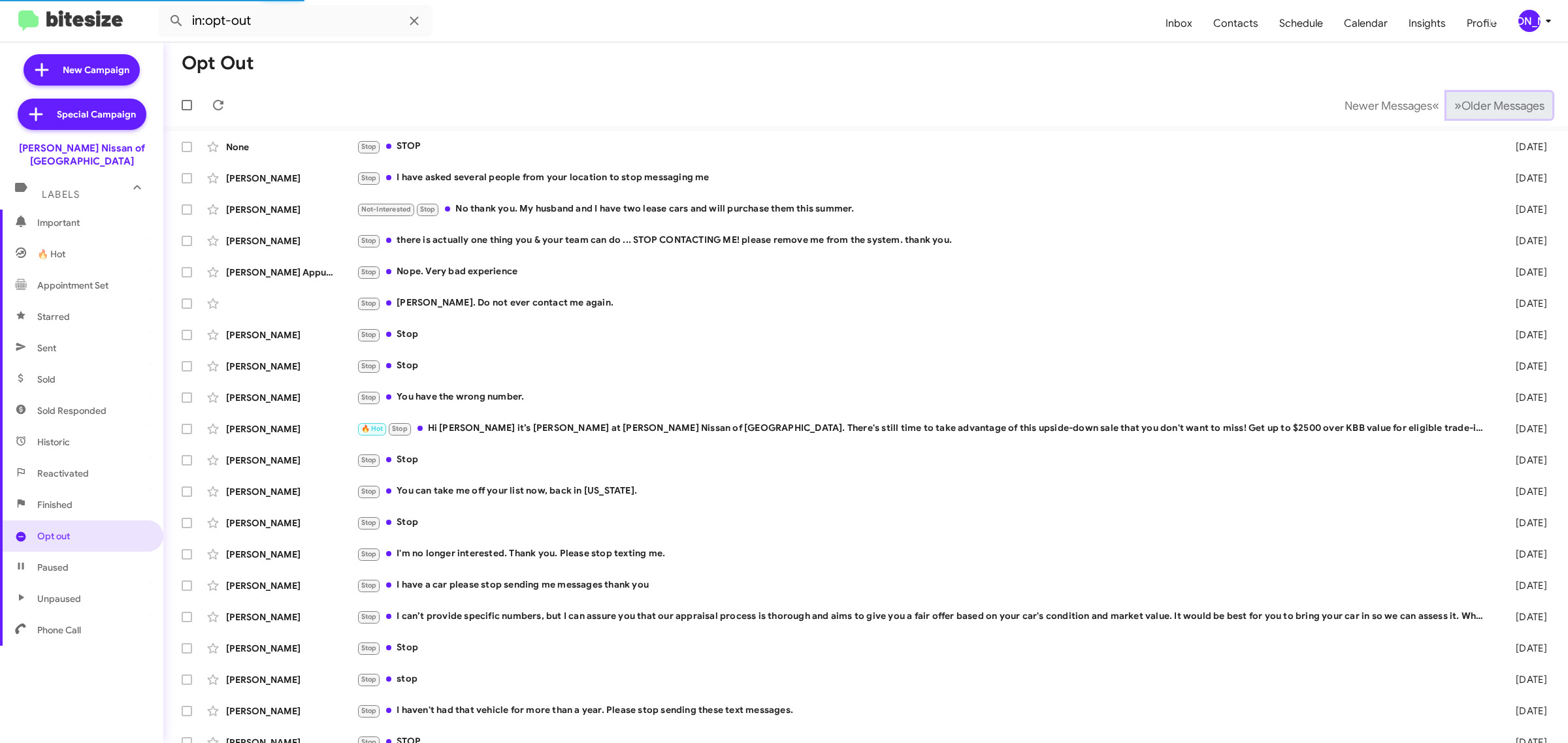
click at [1496, 112] on span "Older Messages" at bounding box center [1503, 105] width 83 height 14
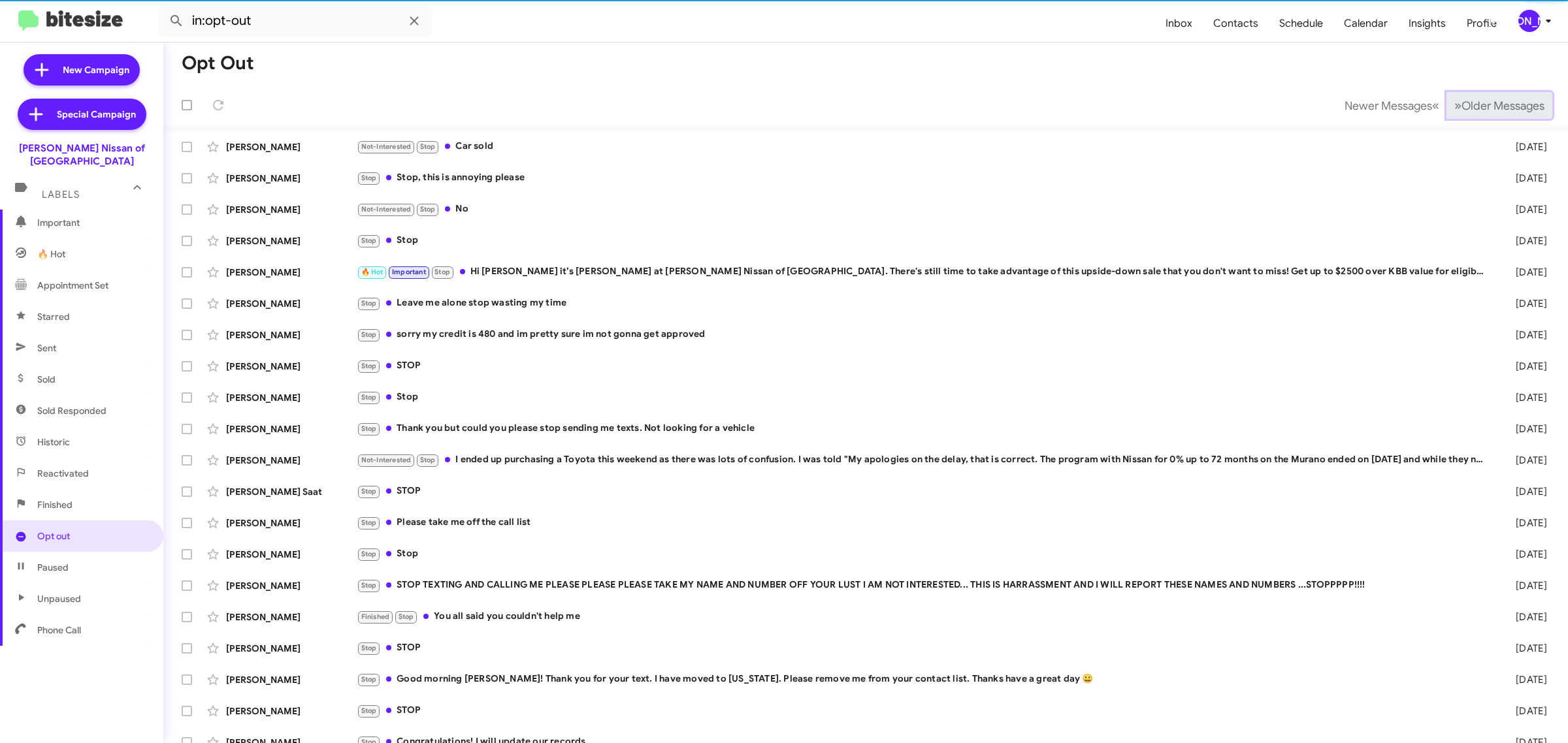
click at [1496, 112] on span "Older Messages" at bounding box center [1503, 105] width 83 height 14
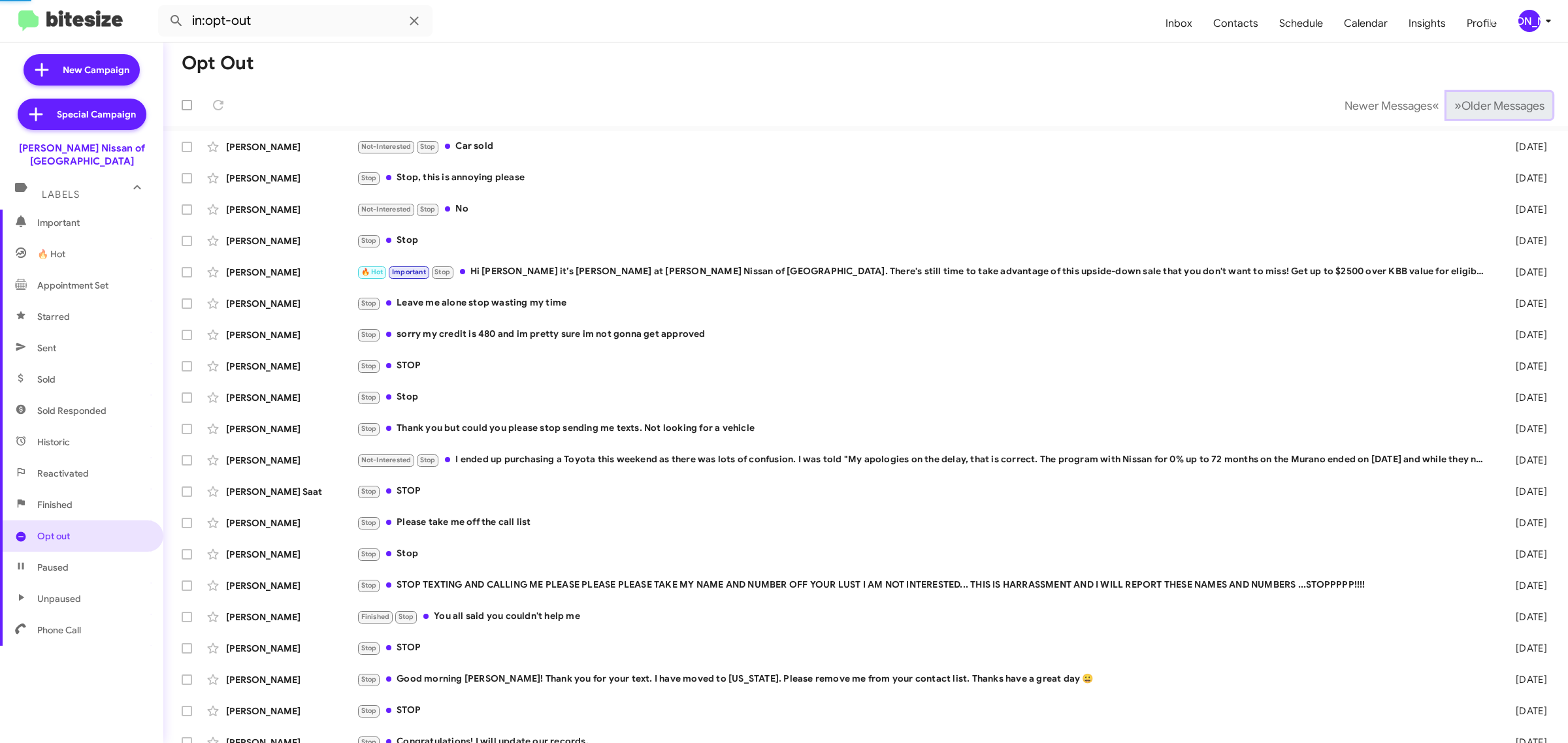
click at [1496, 112] on span "Older Messages" at bounding box center [1503, 105] width 83 height 14
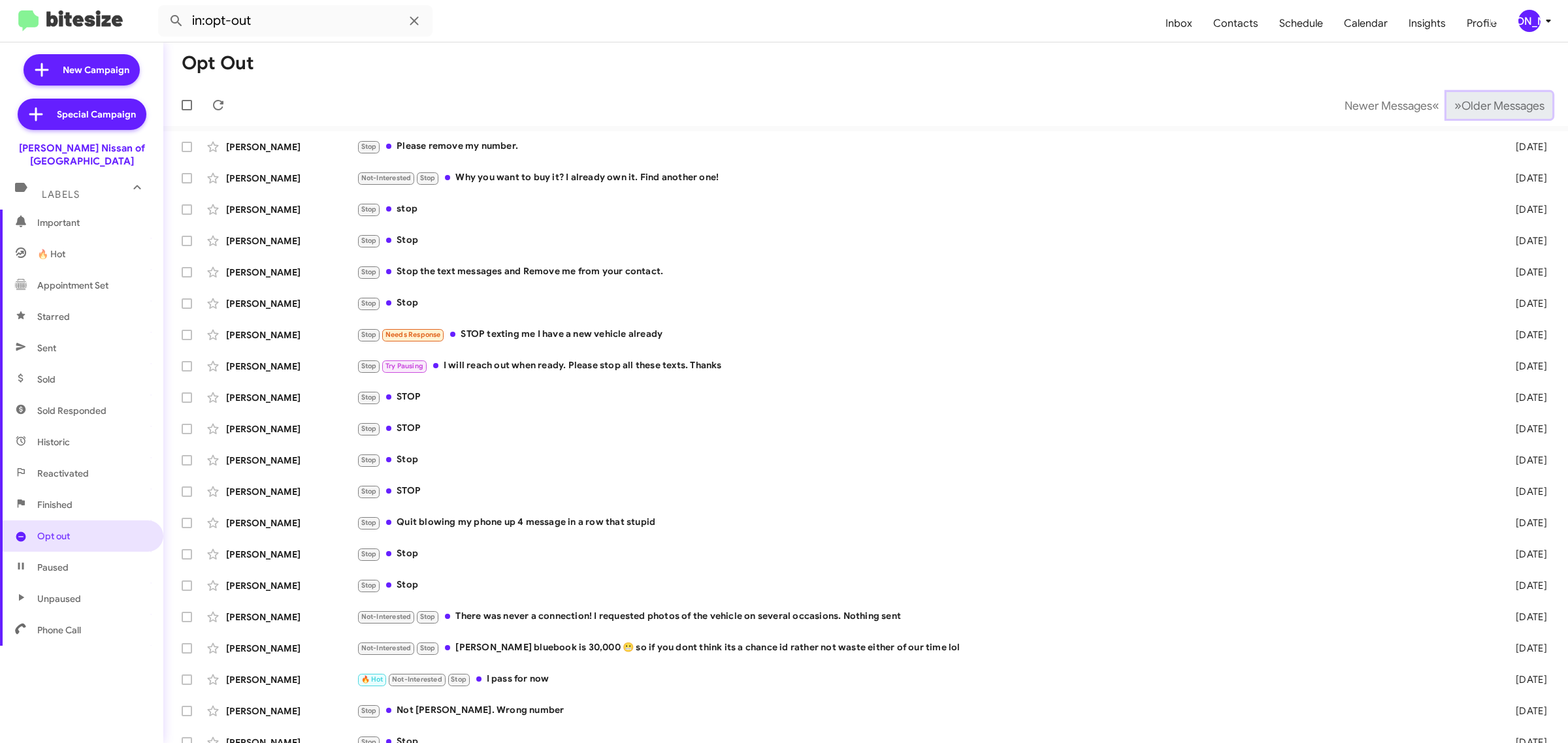
click at [1496, 112] on span "Older Messages" at bounding box center [1503, 105] width 83 height 14
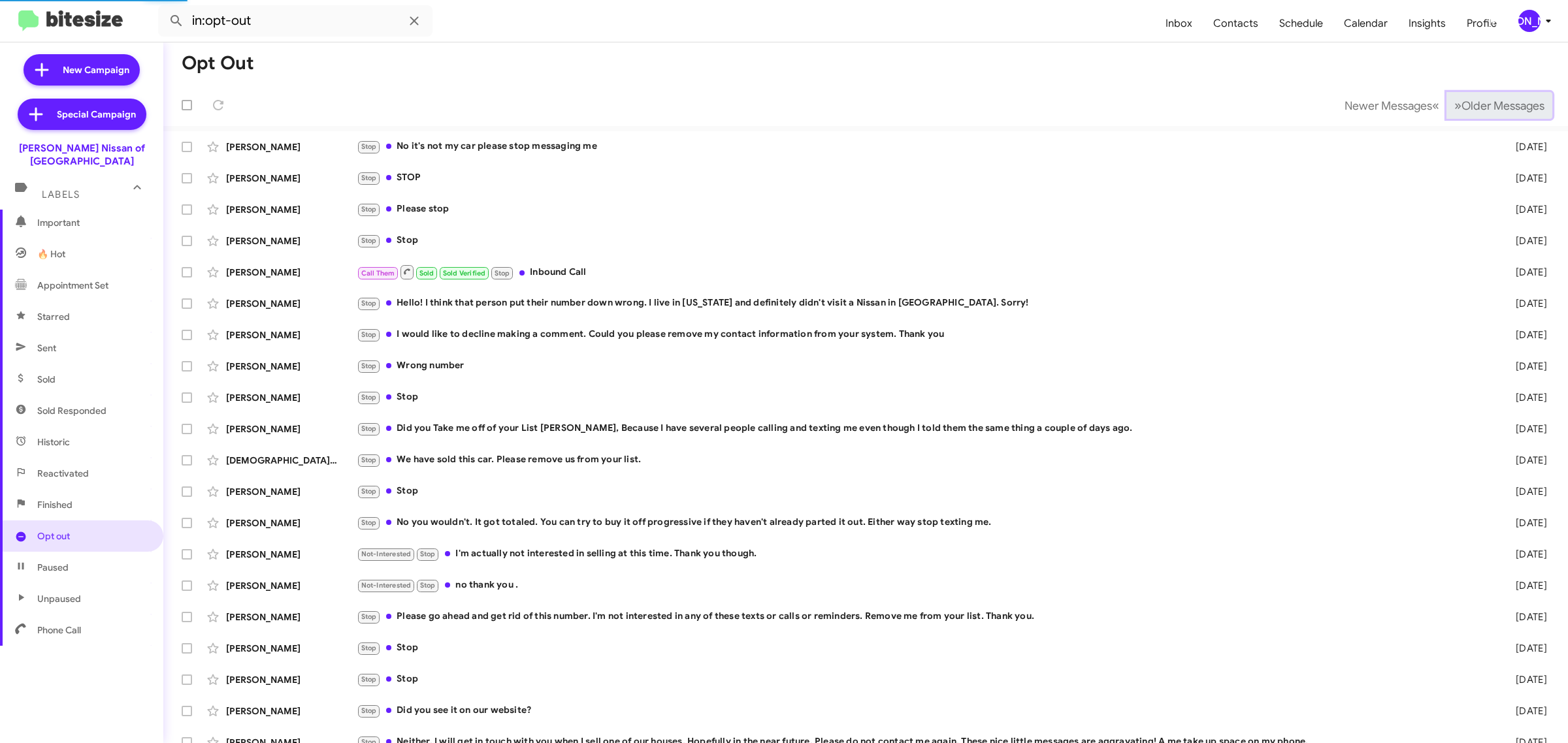
click at [1496, 112] on span "Older Messages" at bounding box center [1503, 105] width 83 height 14
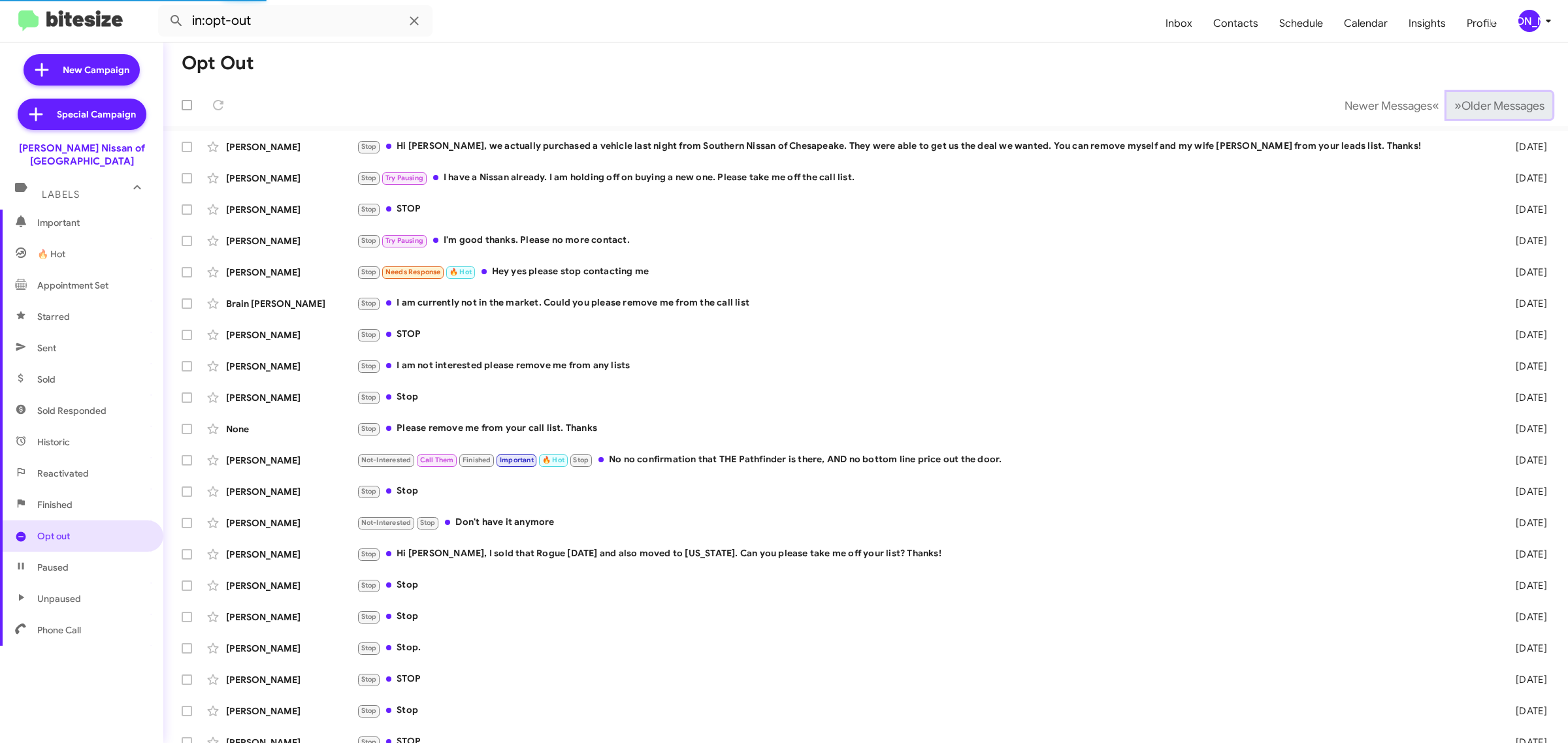
click at [1496, 112] on span "Older Messages" at bounding box center [1503, 105] width 83 height 14
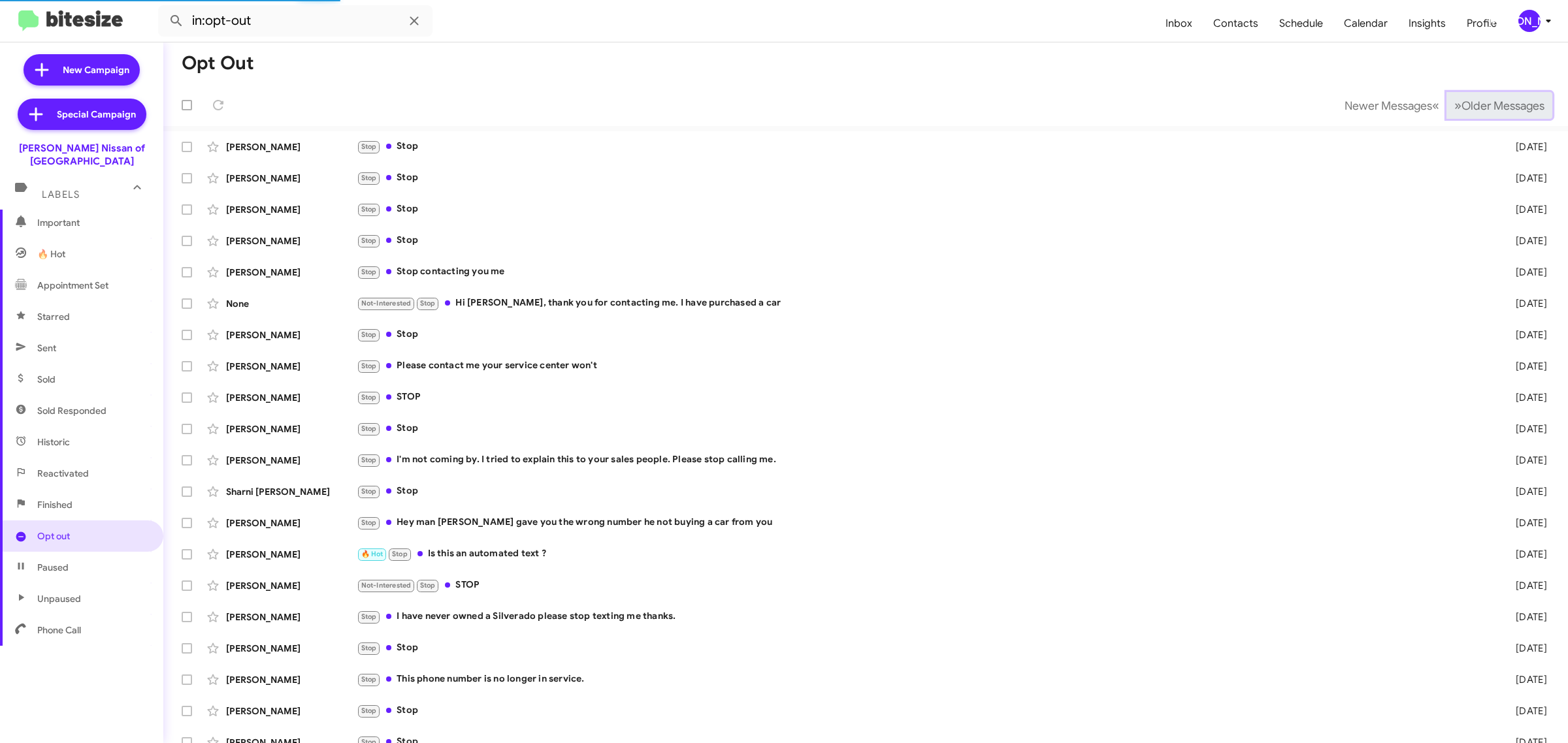
click at [1496, 112] on span "Older Messages" at bounding box center [1503, 105] width 83 height 14
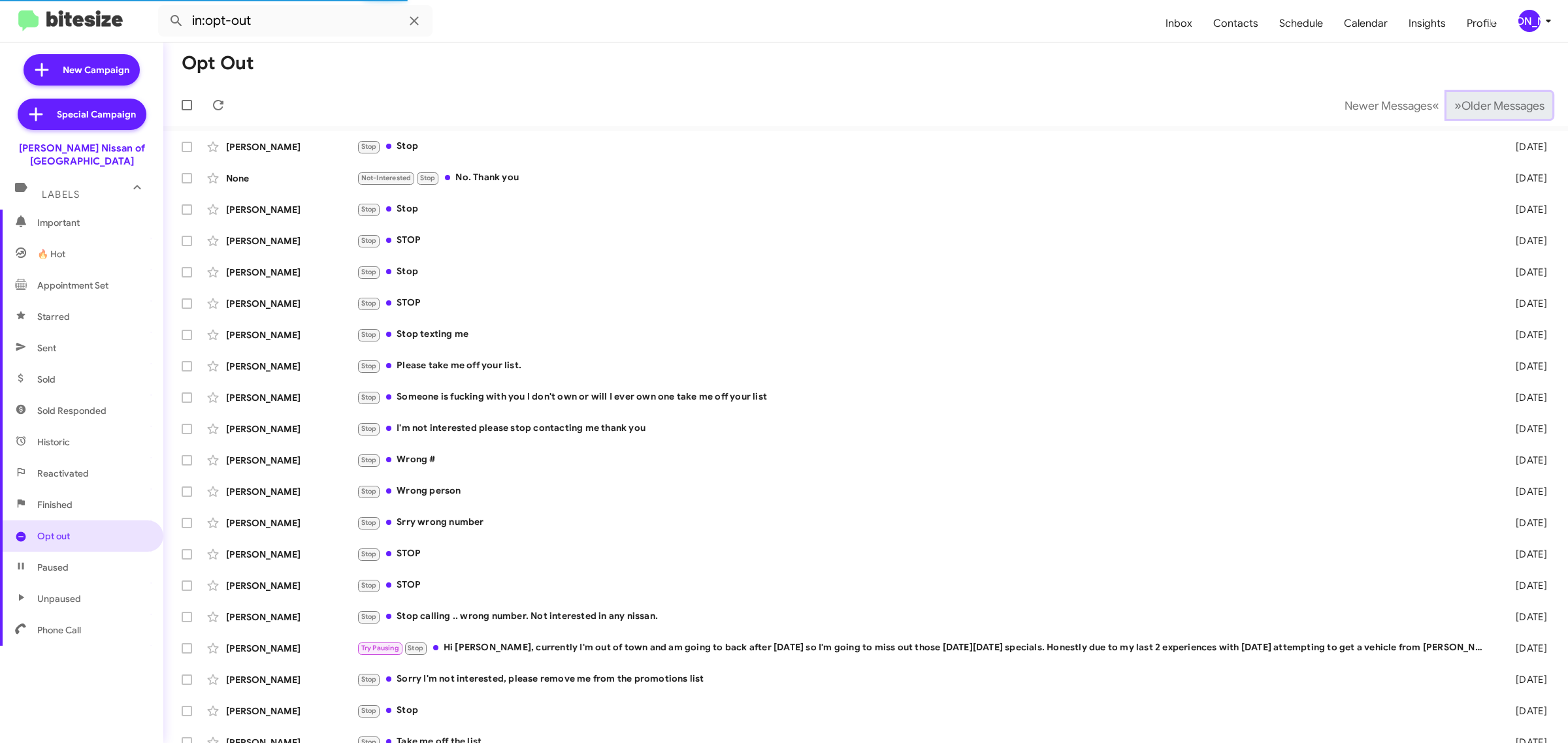
click at [1496, 112] on span "Older Messages" at bounding box center [1503, 105] width 83 height 14
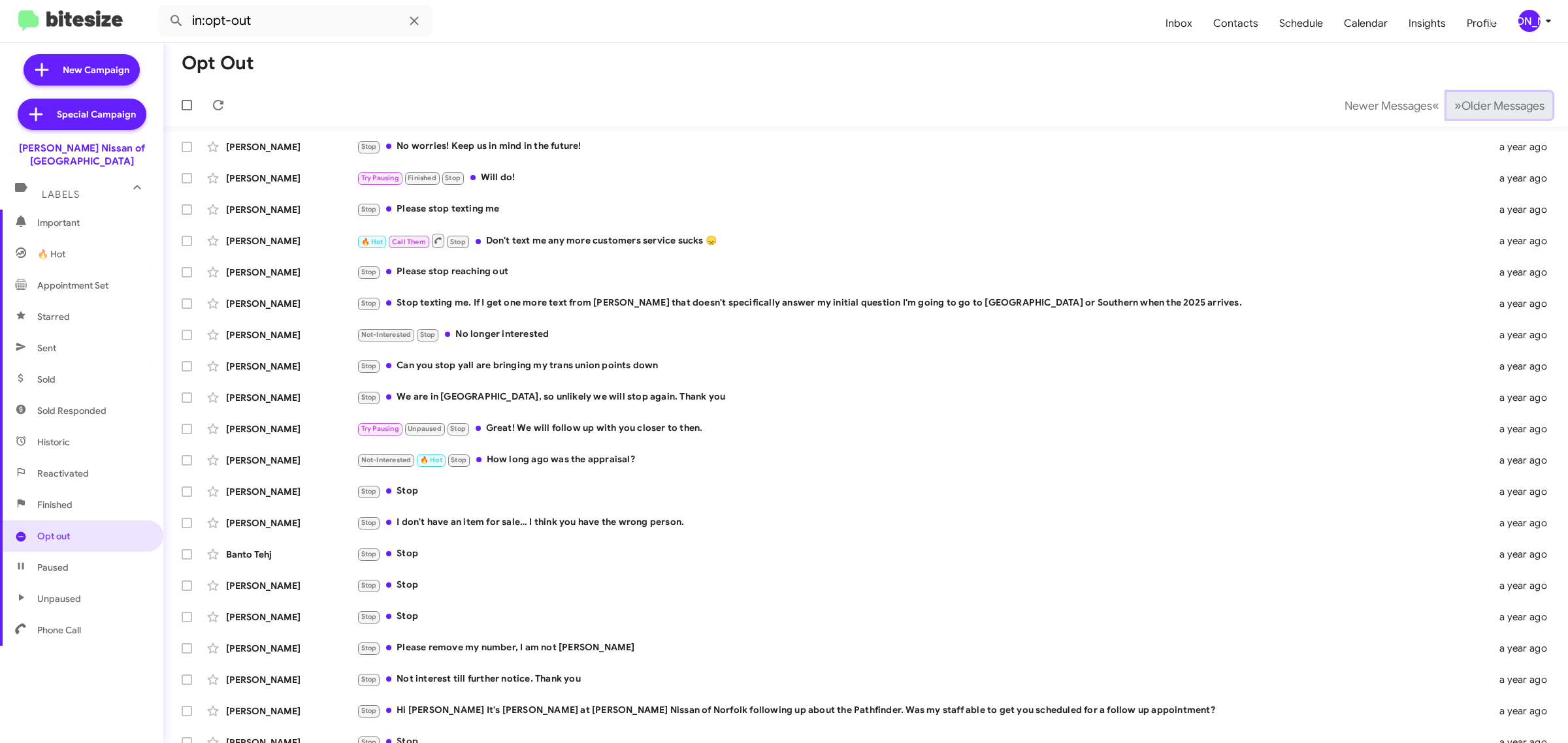
click at [1493, 110] on span "Older Messages" at bounding box center [1503, 105] width 83 height 14
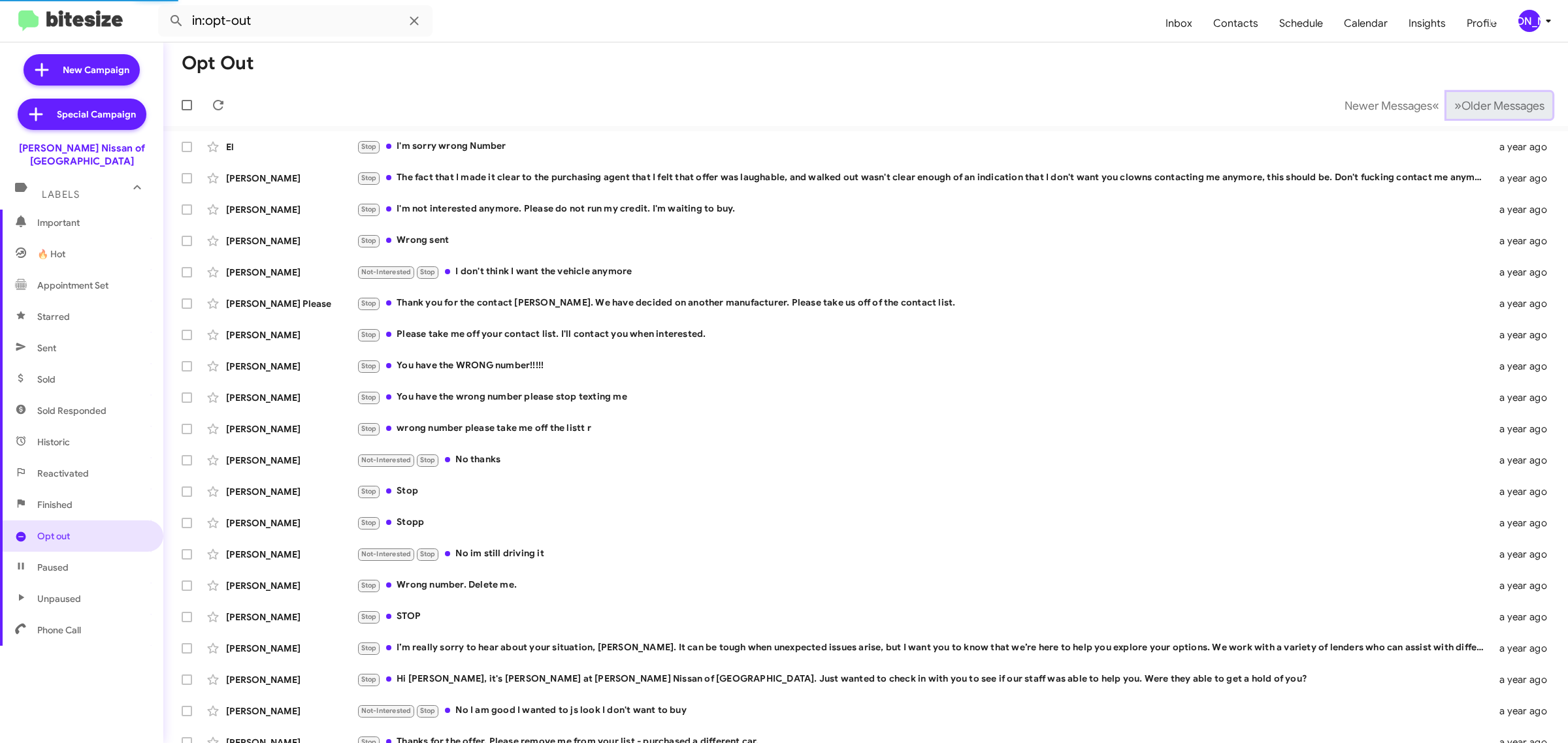
click at [1493, 110] on span "Older Messages" at bounding box center [1503, 105] width 83 height 14
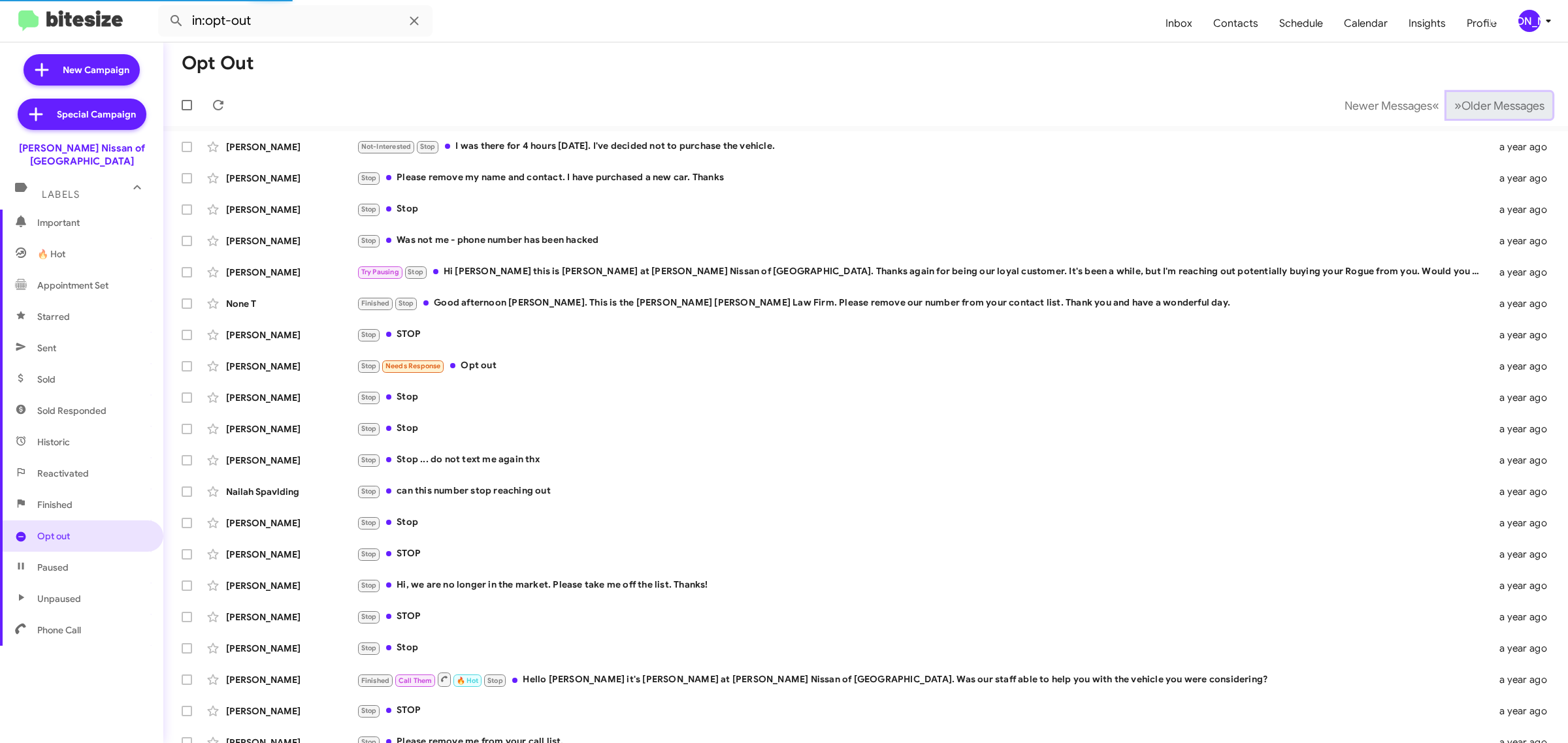
click at [1493, 110] on span "Older Messages" at bounding box center [1503, 105] width 83 height 14
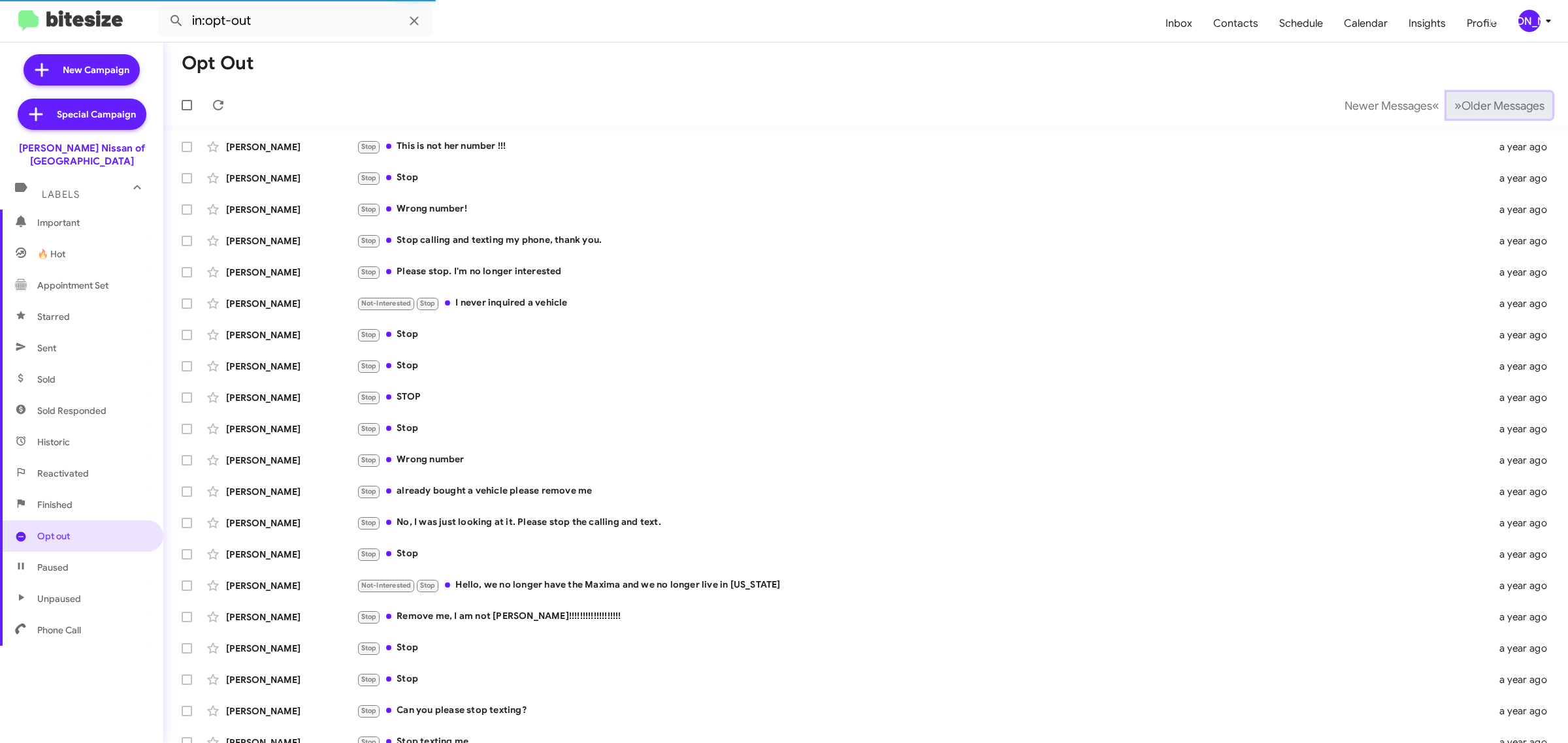
click at [1493, 110] on span "Older Messages" at bounding box center [1503, 105] width 83 height 14
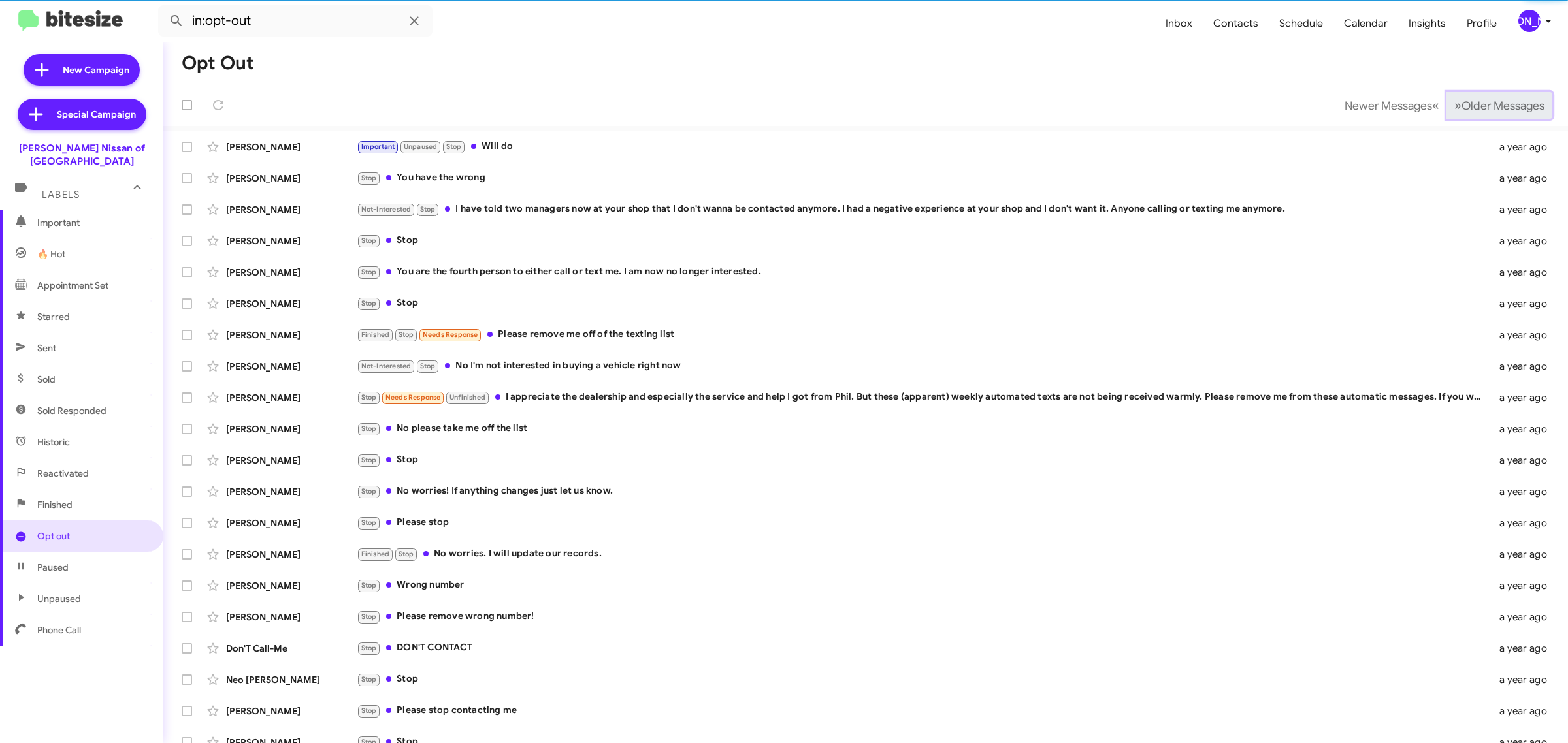
click at [1493, 110] on span "Older Messages" at bounding box center [1503, 105] width 83 height 14
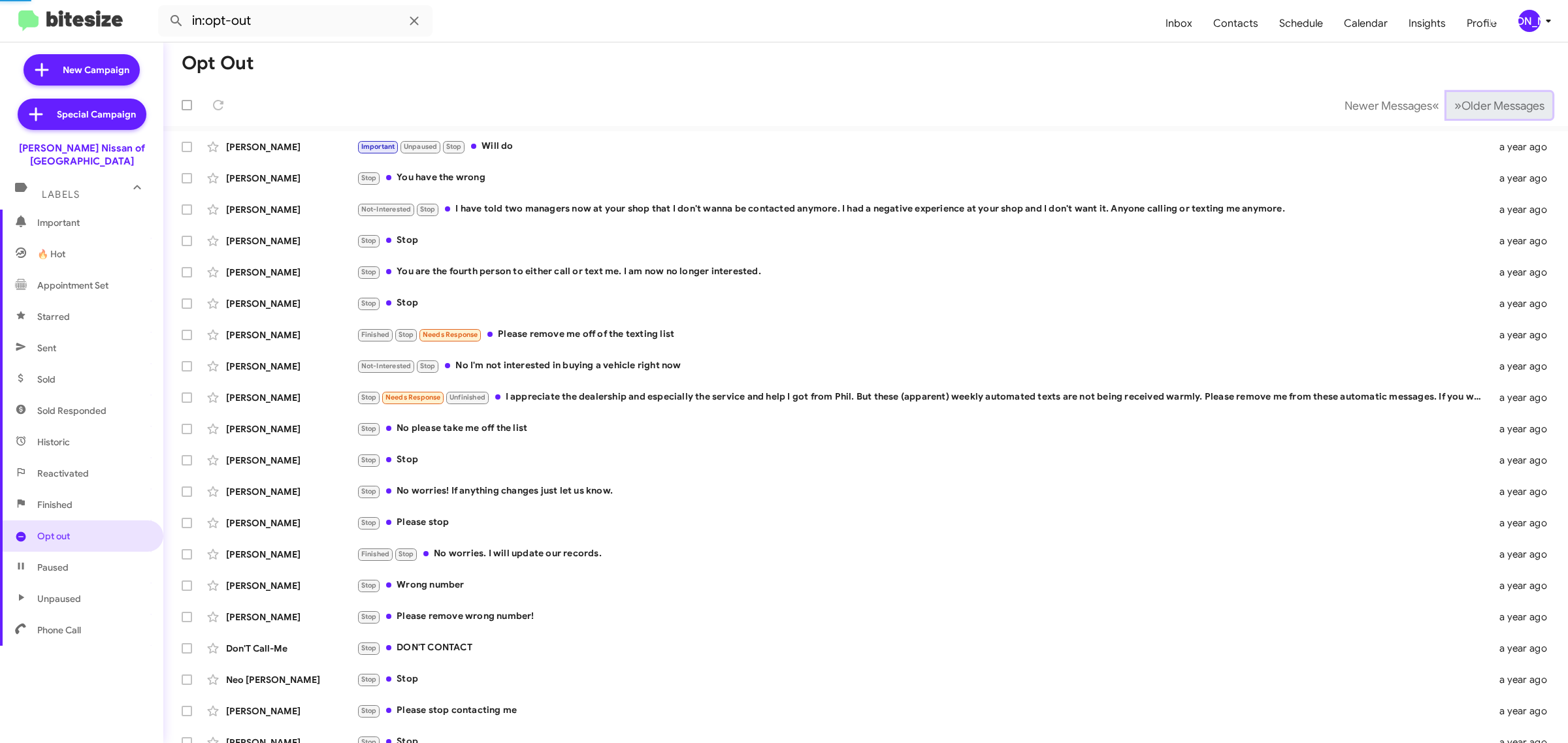
click at [1493, 110] on span "Older Messages" at bounding box center [1503, 105] width 83 height 14
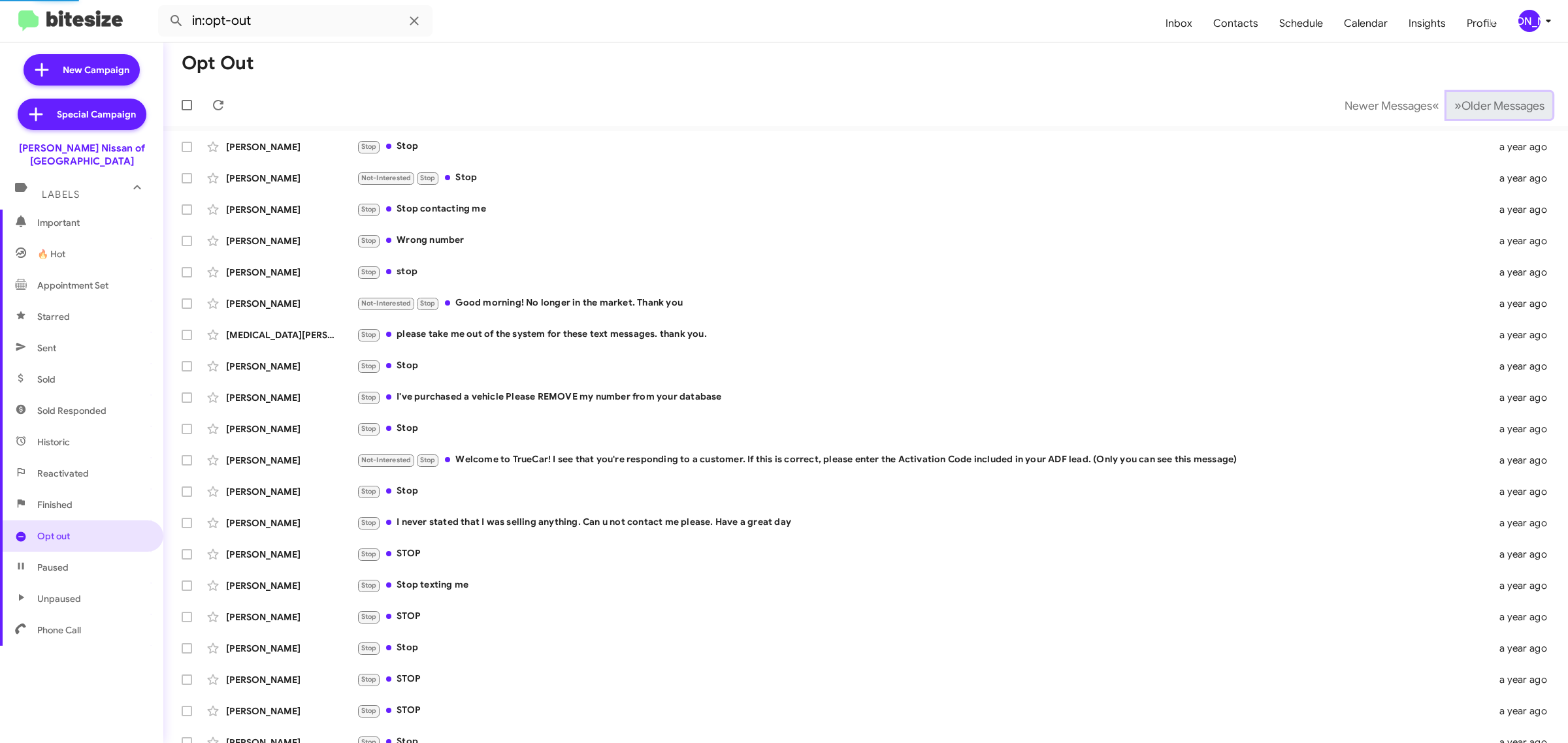
click at [1493, 110] on span "Older Messages" at bounding box center [1503, 105] width 83 height 14
click at [1490, 110] on span "Older Messages" at bounding box center [1503, 105] width 83 height 14
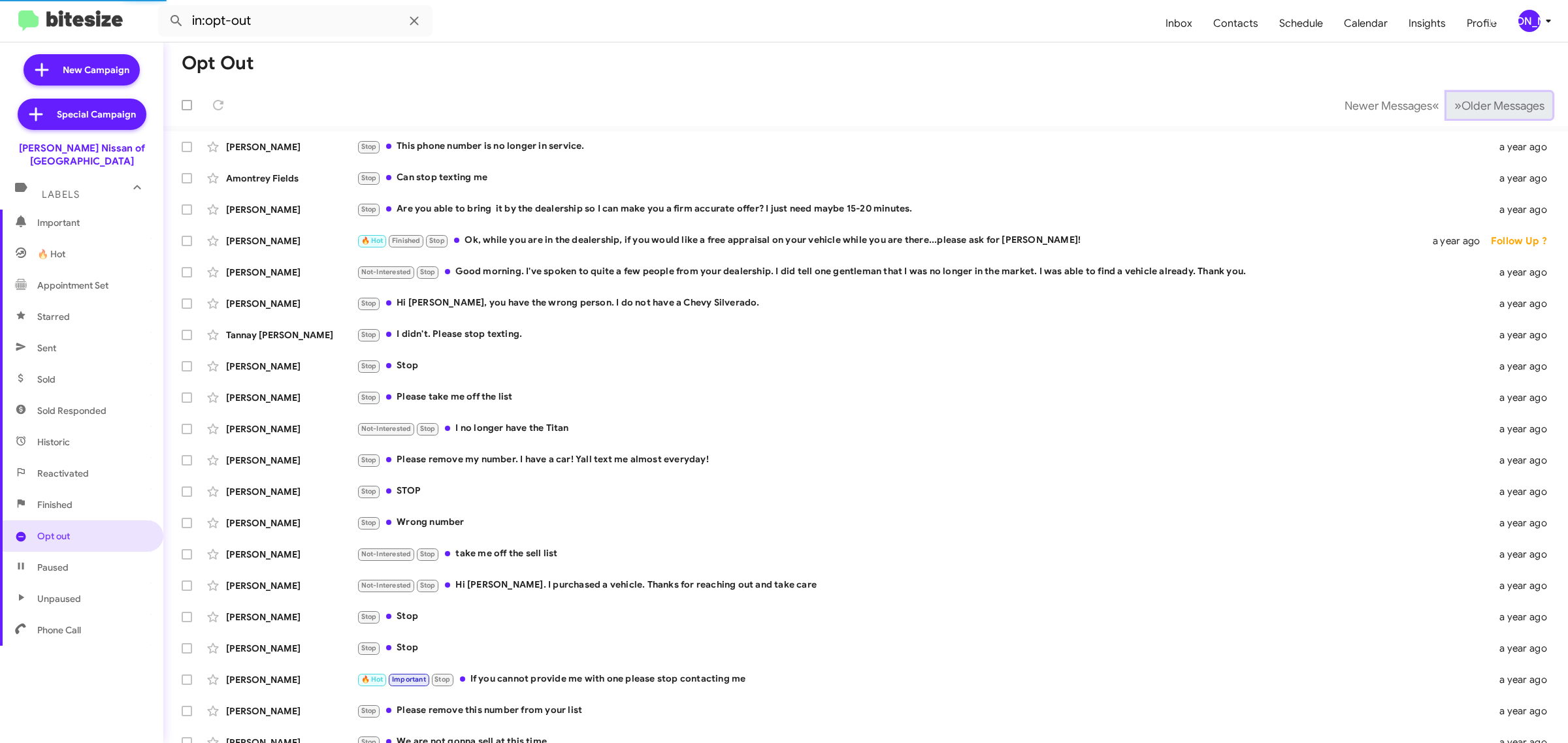
click at [1490, 110] on span "Older Messages" at bounding box center [1503, 105] width 83 height 14
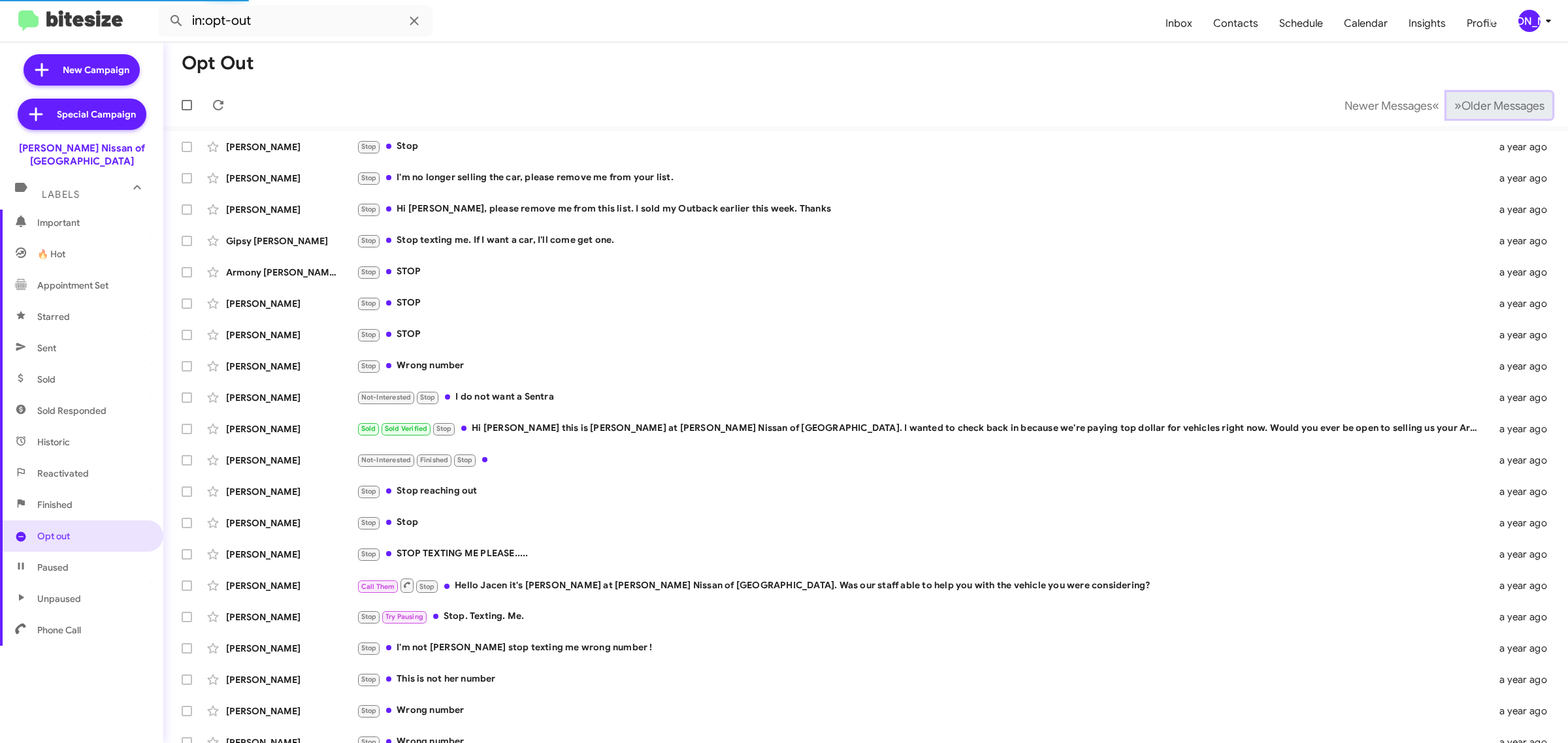
click at [1488, 110] on span "Older Messages" at bounding box center [1503, 105] width 83 height 14
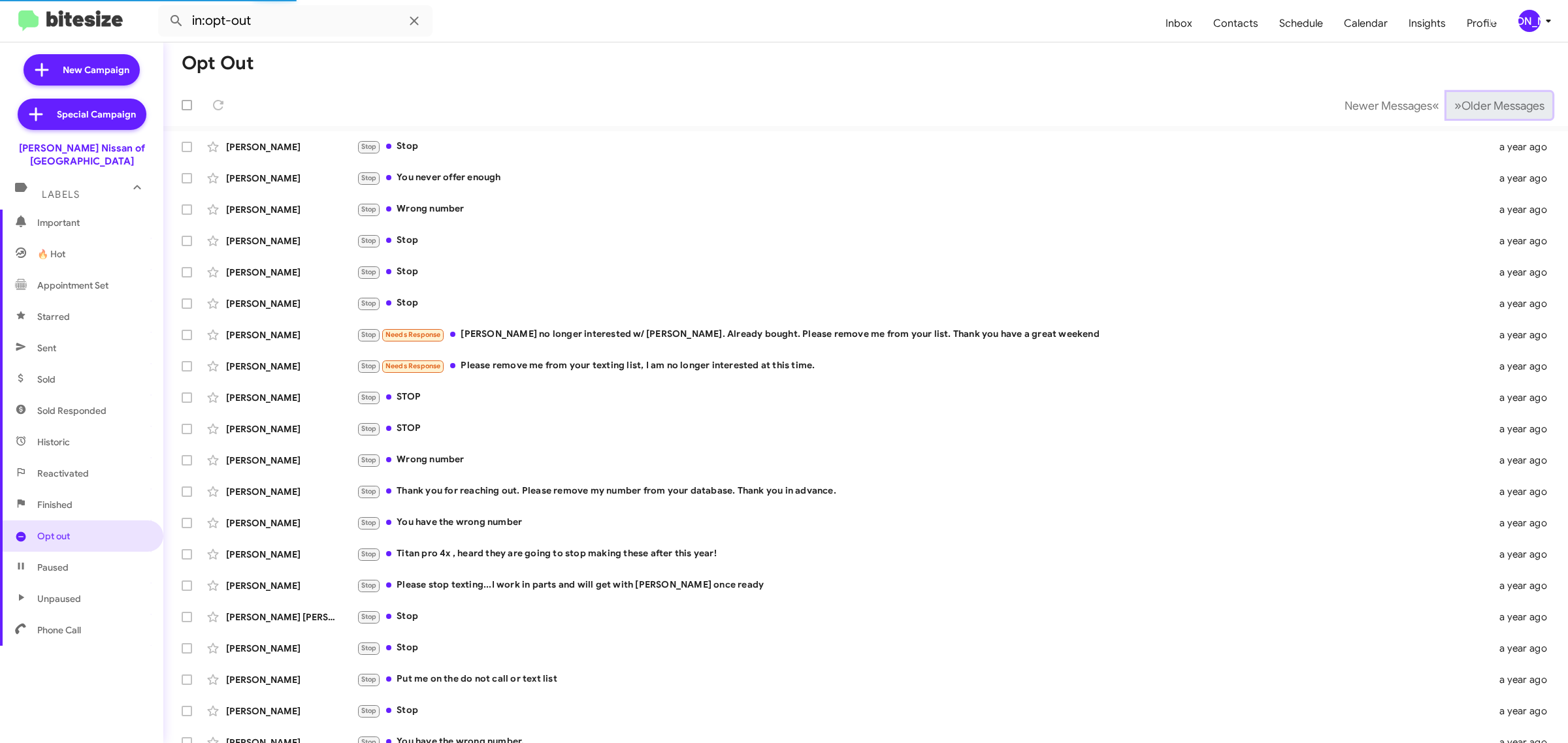
click at [1487, 111] on span "Older Messages" at bounding box center [1503, 105] width 83 height 14
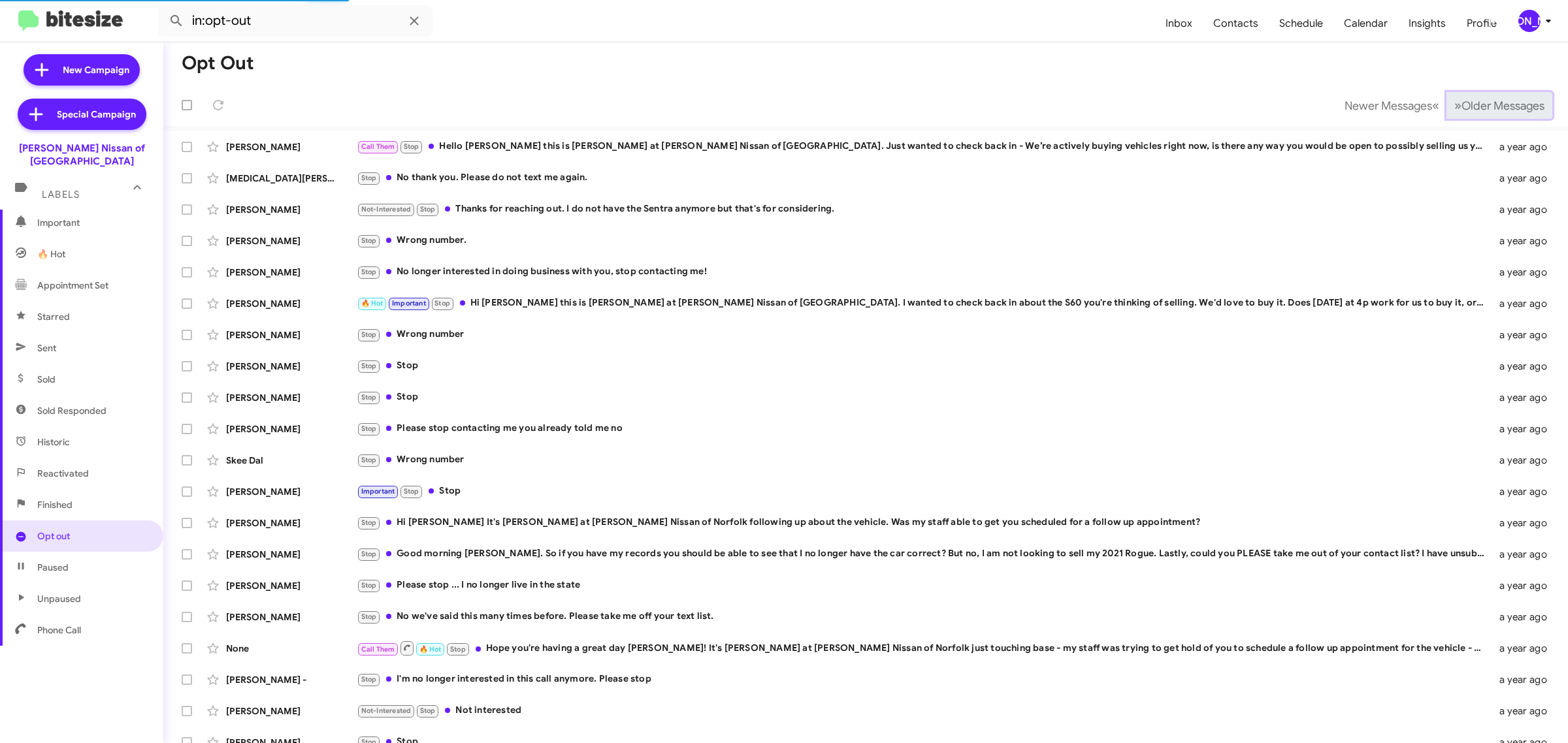
click at [1487, 111] on span "Older Messages" at bounding box center [1503, 105] width 83 height 14
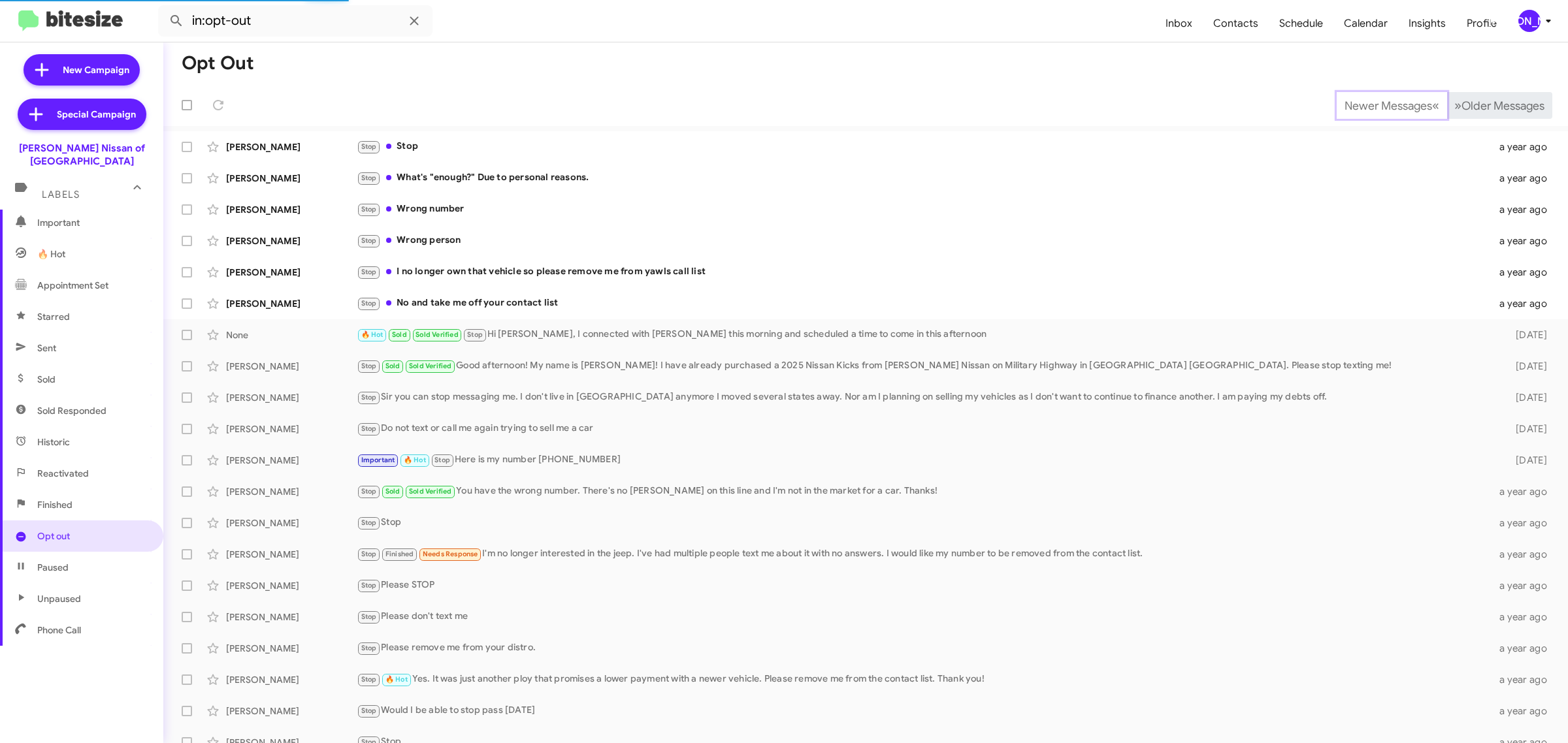
click at [1432, 111] on span "Newer Messages" at bounding box center [1388, 105] width 88 height 14
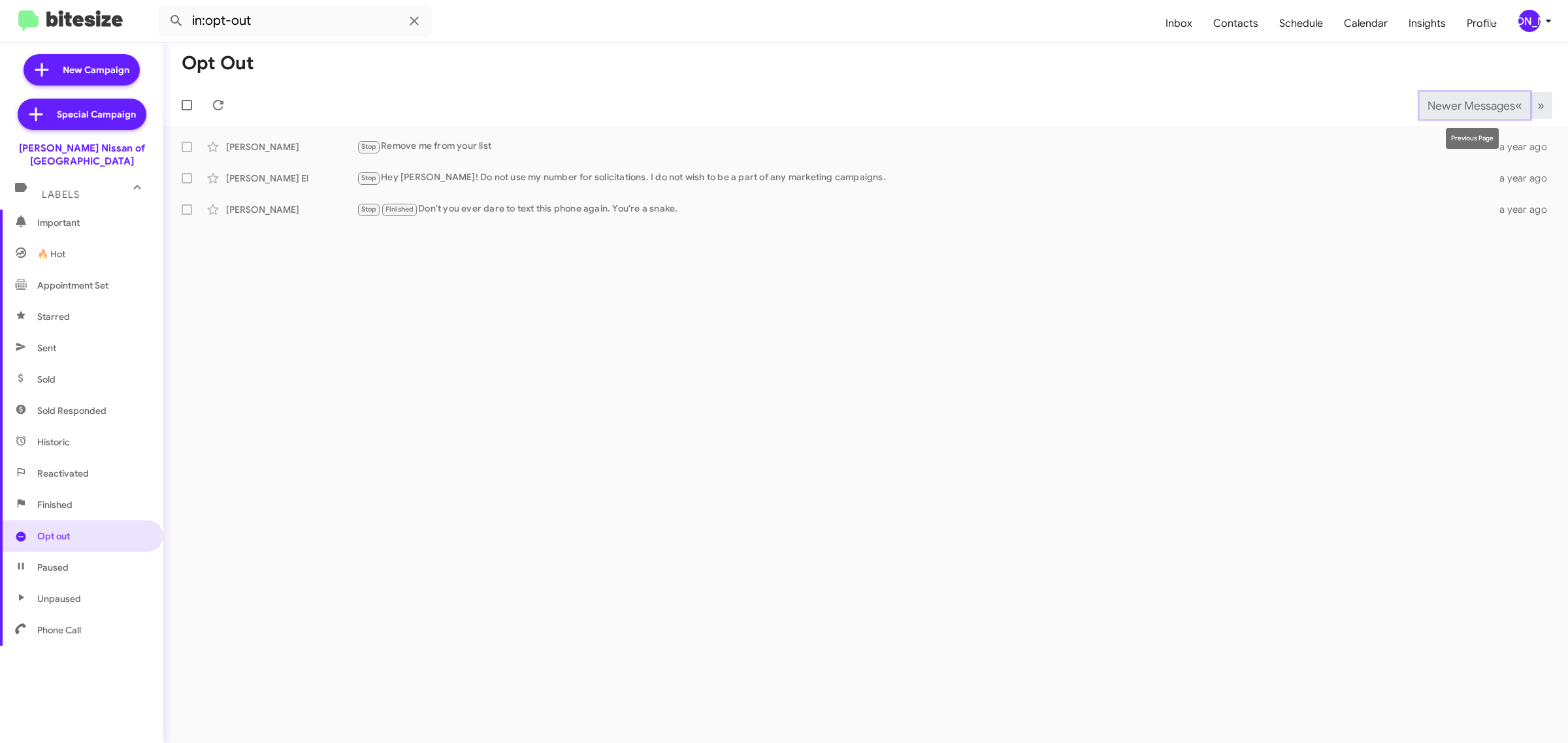
click at [1443, 115] on button "Newer Messages « Previous" at bounding box center [1474, 105] width 110 height 27
click at [1464, 105] on span "Newer Messages" at bounding box center [1471, 105] width 88 height 14
click at [1462, 107] on span "Newer Messages" at bounding box center [1471, 105] width 88 height 14
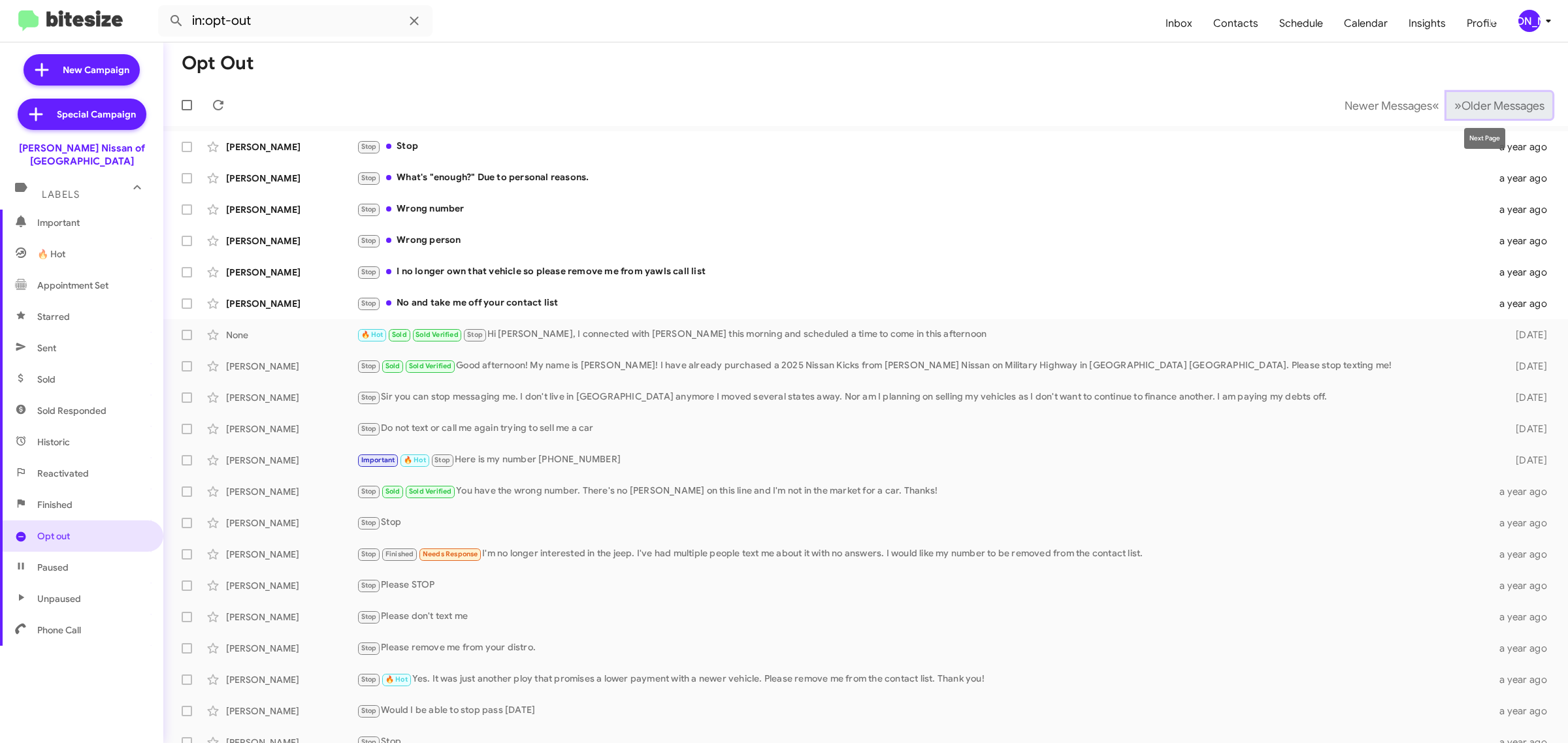
click at [1493, 106] on span "Older Messages" at bounding box center [1503, 105] width 83 height 14
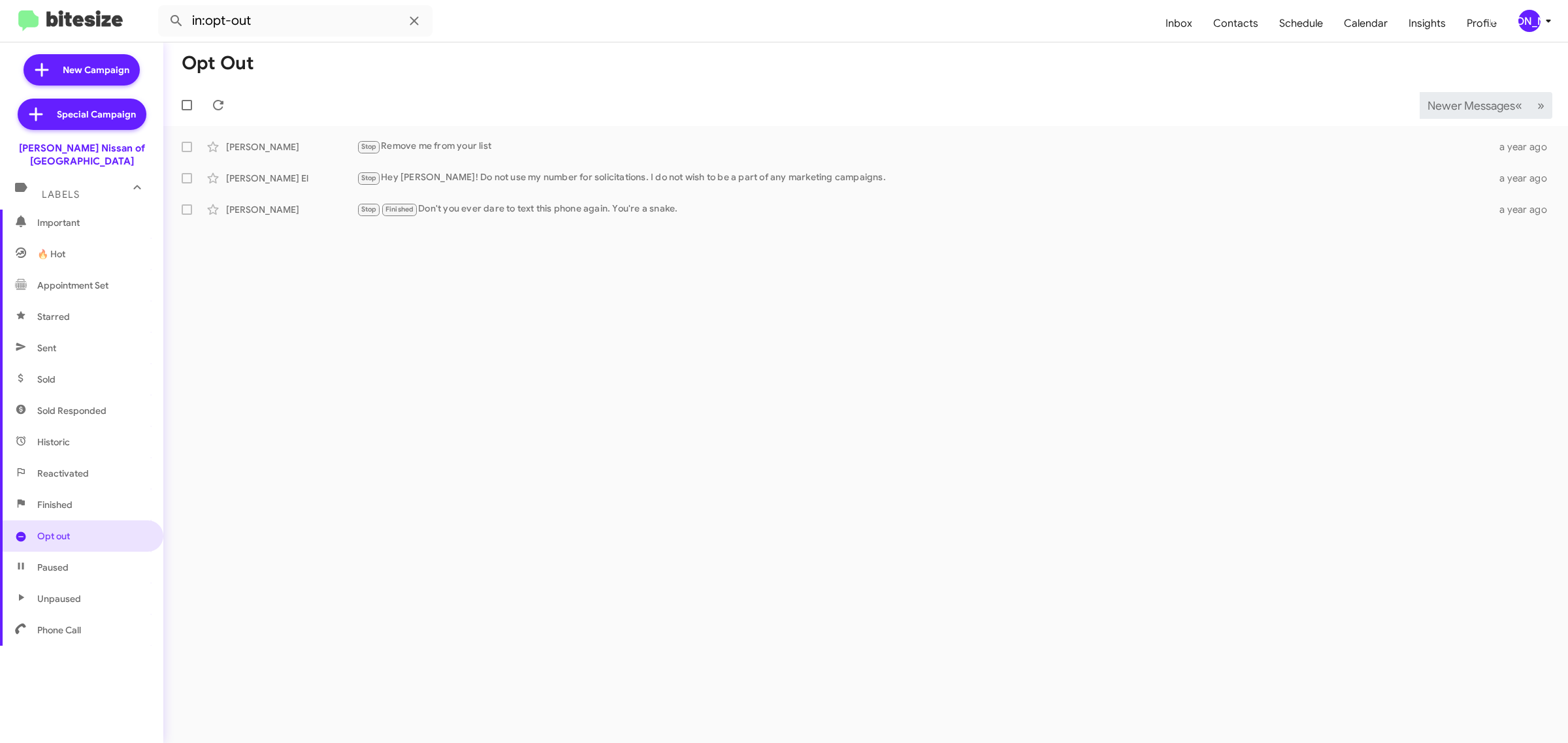
click at [1467, 105] on span "Newer Messages" at bounding box center [1471, 105] width 88 height 14
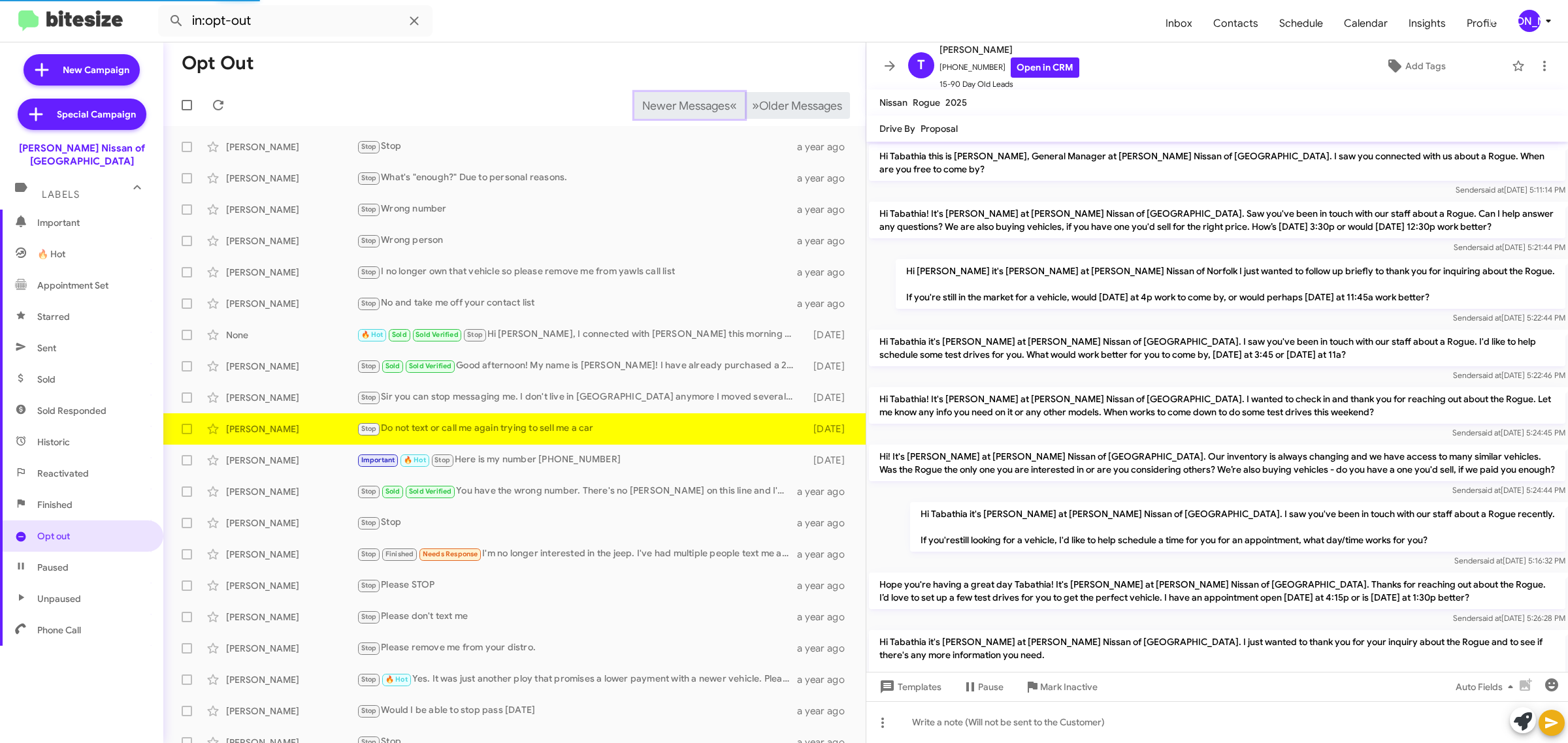
scroll to position [190, 0]
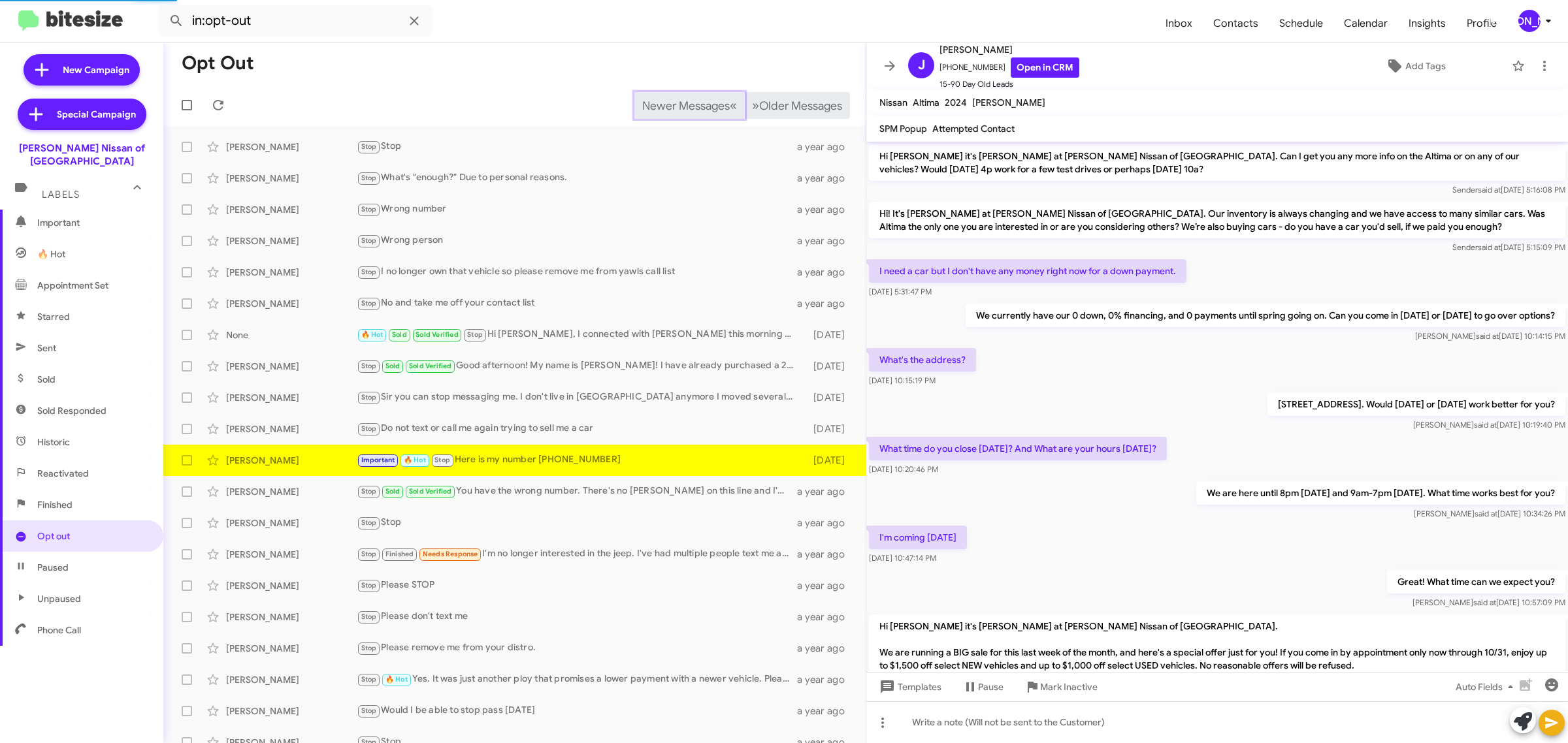
scroll to position [532, 0]
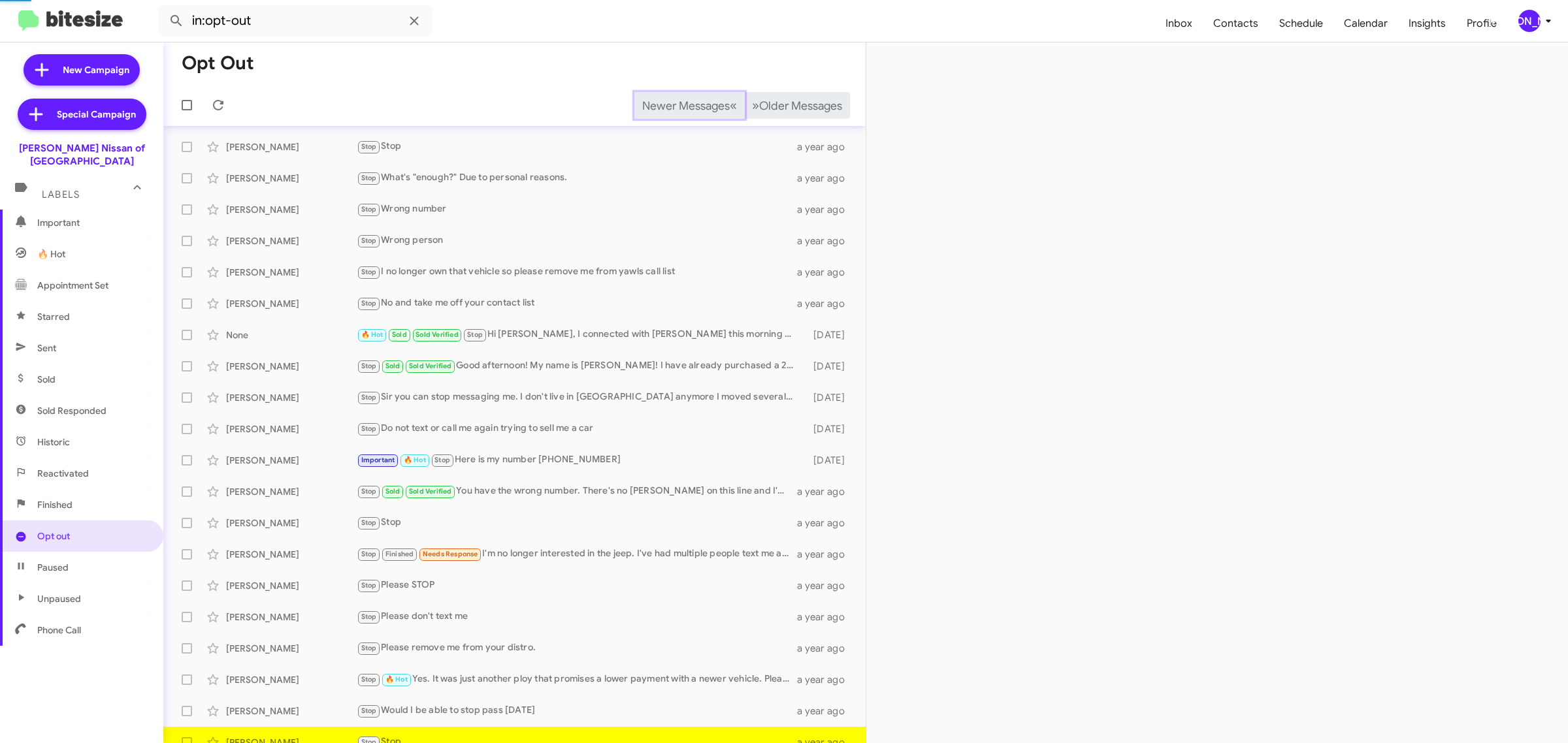
scroll to position [14, 0]
